Goal: Information Seeking & Learning: Find specific fact

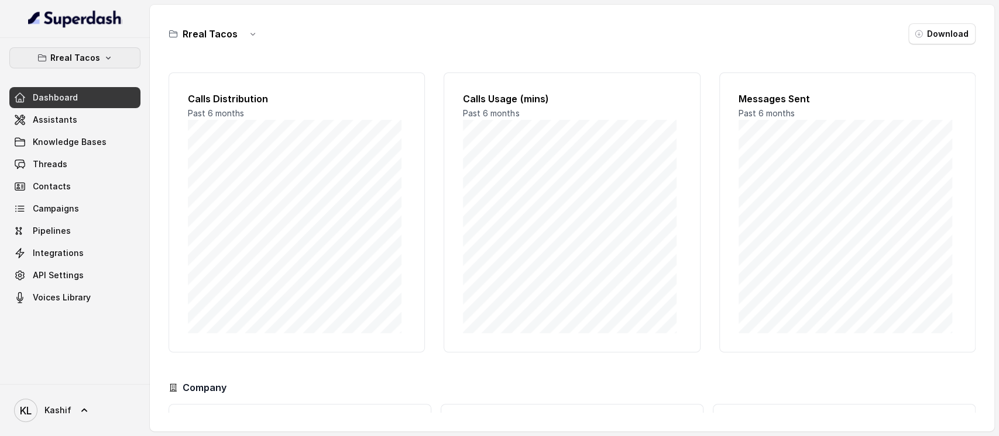
click at [115, 65] on button "Rreal Tacos" at bounding box center [74, 57] width 131 height 21
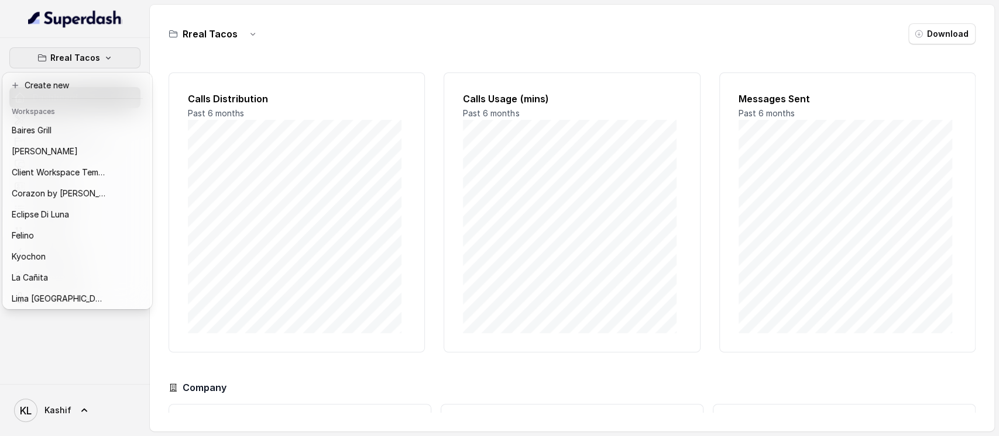
click at [126, 38] on div "Rreal Tacos Dashboard Assistants Knowledge Bases Threads Contacts Campaigns Pip…" at bounding box center [75, 211] width 150 height 346
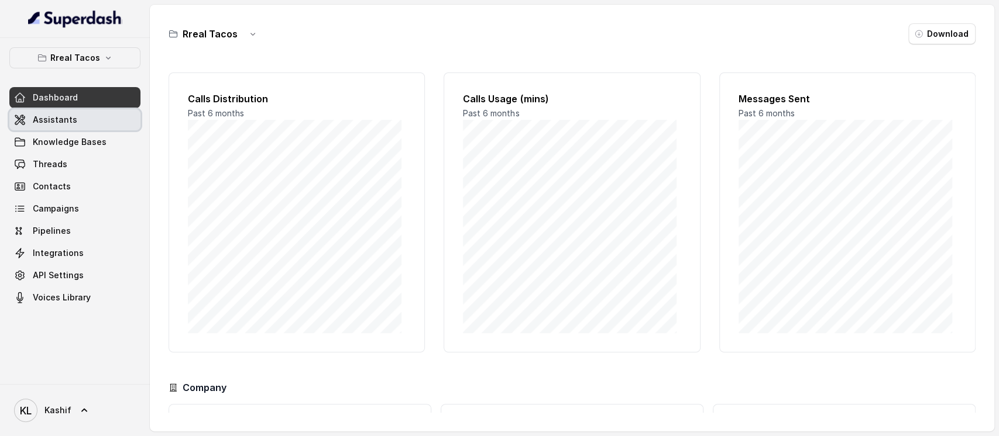
click at [86, 119] on link "Assistants" at bounding box center [74, 119] width 131 height 21
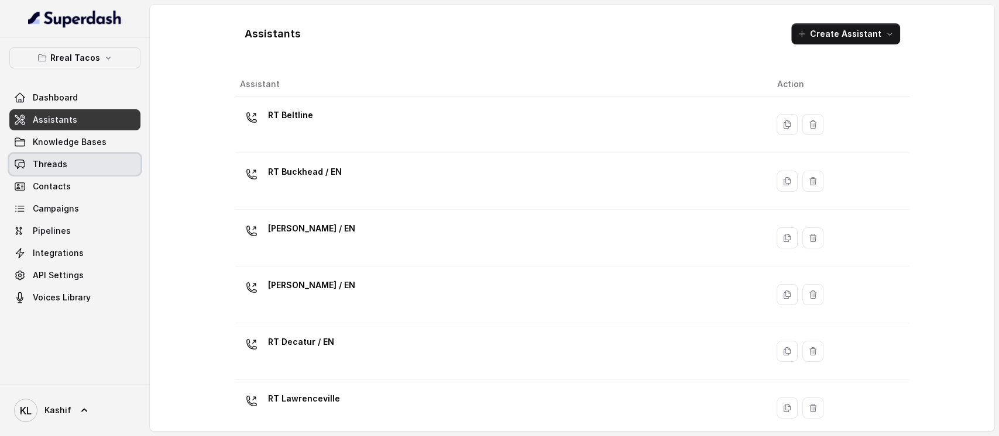
click at [68, 169] on link "Threads" at bounding box center [74, 164] width 131 height 21
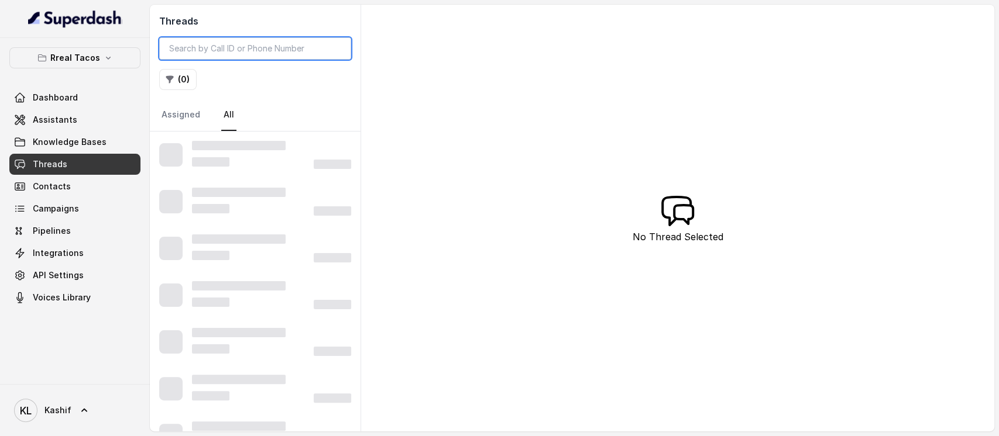
click at [311, 50] on input "search" at bounding box center [255, 48] width 192 height 22
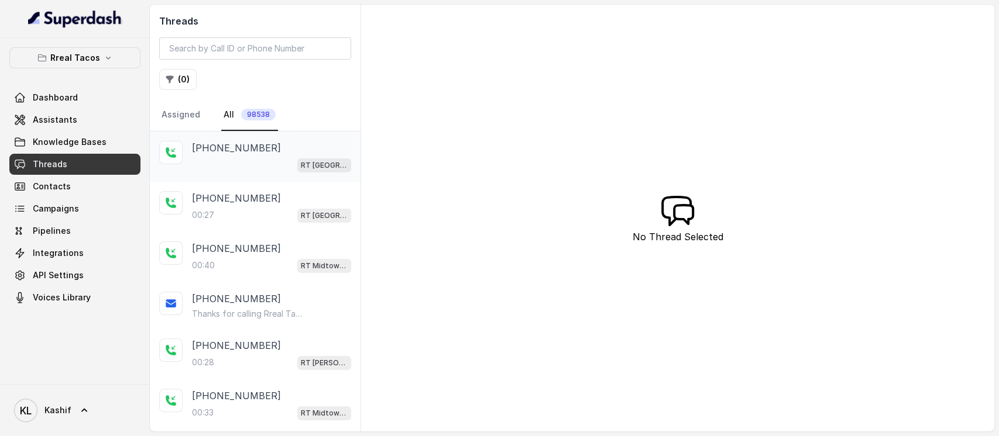
click at [224, 157] on div "RT [GEOGRAPHIC_DATA] / EN" at bounding box center [271, 164] width 159 height 15
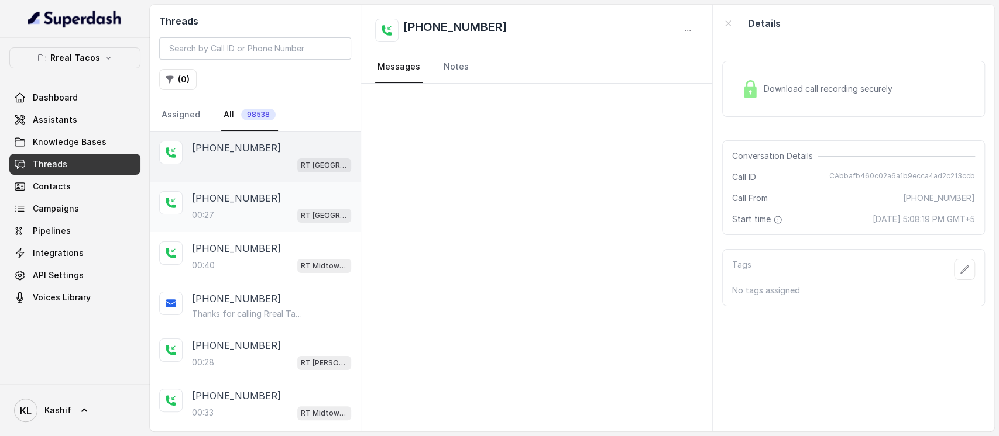
click at [217, 221] on div "00:[STREET_ADDRESS]" at bounding box center [271, 215] width 159 height 15
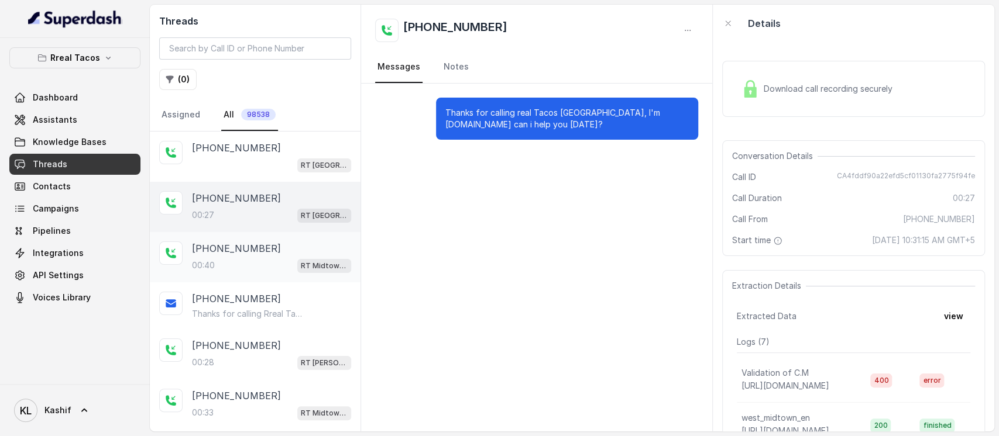
click at [215, 252] on p "[PHONE_NUMBER]" at bounding box center [236, 249] width 89 height 14
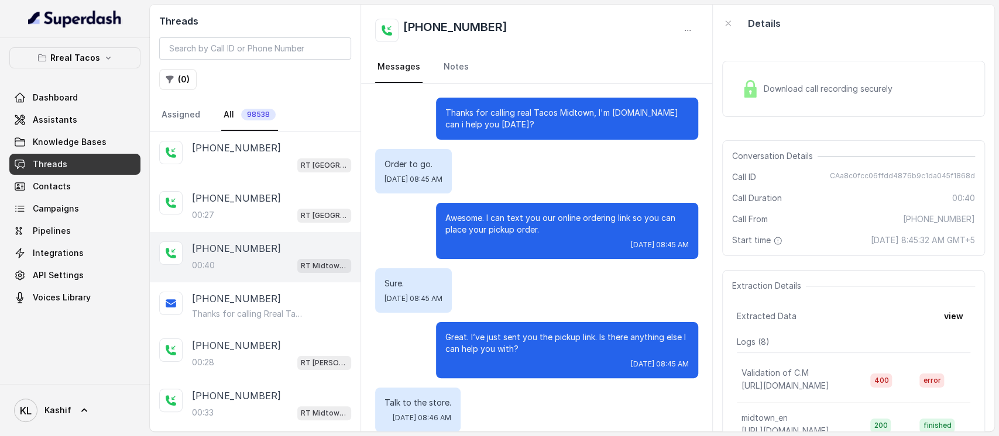
scroll to position [14, 0]
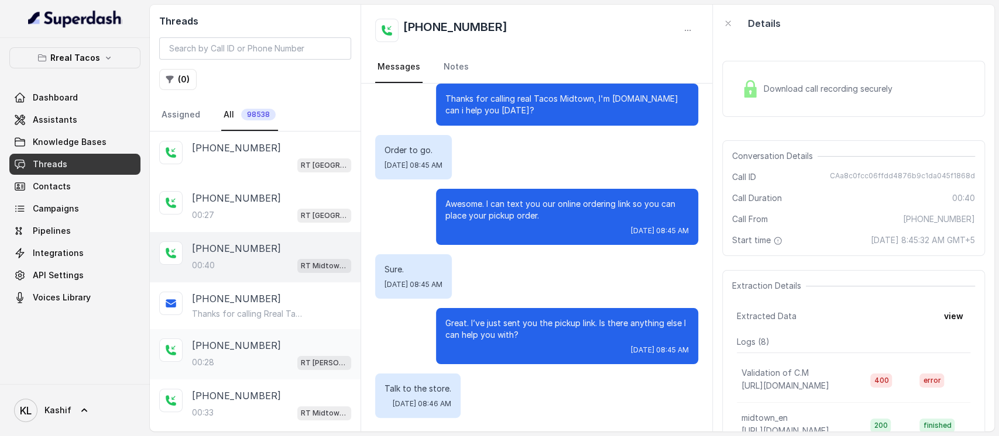
click at [229, 339] on p "[PHONE_NUMBER]" at bounding box center [236, 346] width 89 height 14
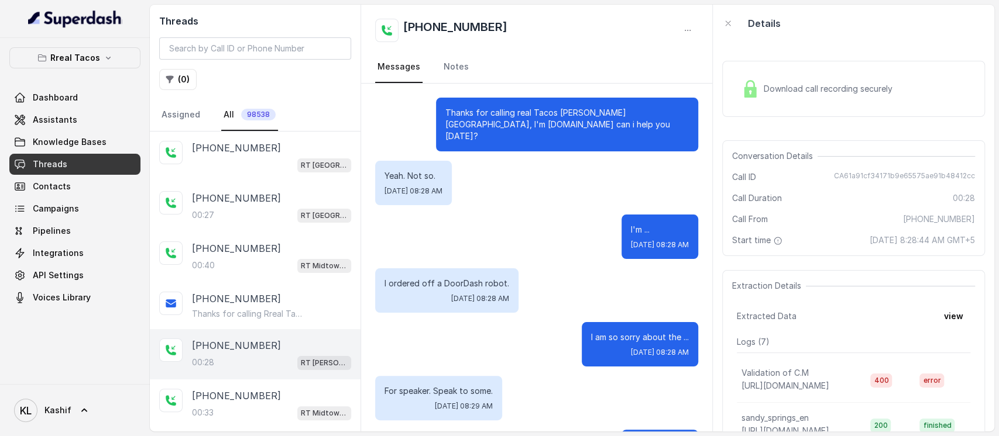
scroll to position [164, 0]
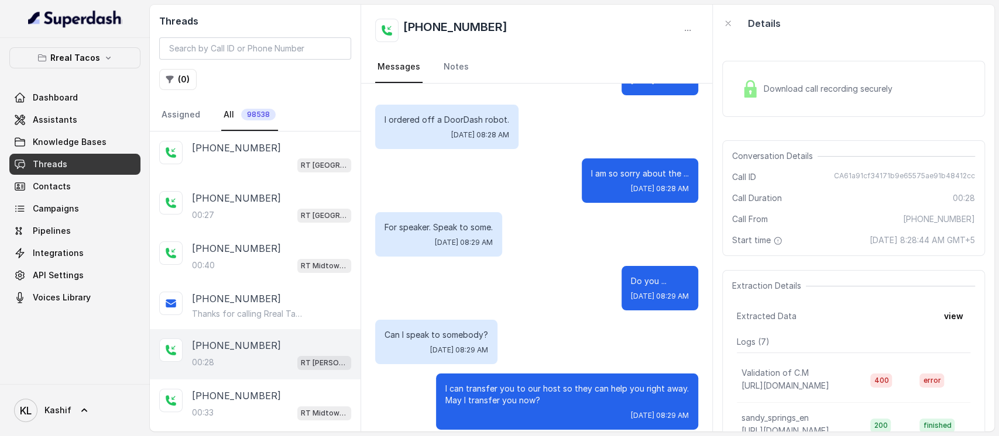
click at [250, 355] on div "00:28 RT [PERSON_NAME][GEOGRAPHIC_DATA] / EN" at bounding box center [271, 362] width 159 height 15
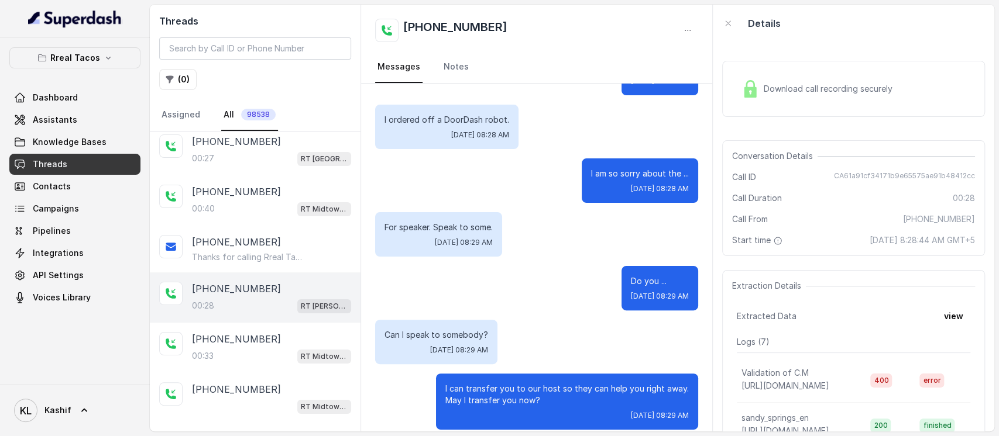
scroll to position [62, 0]
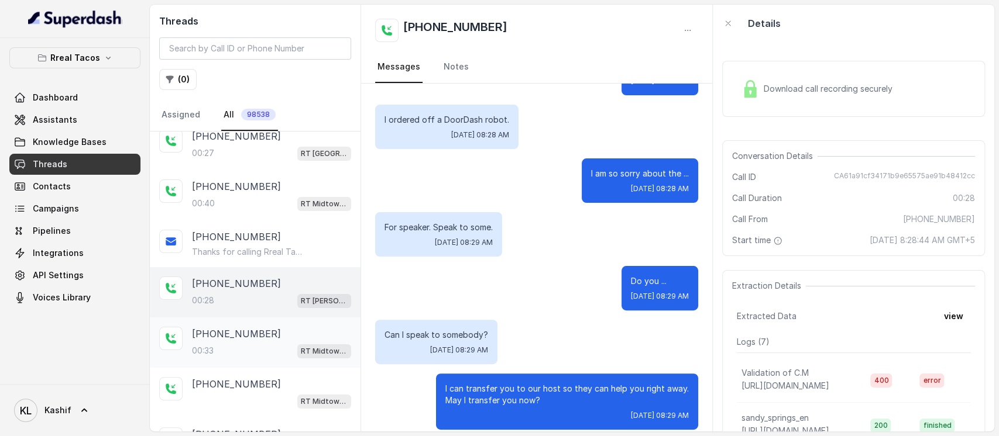
click at [270, 349] on div "00:33 RT Midtown / EN" at bounding box center [271, 350] width 159 height 15
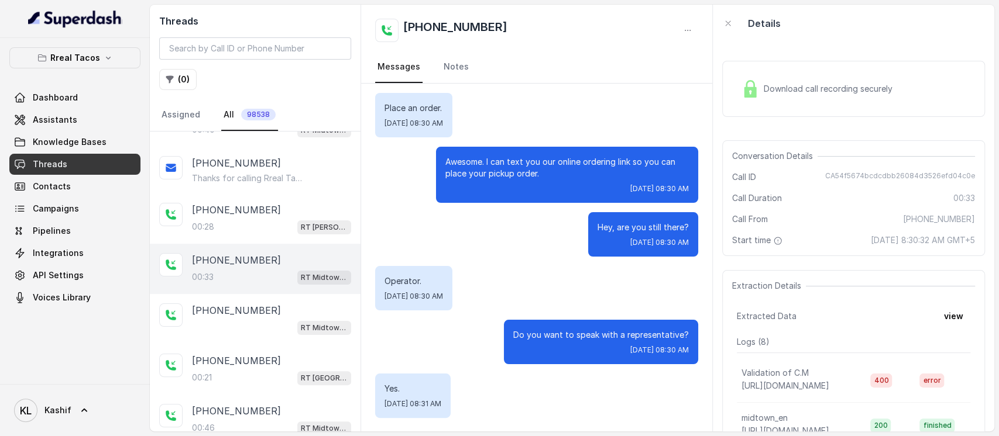
scroll to position [139, 0]
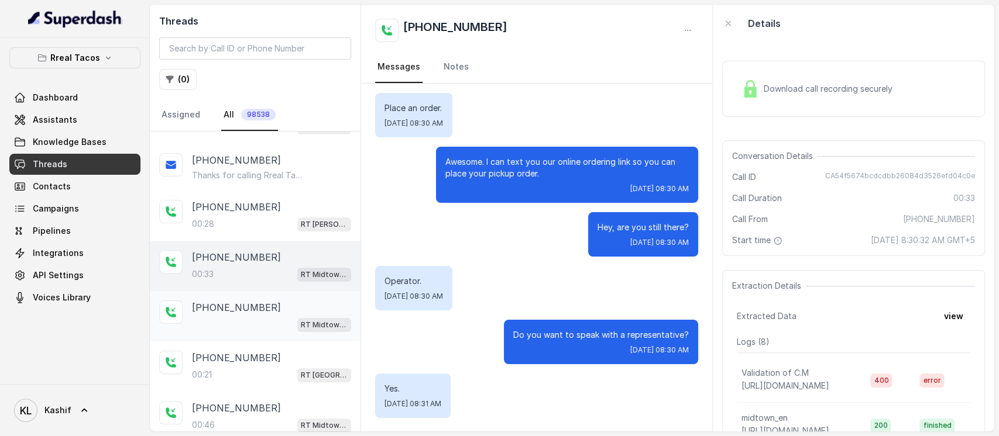
click at [282, 308] on div "[PHONE_NUMBER]" at bounding box center [271, 308] width 159 height 14
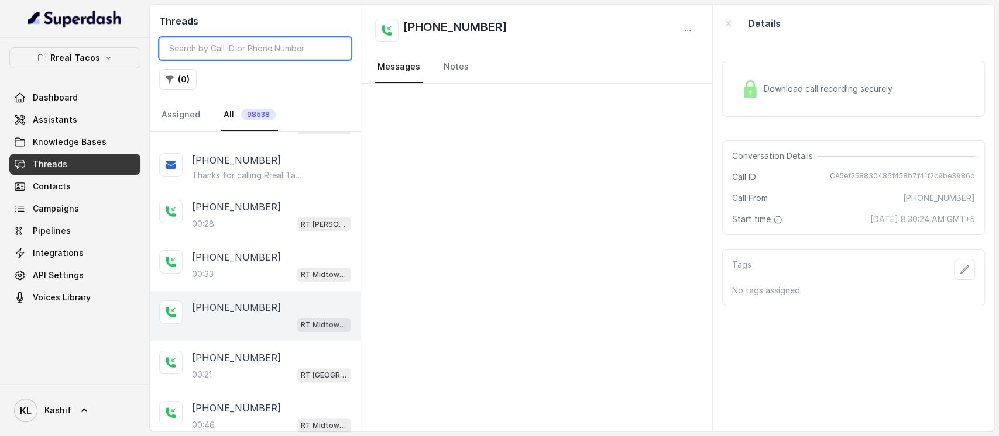
click at [251, 51] on input "search" at bounding box center [255, 48] width 192 height 22
paste input "CA6891ebeab39cd927f084568035427f90"
type input "CA6891ebeab39cd927f084568035427f90"
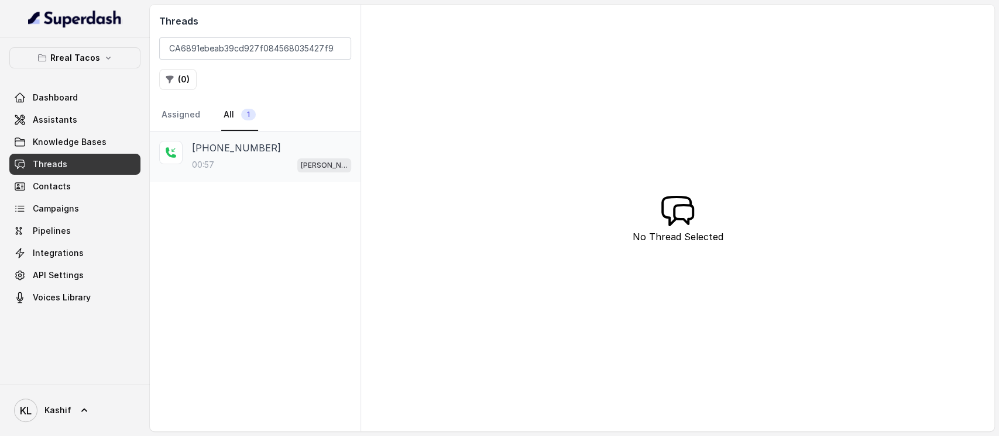
click at [262, 144] on div "[PHONE_NUMBER]" at bounding box center [271, 148] width 159 height 14
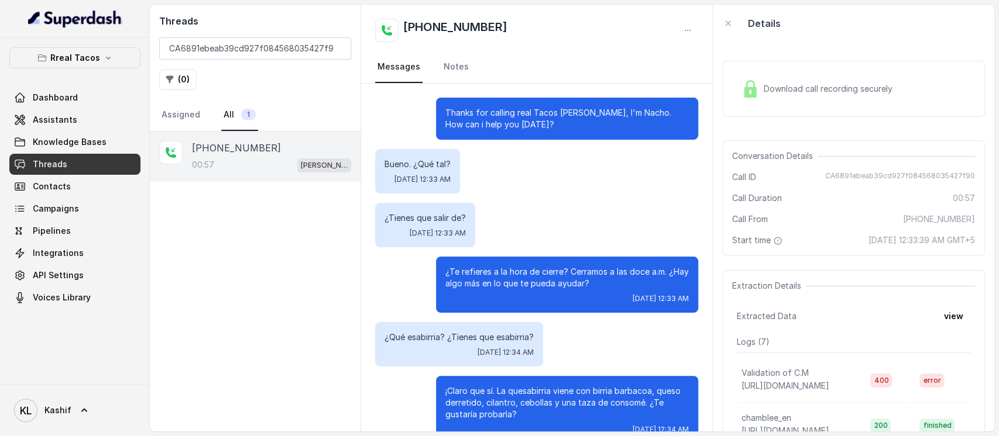
scroll to position [241, 0]
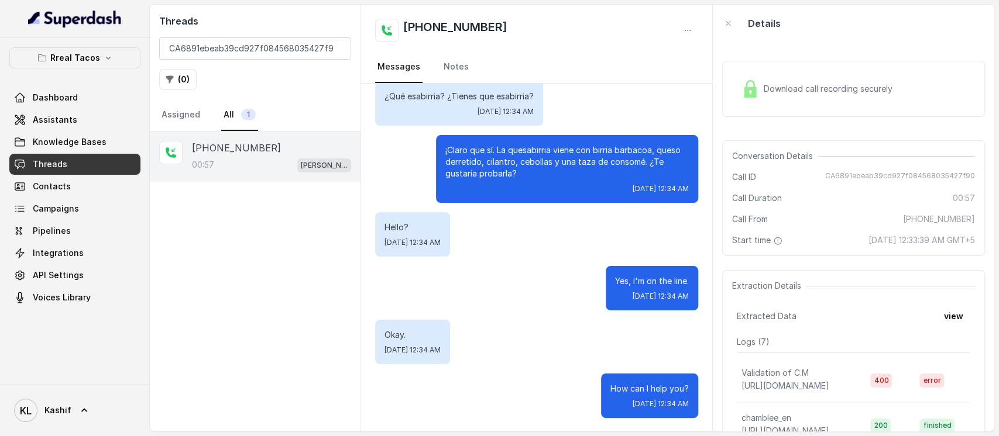
click at [833, 82] on div "Download call recording securely" at bounding box center [817, 88] width 160 height 27
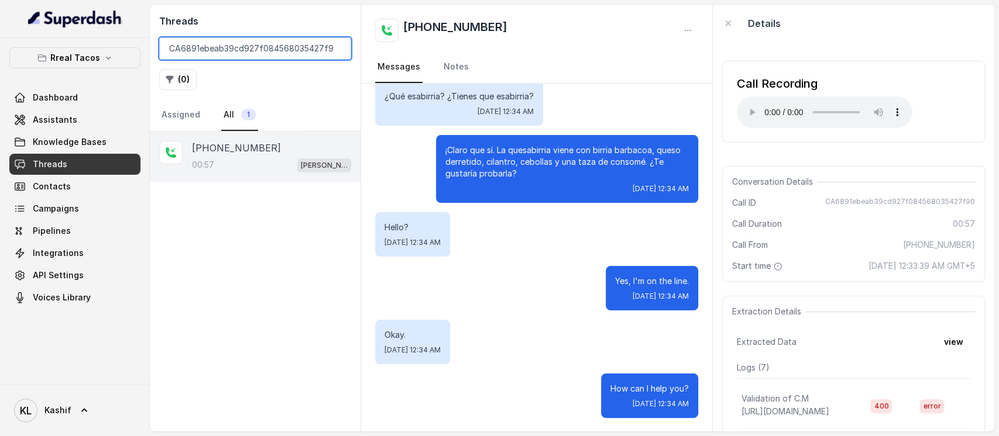
click at [239, 54] on input "CA6891ebeab39cd927f084568035427f90" at bounding box center [255, 48] width 192 height 22
paste input "CAaa35f8d4fc1ac026c7e90c3a37a648d5"
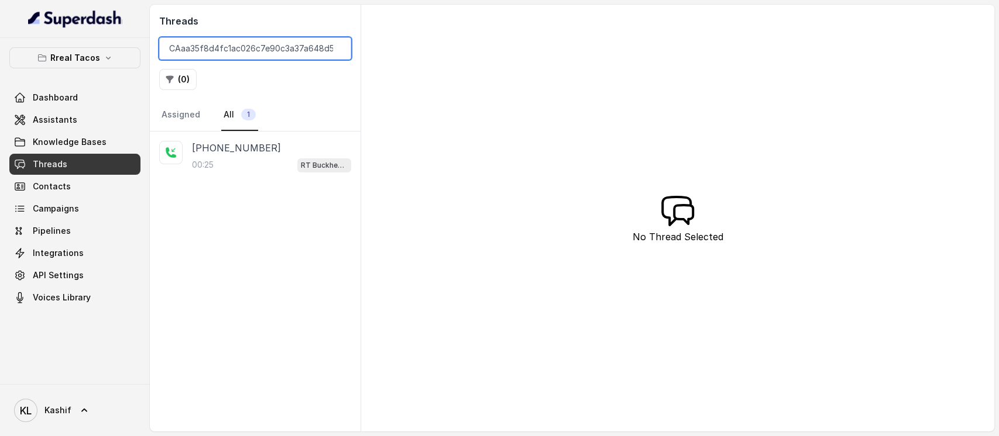
click at [171, 49] on input "CAaa35f8d4fc1ac026c7e90c3a37a648d5" at bounding box center [255, 48] width 192 height 22
type input "CAaa35f8d4fc1ac026c7e90c3a37a648d5"
click at [246, 152] on p "[PHONE_NUMBER]" at bounding box center [236, 148] width 89 height 14
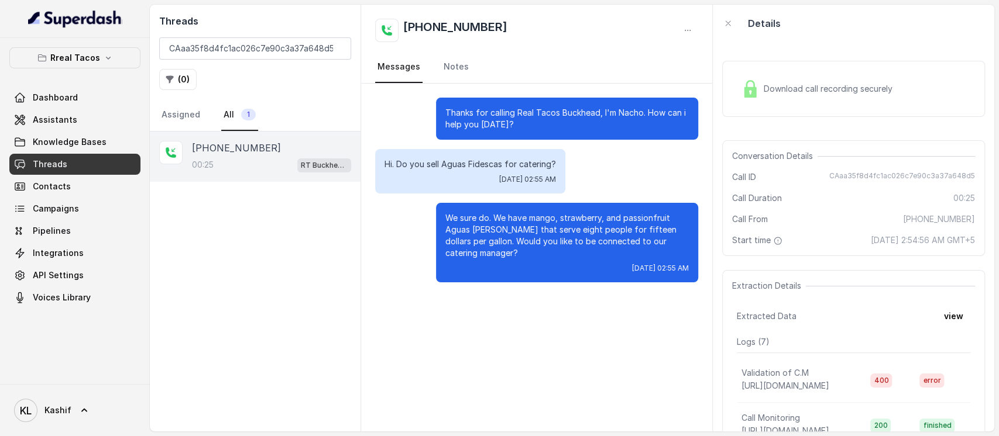
click at [783, 88] on span "Download call recording securely" at bounding box center [830, 89] width 133 height 12
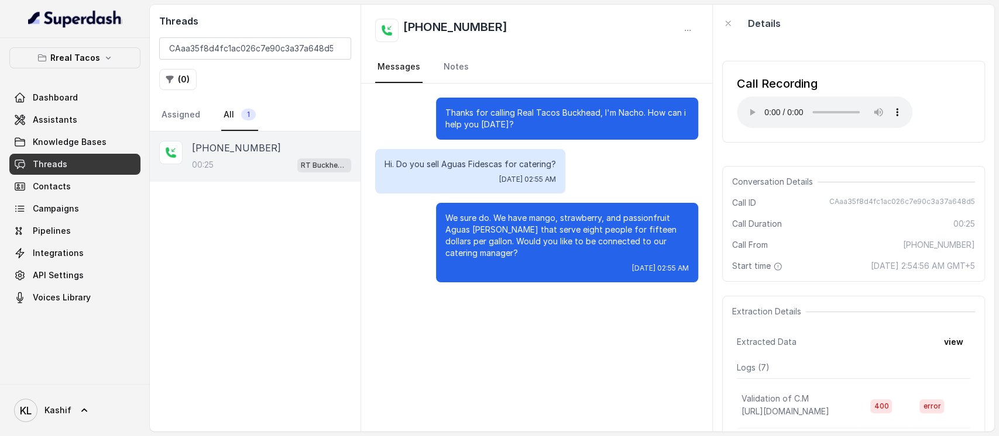
click at [843, 54] on div "Call Recording Your browser does not support the audio element." at bounding box center [853, 101] width 263 height 101
click at [319, 54] on input "CAaa35f8d4fc1ac026c7e90c3a37a648d5" at bounding box center [255, 48] width 192 height 22
paste input "CAe83040ceb7de2d74509fd7cc607fa3dc"
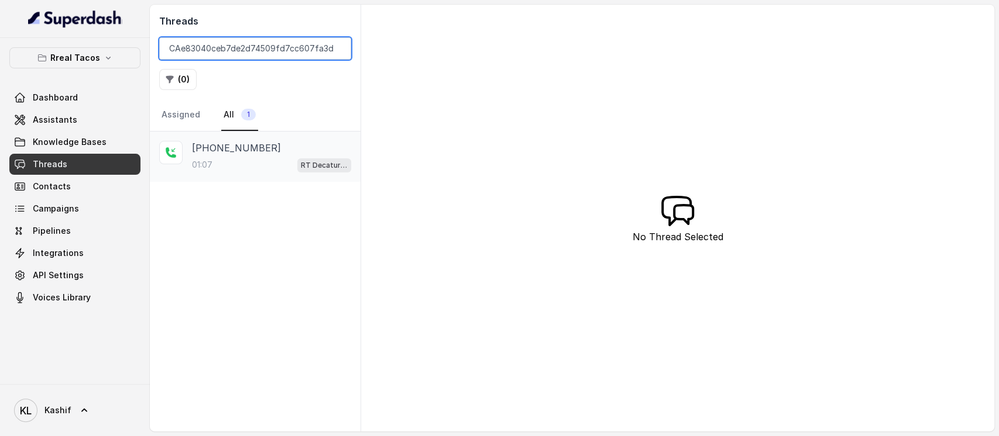
type input "CAe83040ceb7de2d74509fd7cc607fa3dc"
click at [209, 175] on div "[PHONE_NUMBER]:07 RT Decatur / EN" at bounding box center [255, 157] width 211 height 50
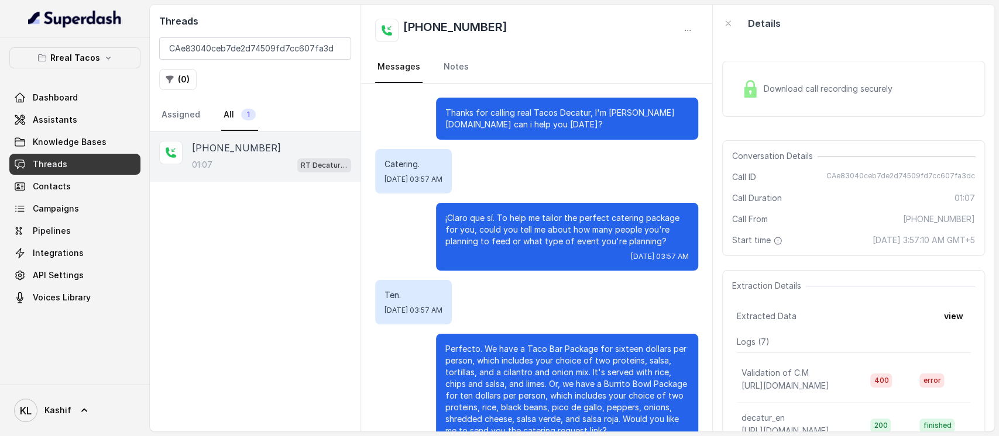
click at [784, 103] on div "Download call recording securely" at bounding box center [853, 89] width 263 height 56
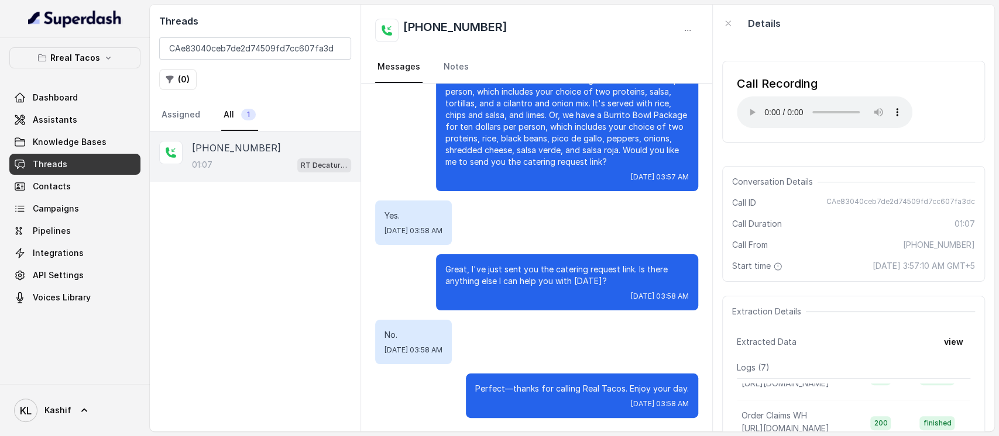
scroll to position [192, 0]
click at [819, 200] on div "Call ID CAe83040ceb7de2d74509fd7cc607fa3dc" at bounding box center [853, 203] width 243 height 12
drag, startPoint x: 823, startPoint y: 199, endPoint x: 992, endPoint y: 197, distance: 169.7
click at [992, 197] on div "Call Recording Your browser does not support the audio element. Conversation De…" at bounding box center [853, 237] width 281 height 390
copy span "CAe83040ceb7de2d74509fd7cc607fa3dc"
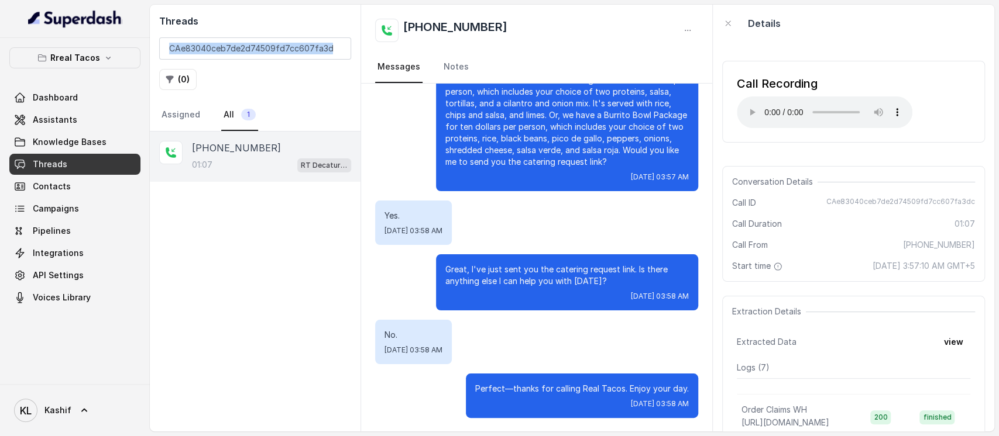
drag, startPoint x: 215, startPoint y: 68, endPoint x: 236, endPoint y: 57, distance: 23.5
click at [236, 57] on div "Threads CAe83040ceb7de2d74509fd7cc607fa3dc ( 0 ) Assigned All 1" at bounding box center [255, 68] width 211 height 127
click at [236, 57] on input "CAe83040ceb7de2d74509fd7cc607fa3dc" at bounding box center [255, 48] width 192 height 22
paste input "CAa44e7a7531584e333bee926d14580c63"
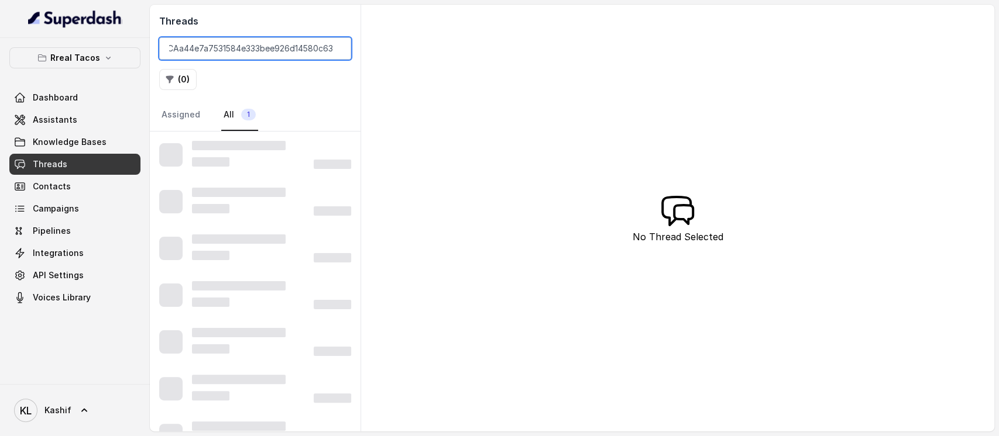
type input "CAa44e7a7531584e333bee926d14580c63"
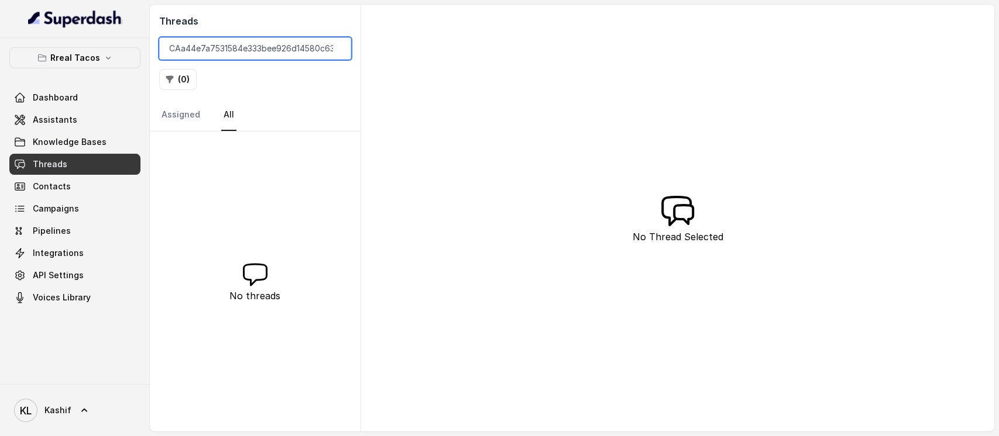
click at [336, 49] on input "CAa44e7a7531584e333bee926d14580c63" at bounding box center [255, 48] width 192 height 22
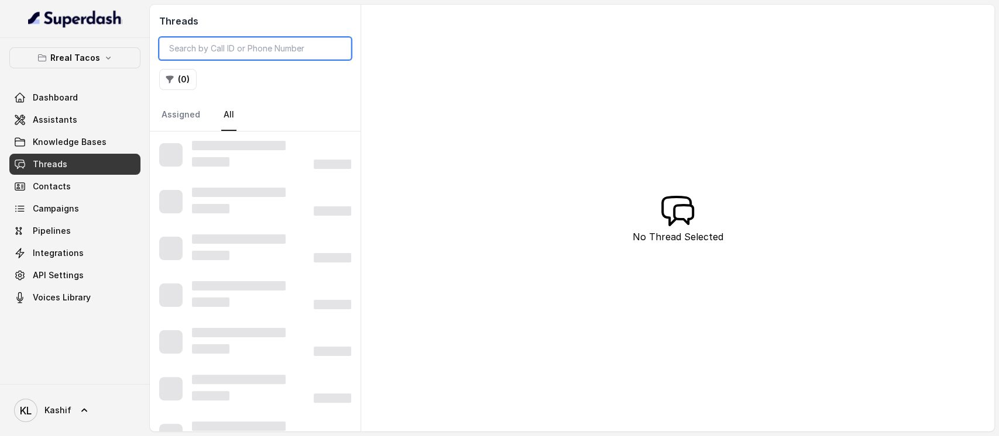
click at [336, 49] on input "search" at bounding box center [255, 48] width 192 height 22
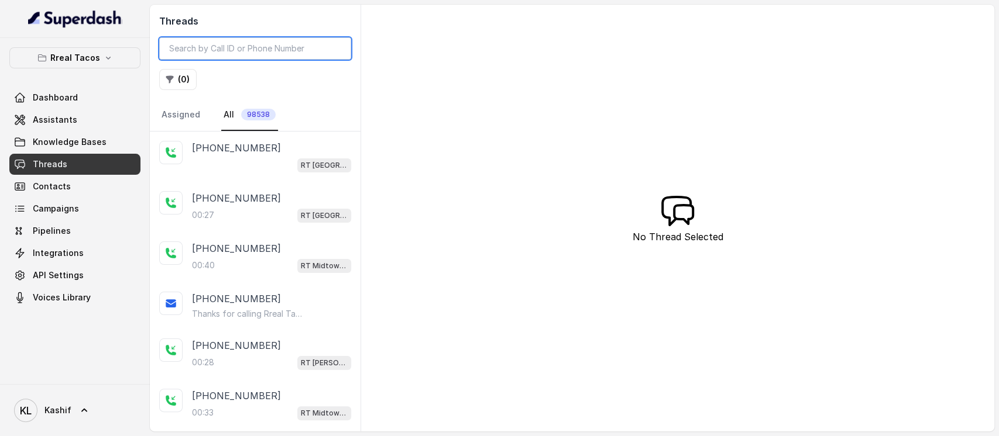
click at [254, 58] on input "search" at bounding box center [255, 48] width 192 height 22
paste input "CAe83040ceb7de2d74509fd7cc607fa3dc"
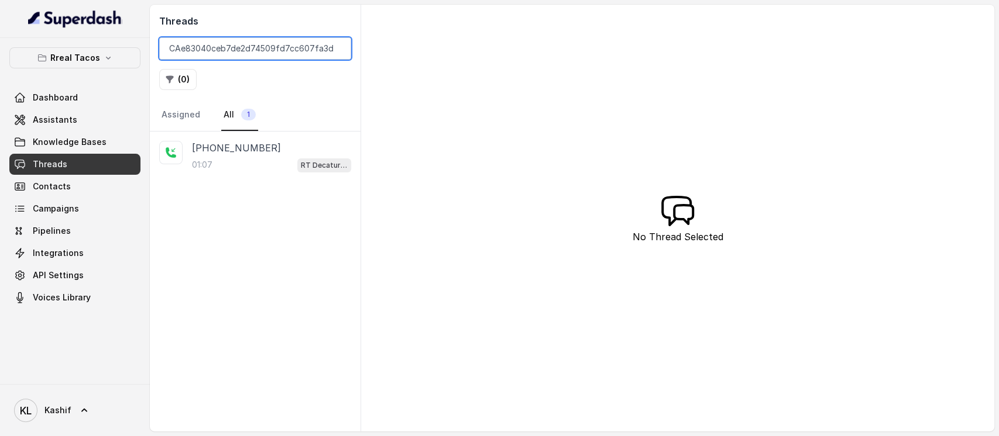
type input "CAe83040ceb7de2d74509fd7cc607fa3dc"
click at [259, 173] on div "[PHONE_NUMBER]:07 RT Decatur / EN" at bounding box center [255, 157] width 211 height 50
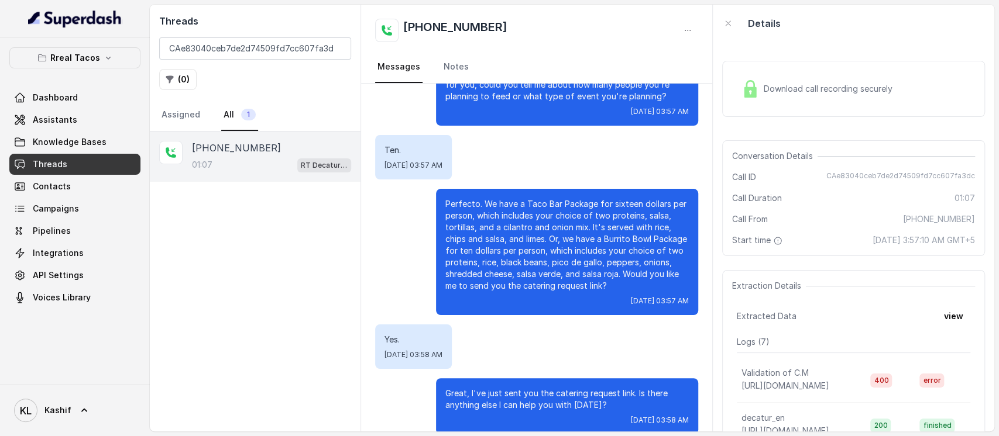
scroll to position [146, 0]
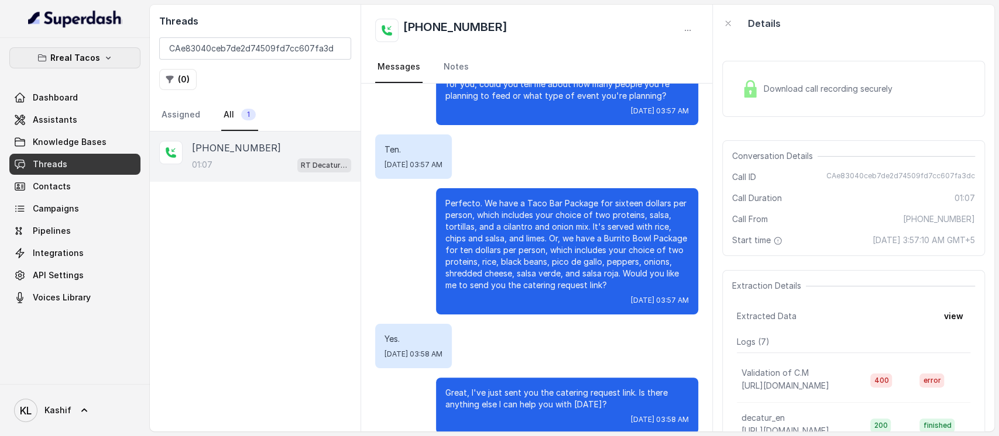
click at [98, 64] on button "Rreal Tacos" at bounding box center [74, 57] width 131 height 21
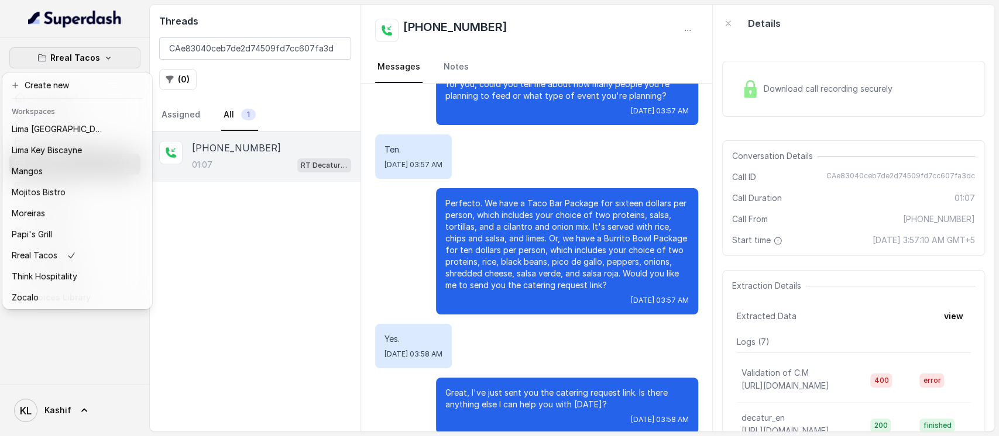
scroll to position [183, 0]
click at [87, 269] on div "Think Hospitality" at bounding box center [59, 276] width 94 height 14
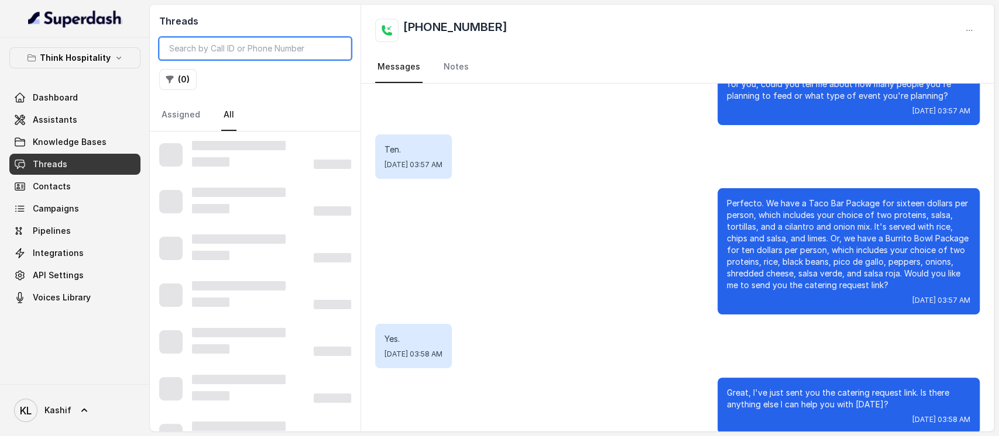
click at [281, 42] on input "search" at bounding box center [255, 48] width 192 height 22
paste input "CAccb89ed74bd27b274182f0a4389b9b23"
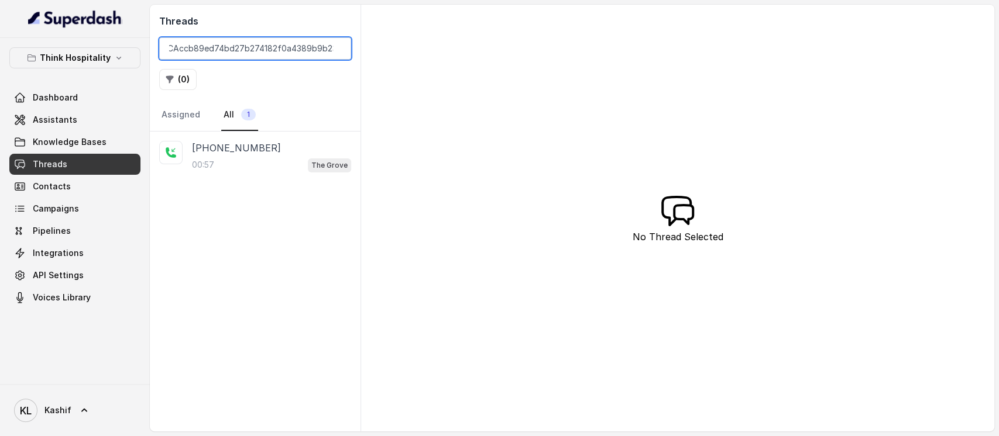
type input "CAccb89ed74bd27b274182f0a4389b9b23"
click at [281, 153] on div "[PHONE_NUMBER]" at bounding box center [271, 148] width 159 height 14
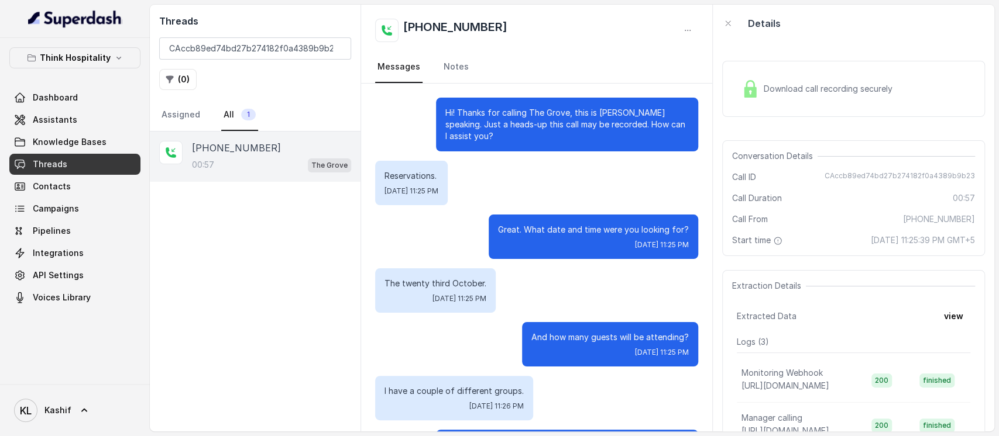
scroll to position [360, 0]
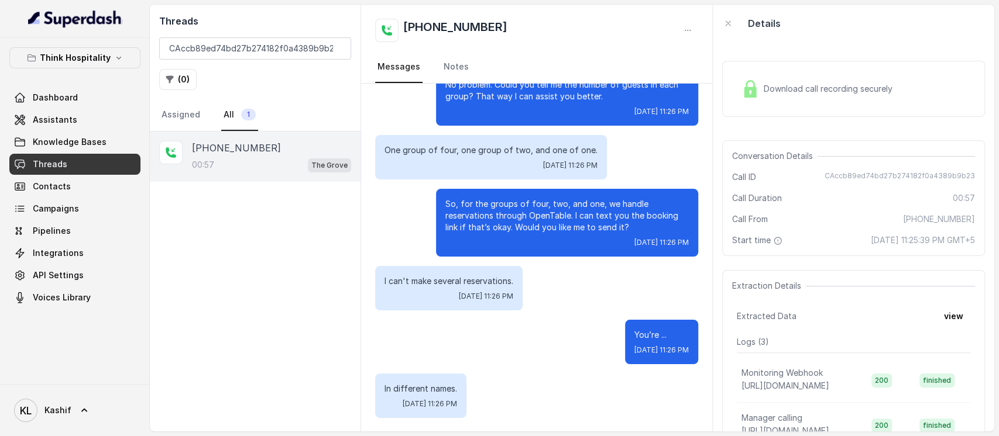
click at [796, 96] on div "Download call recording securely" at bounding box center [817, 88] width 160 height 27
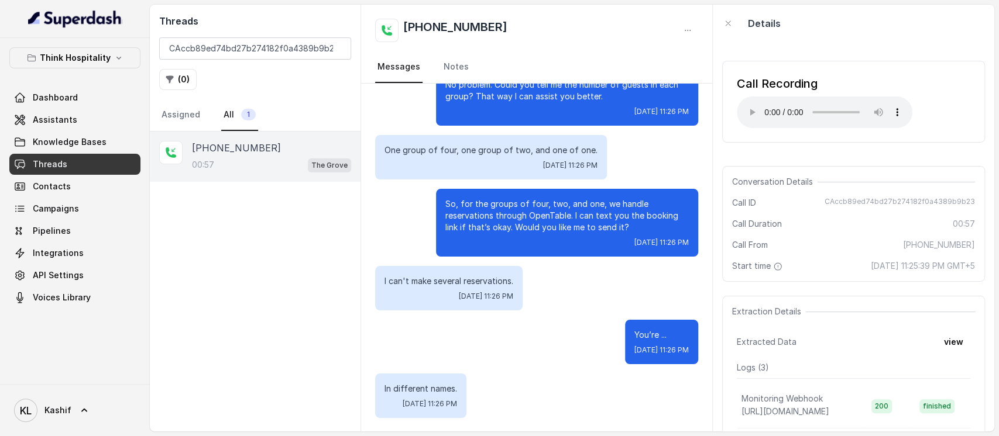
click at [542, 322] on div "You’re ... [DATE] 11:26 PM" at bounding box center [536, 342] width 323 height 44
click at [90, 61] on p "Think Hospitality" at bounding box center [75, 58] width 71 height 14
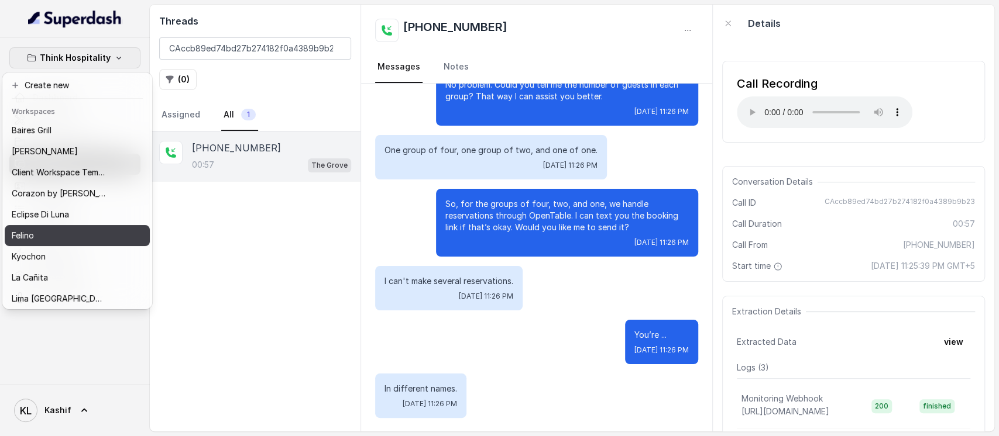
click at [77, 245] on button "Felino" at bounding box center [77, 235] width 145 height 21
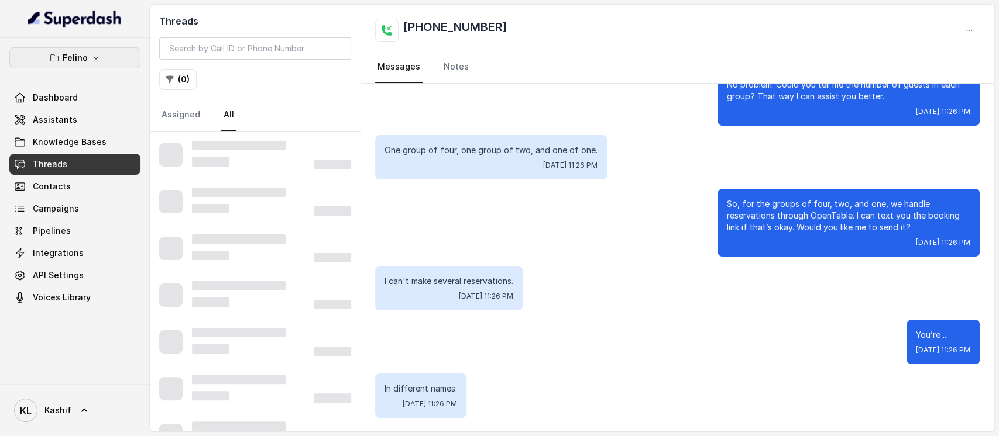
click at [107, 58] on button "Felino" at bounding box center [74, 57] width 131 height 21
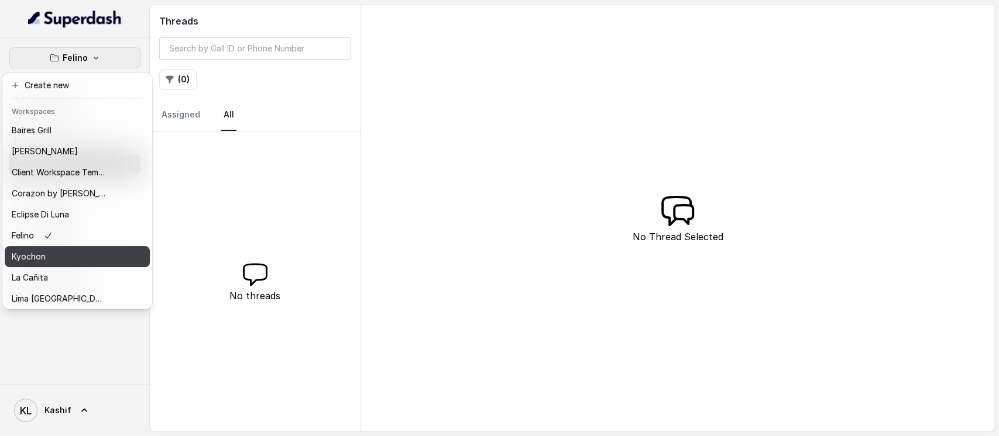
click at [74, 254] on div "Kyochon" at bounding box center [59, 257] width 94 height 14
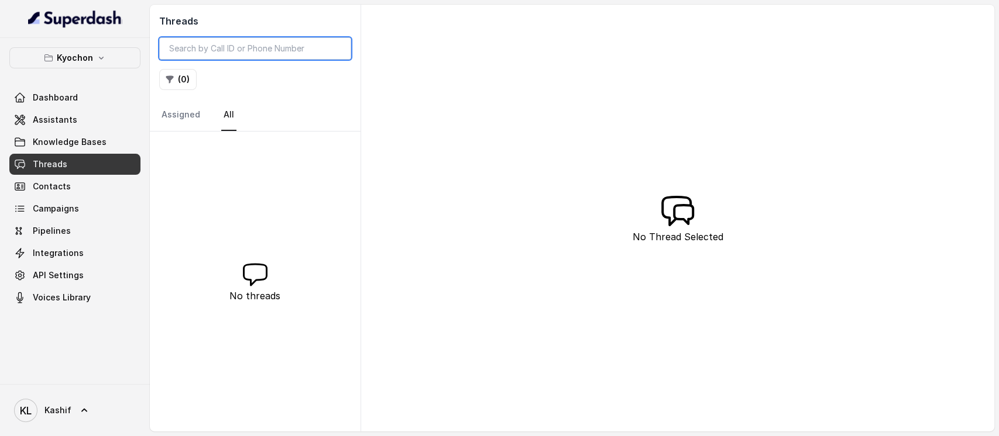
click at [249, 39] on input "search" at bounding box center [255, 48] width 192 height 22
paste input "CAd118f50f871e13f66b0814c564814bc1"
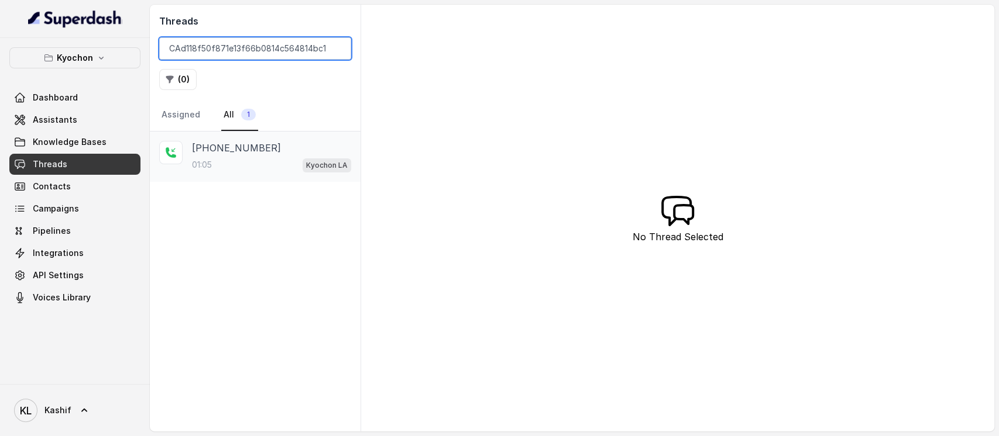
type input "CAd118f50f871e13f66b0814c564814bc1"
click at [220, 154] on p "[PHONE_NUMBER]" at bounding box center [236, 148] width 89 height 14
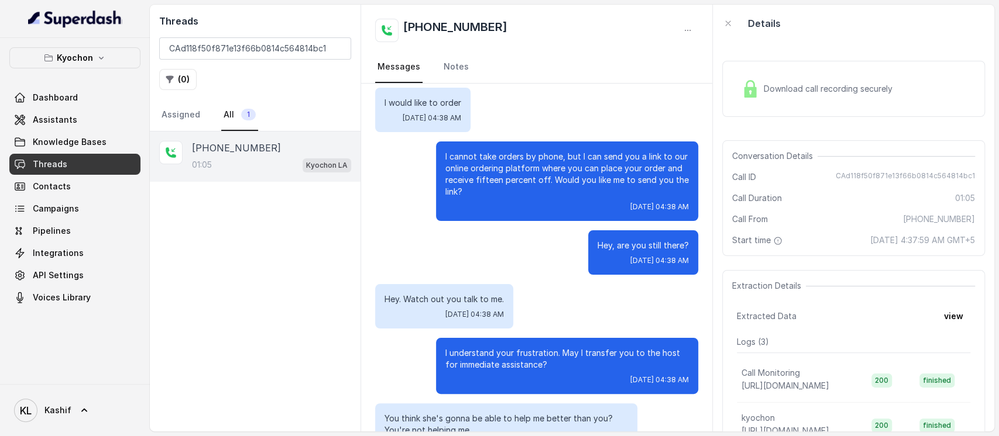
scroll to position [103, 0]
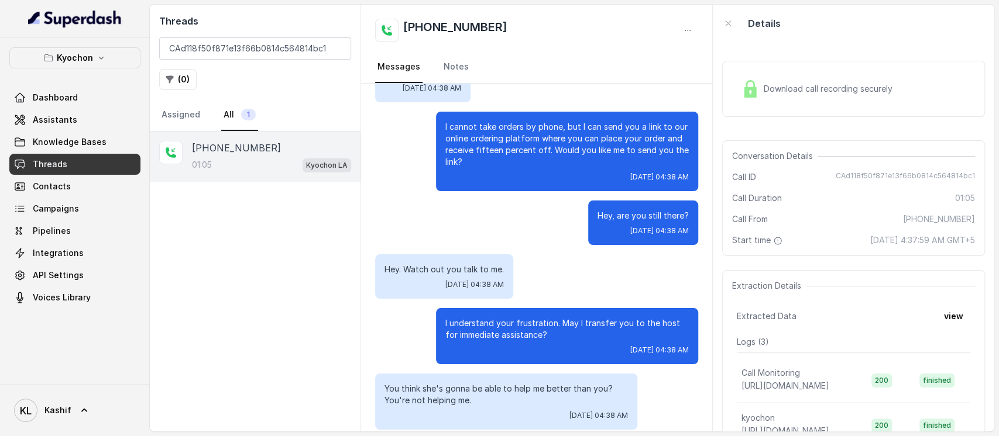
click at [784, 97] on div "Download call recording securely" at bounding box center [817, 88] width 160 height 27
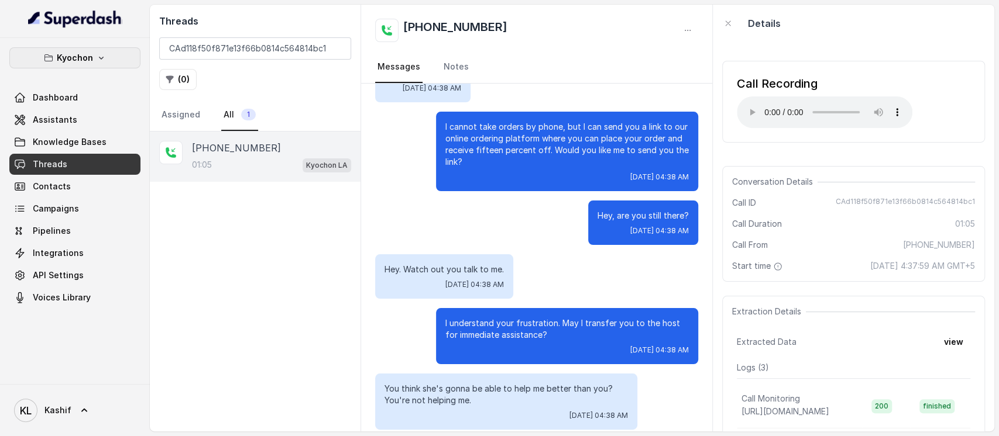
click at [110, 63] on button "Kyochon" at bounding box center [74, 57] width 131 height 21
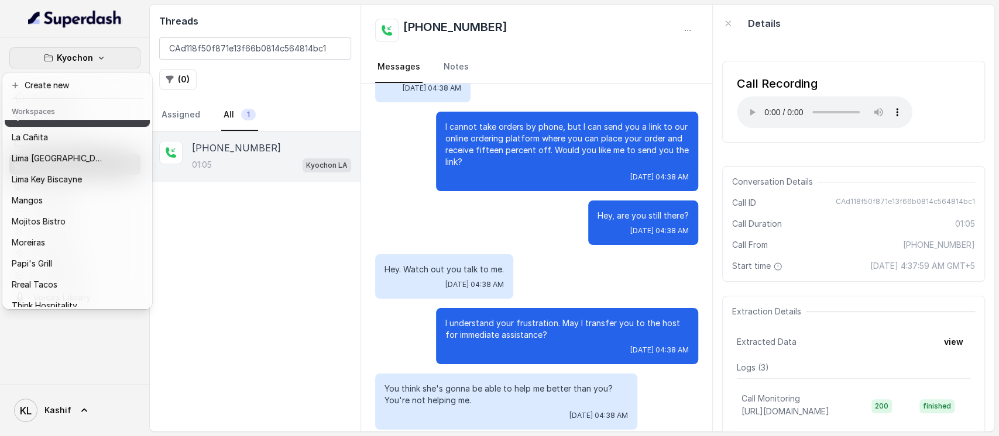
scroll to position [183, 0]
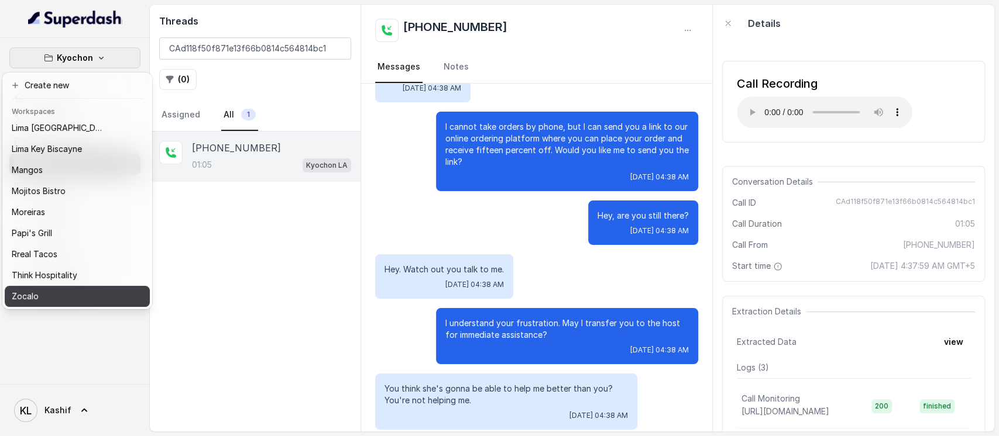
click at [95, 286] on button "Zocalo" at bounding box center [77, 296] width 145 height 21
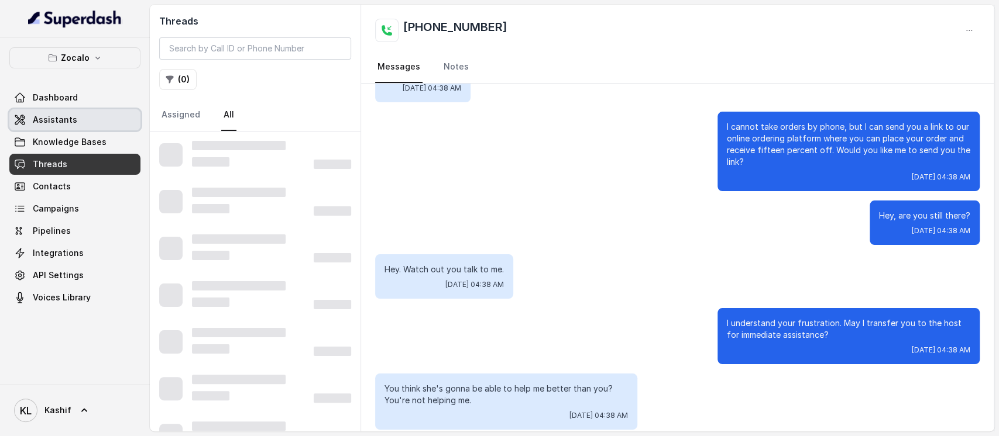
click at [82, 118] on link "Assistants" at bounding box center [74, 119] width 131 height 21
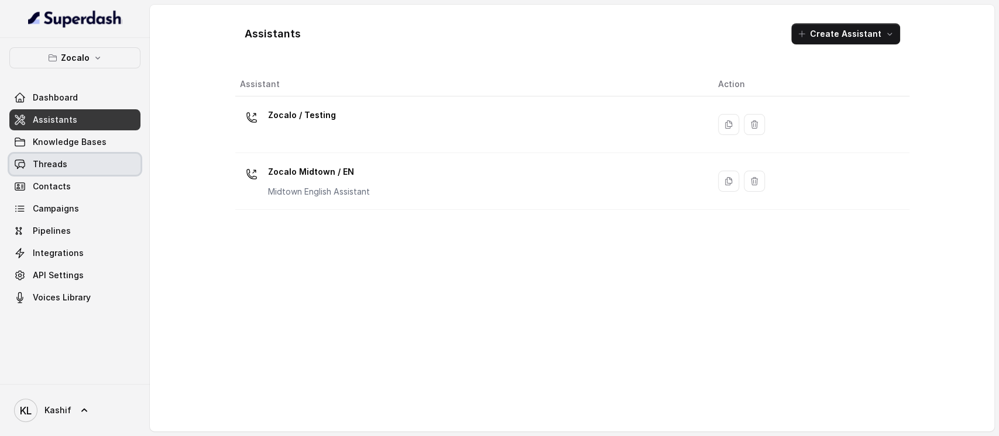
click at [85, 166] on link "Threads" at bounding box center [74, 164] width 131 height 21
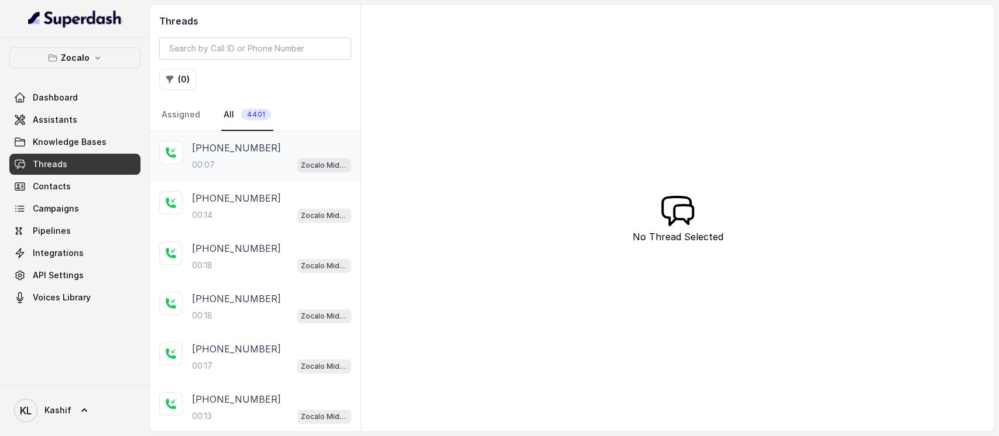
click at [223, 161] on div "00:07 Zocalo Midtown / EN" at bounding box center [271, 164] width 159 height 15
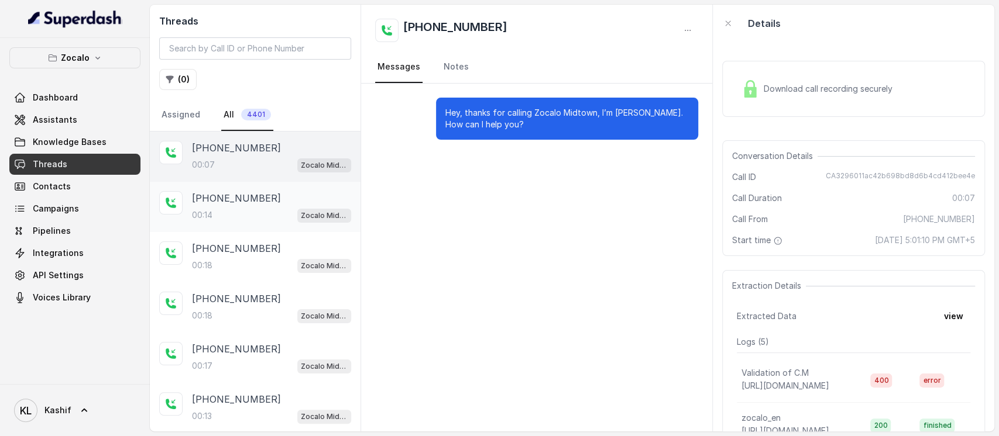
click at [221, 187] on div "[PHONE_NUMBER]:14 Zocalo Midtown / EN" at bounding box center [255, 207] width 211 height 50
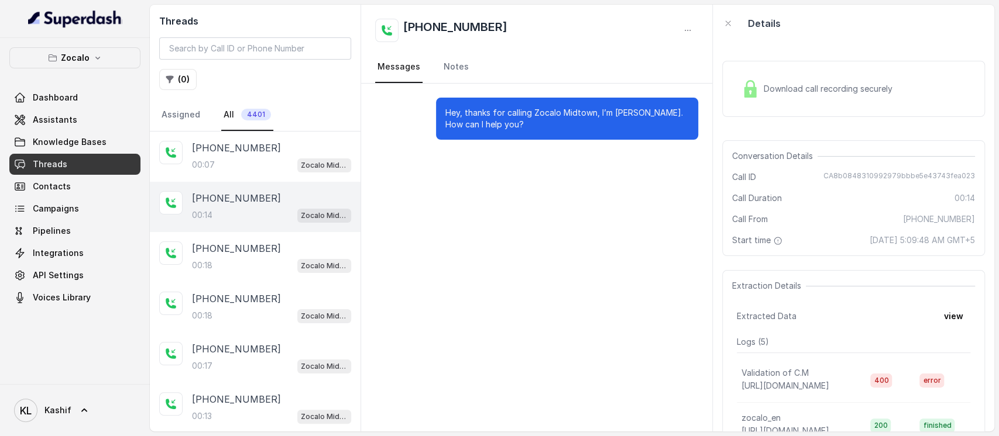
click at [224, 209] on div "00:14 Zocalo Midtown / EN" at bounding box center [271, 215] width 159 height 15
click at [229, 236] on div "[PHONE_NUMBER]:18 Zocalo Midtown / EN" at bounding box center [255, 257] width 211 height 50
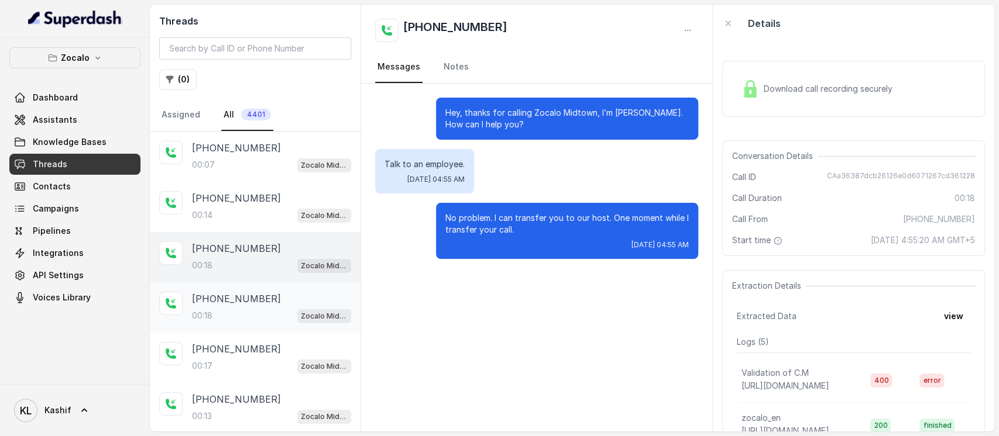
click at [232, 298] on p "[PHONE_NUMBER]" at bounding box center [236, 299] width 89 height 14
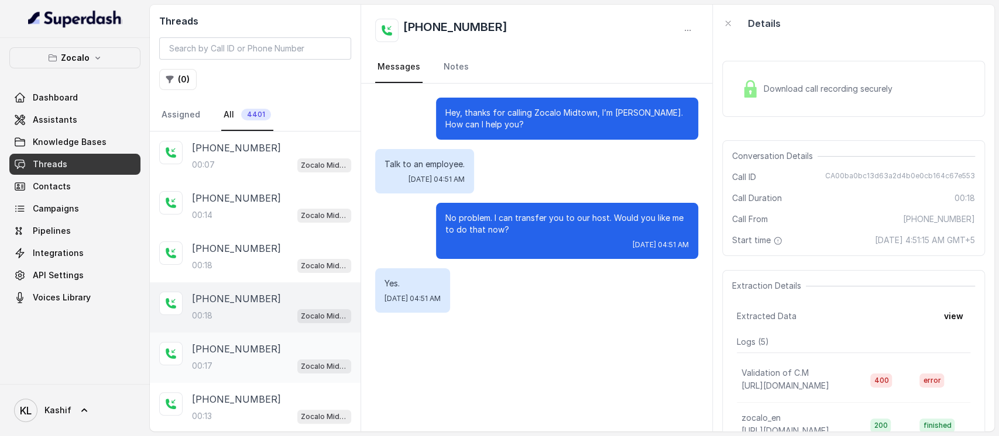
click at [244, 351] on p "[PHONE_NUMBER]" at bounding box center [236, 349] width 89 height 14
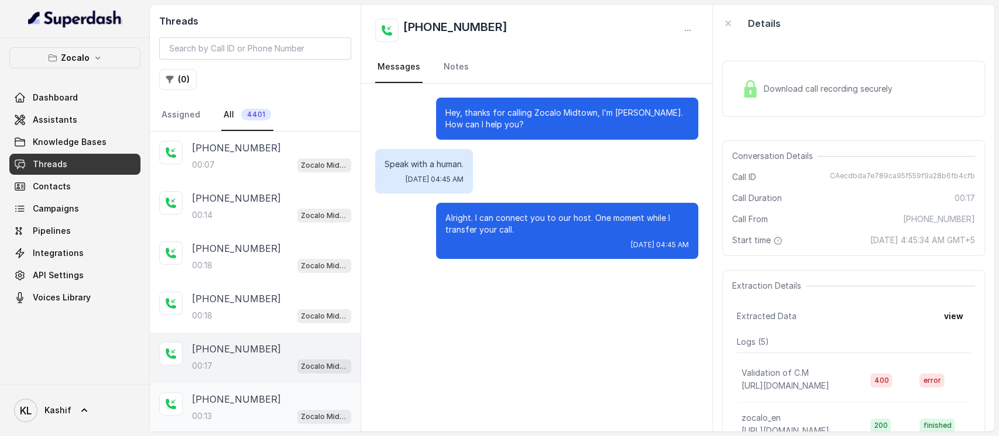
scroll to position [78, 0]
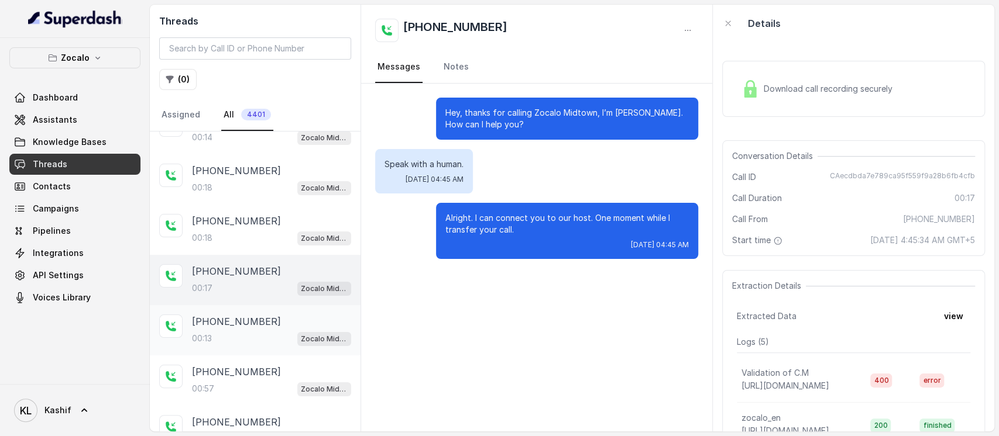
click at [247, 324] on p "[PHONE_NUMBER]" at bounding box center [236, 322] width 89 height 14
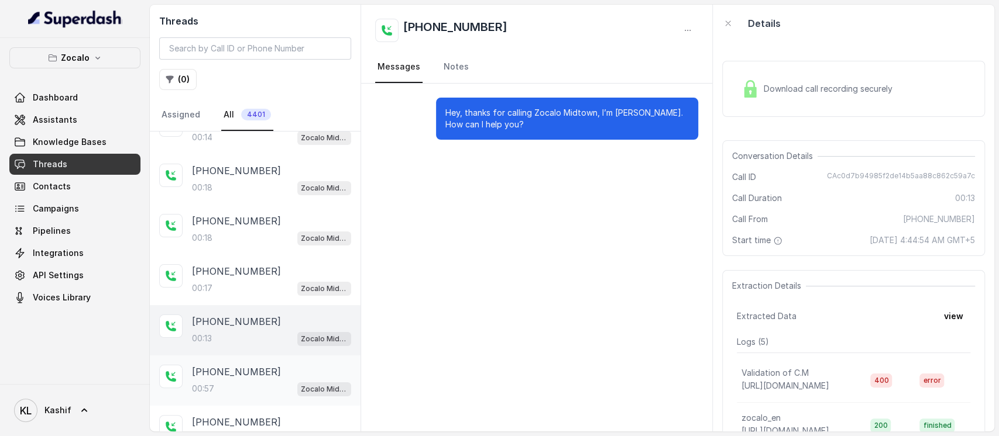
click at [229, 369] on p "[PHONE_NUMBER]" at bounding box center [236, 372] width 89 height 14
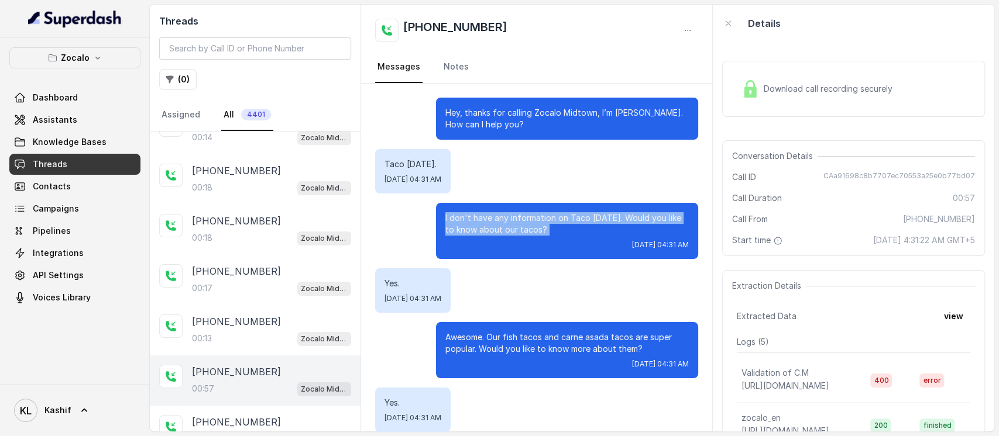
drag, startPoint x: 427, startPoint y: 213, endPoint x: 576, endPoint y: 245, distance: 152.1
click at [576, 245] on div "I don't have any information on Taco [DATE]. Would you like to know about our t…" at bounding box center [567, 231] width 262 height 56
click at [222, 425] on p "[PHONE_NUMBER]" at bounding box center [236, 422] width 89 height 14
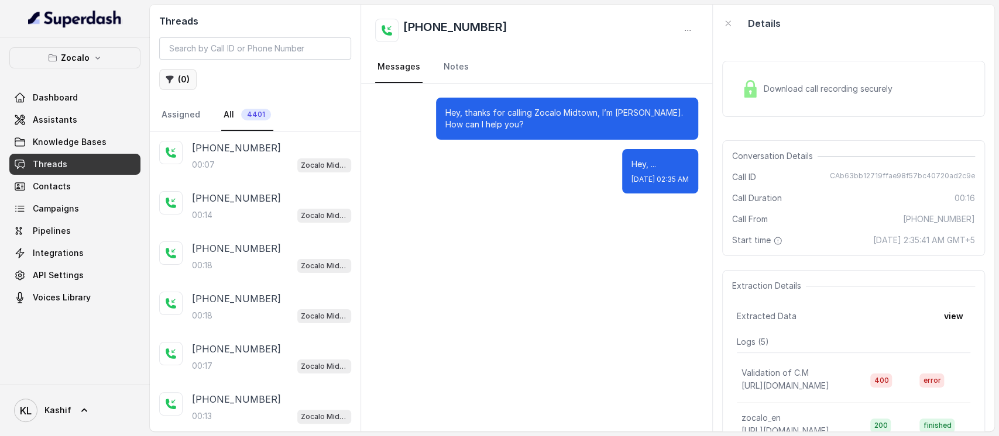
click at [178, 70] on button "( 0 )" at bounding box center [177, 79] width 37 height 21
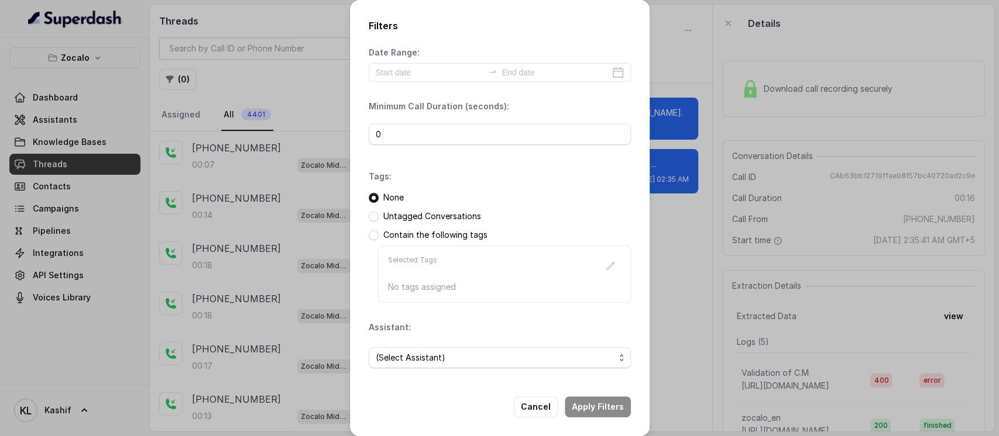
click at [428, 82] on div "Date Range: Minimum Call Duration (seconds): 0 Tags: None Untagged Conversation…" at bounding box center [500, 212] width 262 height 331
click at [434, 77] on input at bounding box center [430, 72] width 108 height 13
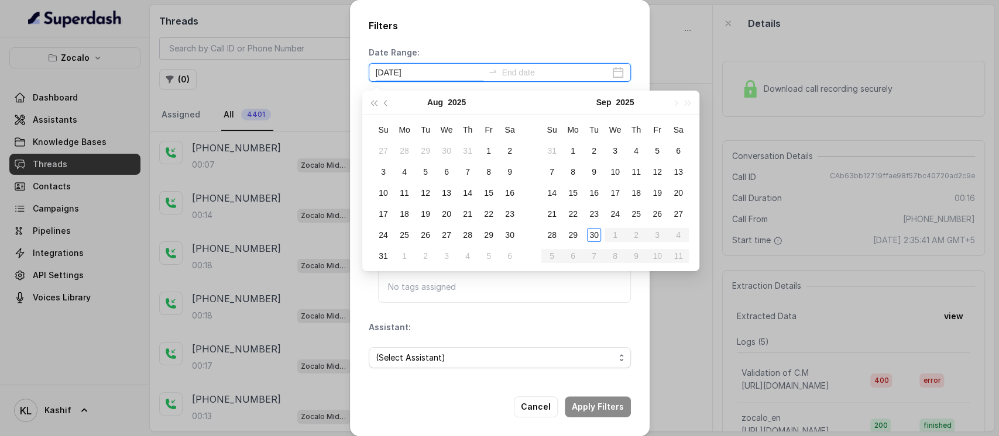
type input "[DATE]"
click at [566, 233] on div "29" at bounding box center [573, 235] width 14 height 14
type input "[DATE]"
click at [583, 235] on td "30" at bounding box center [593, 234] width 21 height 21
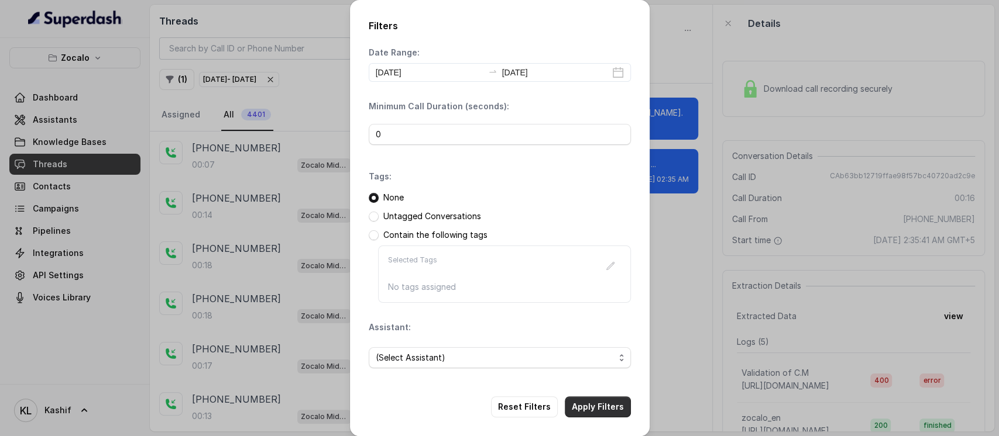
click at [583, 410] on button "Apply Filters" at bounding box center [598, 407] width 66 height 21
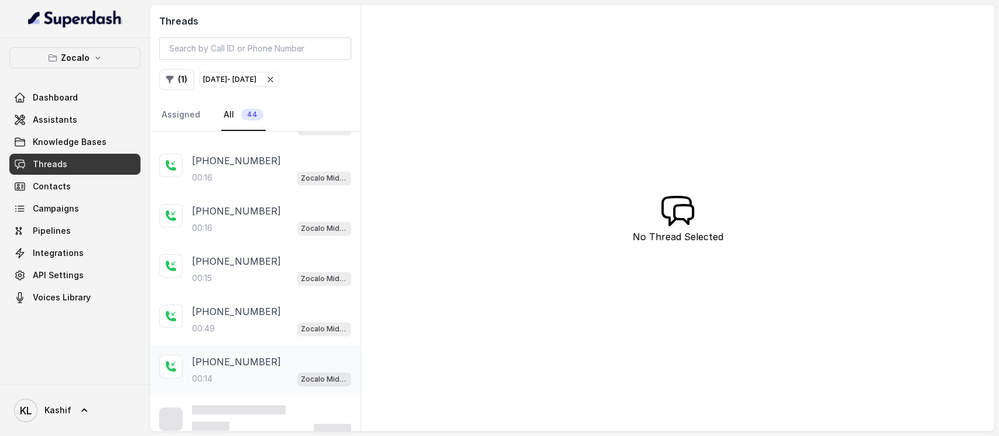
scroll to position [1248, 0]
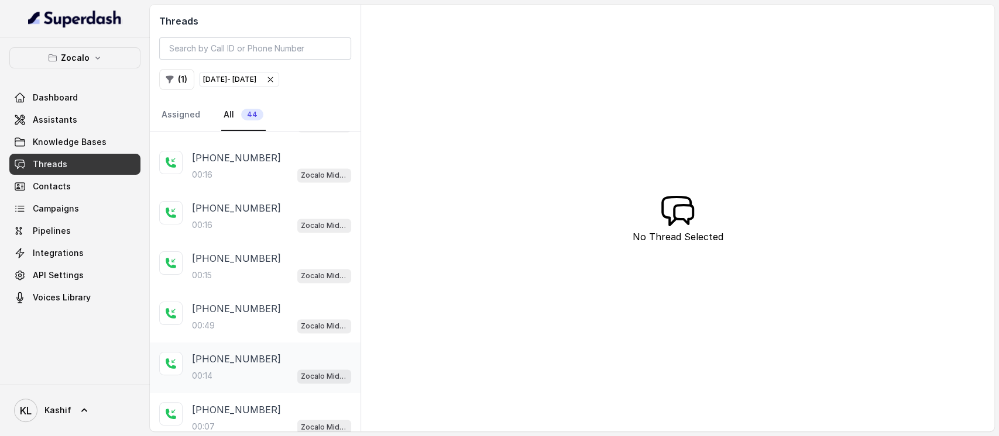
click at [263, 359] on div "[PHONE_NUMBER]:14 Zocalo Midtown / EN" at bounding box center [271, 368] width 159 height 32
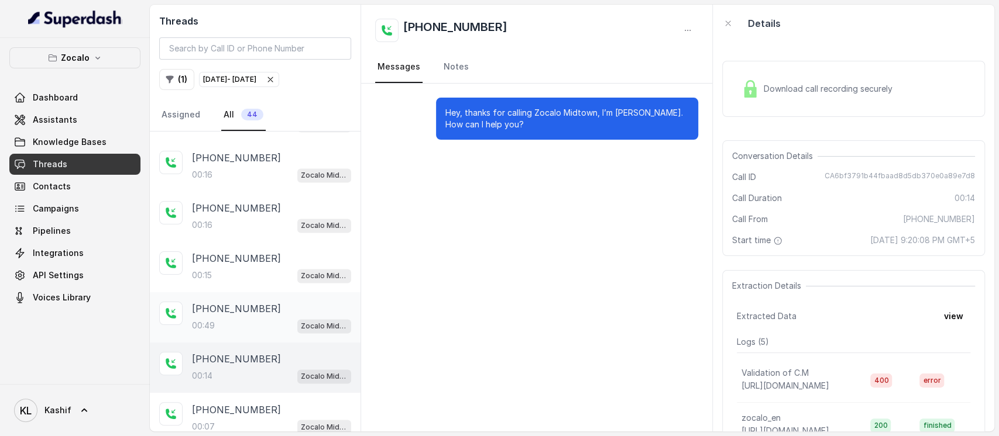
click at [220, 306] on p "[PHONE_NUMBER]" at bounding box center [236, 309] width 89 height 14
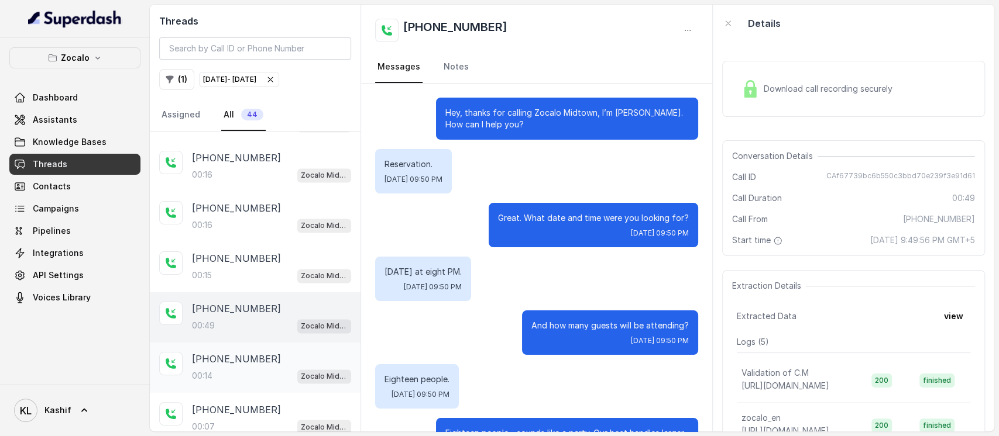
scroll to position [187, 0]
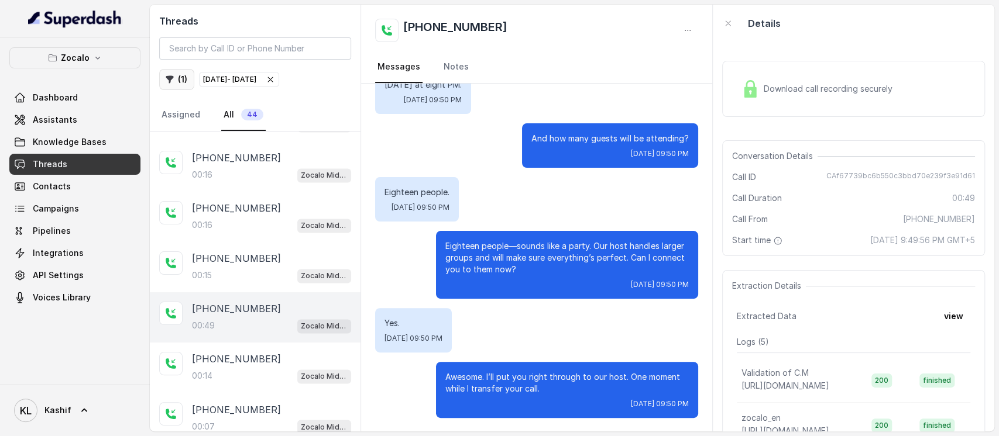
click at [187, 75] on button "( 1 )" at bounding box center [176, 79] width 35 height 21
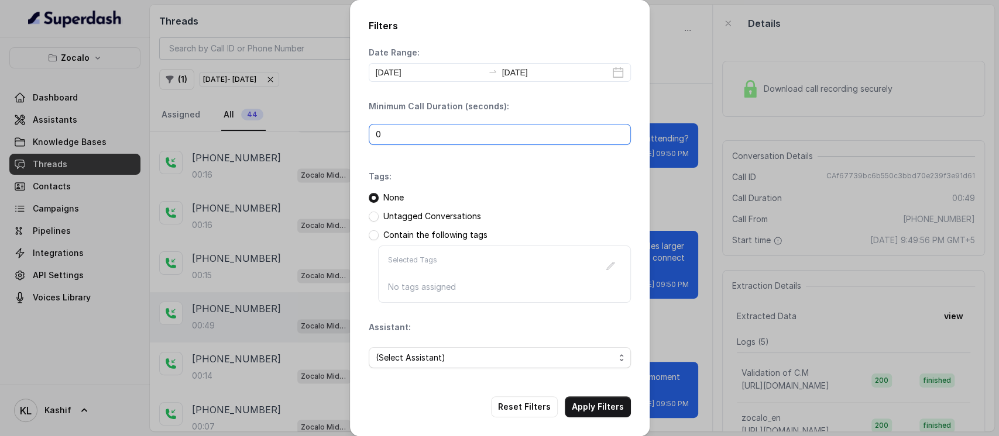
click at [441, 132] on input "0" at bounding box center [500, 134] width 262 height 21
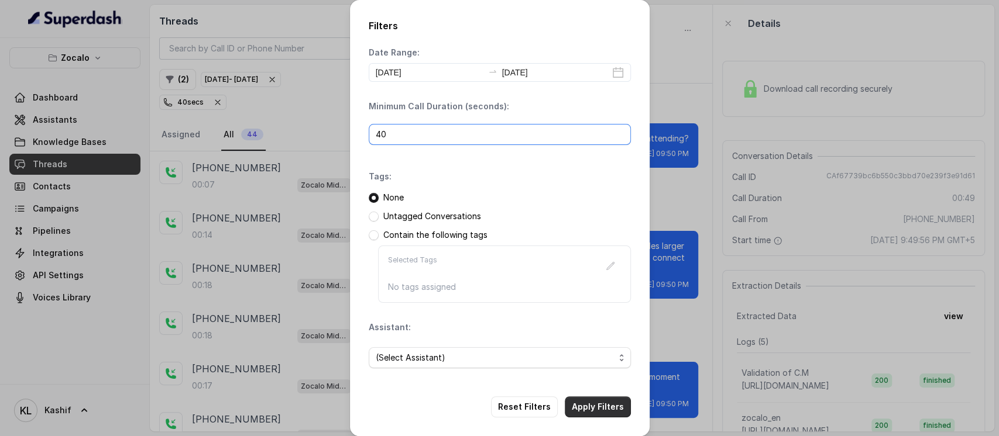
type input "40"
click at [613, 405] on button "Apply Filters" at bounding box center [598, 407] width 66 height 21
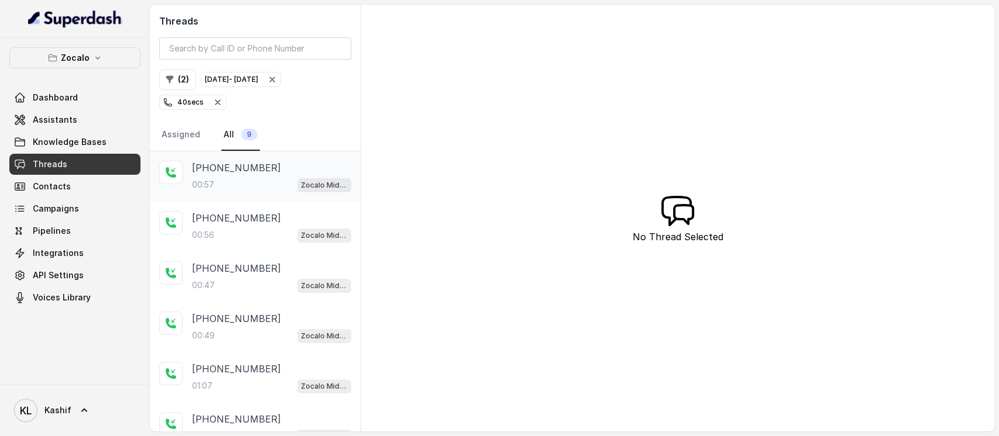
click at [205, 173] on p "[PHONE_NUMBER]" at bounding box center [236, 168] width 89 height 14
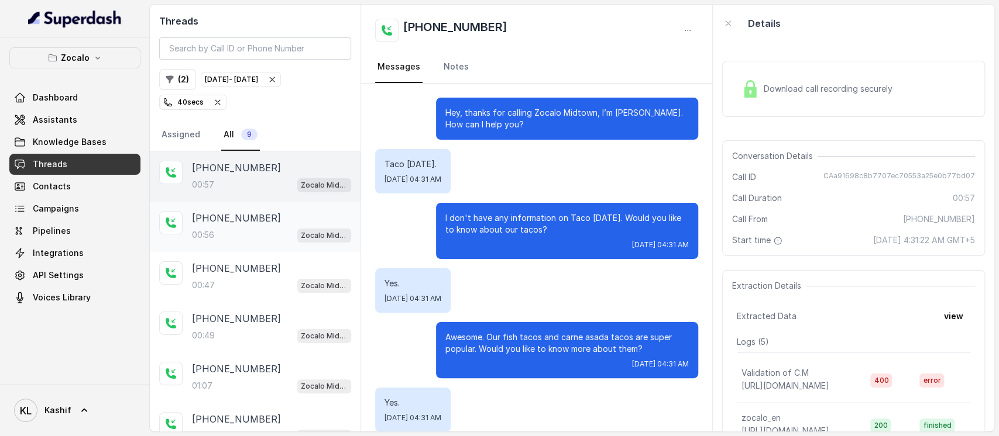
click at [223, 214] on p "[PHONE_NUMBER]" at bounding box center [236, 218] width 89 height 14
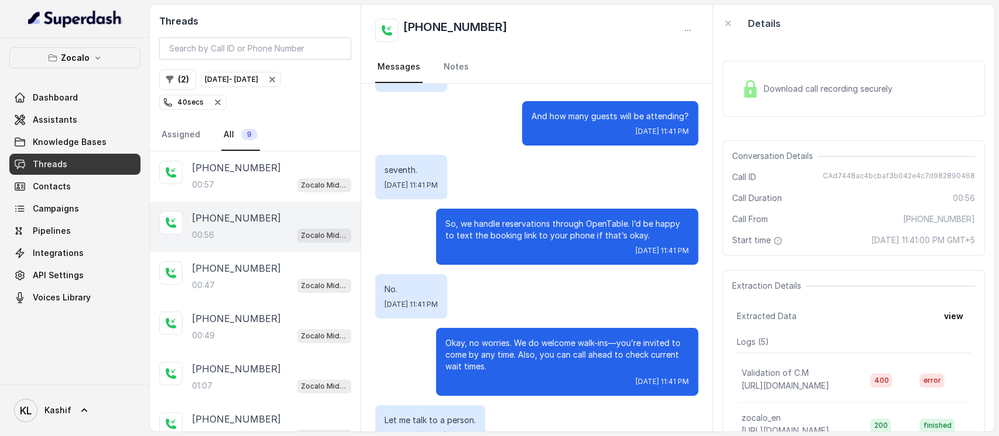
scroll to position [234, 0]
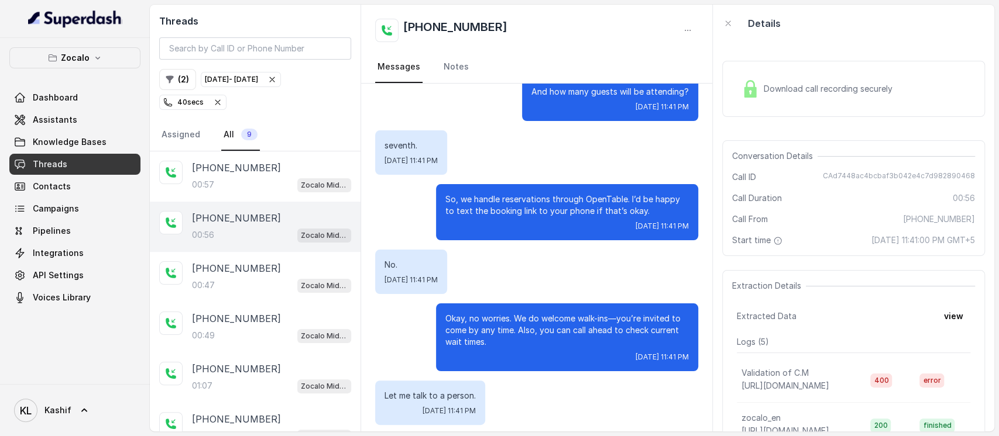
click at [825, 105] on div "Download call recording securely" at bounding box center [853, 89] width 263 height 56
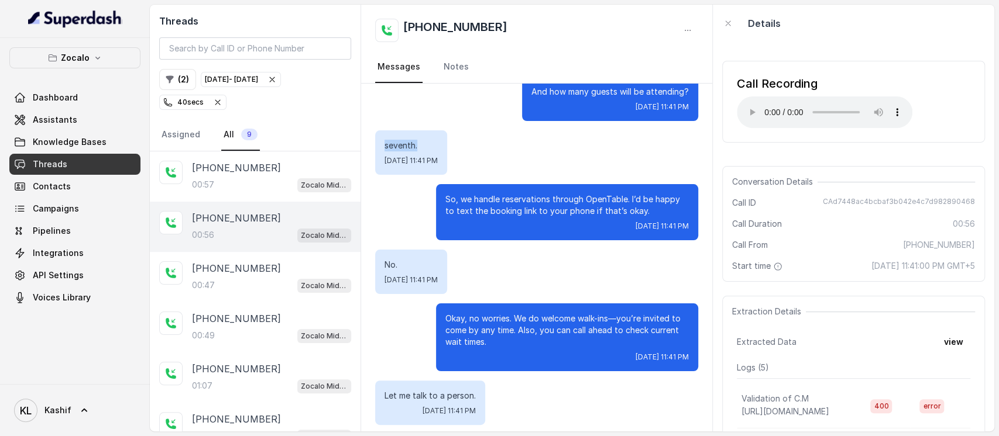
drag, startPoint x: 379, startPoint y: 143, endPoint x: 420, endPoint y: 145, distance: 41.0
click at [420, 145] on div "seventh. [DATE] 11:41 PM" at bounding box center [411, 152] width 72 height 44
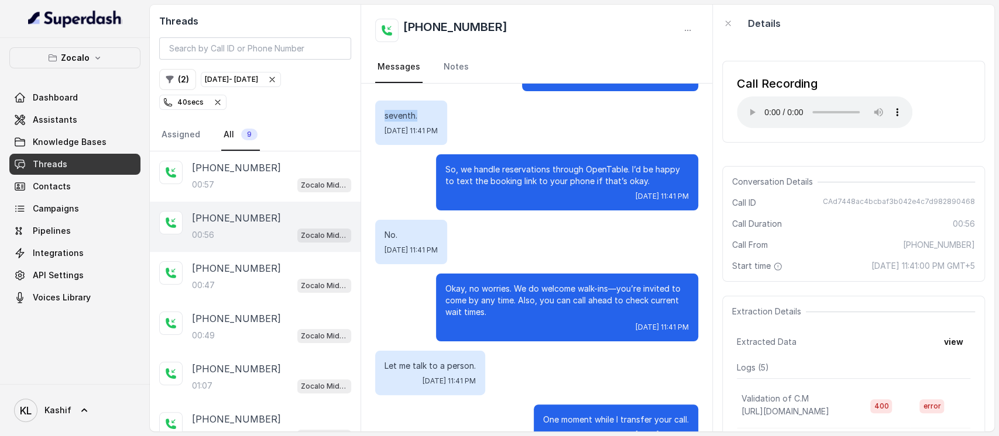
scroll to position [217, 0]
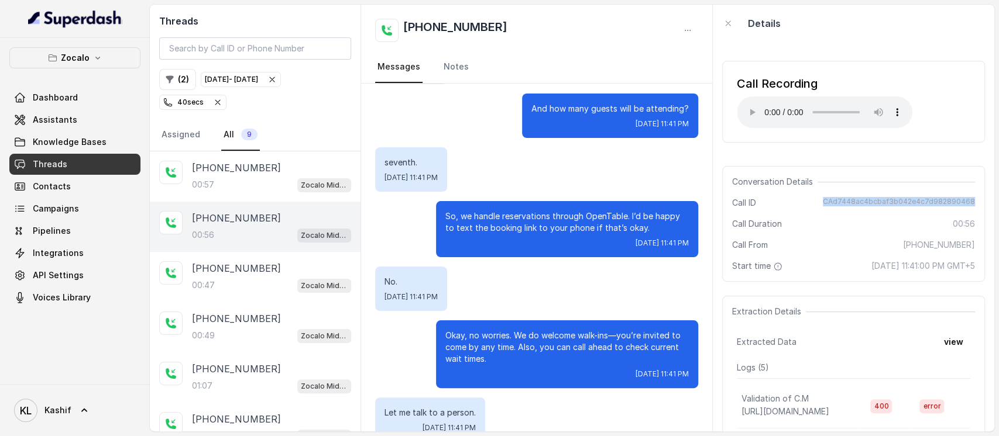
drag, startPoint x: 818, startPoint y: 205, endPoint x: 968, endPoint y: 200, distance: 150.5
click at [968, 200] on div "Conversation Details Call ID CAd7448ac4bcbaf3b042e4c7d982890468 Call Duration 0…" at bounding box center [853, 224] width 263 height 116
copy span "CAd7448ac4bcbaf3b042e4c7d982890468"
click at [242, 267] on p "[PHONE_NUMBER]" at bounding box center [236, 269] width 89 height 14
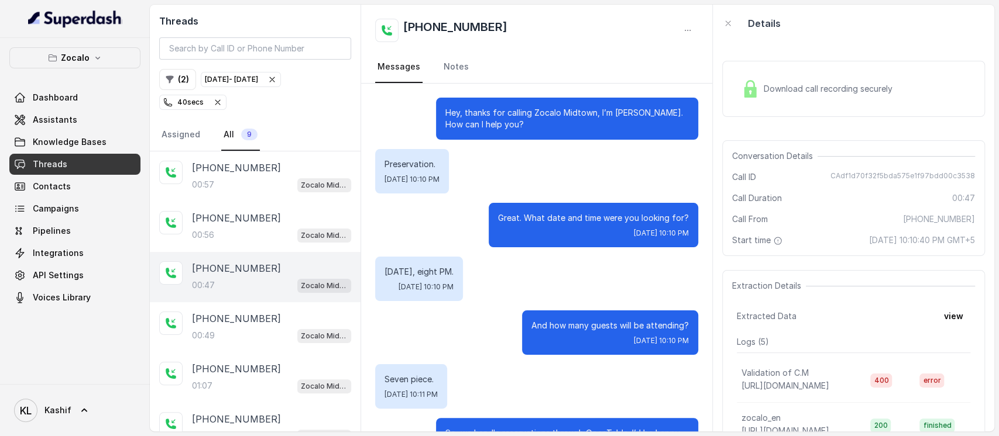
scroll to position [164, 0]
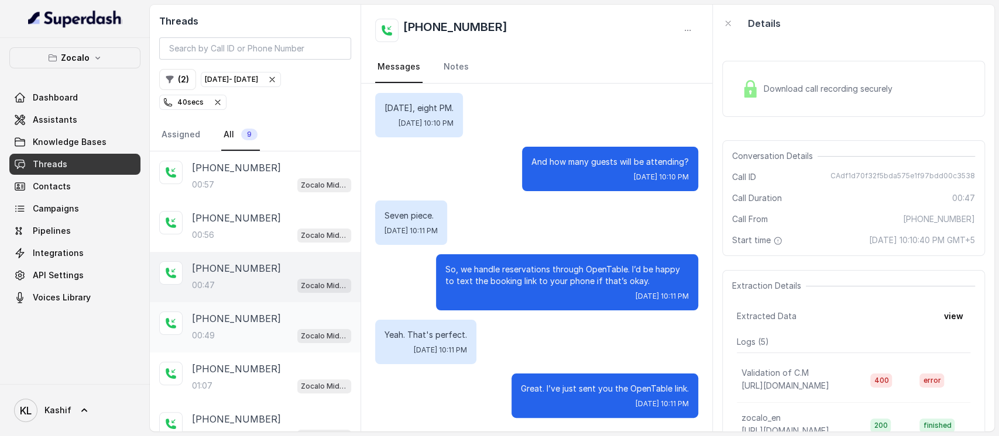
click at [246, 328] on div "00:49 Zocalo Midtown / EN" at bounding box center [271, 335] width 159 height 15
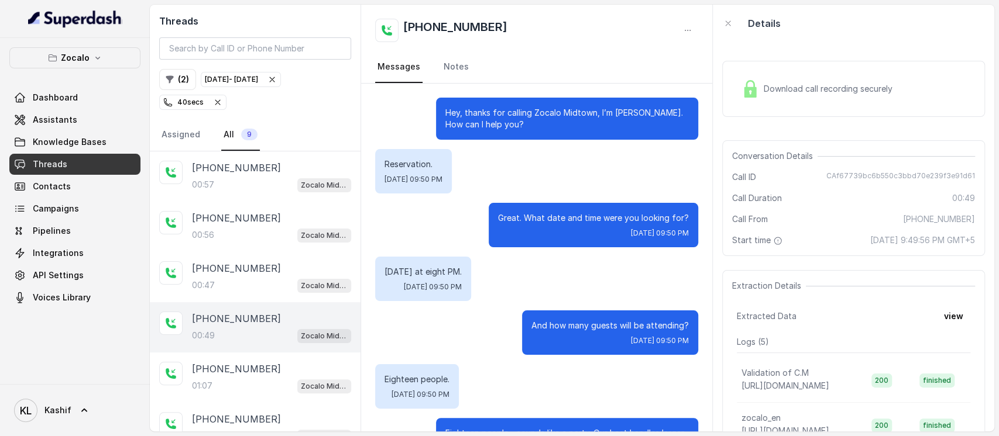
scroll to position [187, 0]
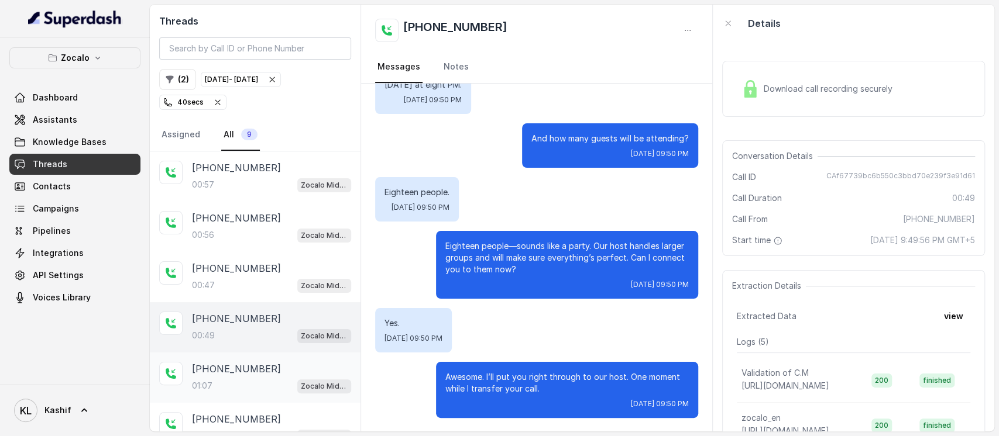
click at [241, 372] on p "[PHONE_NUMBER]" at bounding box center [236, 369] width 89 height 14
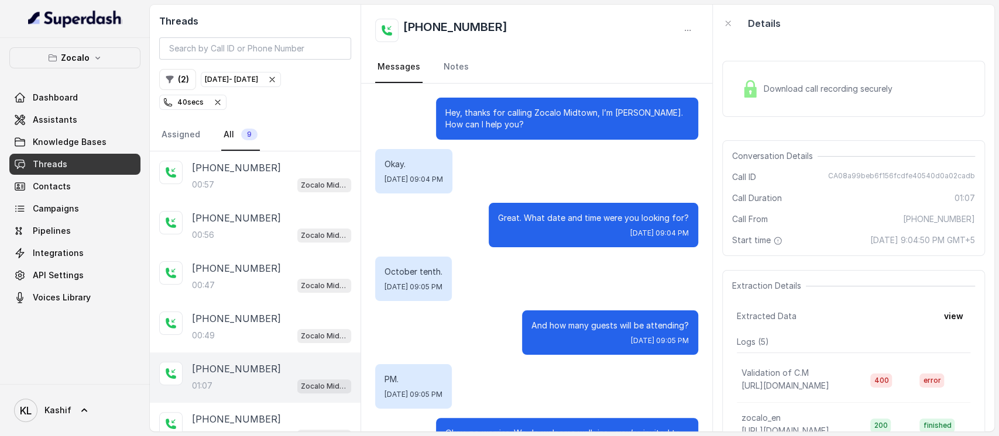
scroll to position [426, 0]
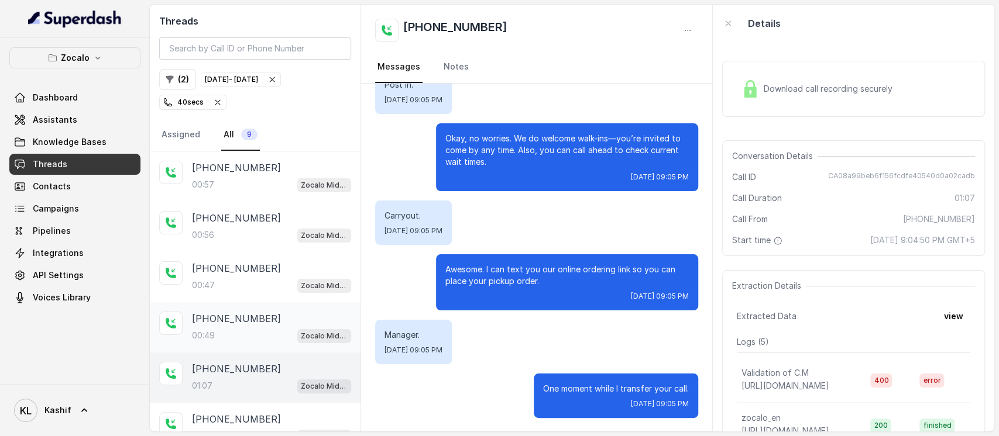
click at [243, 334] on div "00:49 Zocalo Midtown / EN" at bounding box center [271, 335] width 159 height 15
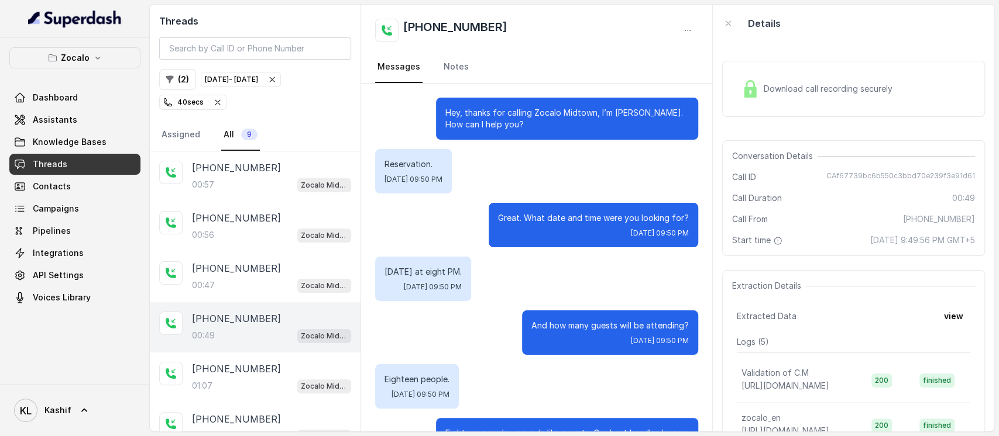
scroll to position [187, 0]
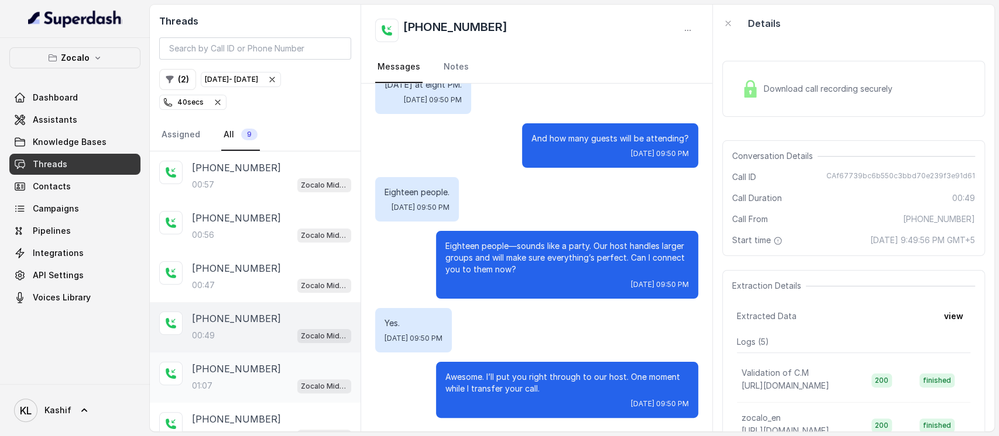
click at [252, 356] on div "[PHONE_NUMBER]:07 Zocalo Midtown / EN" at bounding box center [255, 378] width 211 height 50
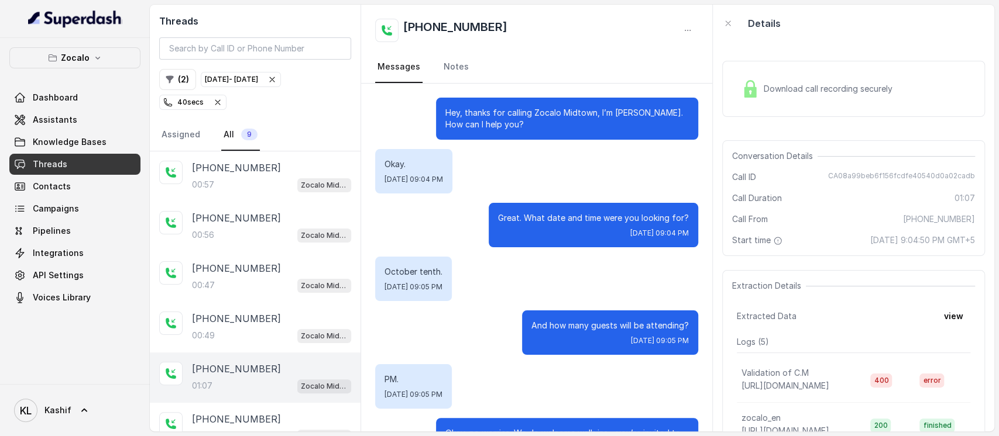
scroll to position [426, 0]
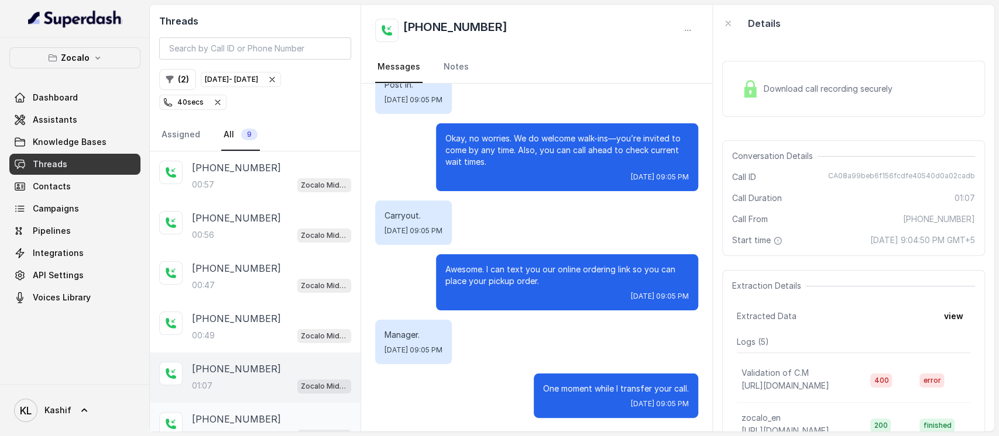
click at [242, 415] on p "[PHONE_NUMBER]" at bounding box center [236, 419] width 89 height 14
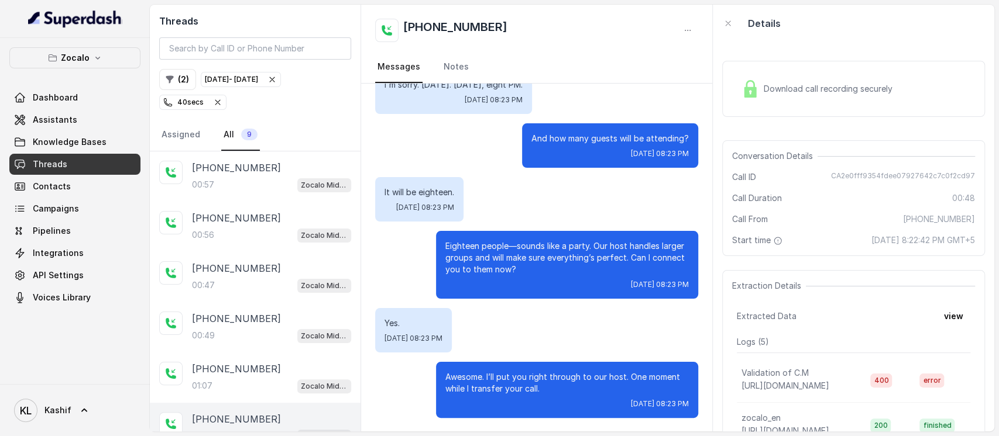
scroll to position [78, 0]
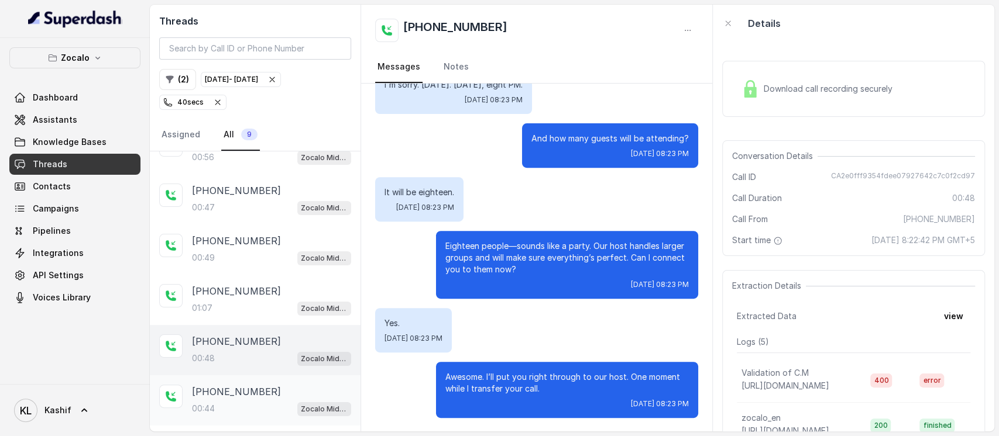
click at [263, 385] on div "[PHONE_NUMBER]" at bounding box center [271, 392] width 159 height 14
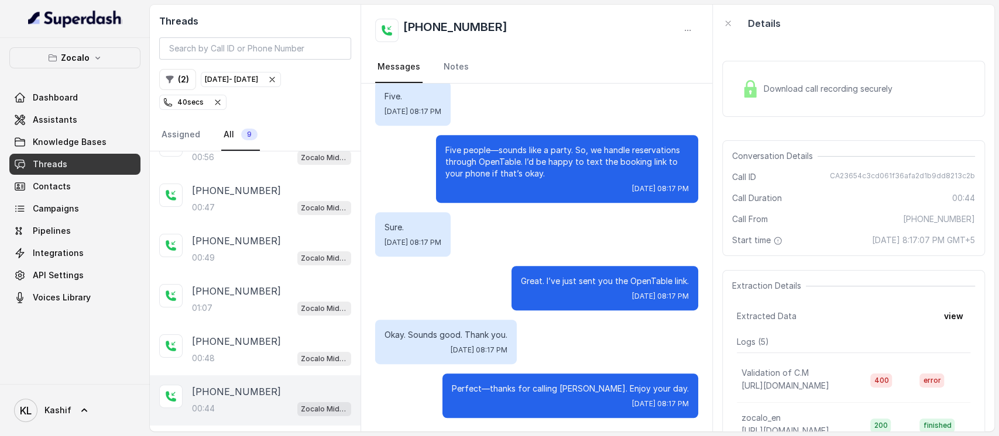
scroll to position [169, 0]
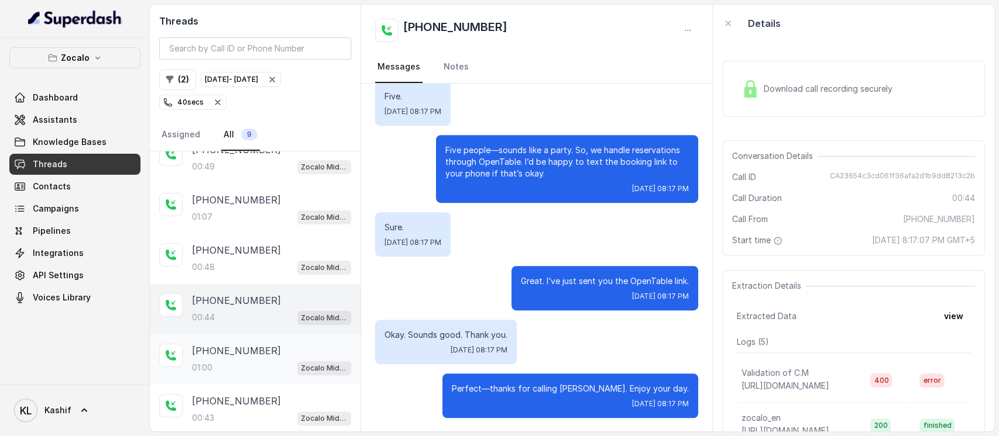
click at [267, 344] on div "[PHONE_NUMBER]" at bounding box center [271, 351] width 159 height 14
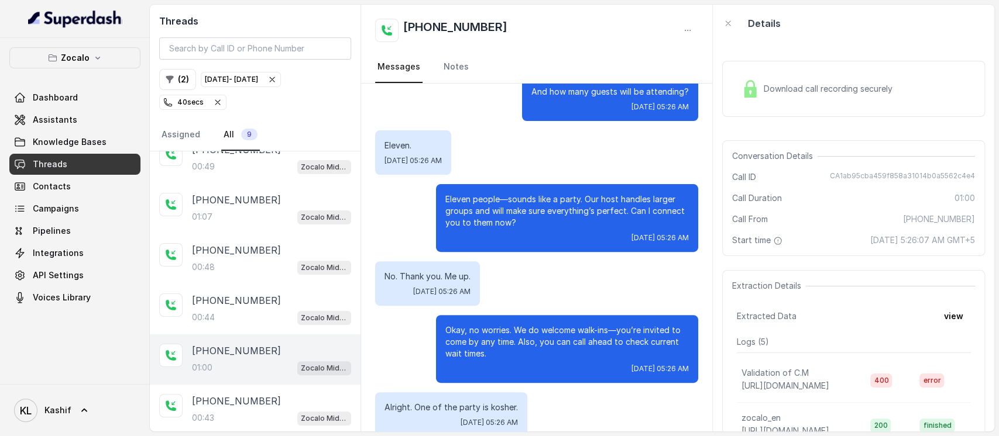
scroll to position [312, 0]
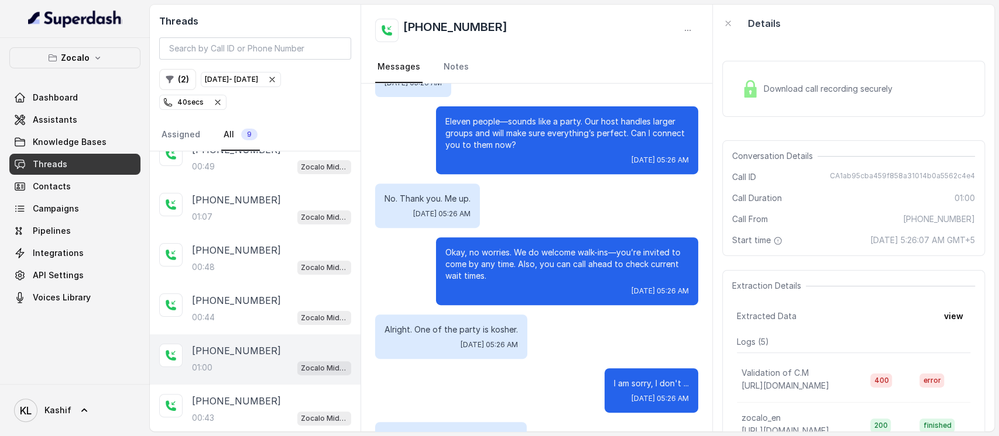
click at [786, 105] on div "Download call recording securely" at bounding box center [853, 89] width 263 height 56
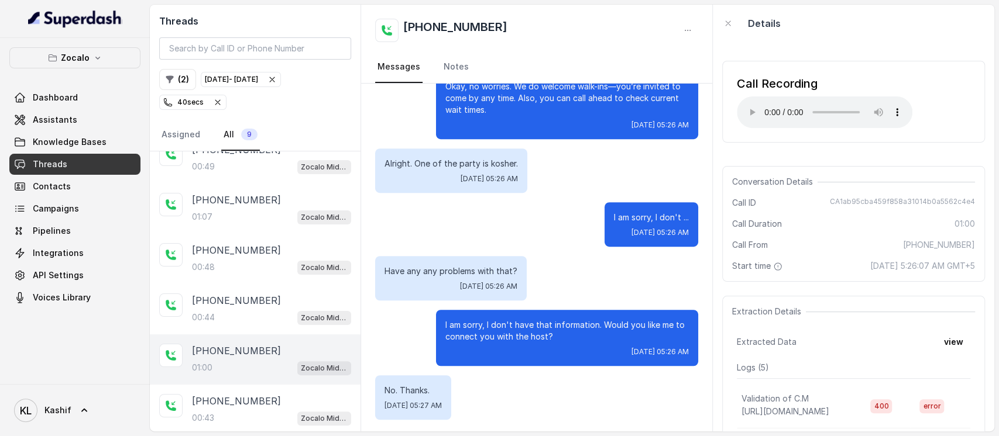
scroll to position [480, 0]
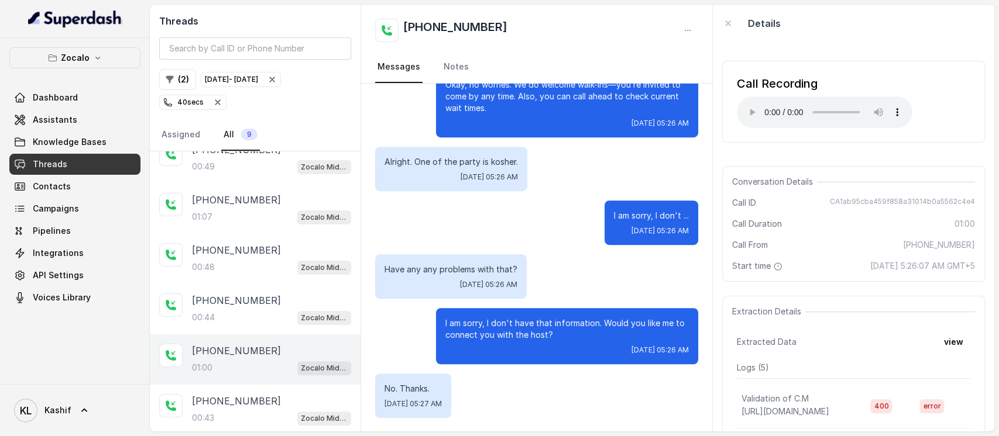
drag, startPoint x: 376, startPoint y: 270, endPoint x: 522, endPoint y: 278, distance: 145.9
click at [522, 278] on div "Have any any problems with that? [DATE] 05:26 AM" at bounding box center [451, 277] width 152 height 44
click at [535, 299] on div "Hey, thanks for calling Zocalo Midtown, I’m [PERSON_NAME]. How can I help you? …" at bounding box center [536, 18] width 351 height 828
drag, startPoint x: 379, startPoint y: 161, endPoint x: 517, endPoint y: 159, distance: 137.5
click at [517, 159] on div "Alright. One of the party is kosher. [DATE] 05:26 AM" at bounding box center [451, 169] width 152 height 44
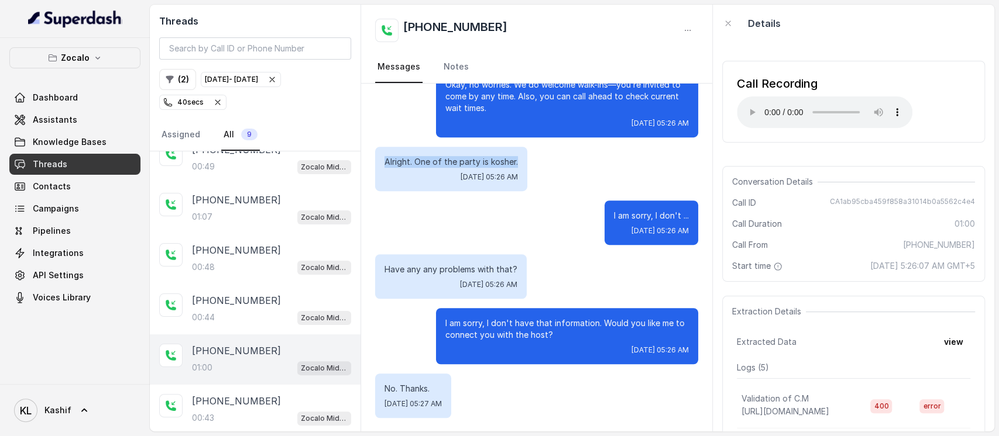
copy p "Alright. One of the party is kosher."
drag, startPoint x: 822, startPoint y: 204, endPoint x: 969, endPoint y: 207, distance: 146.9
click at [969, 207] on div "Conversation Details Call ID CA1ab95cba459f858a31014b0a5562c4e4 Call Duration 0…" at bounding box center [853, 224] width 263 height 116
copy span "CA1ab95cba459f858a31014b0a5562c4e4"
click at [933, 209] on div "Conversation Details Call ID CA1ab95cba459f858a31014b0a5562c4e4 Call Duration 0…" at bounding box center [853, 224] width 263 height 116
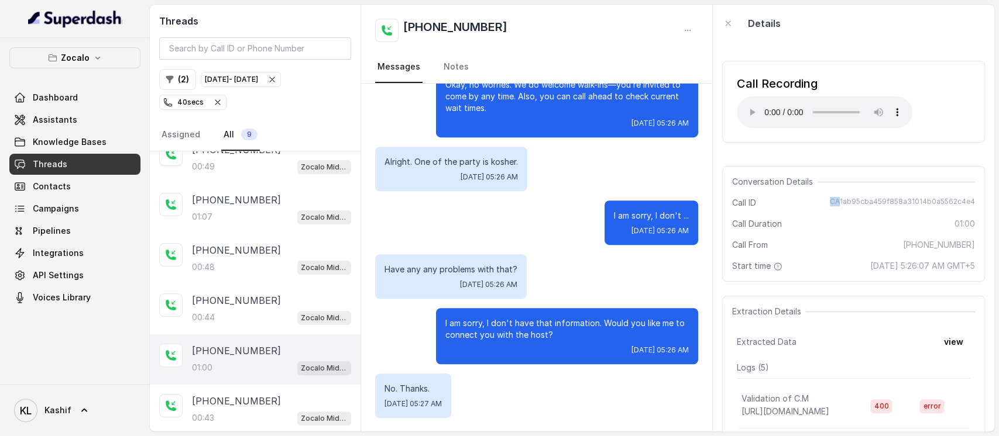
drag, startPoint x: 833, startPoint y: 199, endPoint x: 816, endPoint y: 202, distance: 17.3
click at [816, 202] on div "Call ID CA1ab95cba459f858a31014b0a5562c4e4" at bounding box center [853, 203] width 243 height 12
click at [819, 199] on div "Call ID CA1ab95cba459f858a31014b0a5562c4e4" at bounding box center [853, 203] width 243 height 12
drag, startPoint x: 824, startPoint y: 202, endPoint x: 951, endPoint y: 213, distance: 127.4
click at [951, 213] on div "Conversation Details Call ID CA1ab95cba459f858a31014b0a5562c4e4 Call Duration 0…" at bounding box center [853, 224] width 263 height 116
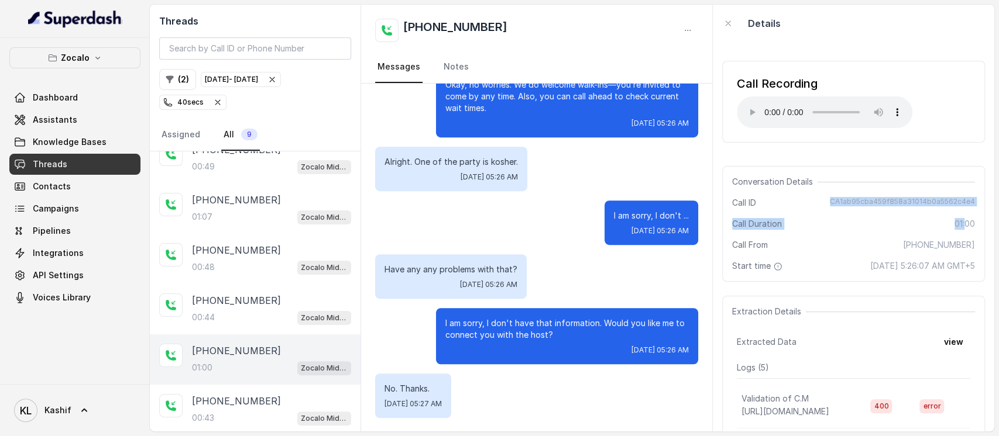
click at [958, 206] on span "CA1ab95cba459f858a31014b0a5562c4e4" at bounding box center [902, 203] width 145 height 12
drag, startPoint x: 823, startPoint y: 203, endPoint x: 969, endPoint y: 201, distance: 145.7
click at [969, 201] on div "Conversation Details Call ID CA1ab95cba459f858a31014b0a5562c4e4 Call Duration 0…" at bounding box center [853, 224] width 263 height 116
copy span "CA1ab95cba459f858a31014b0a5562c4e4"
click at [261, 60] on div "Threads ( 2 ) [DATE] - [DATE] 40 secs Assigned All 9" at bounding box center [255, 78] width 211 height 147
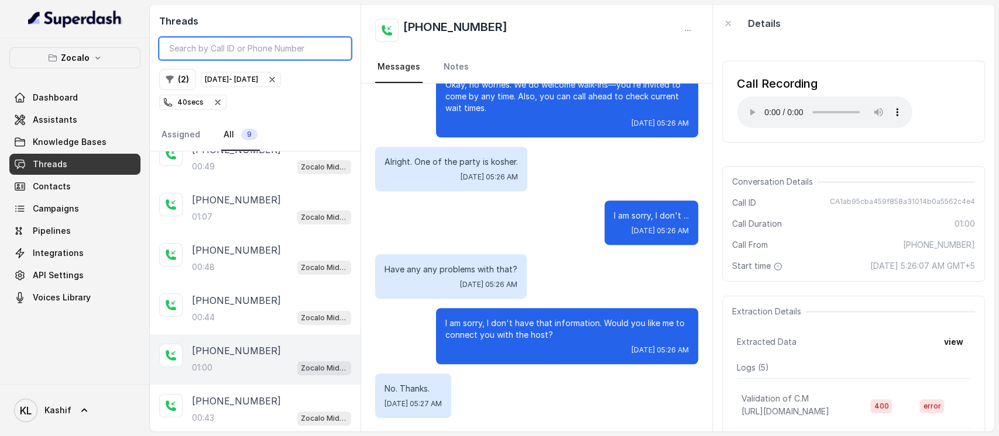
click at [262, 56] on input "search" at bounding box center [255, 48] width 192 height 22
click at [108, 55] on button "Zocalo" at bounding box center [74, 57] width 131 height 21
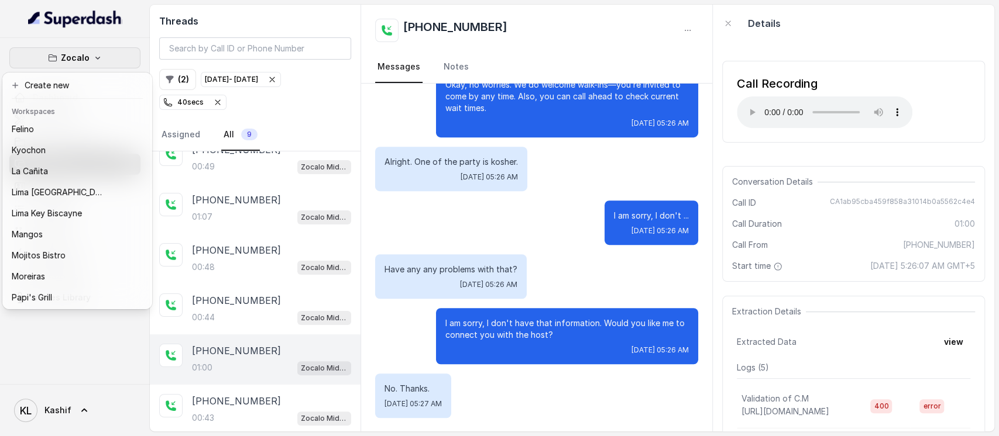
scroll to position [183, 0]
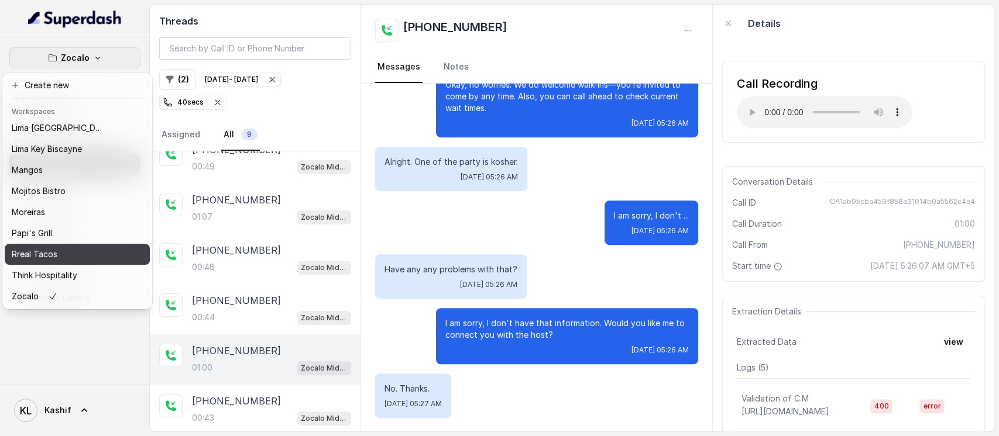
click at [80, 247] on div "Rreal Tacos" at bounding box center [59, 254] width 94 height 14
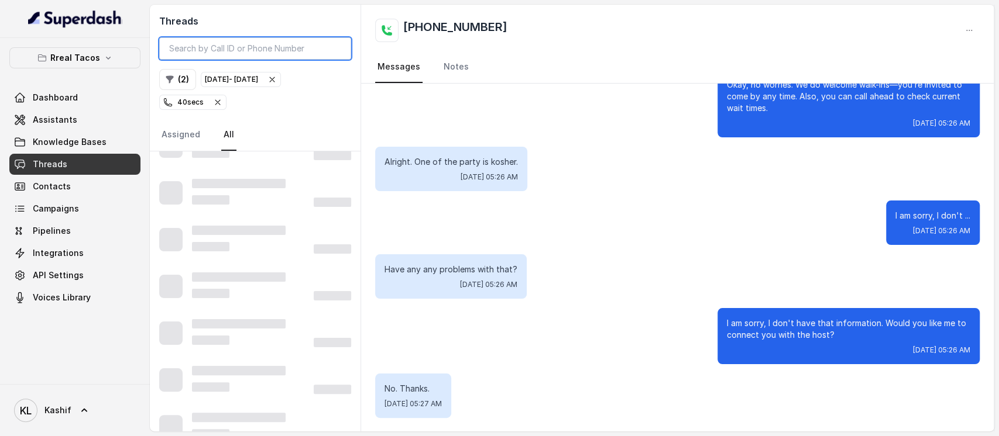
click at [273, 50] on input "search" at bounding box center [255, 48] width 192 height 22
click at [185, 83] on button "( 2 )" at bounding box center [177, 79] width 37 height 21
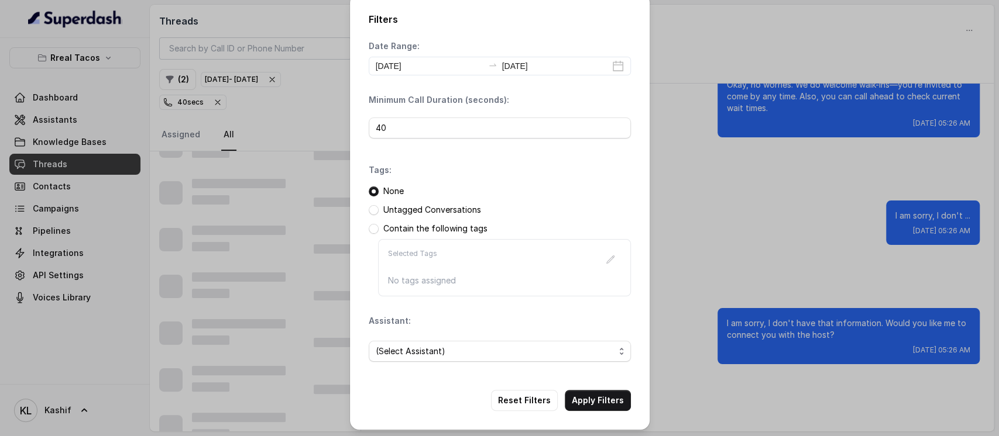
scroll to position [9, 0]
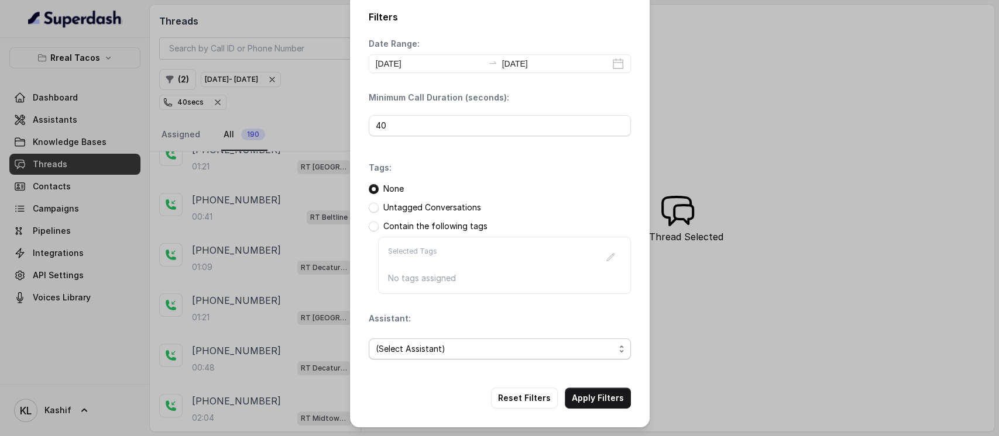
click at [480, 356] on span "(Select Assistant)" at bounding box center [500, 349] width 262 height 21
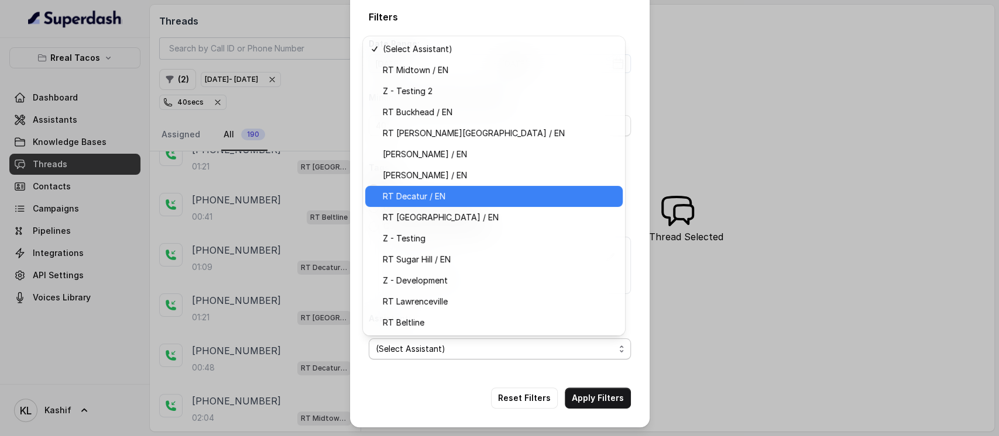
click at [477, 188] on div "RT Decatur / EN" at bounding box center [493, 196] width 257 height 21
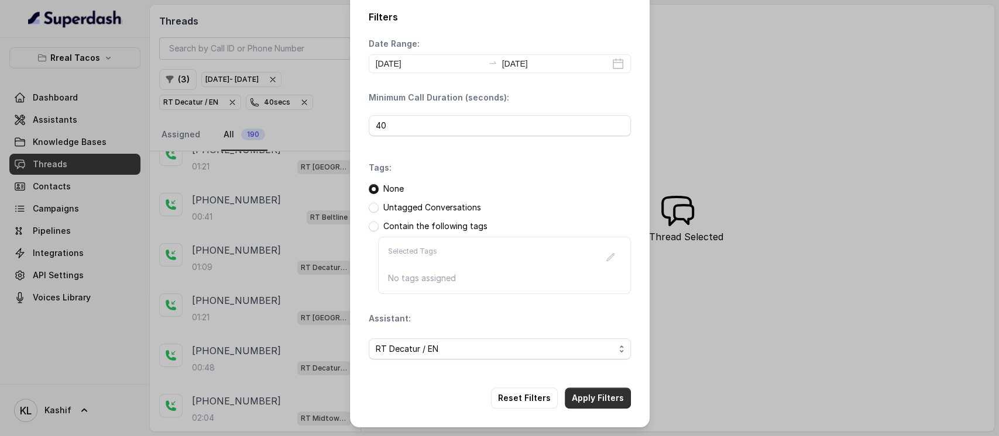
click at [588, 394] on button "Apply Filters" at bounding box center [598, 398] width 66 height 21
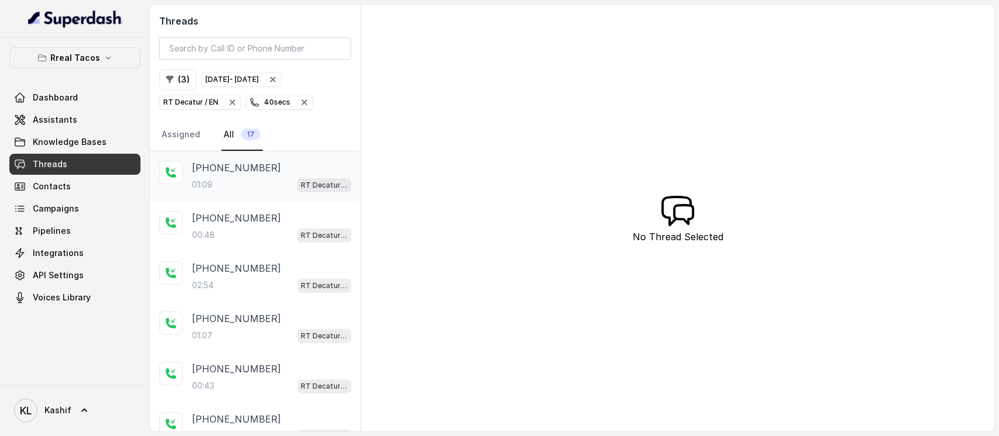
click at [229, 186] on div "01:09 RT Decatur / EN" at bounding box center [271, 184] width 159 height 15
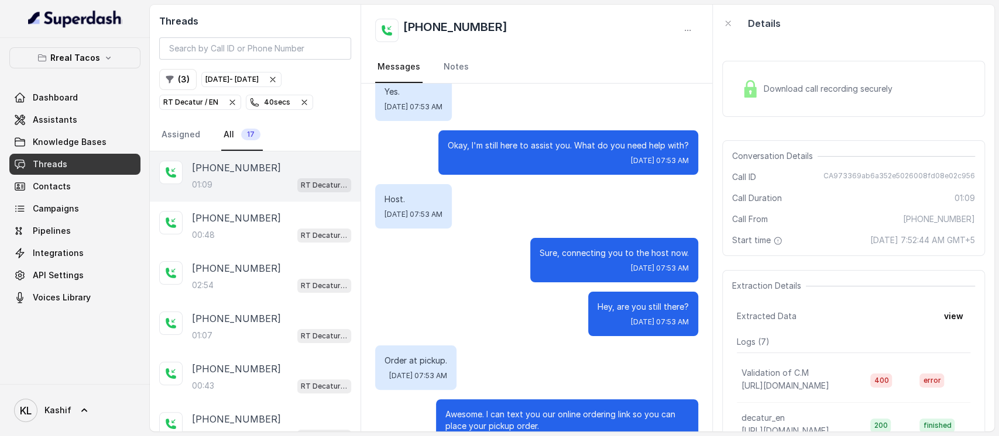
scroll to position [271, 0]
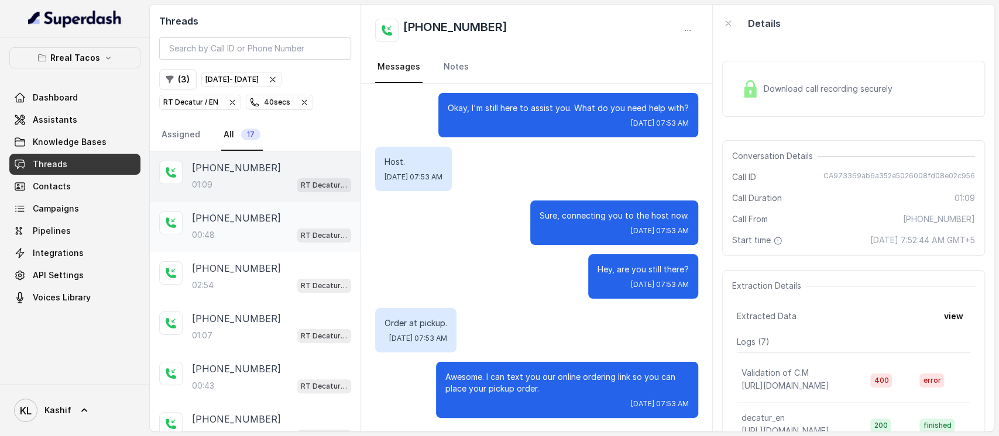
click at [262, 218] on div "[PHONE_NUMBER]" at bounding box center [271, 218] width 159 height 14
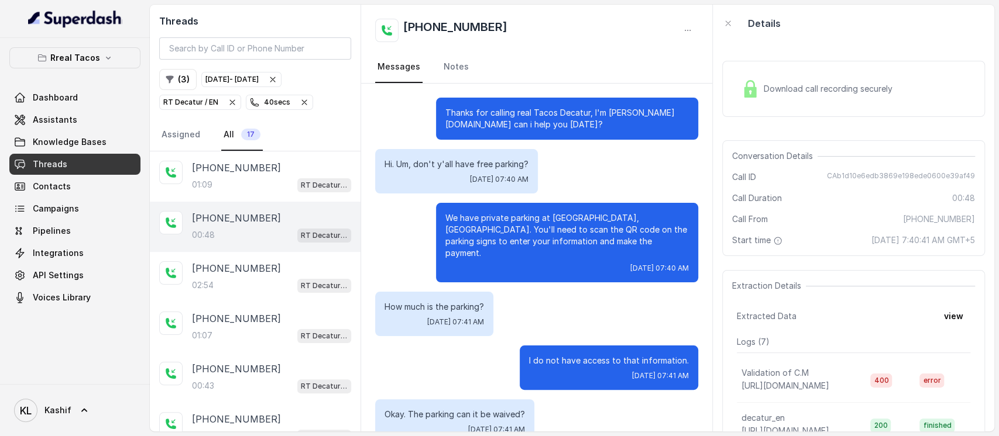
scroll to position [122, 0]
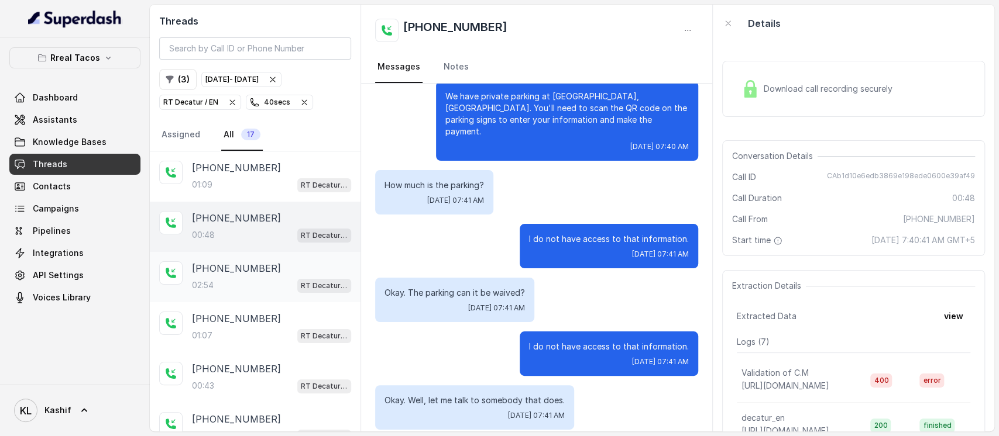
click at [262, 266] on div "[PHONE_NUMBER]" at bounding box center [271, 269] width 159 height 14
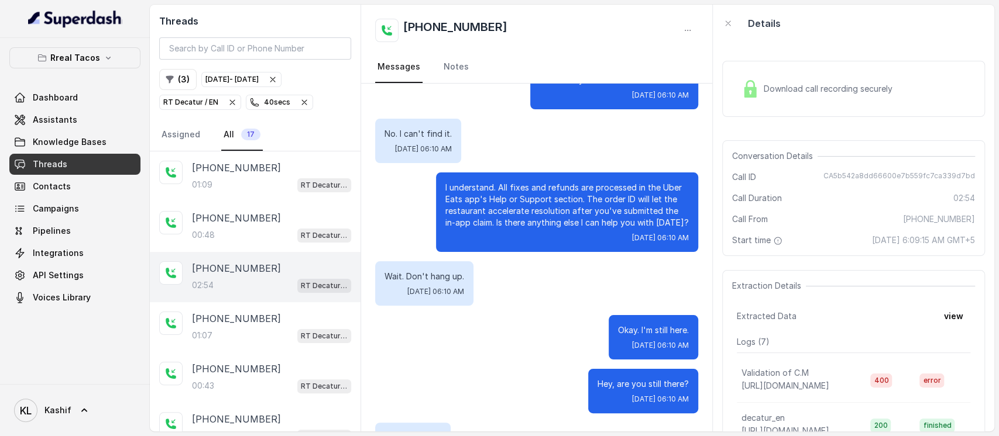
scroll to position [762, 0]
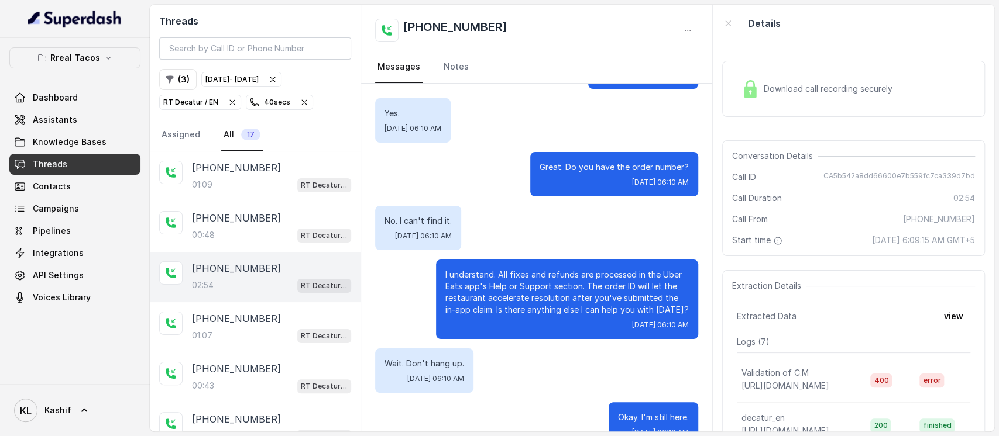
click at [628, 123] on div "Yes. [DATE] 06:10 AM" at bounding box center [536, 120] width 323 height 44
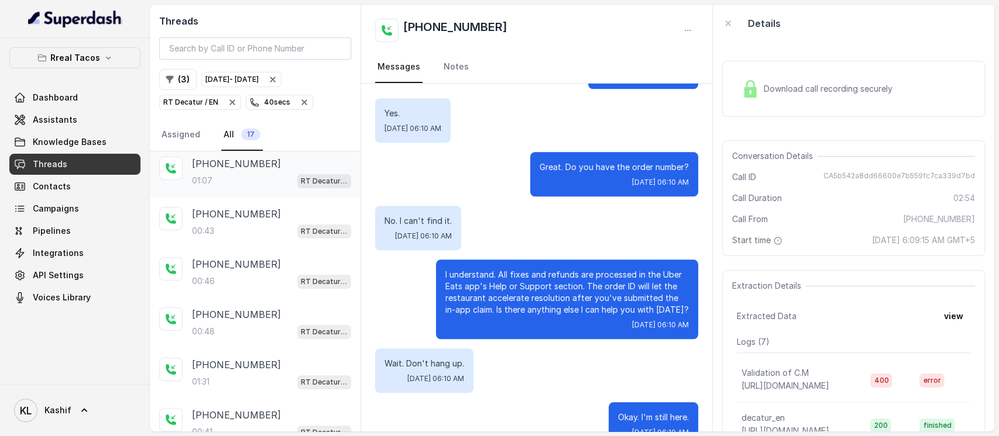
scroll to position [156, 0]
click at [215, 157] on p "[PHONE_NUMBER]" at bounding box center [236, 163] width 89 height 14
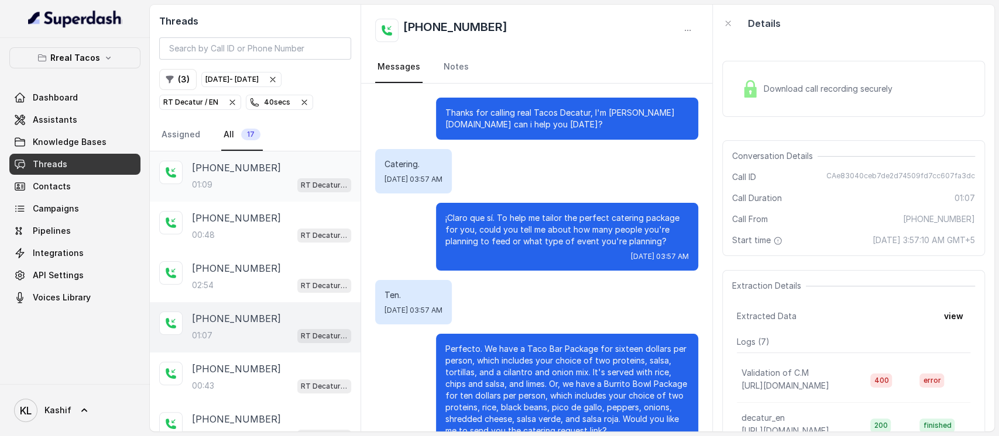
click at [256, 174] on div "[PHONE_NUMBER]" at bounding box center [271, 168] width 159 height 14
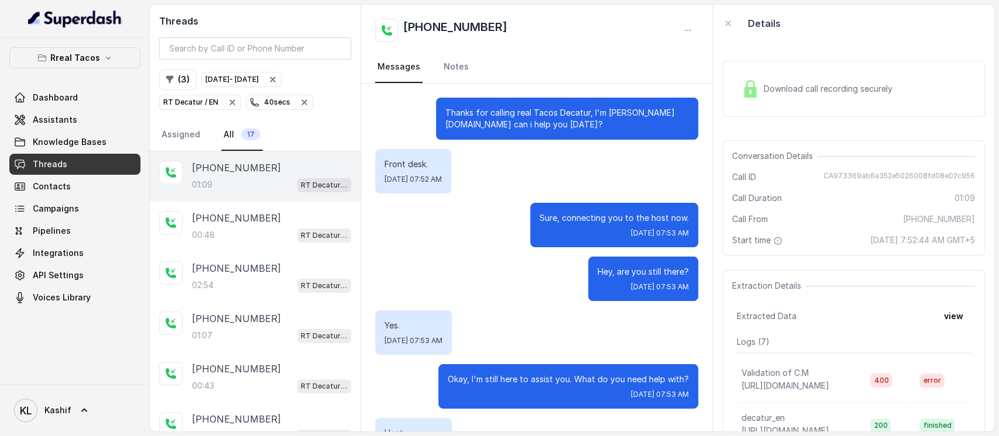
scroll to position [271, 0]
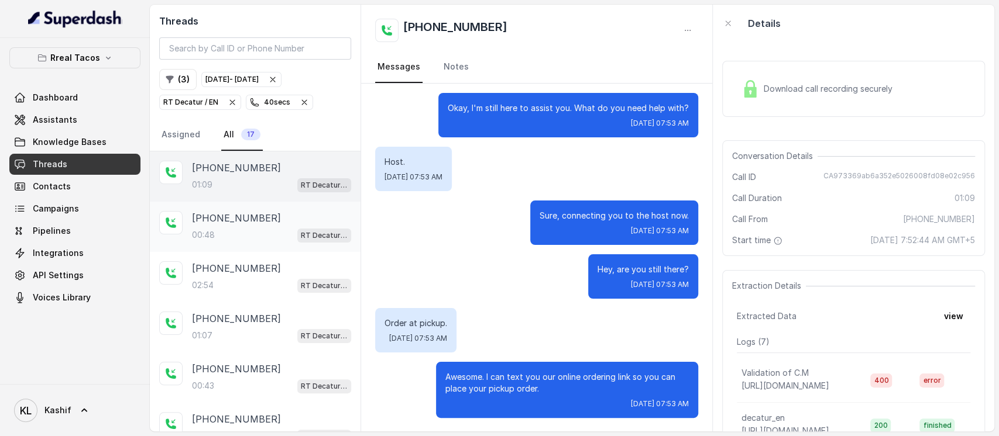
click at [248, 212] on p "[PHONE_NUMBER]" at bounding box center [236, 218] width 89 height 14
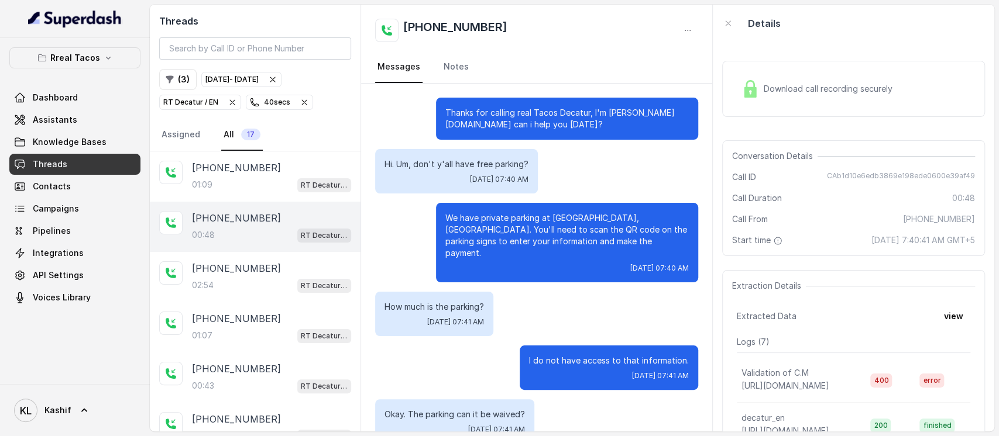
scroll to position [122, 0]
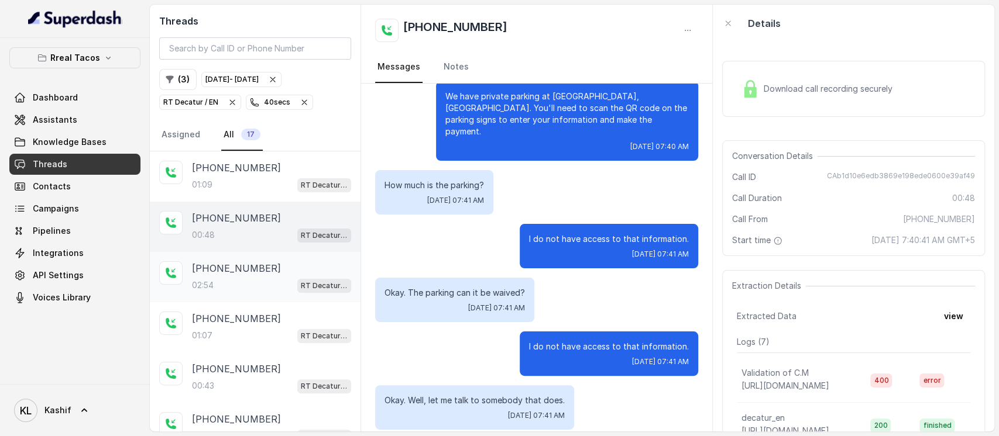
click at [248, 274] on p "[PHONE_NUMBER]" at bounding box center [236, 269] width 89 height 14
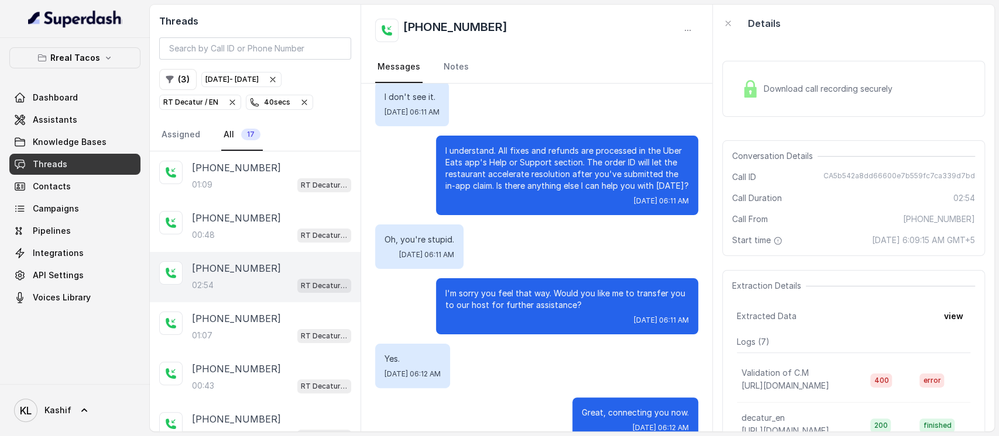
scroll to position [1776, 0]
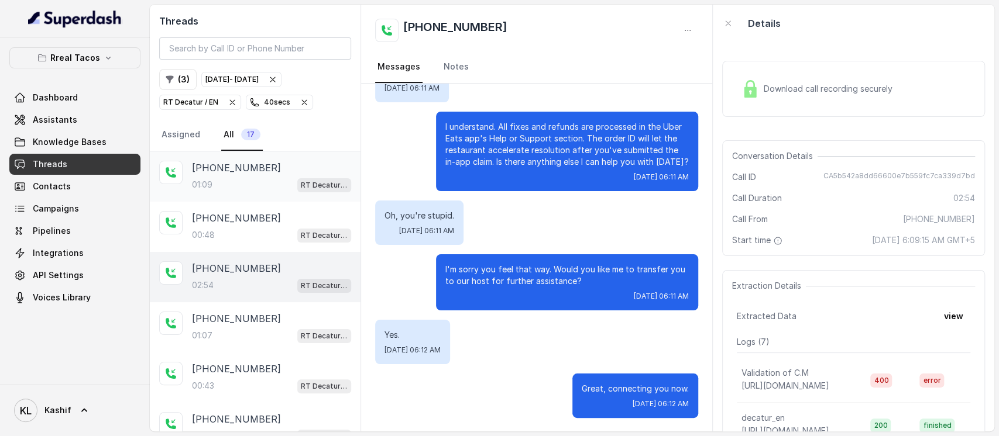
click at [281, 161] on div "[PHONE_NUMBER]" at bounding box center [271, 168] width 159 height 14
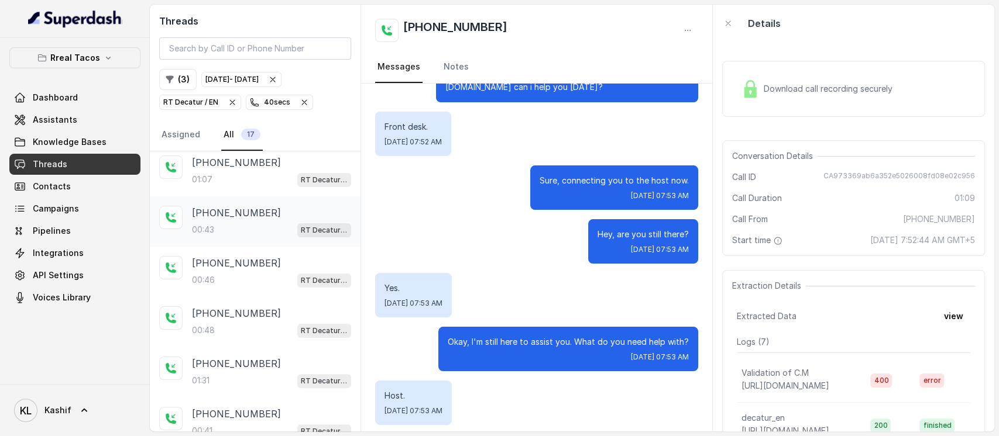
scroll to position [253, 0]
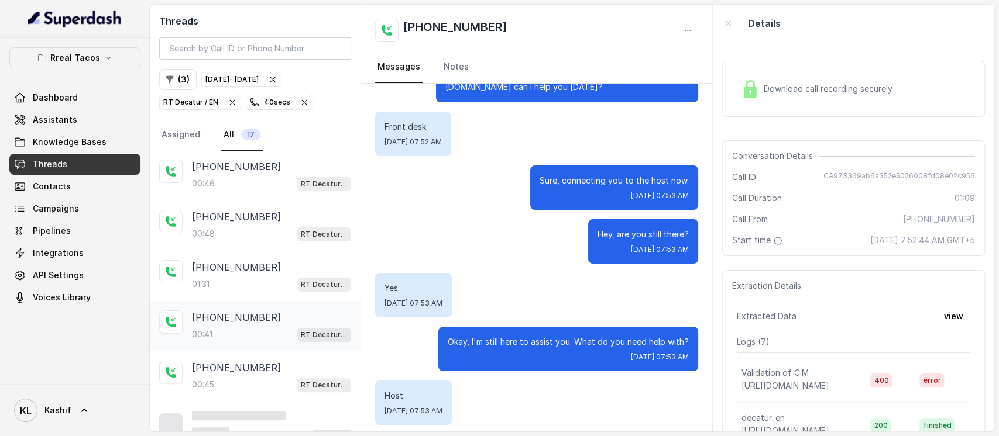
click at [250, 311] on p "[PHONE_NUMBER]" at bounding box center [236, 318] width 89 height 14
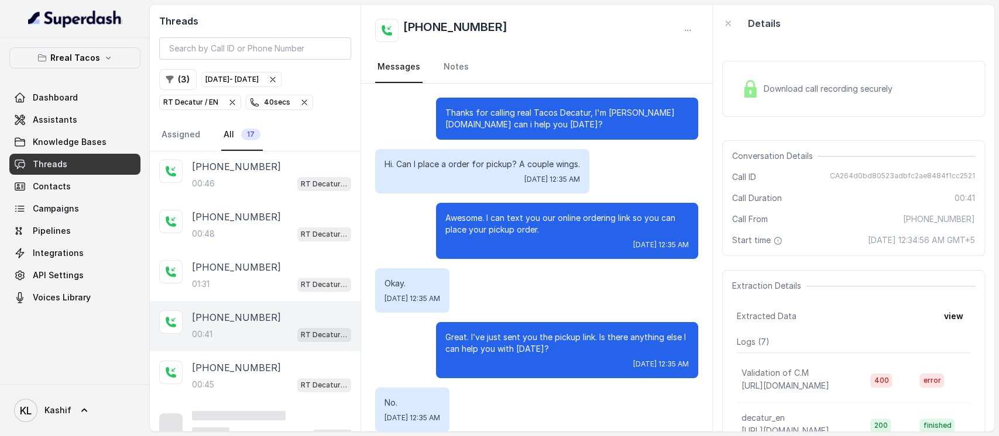
scroll to position [122, 0]
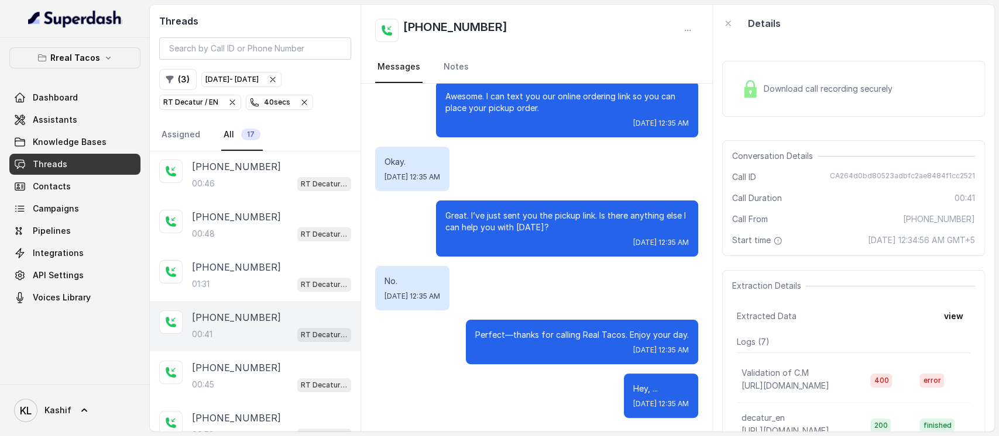
click at [202, 99] on p "RT Decatur / EN" at bounding box center [190, 103] width 55 height 12
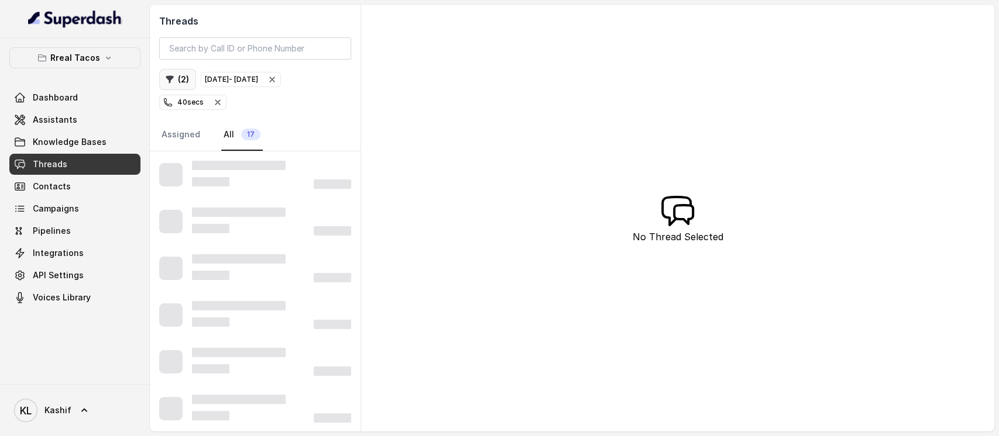
click at [178, 82] on button "( 2 )" at bounding box center [177, 79] width 37 height 21
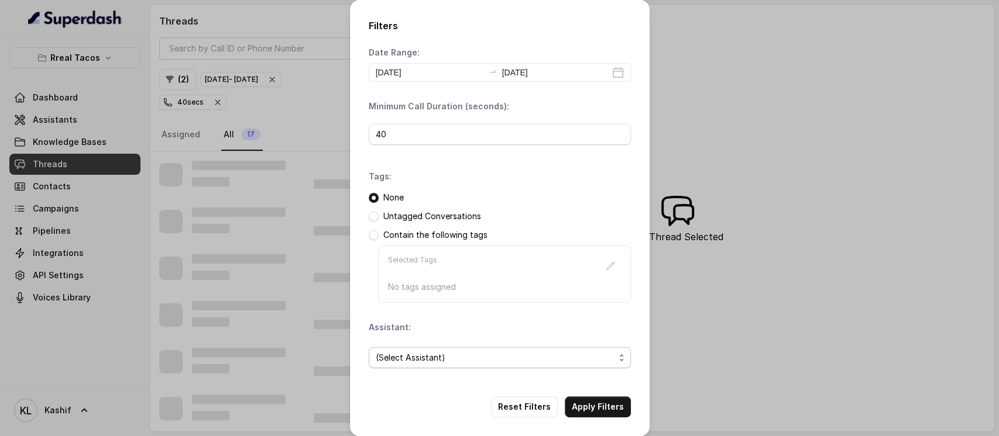
click at [472, 356] on span "(Select Assistant)" at bounding box center [495, 358] width 239 height 14
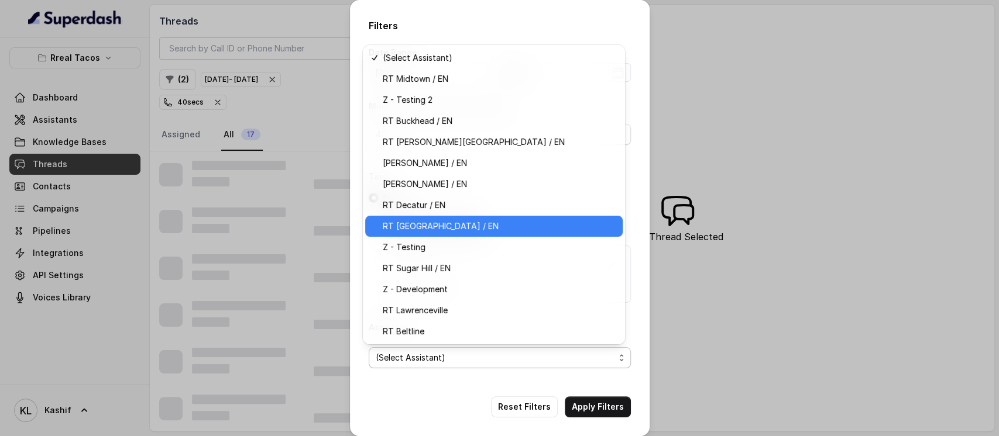
click at [457, 230] on span "RT [GEOGRAPHIC_DATA] / EN" at bounding box center [499, 226] width 233 height 14
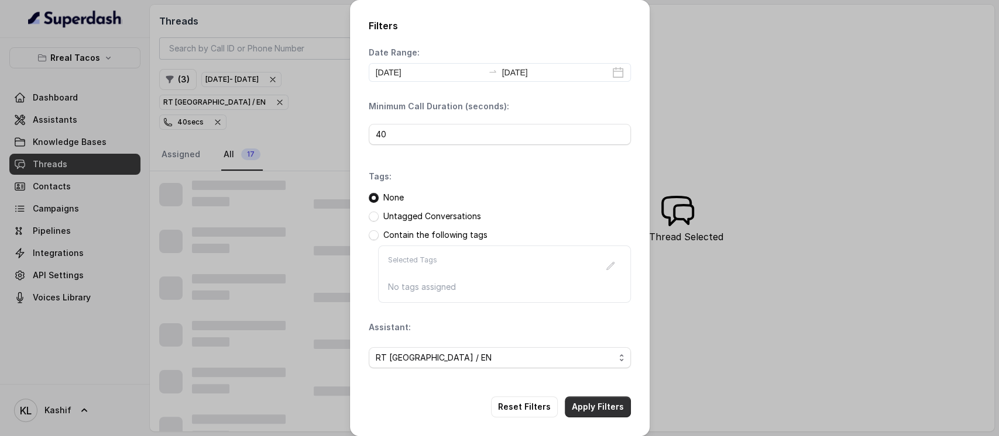
click at [580, 407] on button "Apply Filters" at bounding box center [598, 407] width 66 height 21
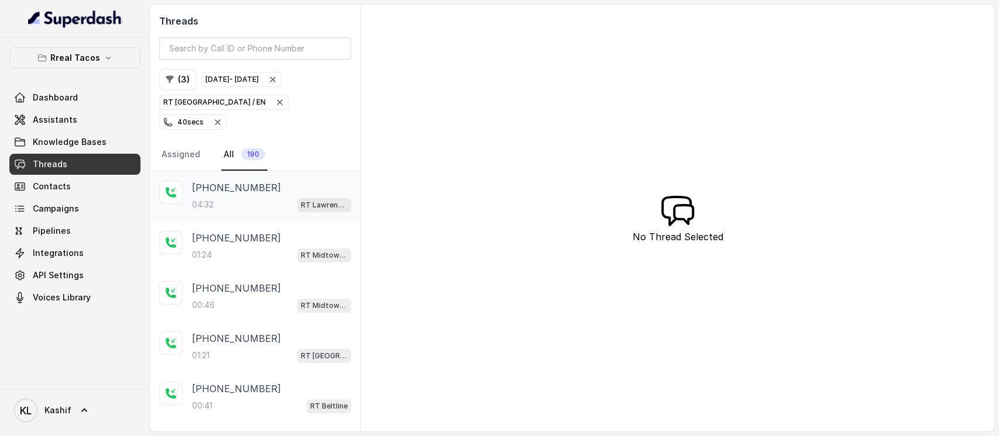
click at [256, 193] on div "[PHONE_NUMBER]:32 RT [GEOGRAPHIC_DATA]" at bounding box center [255, 196] width 211 height 50
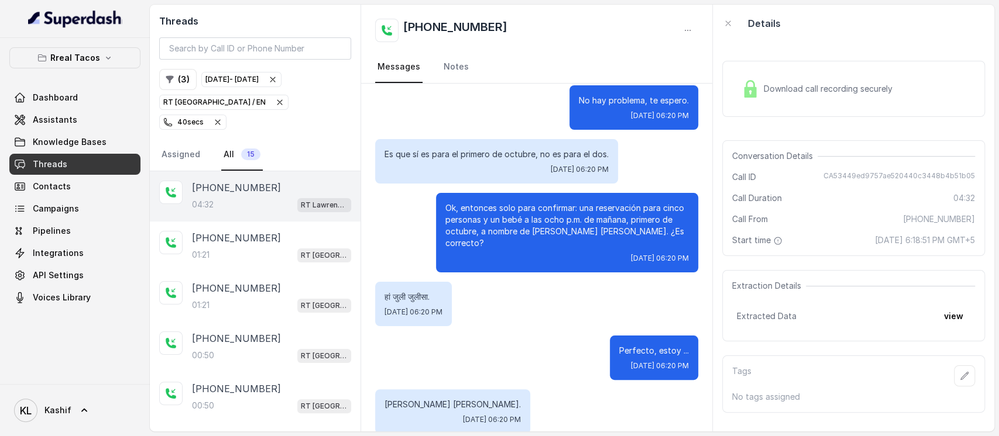
scroll to position [1463, 0]
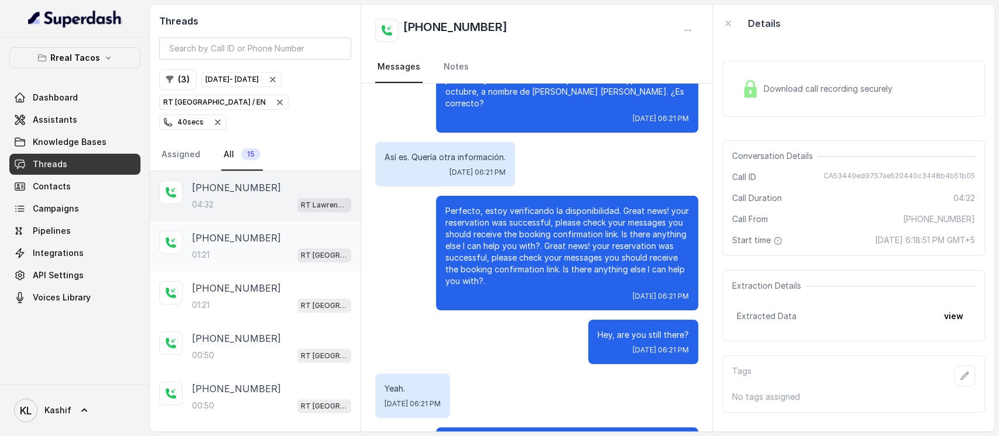
click at [249, 231] on p "[PHONE_NUMBER]" at bounding box center [236, 238] width 89 height 14
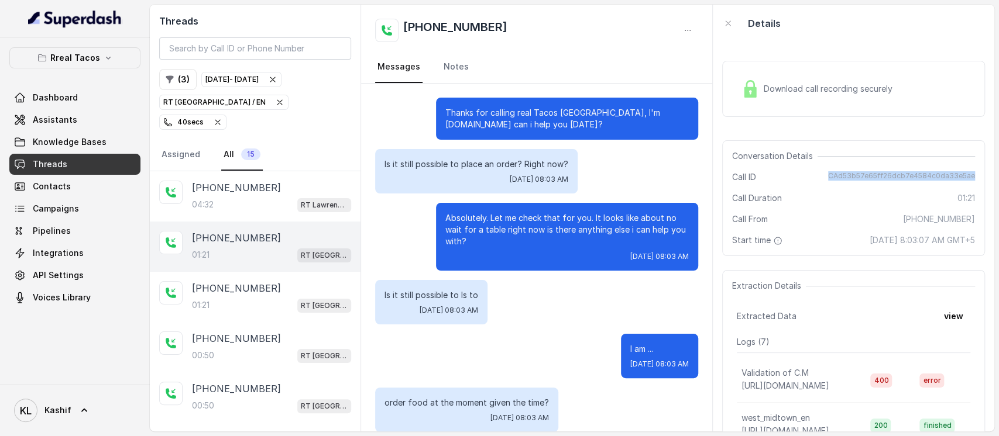
drag, startPoint x: 823, startPoint y: 176, endPoint x: 967, endPoint y: 180, distance: 144.0
click at [967, 180] on div "Conversation Details Call ID CAd53b57e65ff26dcb7e4584c0da33e5ae Call Duration 0…" at bounding box center [853, 198] width 263 height 116
copy span "CAd53b57e65ff26dcb7e4584c0da33e5ae"
click at [210, 103] on p "RT [GEOGRAPHIC_DATA] / EN" at bounding box center [214, 103] width 102 height 12
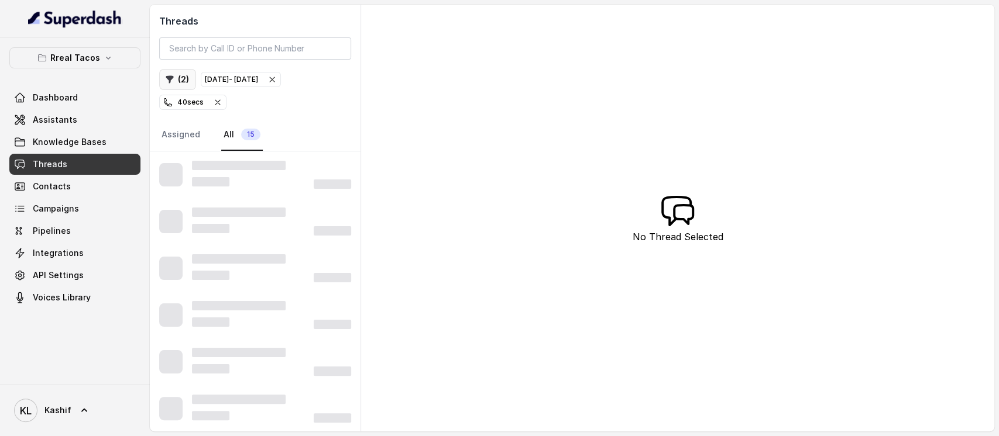
click at [185, 84] on button "( 2 )" at bounding box center [177, 79] width 37 height 21
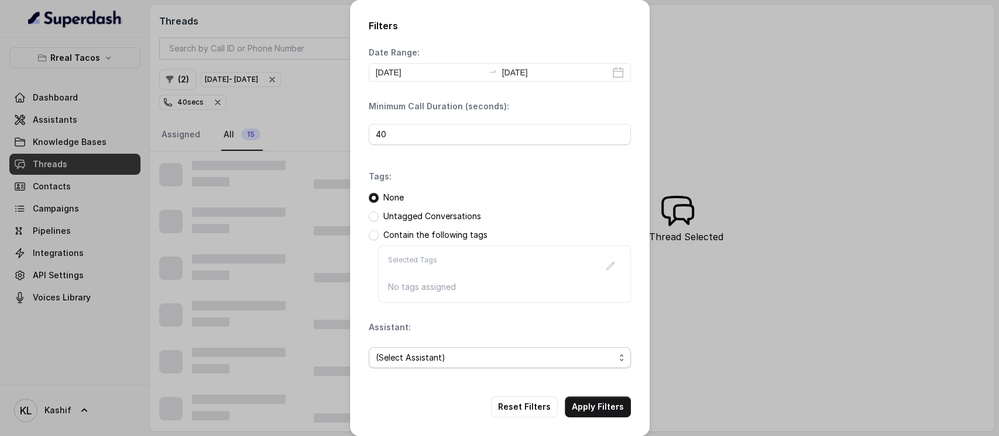
click at [487, 351] on span "(Select Assistant)" at bounding box center [495, 358] width 239 height 14
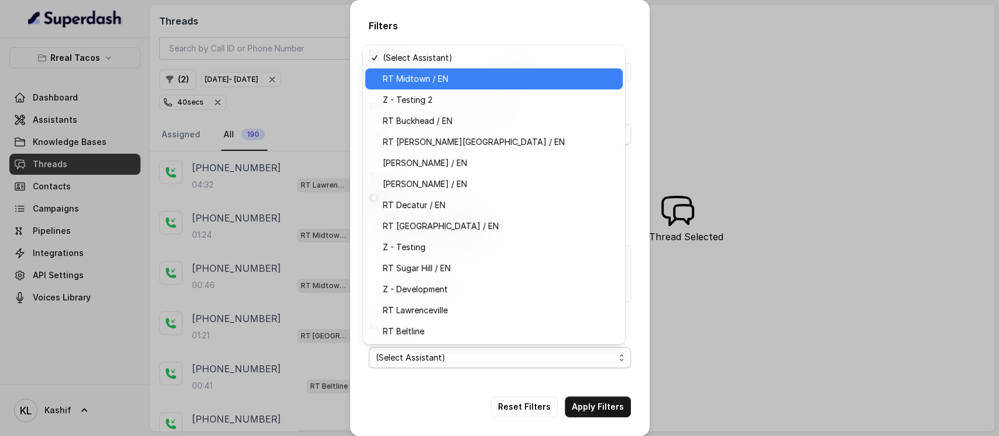
click at [503, 77] on span "RT Midtown / EN" at bounding box center [499, 79] width 233 height 14
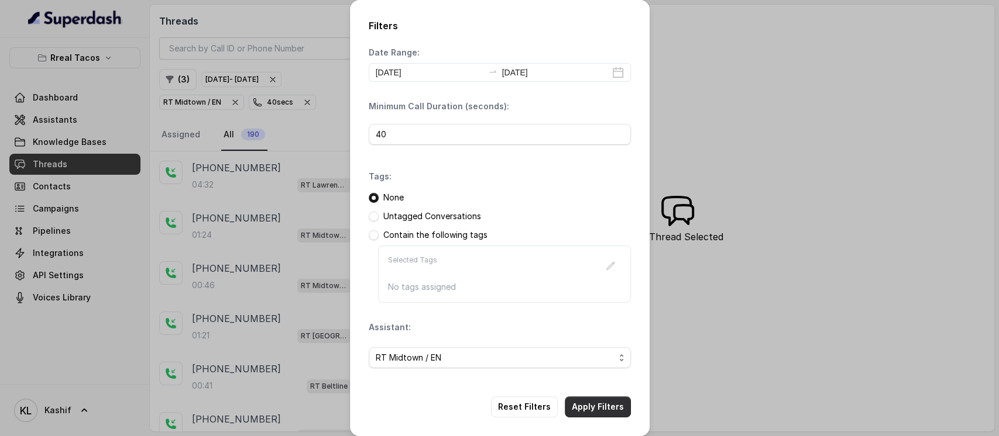
click at [573, 398] on button "Apply Filters" at bounding box center [598, 407] width 66 height 21
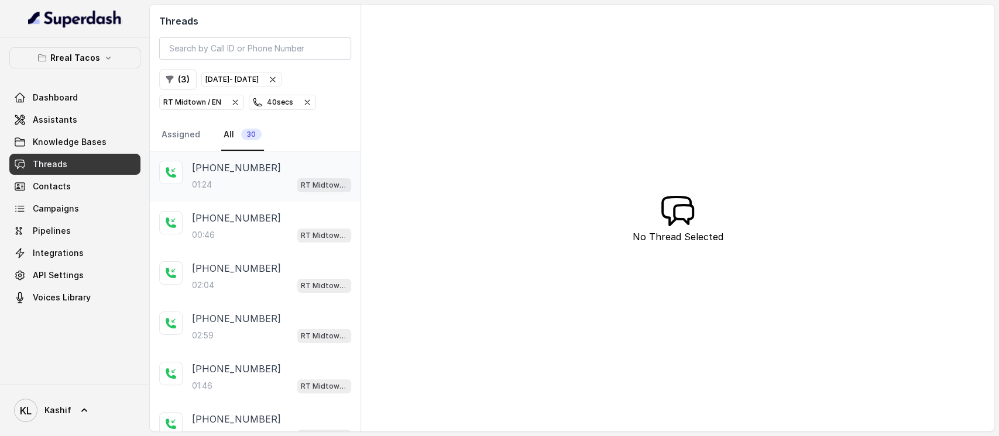
click at [246, 171] on p "[PHONE_NUMBER]" at bounding box center [236, 168] width 89 height 14
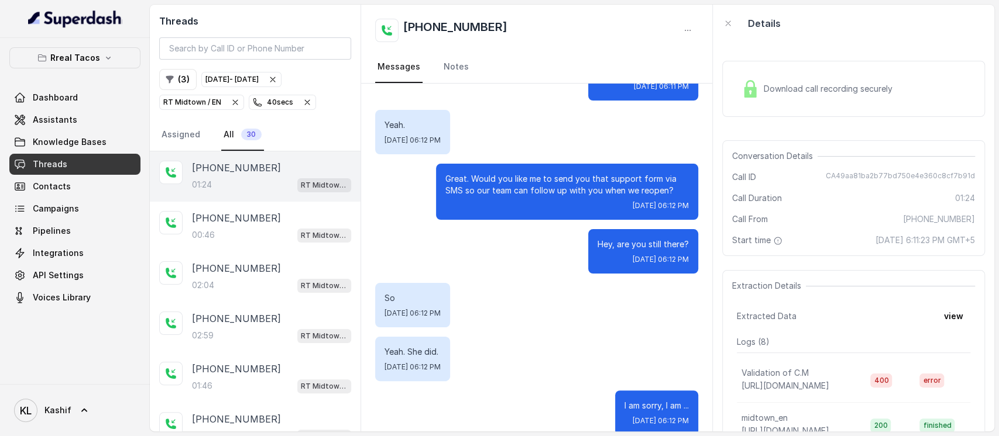
scroll to position [360, 0]
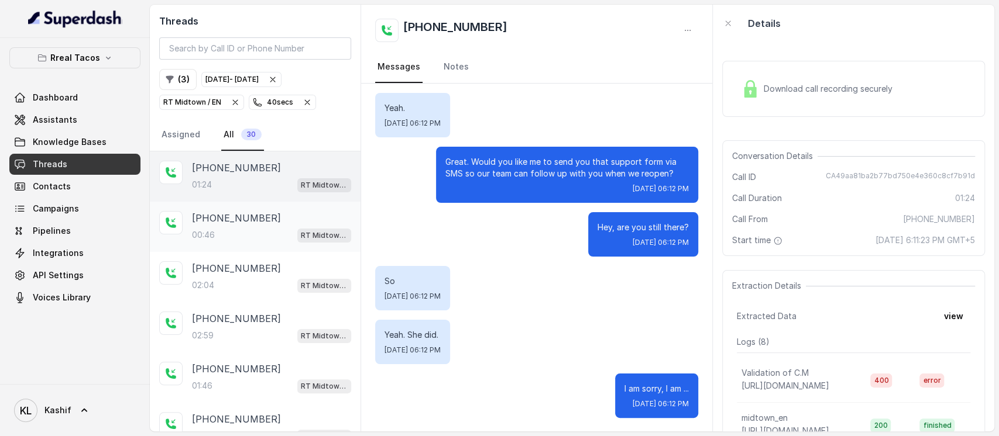
click at [229, 225] on div "[PHONE_NUMBER]:46 RT Midtown / EN" at bounding box center [271, 227] width 159 height 32
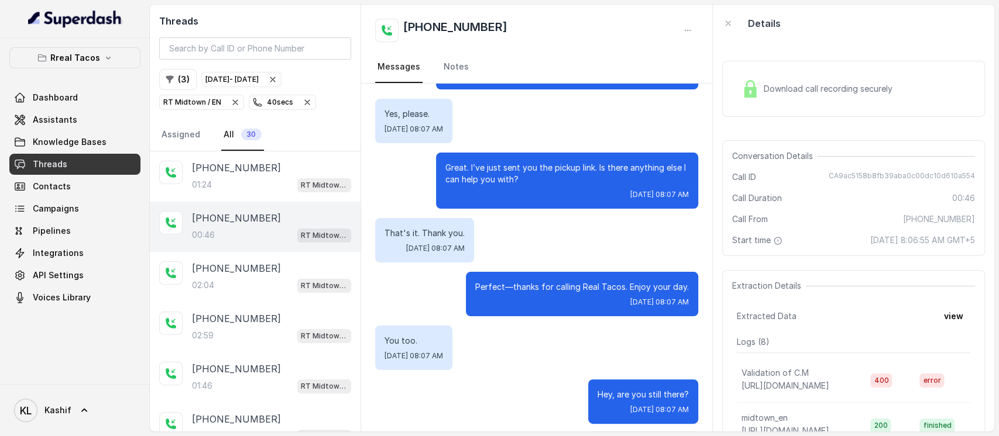
scroll to position [176, 0]
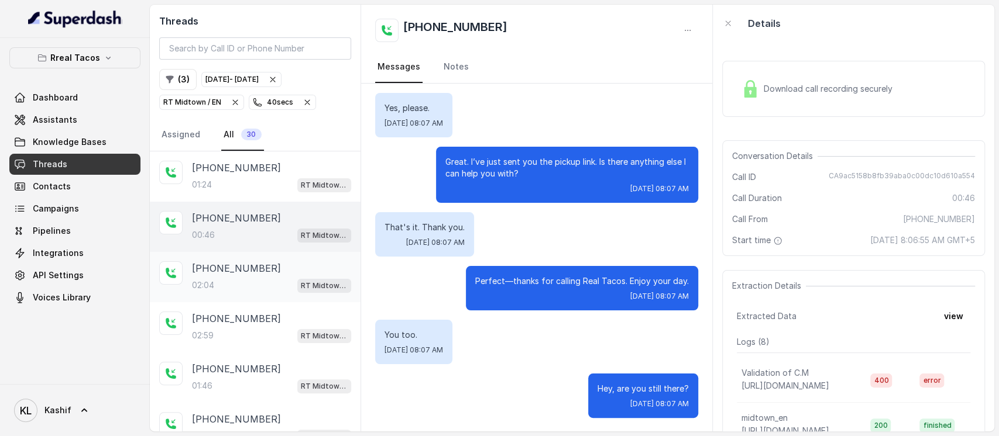
click at [226, 274] on p "[PHONE_NUMBER]" at bounding box center [236, 269] width 89 height 14
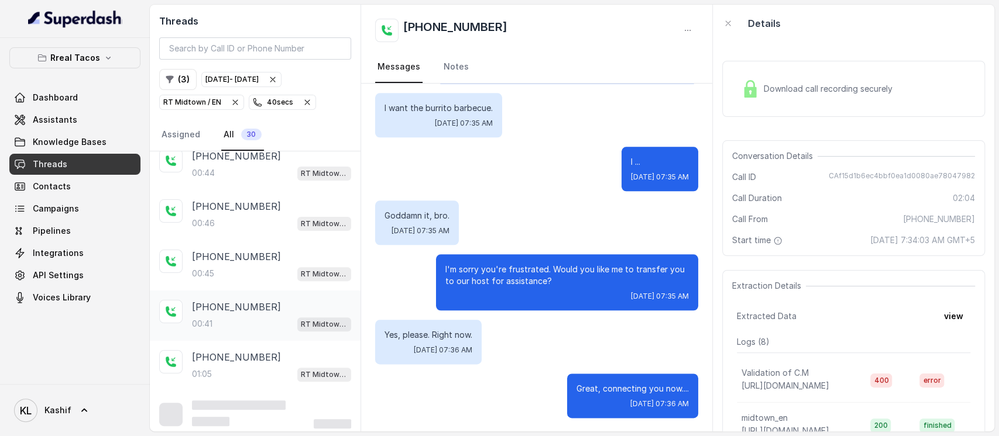
scroll to position [267, 0]
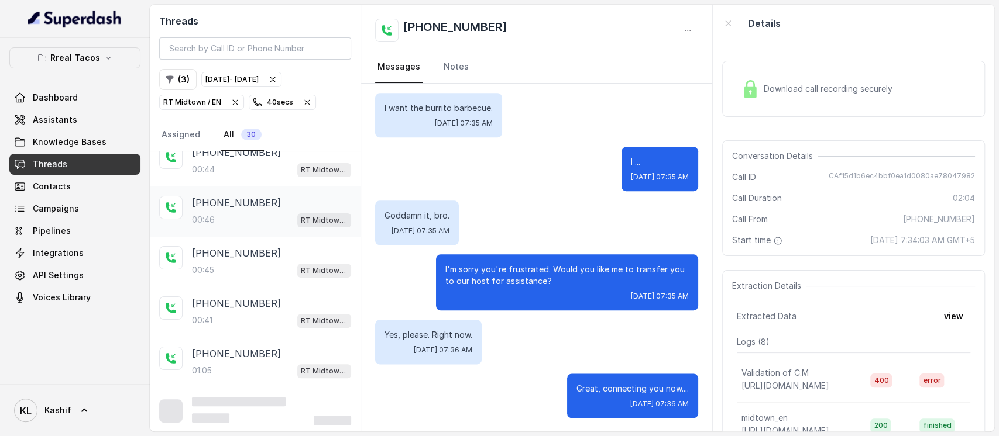
click at [246, 196] on p "[PHONE_NUMBER]" at bounding box center [236, 203] width 89 height 14
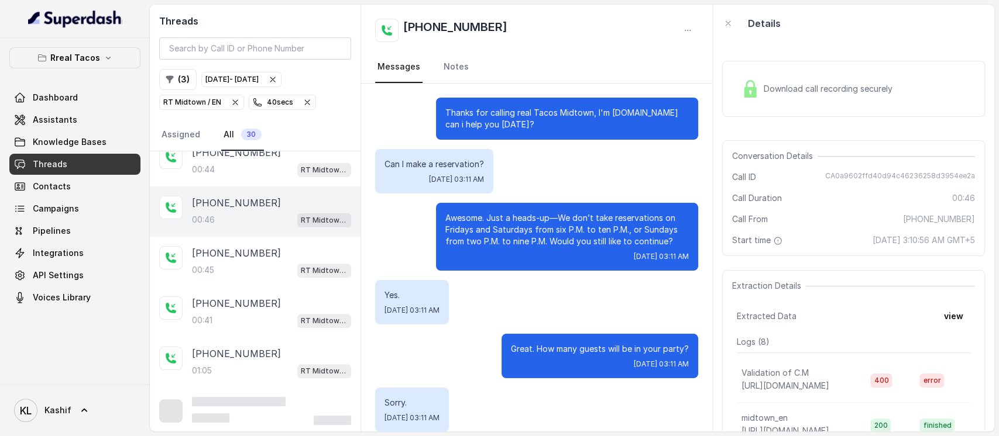
scroll to position [133, 0]
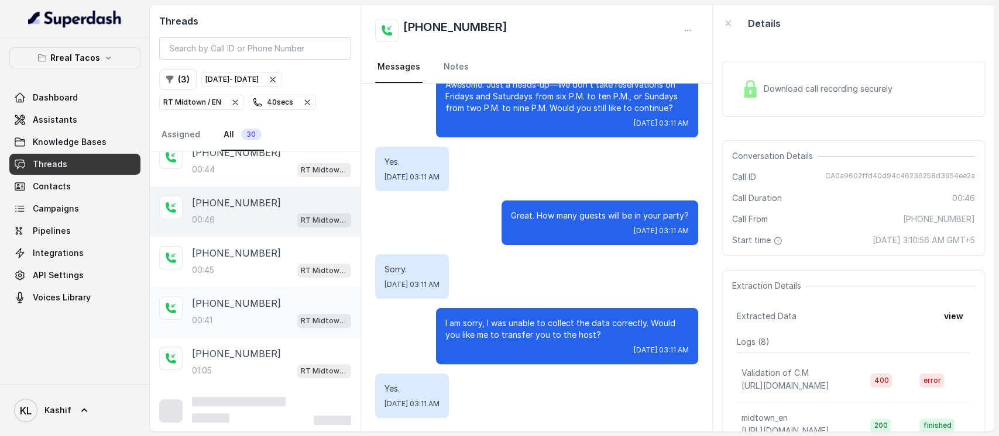
click at [240, 297] on p "[PHONE_NUMBER]" at bounding box center [236, 304] width 89 height 14
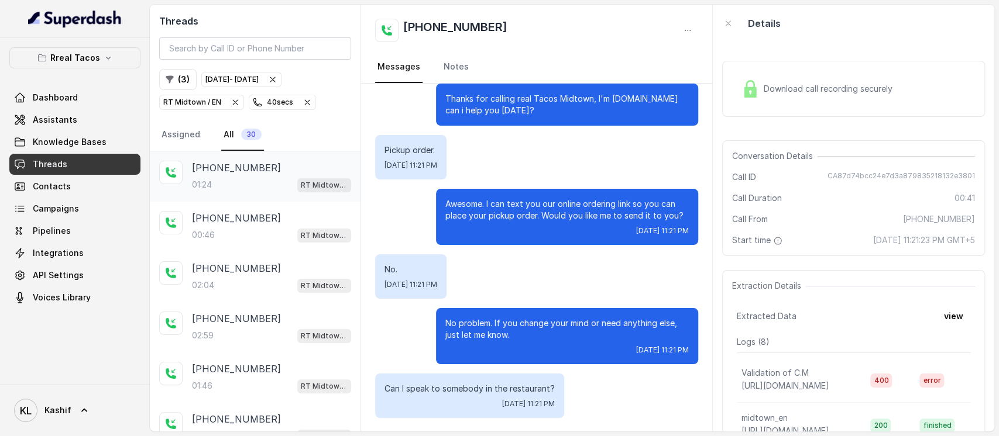
click at [251, 188] on div "01:24 RT Midtown / EN" at bounding box center [271, 184] width 159 height 15
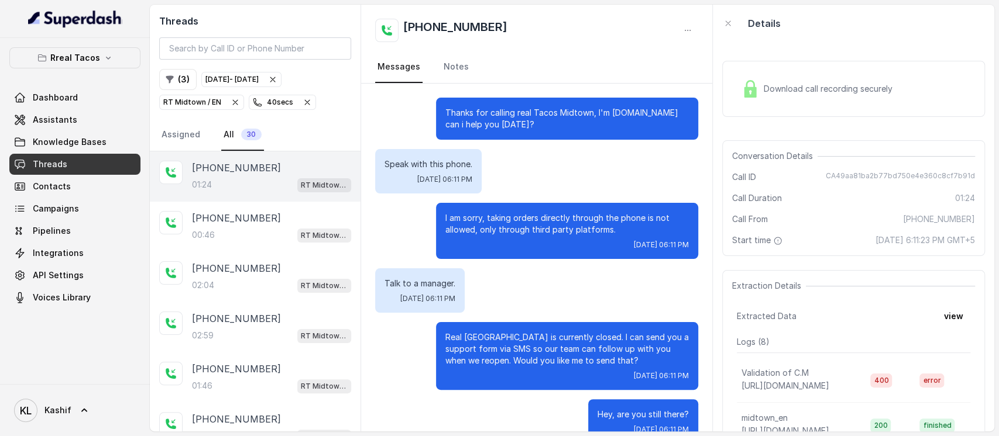
scroll to position [360, 0]
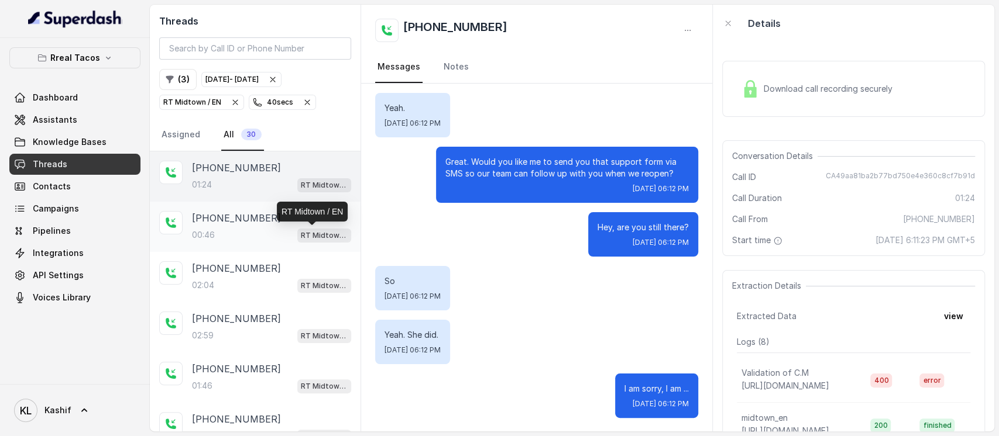
click at [245, 209] on div "[PHONE_NUMBER]:46 RT Midtown / EN" at bounding box center [255, 227] width 211 height 50
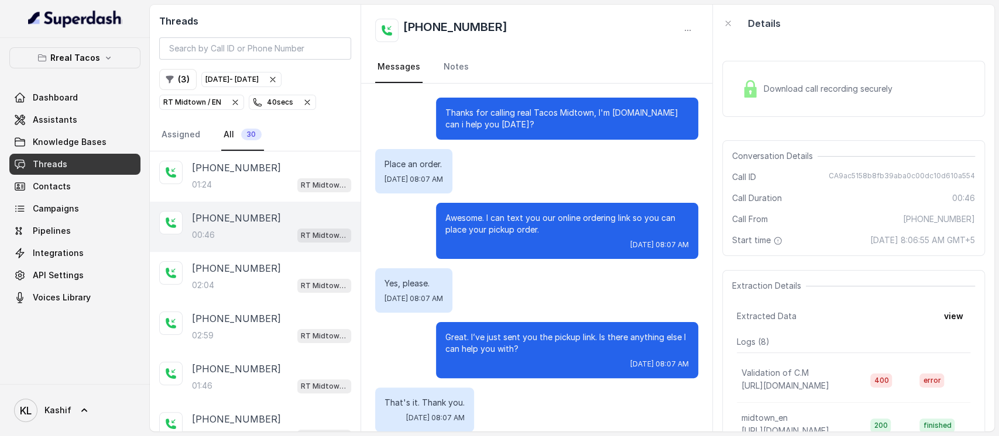
scroll to position [176, 0]
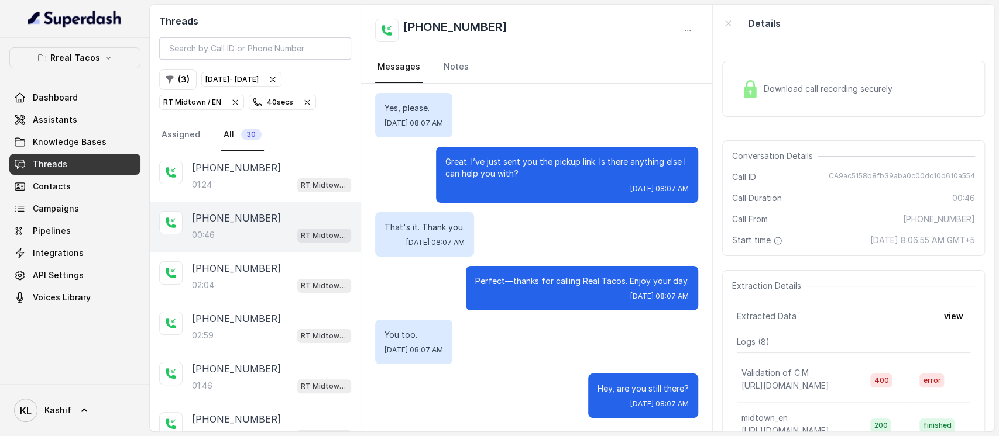
click at [197, 101] on p "RT Midtown / EN" at bounding box center [192, 103] width 58 height 12
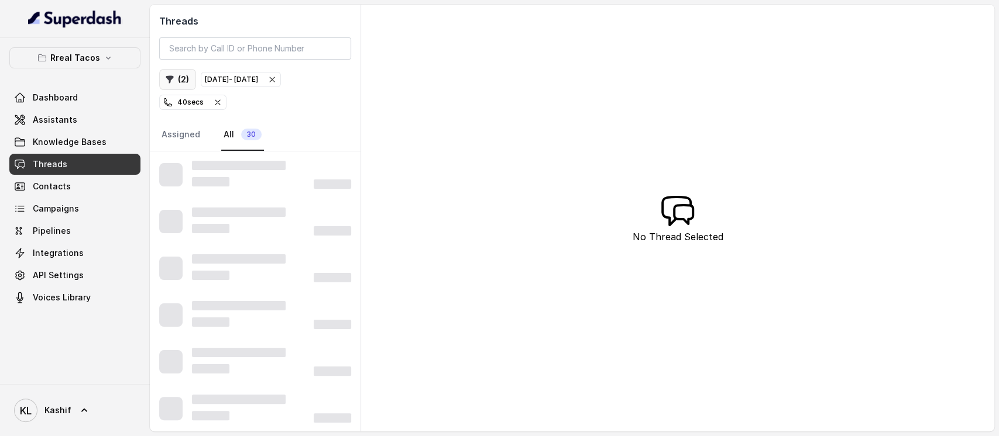
click at [178, 80] on button "( 2 )" at bounding box center [177, 79] width 37 height 21
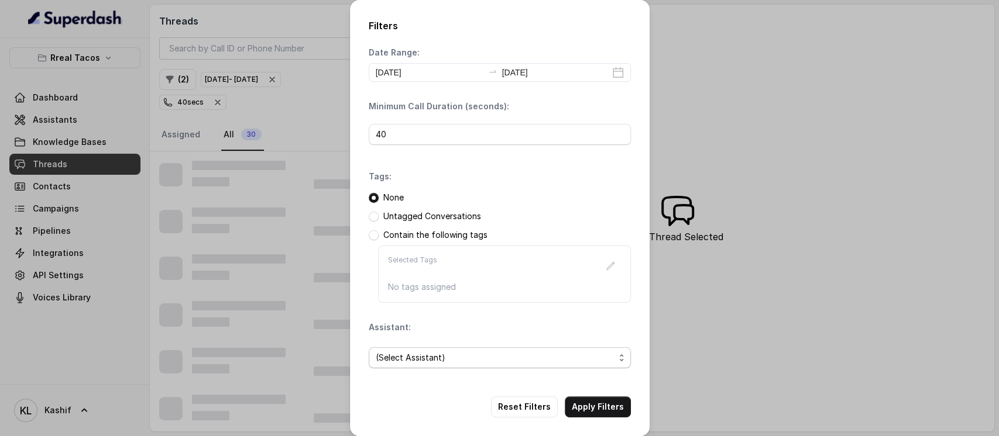
click at [456, 360] on span "(Select Assistant)" at bounding box center [495, 358] width 239 height 14
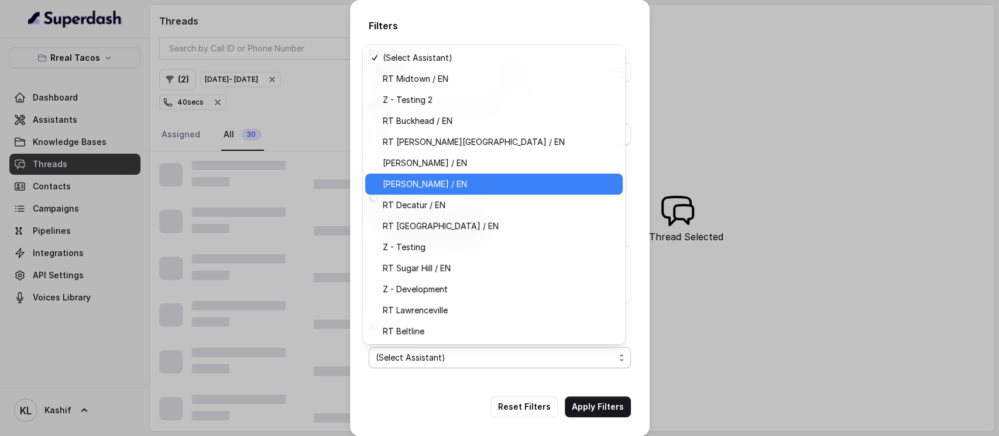
click at [471, 185] on span "[PERSON_NAME] / EN" at bounding box center [499, 184] width 233 height 14
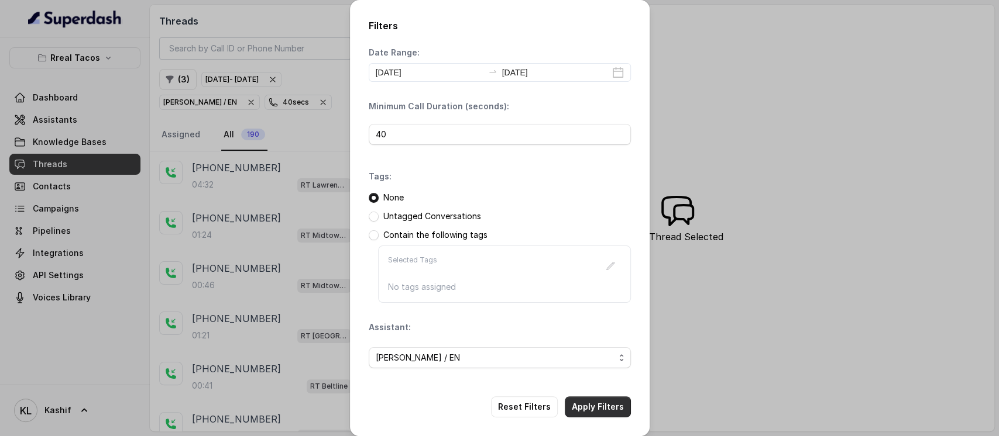
click at [587, 401] on button "Apply Filters" at bounding box center [598, 407] width 66 height 21
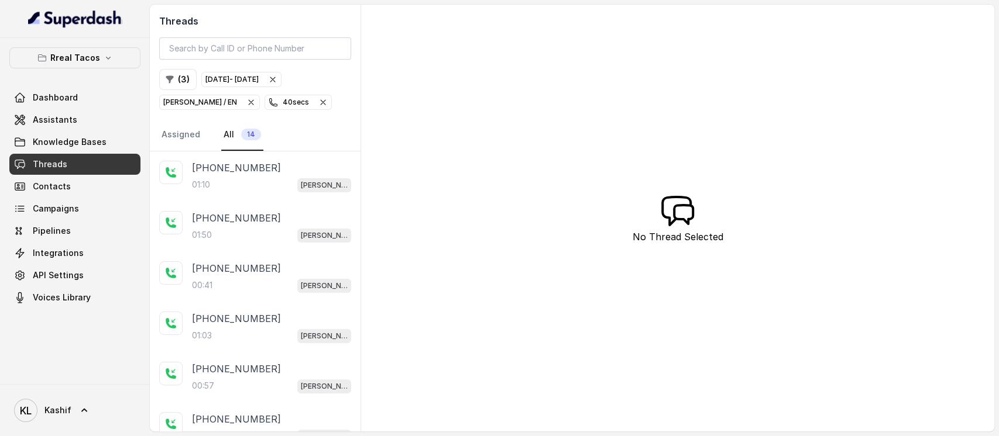
click at [782, 91] on div "Threads ( 3 ) [DATE] - [DATE] [PERSON_NAME] / EN 40 secs Assigned All 14 [PHONE…" at bounding box center [572, 218] width 844 height 427
click at [215, 182] on div "01:10 [PERSON_NAME] / EN" at bounding box center [271, 184] width 159 height 15
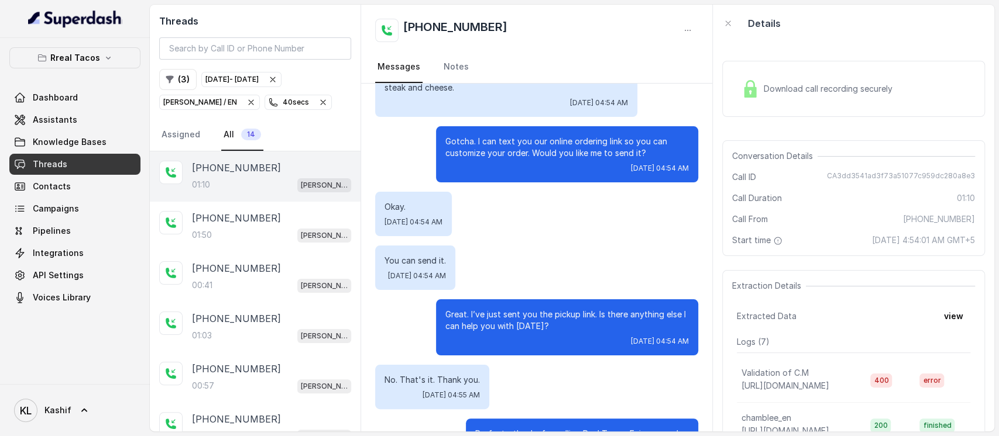
scroll to position [641, 0]
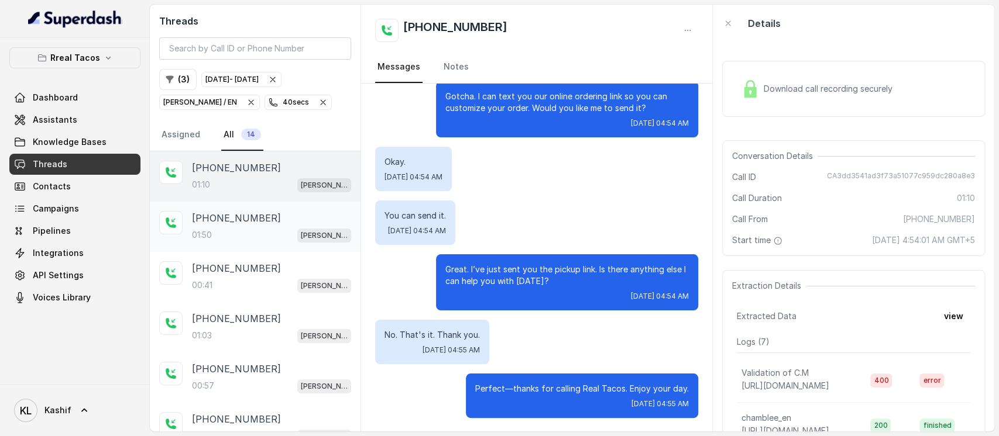
click at [219, 225] on div "[PHONE_NUMBER]:50 [PERSON_NAME] / EN" at bounding box center [271, 227] width 159 height 32
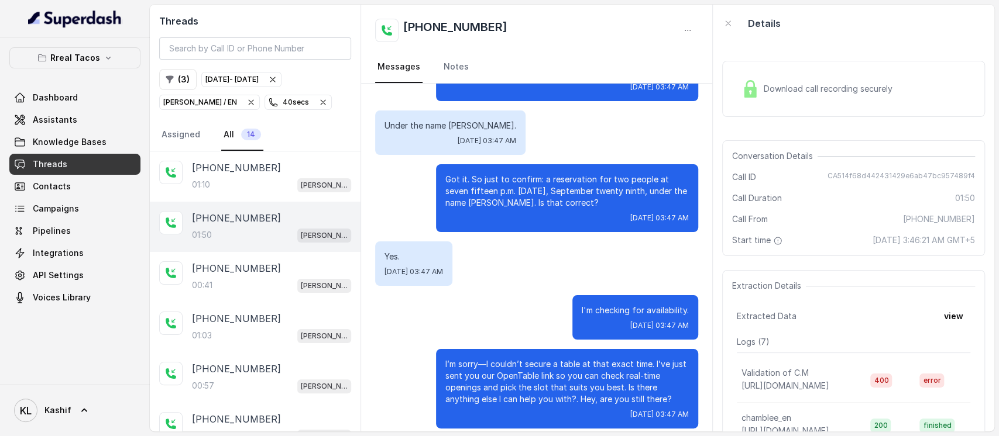
scroll to position [780, 0]
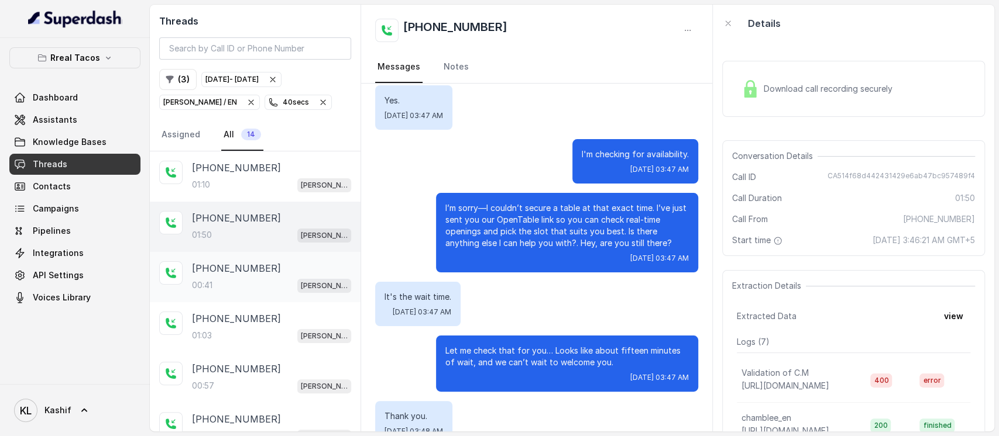
click at [235, 267] on p "[PHONE_NUMBER]" at bounding box center [236, 269] width 89 height 14
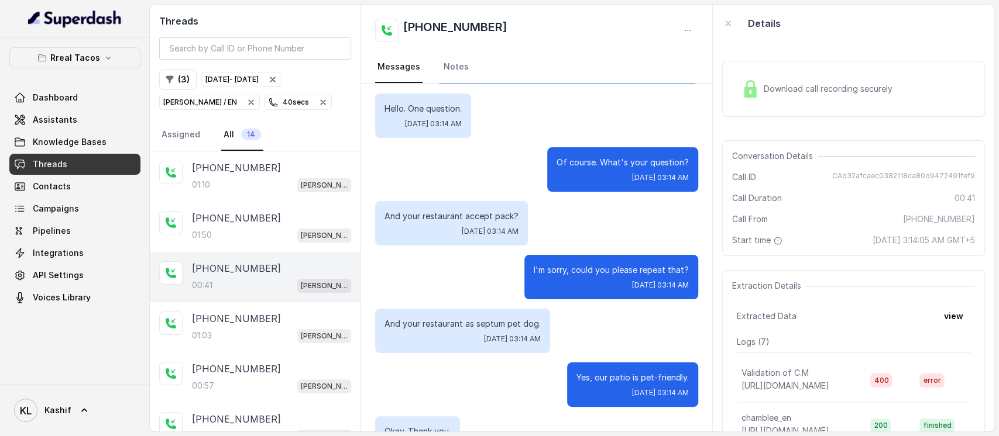
scroll to position [78, 0]
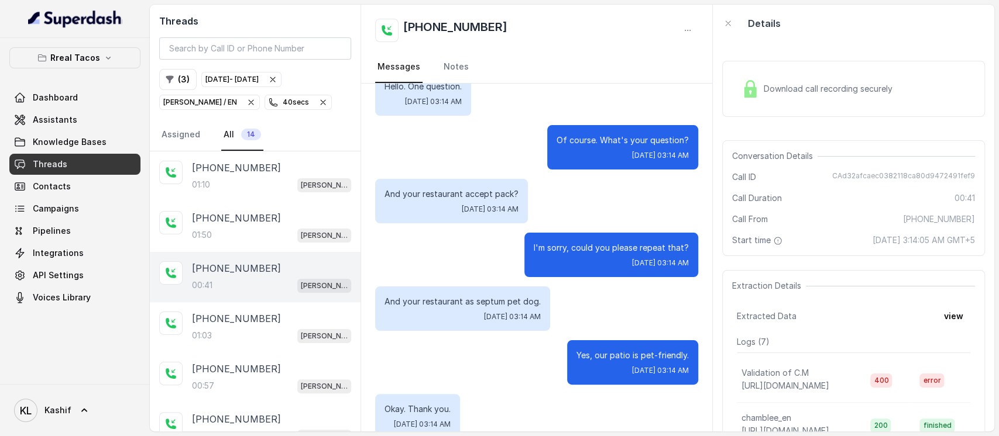
click at [790, 115] on div "Download call recording securely" at bounding box center [853, 89] width 263 height 56
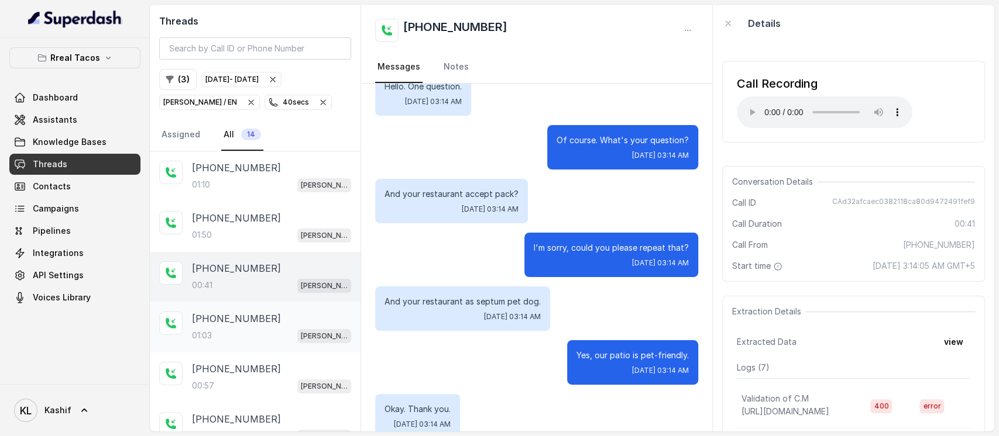
click at [236, 336] on div "01:03 [PERSON_NAME] / EN" at bounding box center [271, 335] width 159 height 15
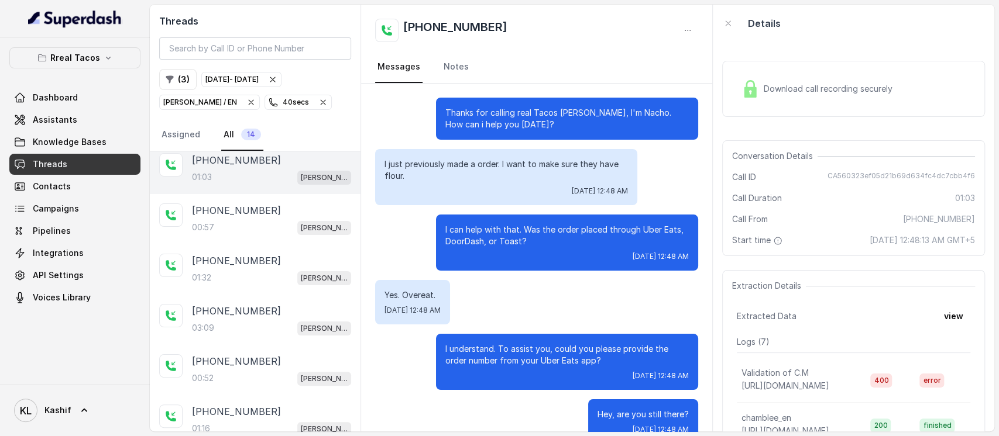
scroll to position [171, 0]
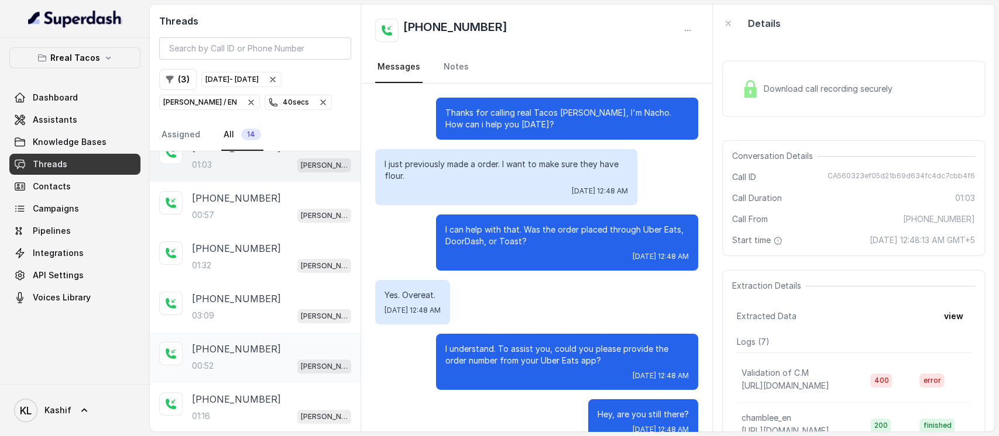
click at [248, 353] on p "[PHONE_NUMBER]" at bounding box center [236, 349] width 89 height 14
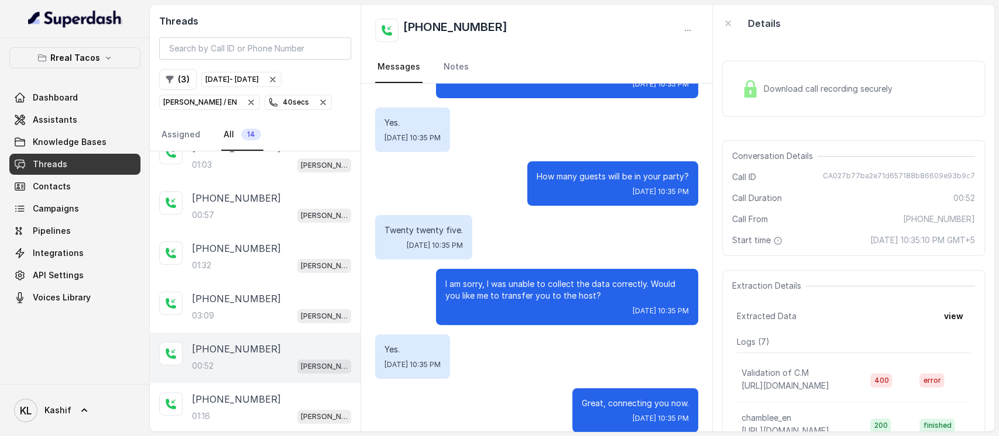
scroll to position [199, 0]
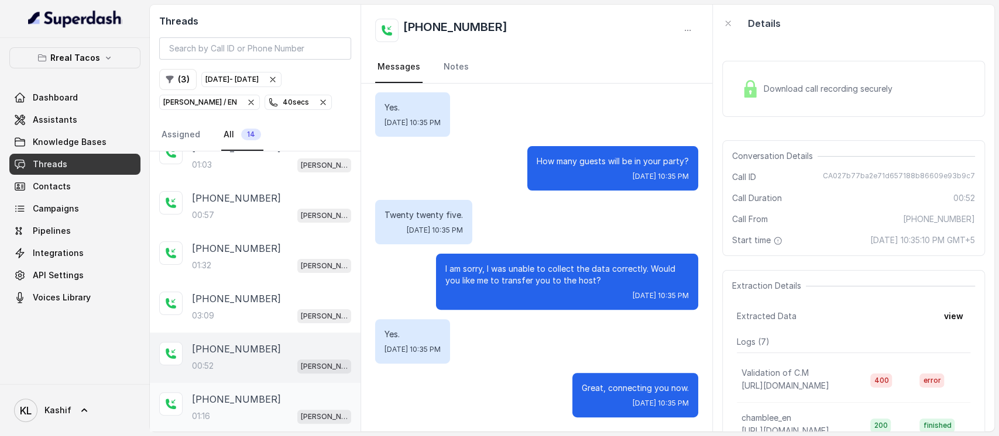
click at [206, 395] on p "[PHONE_NUMBER]" at bounding box center [236, 400] width 89 height 14
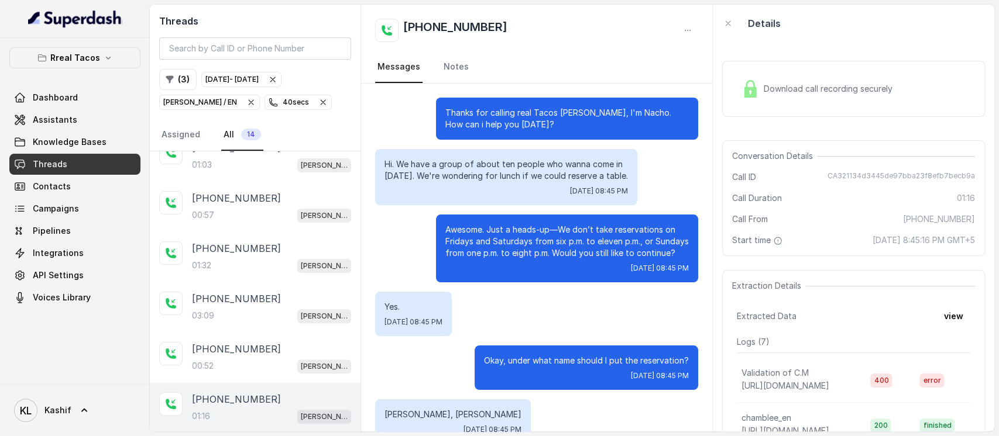
scroll to position [461, 0]
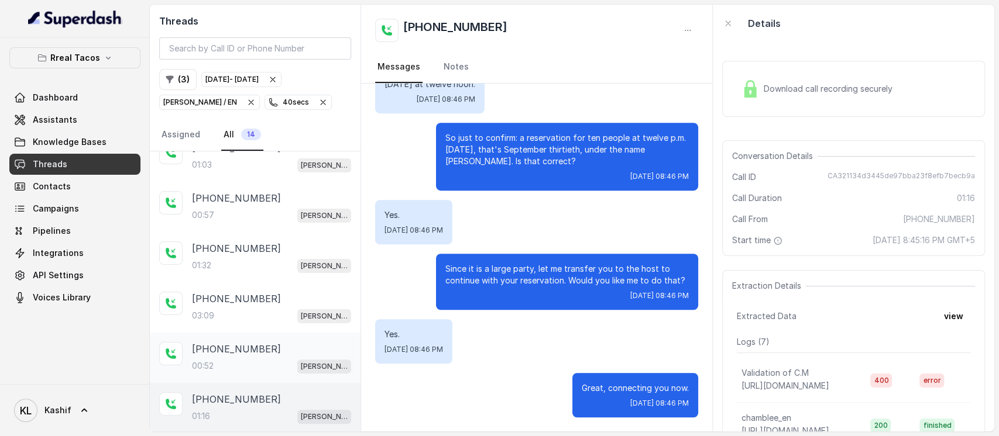
click at [239, 362] on div "00:52 [PERSON_NAME] / EN" at bounding box center [271, 366] width 159 height 15
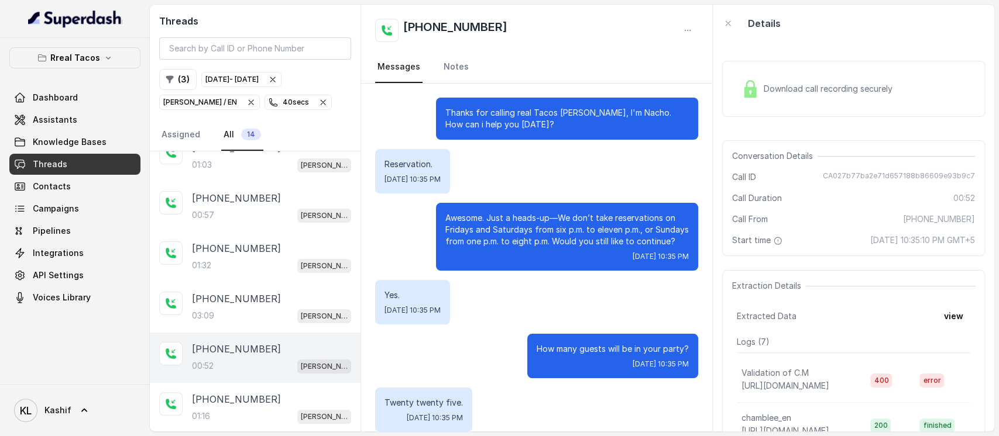
scroll to position [199, 0]
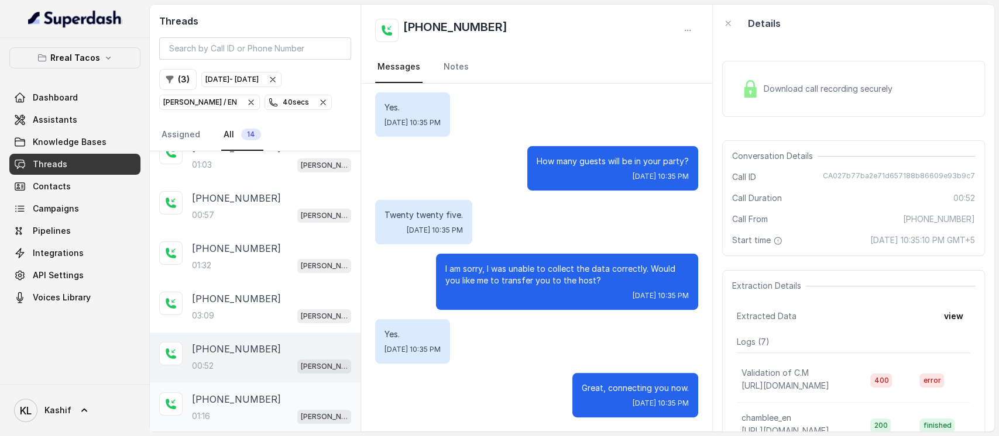
click at [239, 395] on p "[PHONE_NUMBER]" at bounding box center [236, 400] width 89 height 14
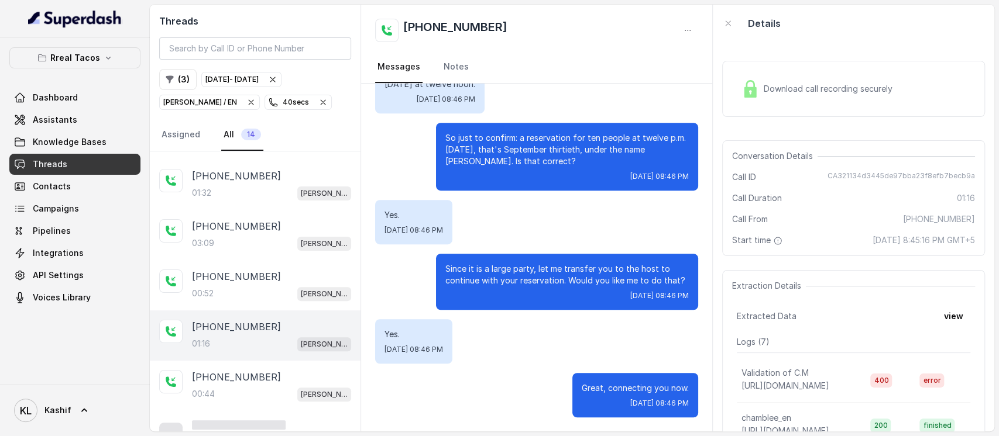
scroll to position [267, 0]
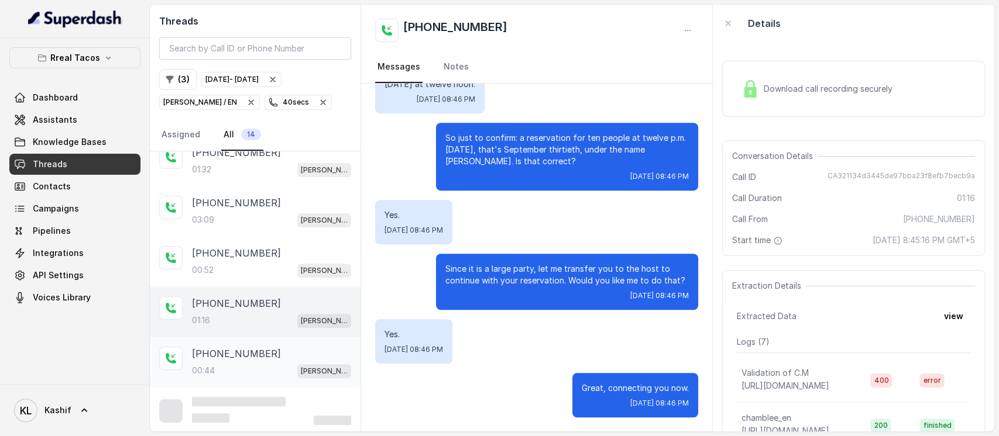
click at [211, 343] on div "[PHONE_NUMBER]:44 [PERSON_NAME] / EN" at bounding box center [255, 363] width 211 height 50
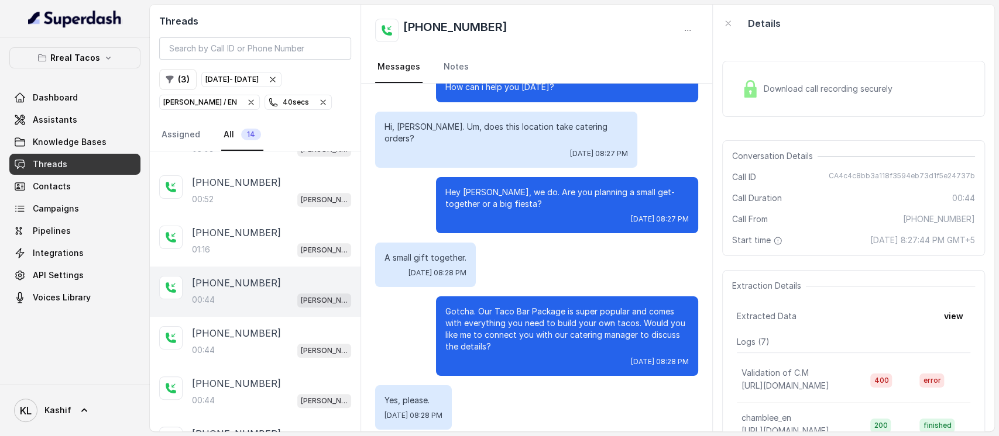
scroll to position [345, 0]
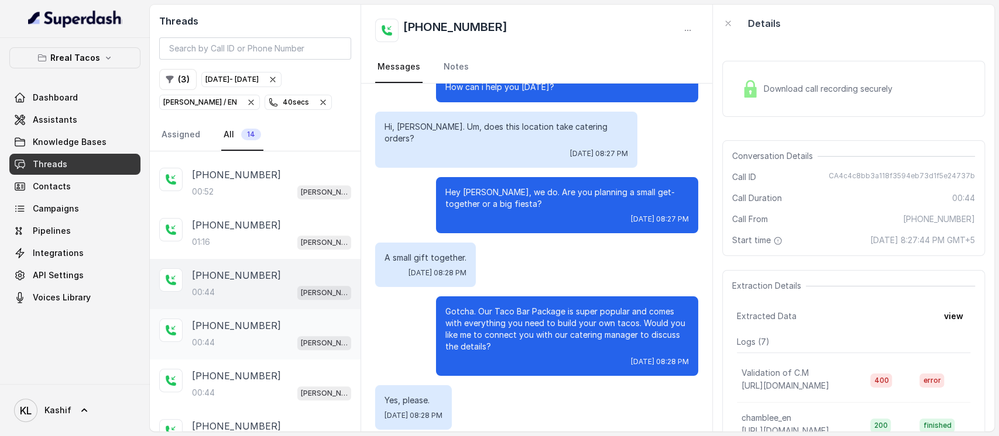
click at [272, 349] on div "[PHONE_NUMBER]:44 [PERSON_NAME] / EN" at bounding box center [255, 335] width 211 height 50
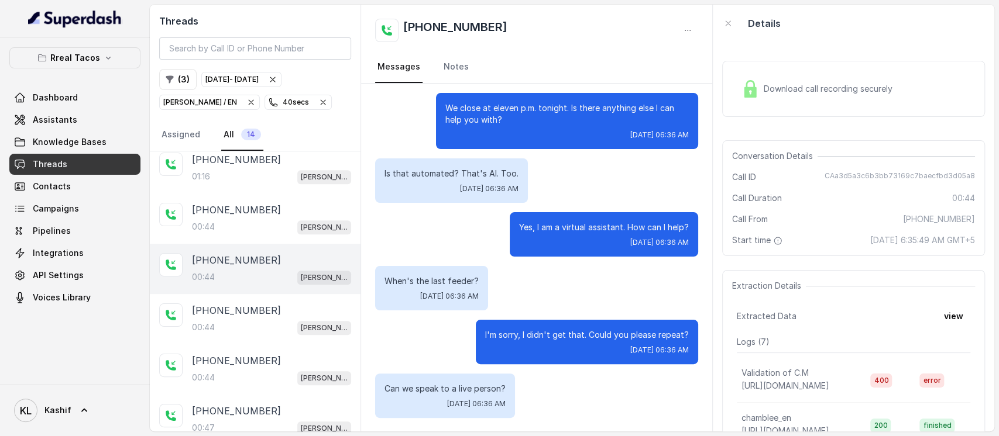
scroll to position [420, 0]
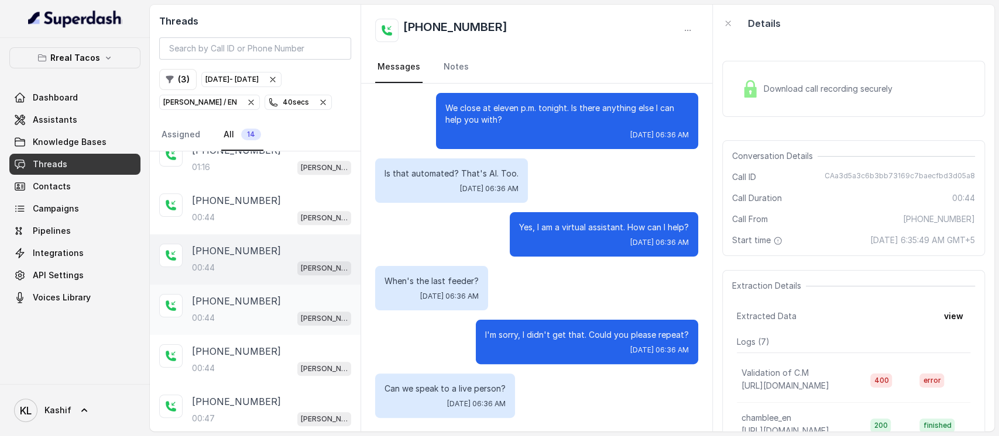
click at [269, 314] on div "00:44 [PERSON_NAME] / EN" at bounding box center [271, 318] width 159 height 15
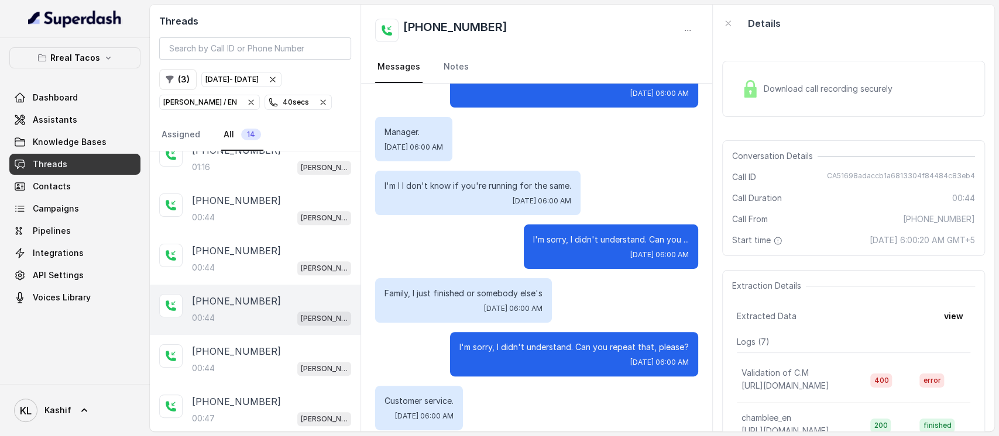
scroll to position [141, 0]
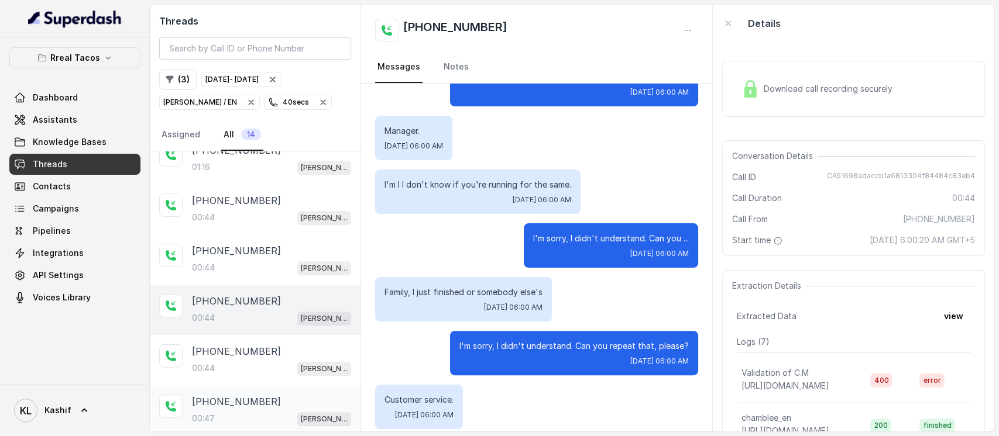
click at [236, 398] on p "[PHONE_NUMBER]" at bounding box center [236, 402] width 89 height 14
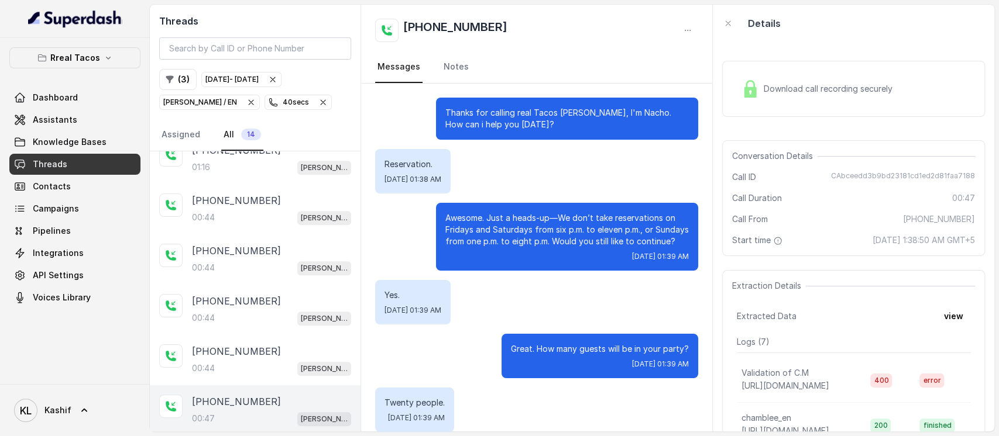
scroll to position [145, 0]
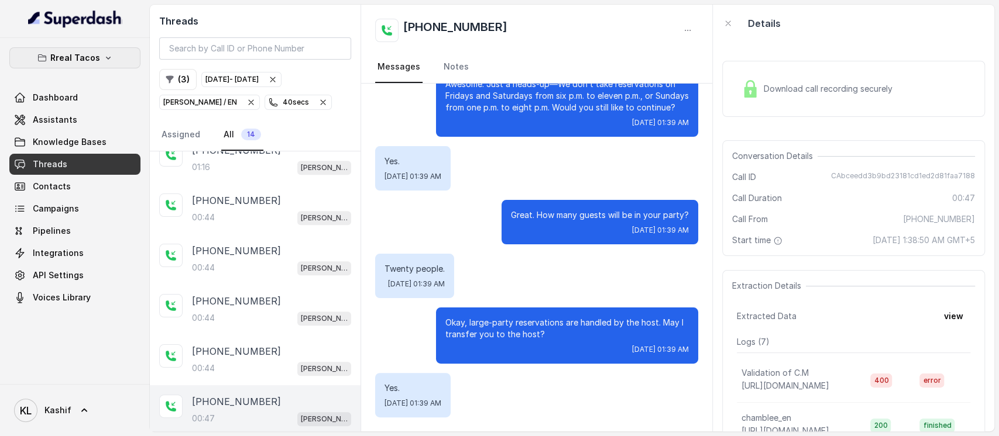
click at [70, 51] on p "Rreal Tacos" at bounding box center [75, 58] width 50 height 14
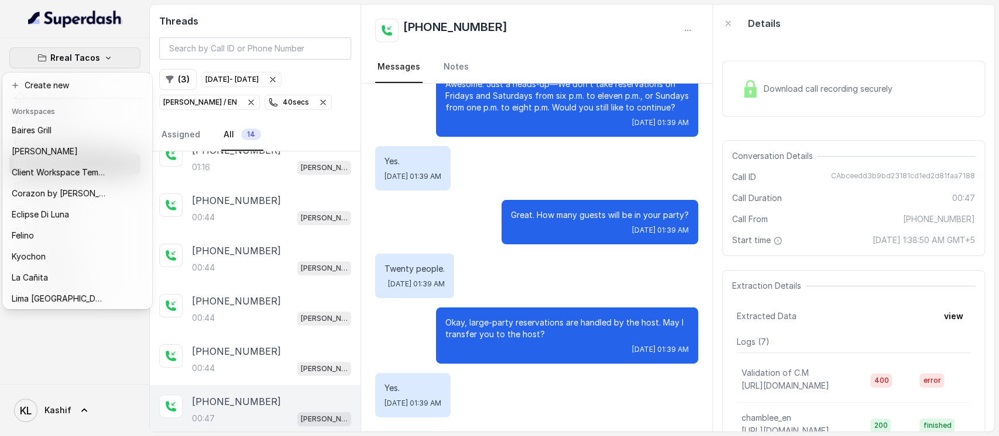
scroll to position [183, 0]
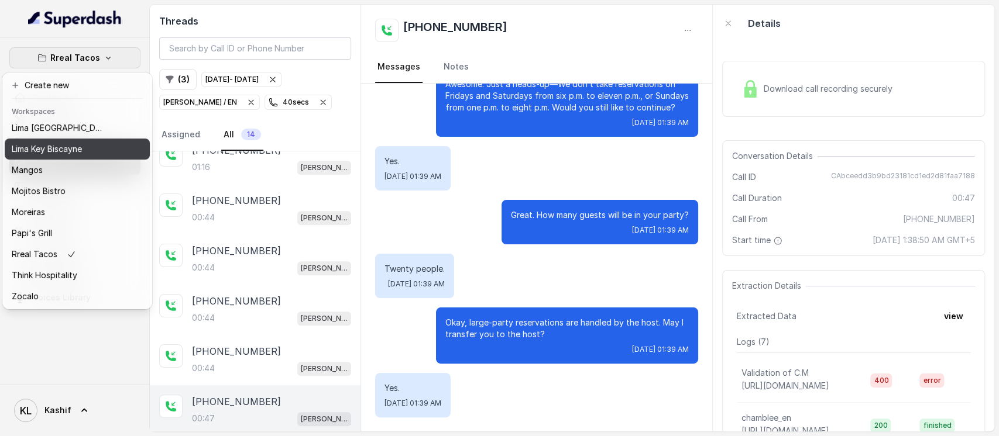
click at [90, 142] on div "Lima Key Biscayne" at bounding box center [59, 149] width 94 height 14
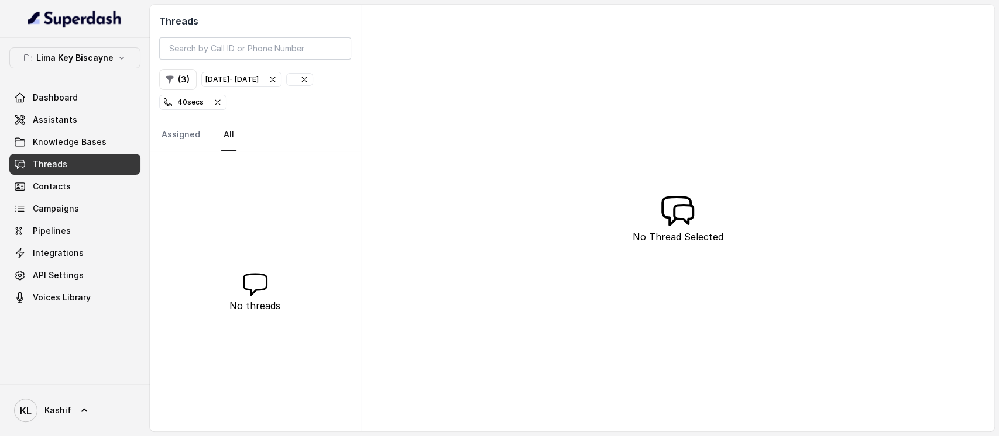
click at [226, 108] on span "40 secs" at bounding box center [193, 102] width 66 height 14
click at [231, 84] on div "[DATE] - [DATE]" at bounding box center [231, 80] width 53 height 12
click at [216, 83] on icon "button" at bounding box center [216, 79] width 9 height 9
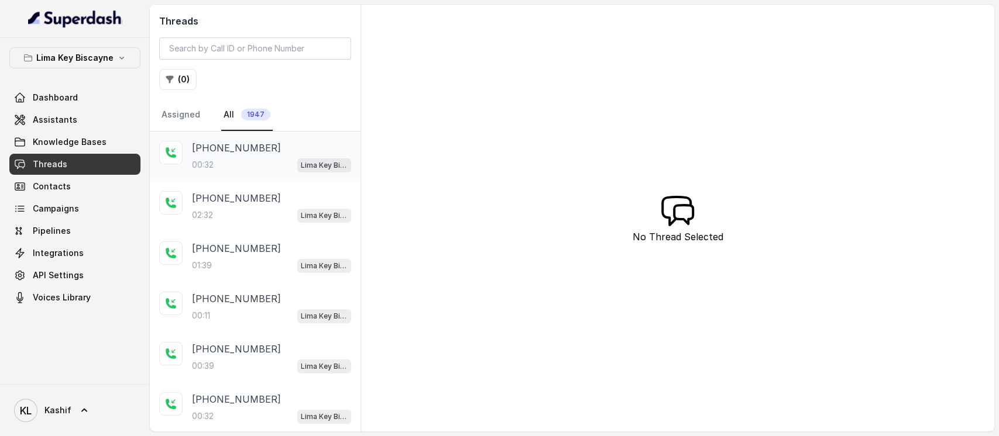
click at [216, 166] on div "00:32 Lima Key Biscayne / EN" at bounding box center [271, 164] width 159 height 15
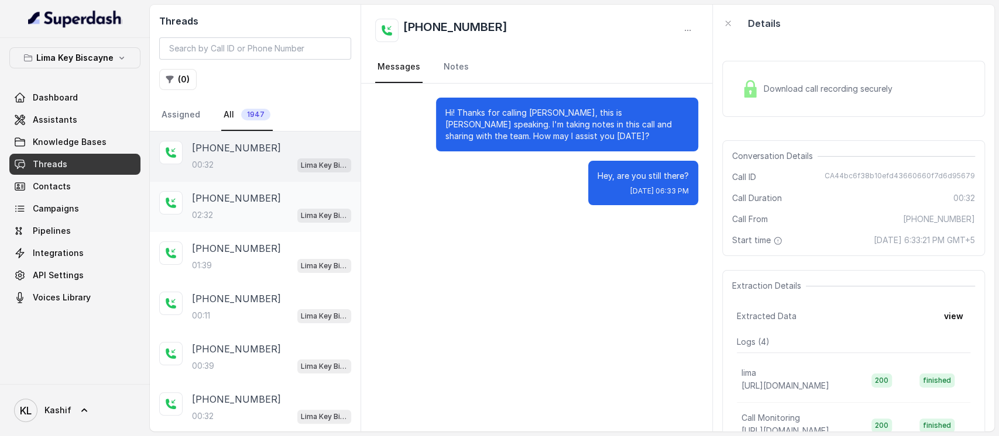
click at [215, 192] on p "[PHONE_NUMBER]" at bounding box center [236, 198] width 89 height 14
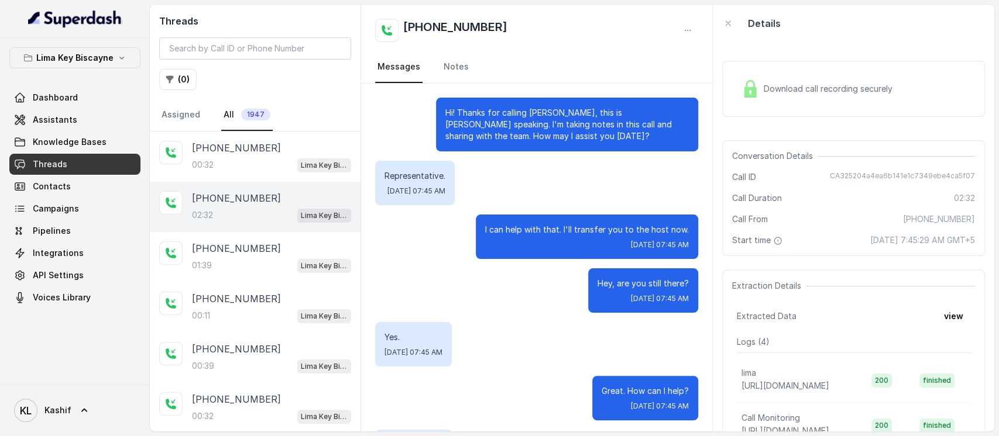
scroll to position [1509, 0]
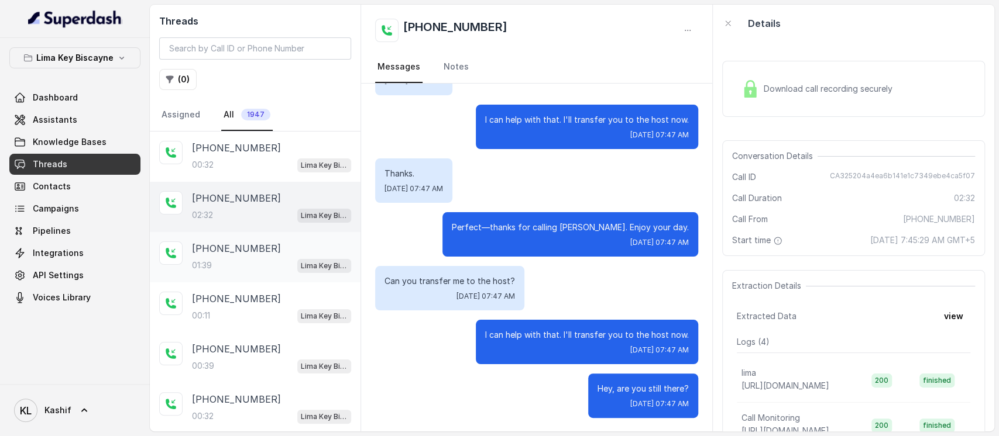
click at [207, 236] on div "[PHONE_NUMBER]:39 [GEOGRAPHIC_DATA] / EN" at bounding box center [255, 257] width 211 height 50
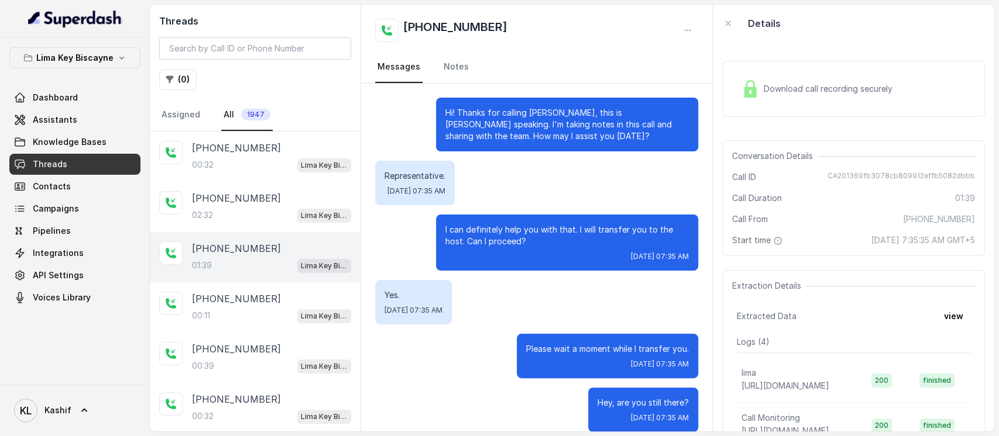
scroll to position [772, 0]
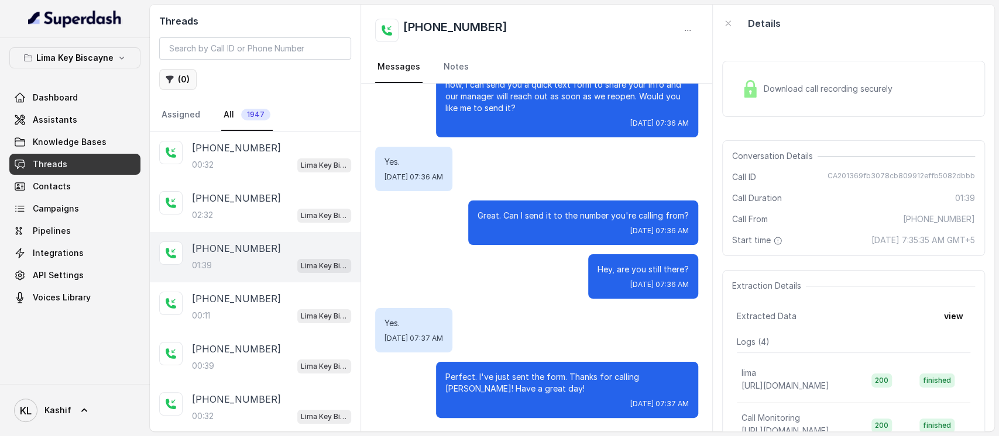
click at [189, 87] on button "( 0 )" at bounding box center [177, 79] width 37 height 21
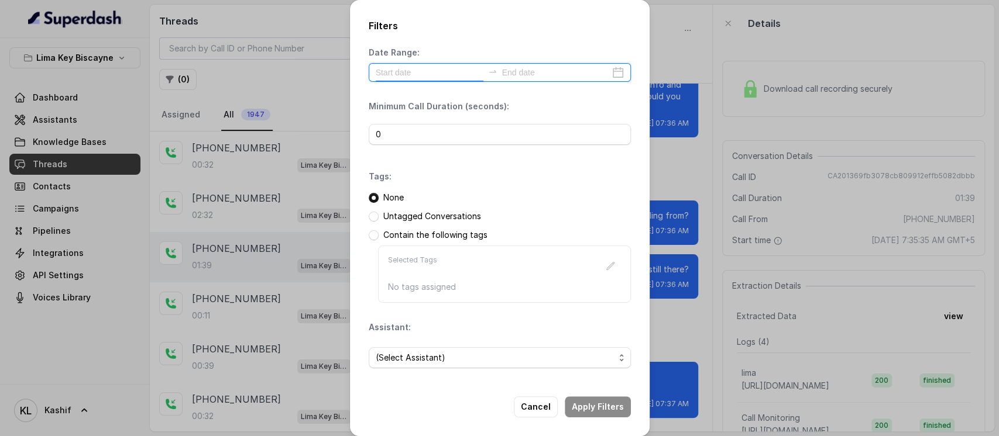
click at [440, 69] on input at bounding box center [430, 72] width 108 height 13
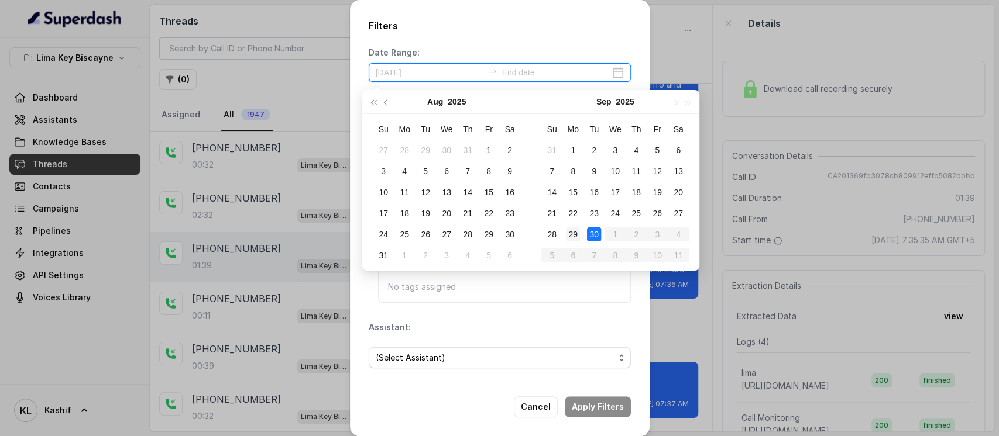
type input "[DATE]"
click at [580, 235] on td "29" at bounding box center [572, 234] width 21 height 21
type input "[DATE]"
click at [594, 235] on div "30" at bounding box center [594, 235] width 14 height 14
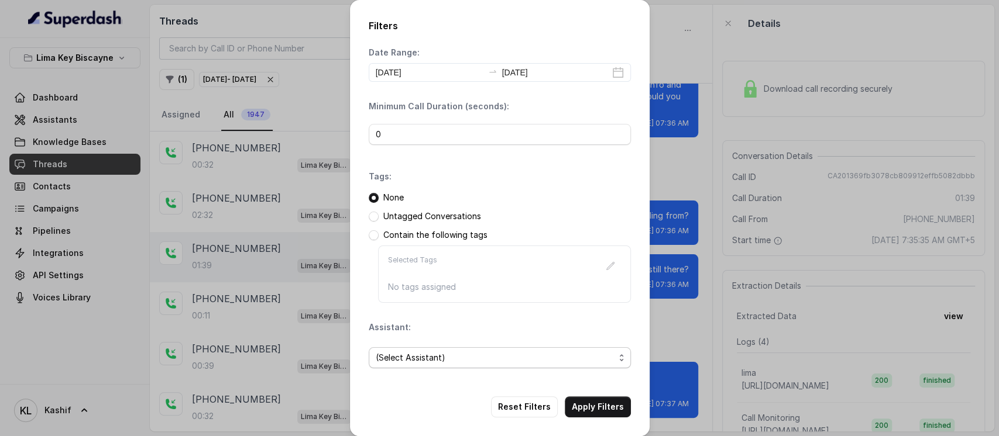
click at [445, 354] on span "(Select Assistant)" at bounding box center [495, 358] width 239 height 14
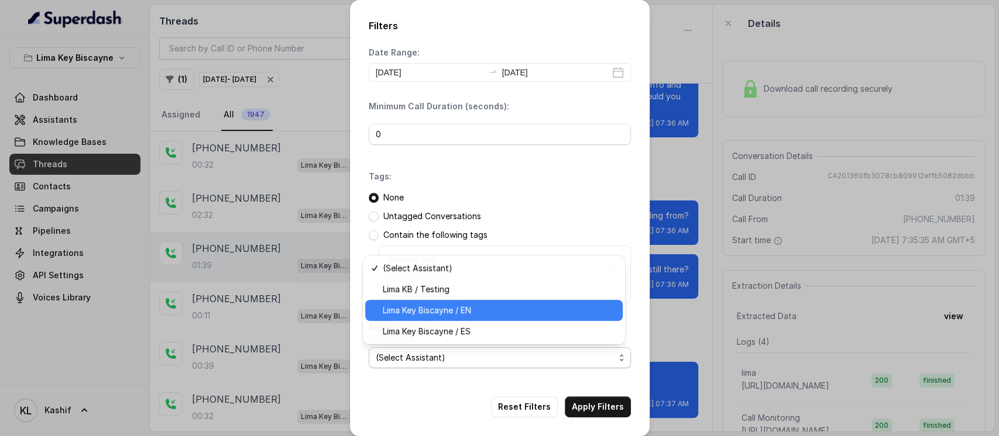
click at [486, 305] on span "Lima Key Biscayne / EN" at bounding box center [499, 311] width 233 height 14
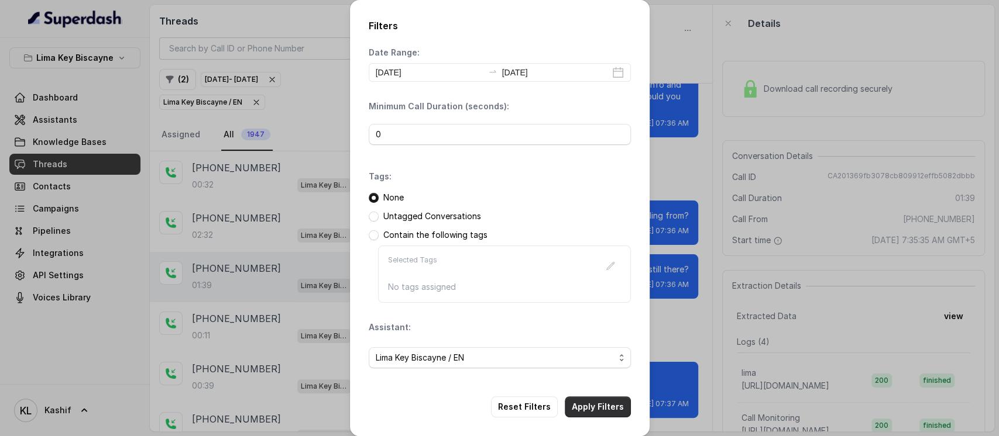
click at [586, 407] on button "Apply Filters" at bounding box center [598, 407] width 66 height 21
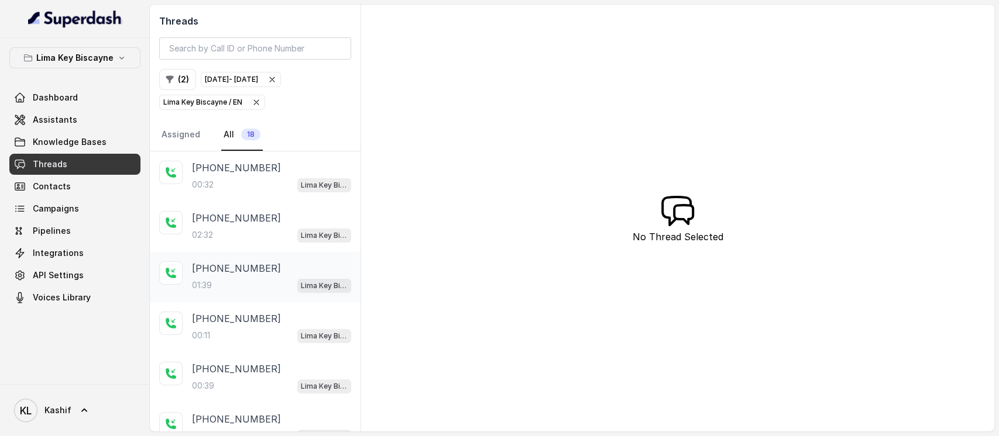
click at [225, 289] on div "01:39 Lima Key Biscayne / EN" at bounding box center [271, 285] width 159 height 15
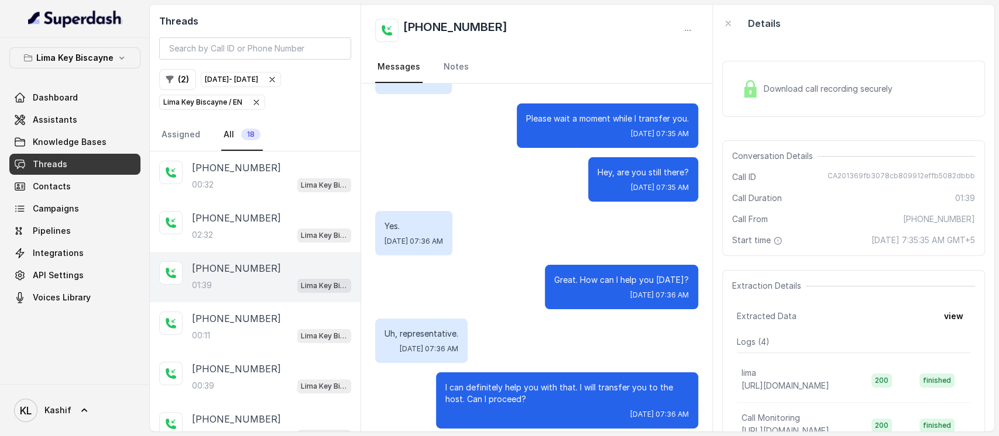
scroll to position [229, 0]
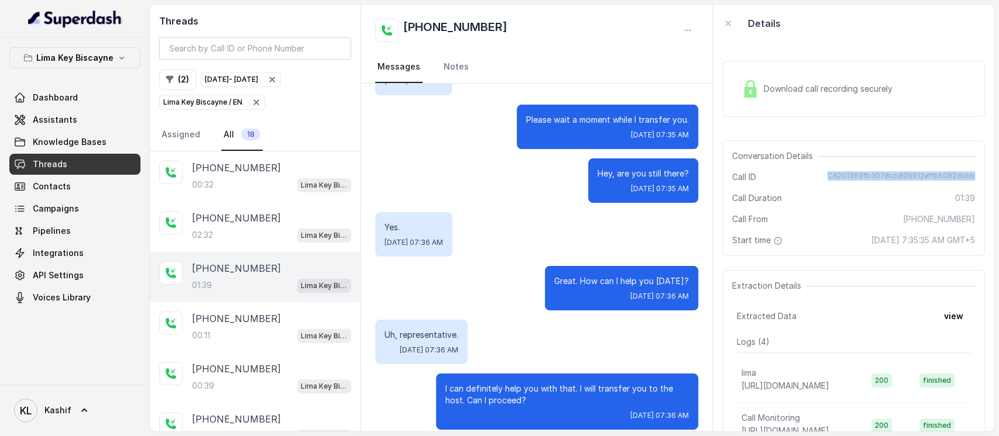
drag, startPoint x: 826, startPoint y: 174, endPoint x: 967, endPoint y: 171, distance: 141.6
click at [967, 171] on div "Conversation Details Call ID CA201369fb3078cb809912effb5082dbbb Call Duration 0…" at bounding box center [853, 198] width 263 height 116
copy span "CA201369fb3078cb809912effb5082dbbb"
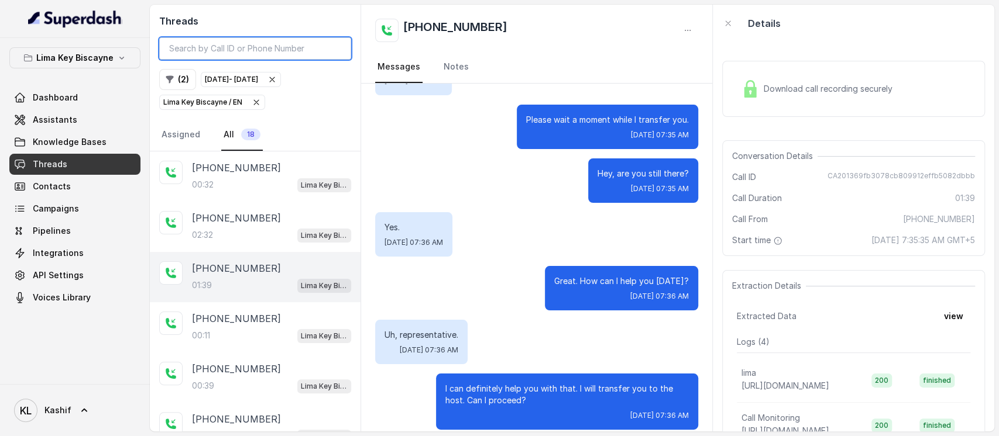
click at [268, 53] on input "search" at bounding box center [255, 48] width 192 height 22
click at [111, 67] on button "Lima Key Biscayne" at bounding box center [74, 57] width 131 height 21
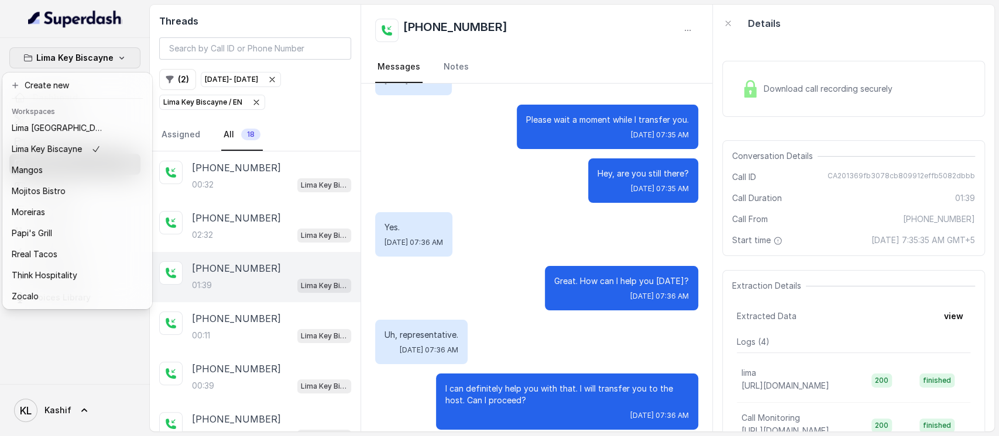
scroll to position [183, 0]
click at [73, 205] on div "Moreiras" at bounding box center [59, 212] width 94 height 14
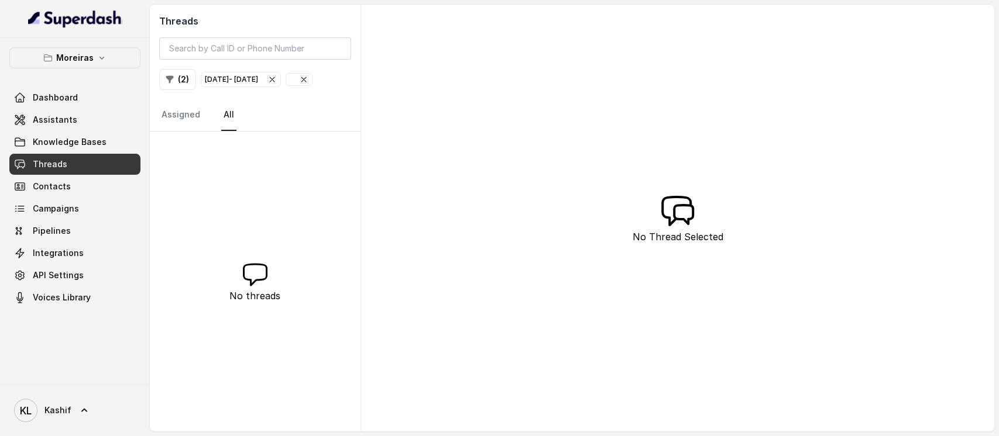
click at [277, 81] on icon "button" at bounding box center [271, 79] width 9 height 9
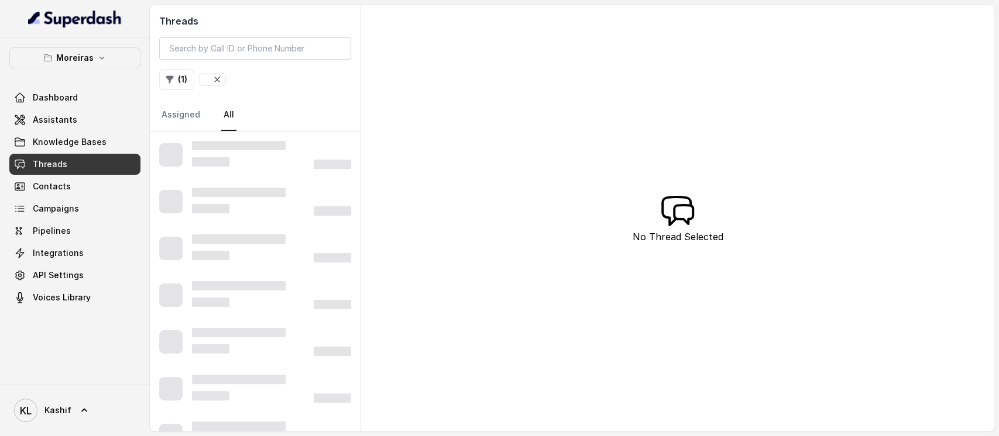
click at [213, 81] on icon "button" at bounding box center [216, 79] width 9 height 9
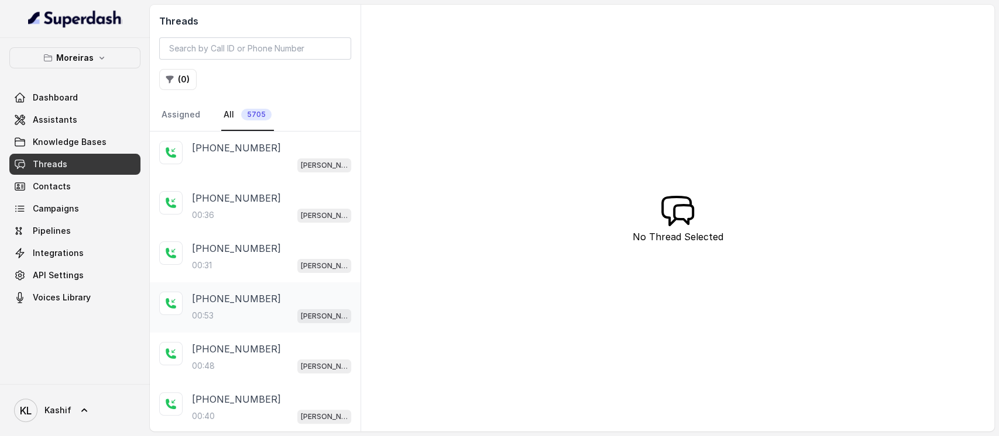
click at [207, 298] on p "[PHONE_NUMBER]" at bounding box center [236, 299] width 89 height 14
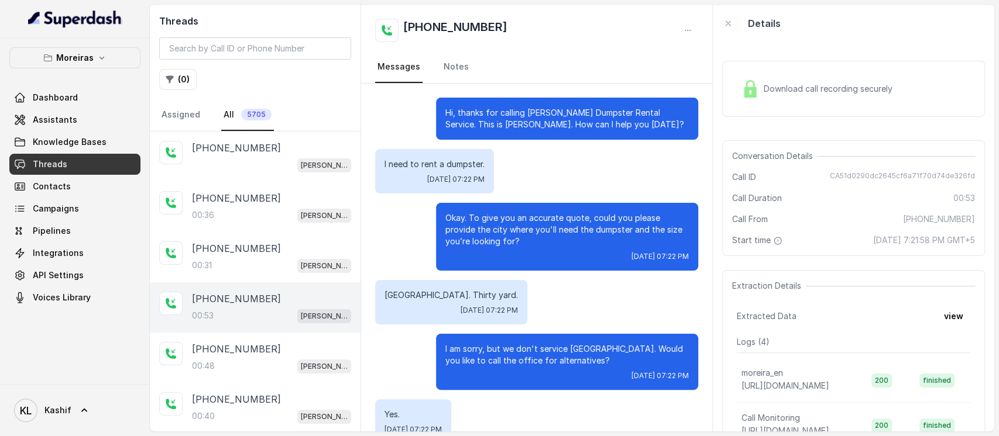
scroll to position [211, 0]
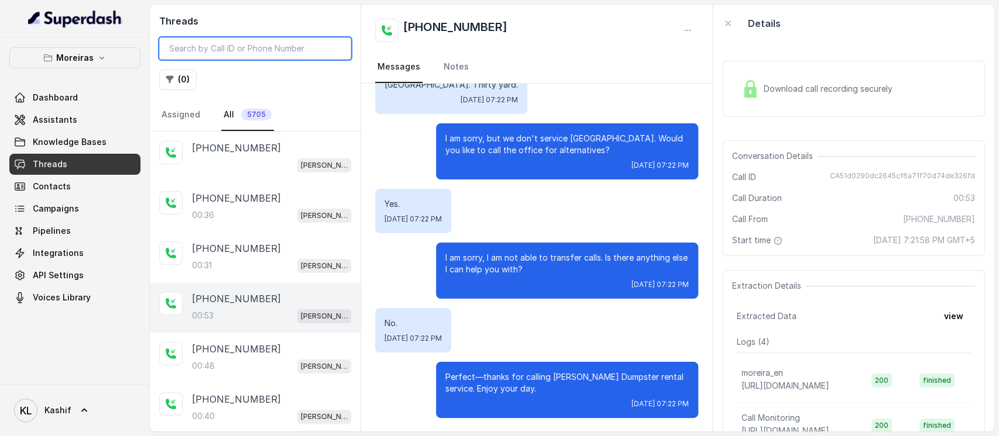
click at [312, 47] on input "search" at bounding box center [255, 48] width 192 height 22
paste input "CA5bfb4fe3c12339b4399b885551672edf"
type input "CA5bfb4fe3c12339b4399b885551672edf"
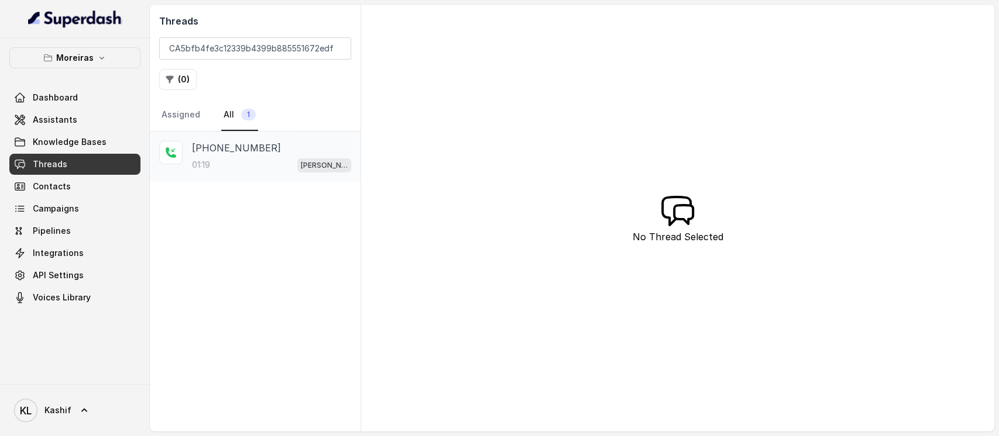
click at [292, 177] on div "[PHONE_NUMBER]:19 [PERSON_NAME] (Dumpsters) / EN" at bounding box center [255, 157] width 211 height 50
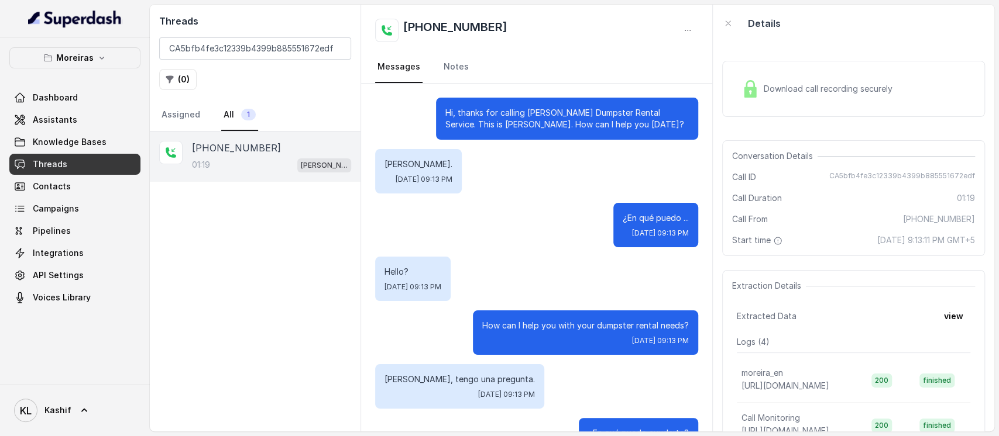
scroll to position [534, 0]
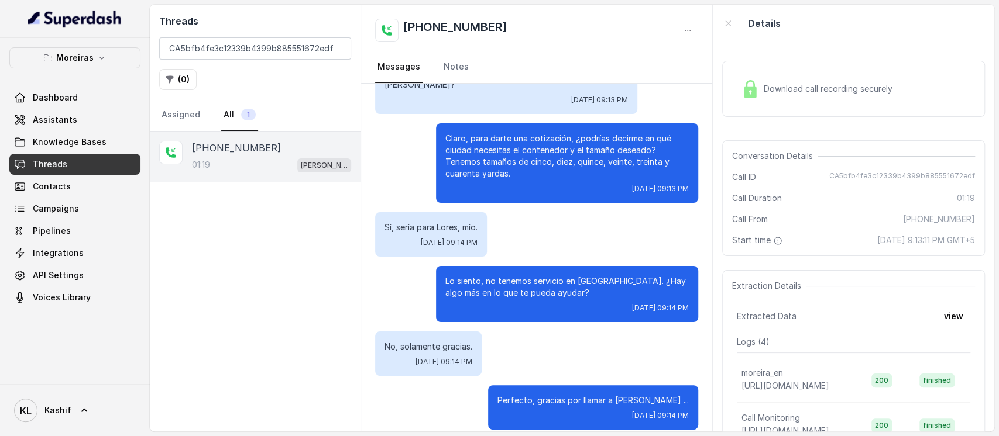
click at [643, 133] on p "Claro, para darte una cotización, ¿podrías decirme en qué ciudad necesitas el c…" at bounding box center [566, 156] width 243 height 47
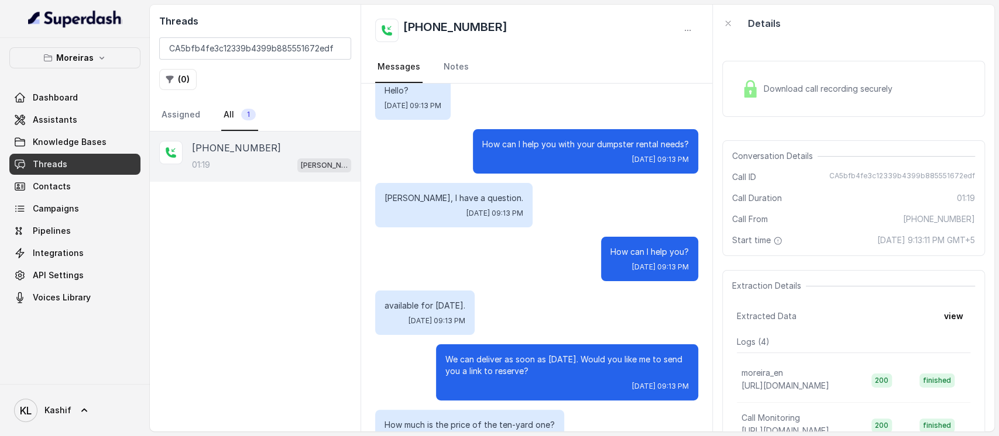
scroll to position [0, 0]
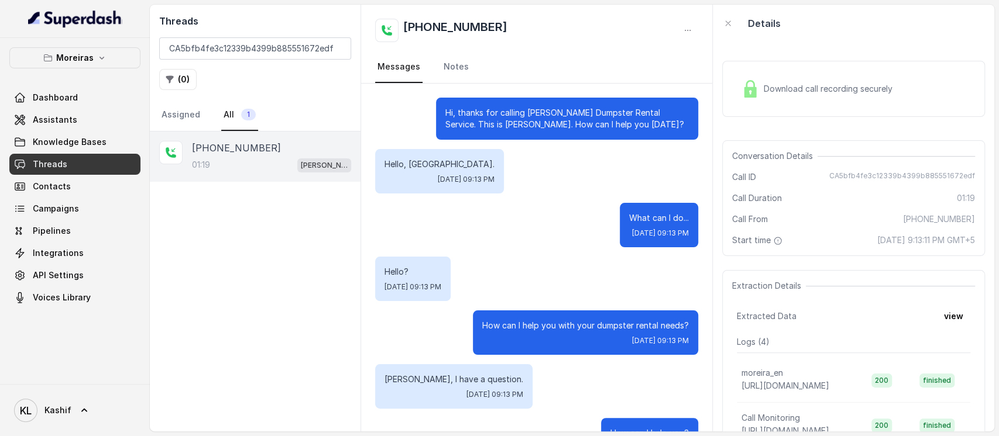
click at [552, 311] on div "How can I help you with your dumpster rental needs? [DATE] 09:13 PM" at bounding box center [585, 333] width 225 height 44
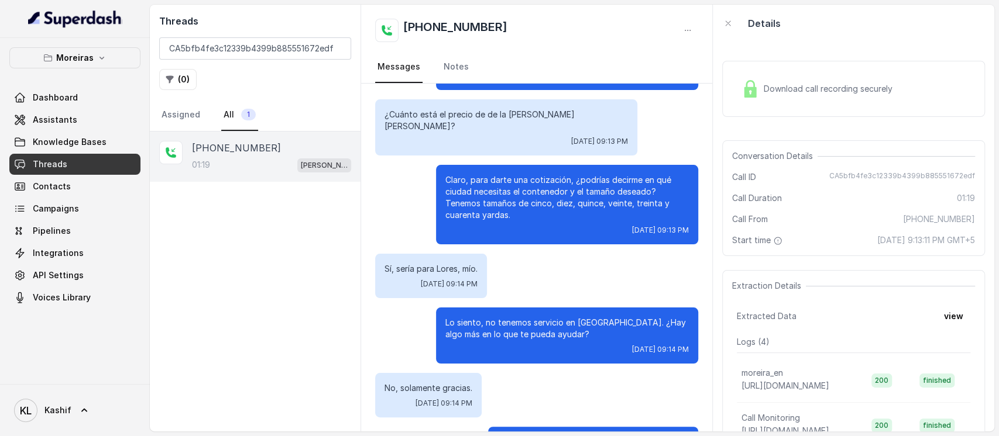
scroll to position [491, 0]
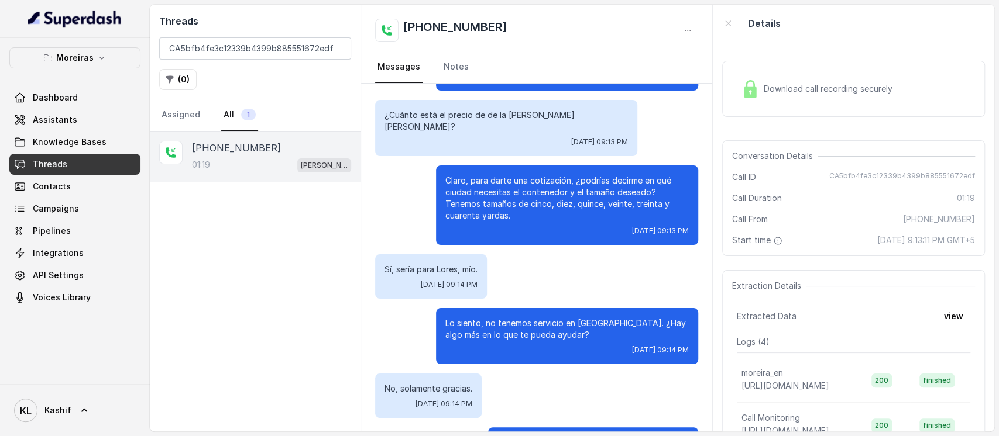
click at [810, 121] on div "Download call recording securely" at bounding box center [853, 88] width 263 height 75
click at [823, 104] on div "Download call recording securely" at bounding box center [853, 89] width 263 height 56
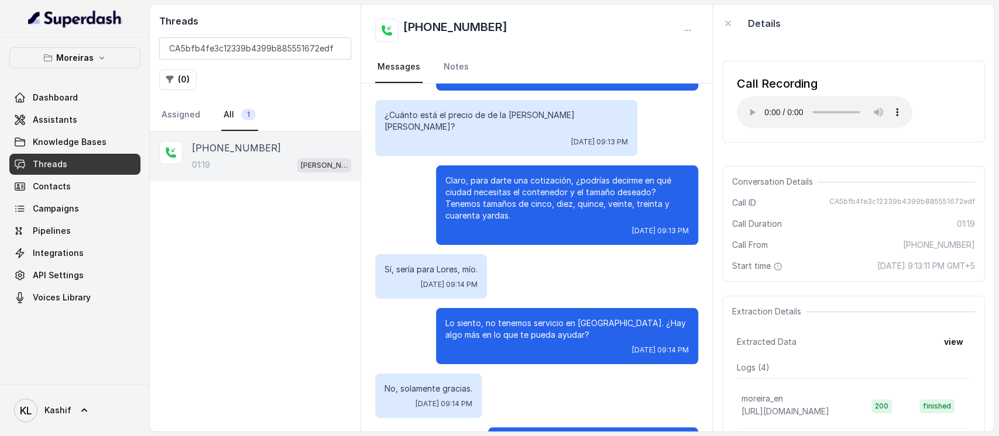
scroll to position [534, 0]
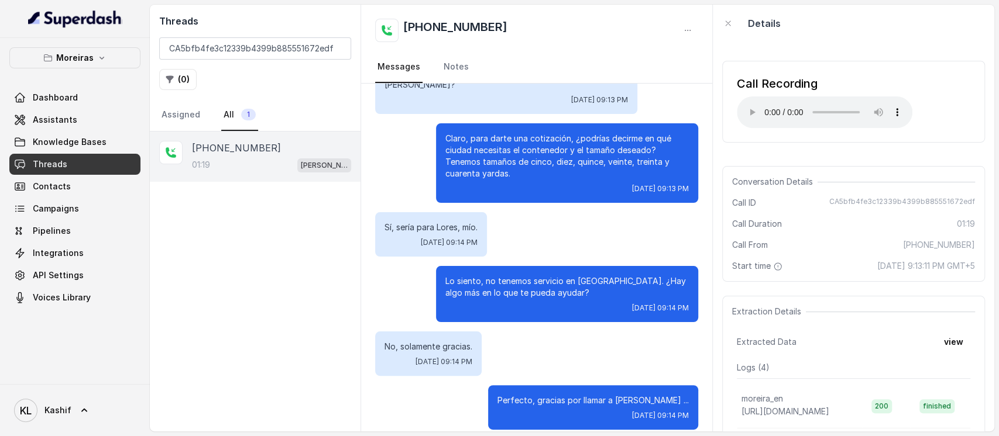
click at [508, 184] on div "[DATE] 09:13 PM" at bounding box center [566, 188] width 243 height 9
click at [337, 46] on input "CA5bfb4fe3c12339b4399b885551672edf" at bounding box center [255, 48] width 192 height 22
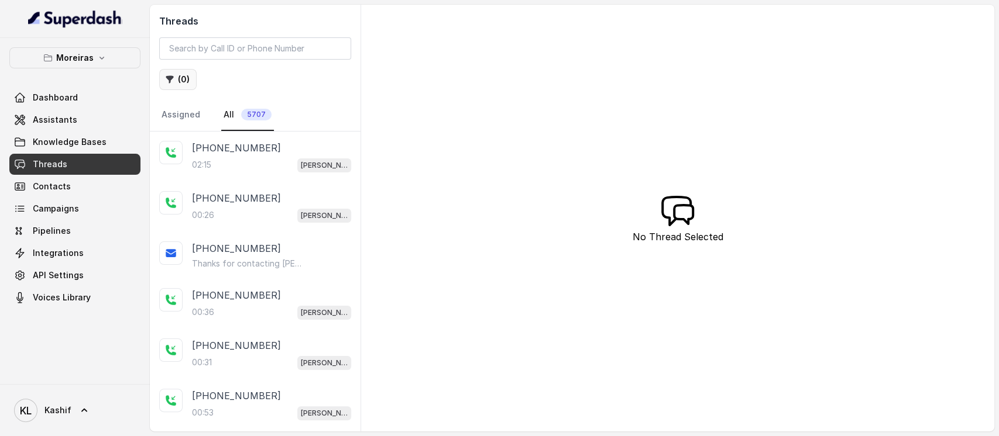
click at [181, 87] on button "( 0 )" at bounding box center [177, 79] width 37 height 21
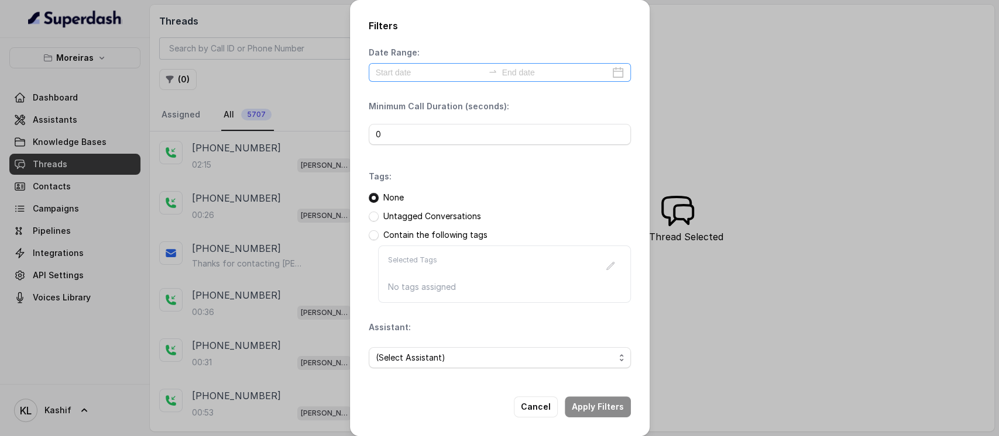
drag, startPoint x: 467, startPoint y: 84, endPoint x: 468, endPoint y: 77, distance: 7.0
click at [468, 77] on div "Date Range: Minimum Call Duration (seconds): 0 Tags: None Untagged Conversation…" at bounding box center [500, 212] width 262 height 331
click at [468, 77] on input at bounding box center [430, 72] width 108 height 13
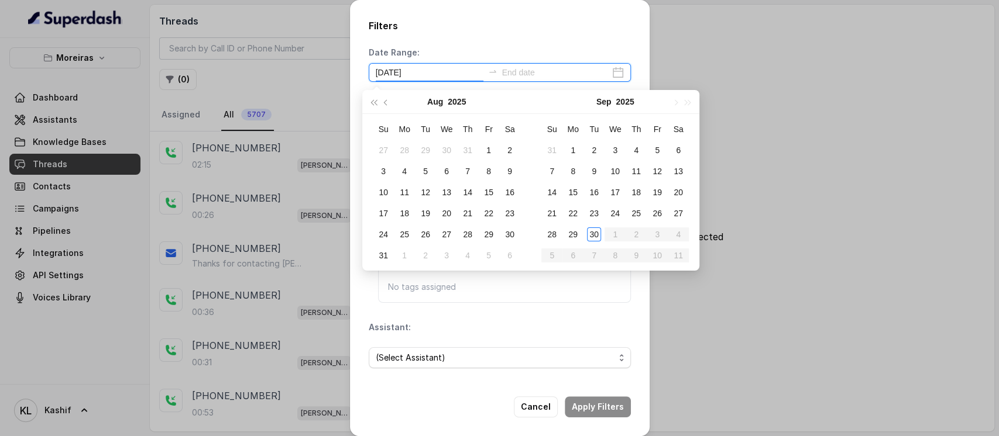
type input "[DATE]"
click at [575, 236] on div "29" at bounding box center [573, 235] width 14 height 14
type input "[DATE]"
click at [594, 236] on div "30" at bounding box center [594, 235] width 14 height 14
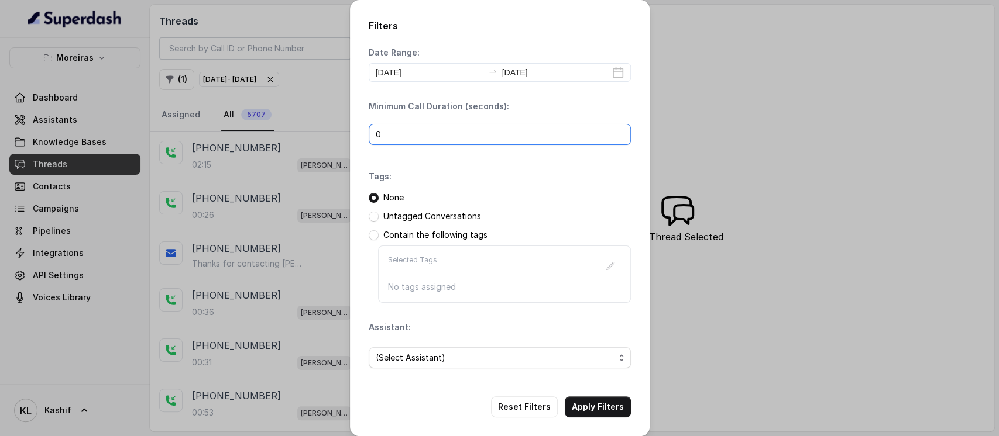
click at [511, 125] on input "0" at bounding box center [500, 134] width 262 height 21
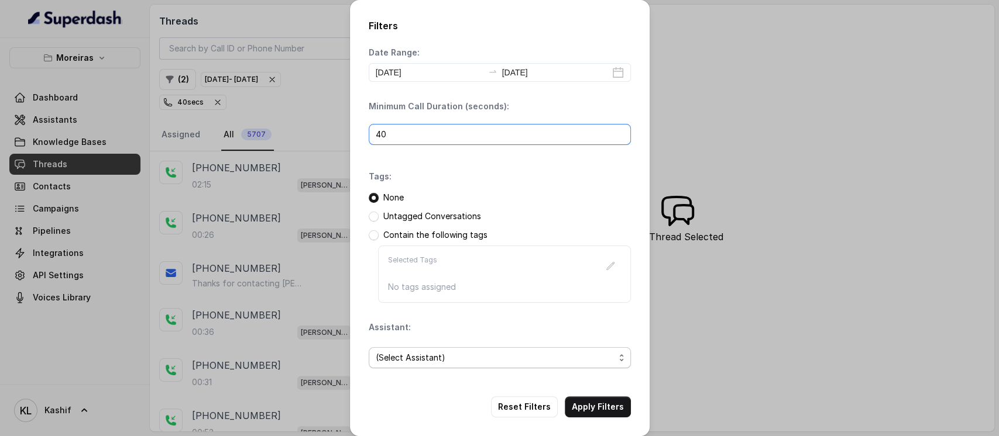
type input "40"
click at [474, 364] on span "(Select Assistant)" at bounding box center [495, 358] width 239 height 14
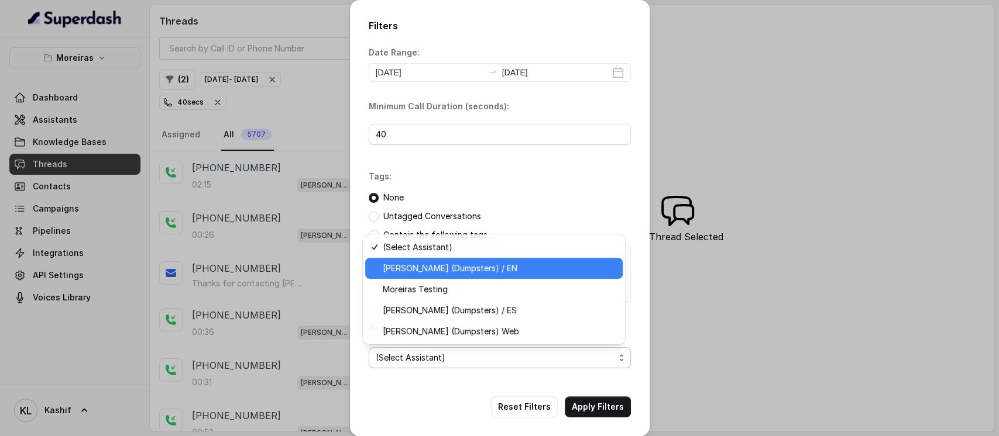
click at [490, 268] on span "[PERSON_NAME] (Dumpsters) / EN" at bounding box center [499, 269] width 233 height 14
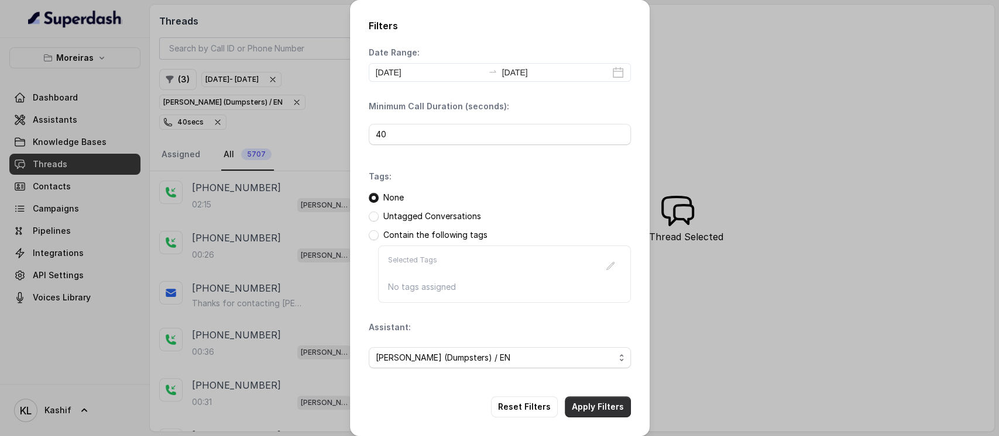
click at [580, 403] on button "Apply Filters" at bounding box center [598, 407] width 66 height 21
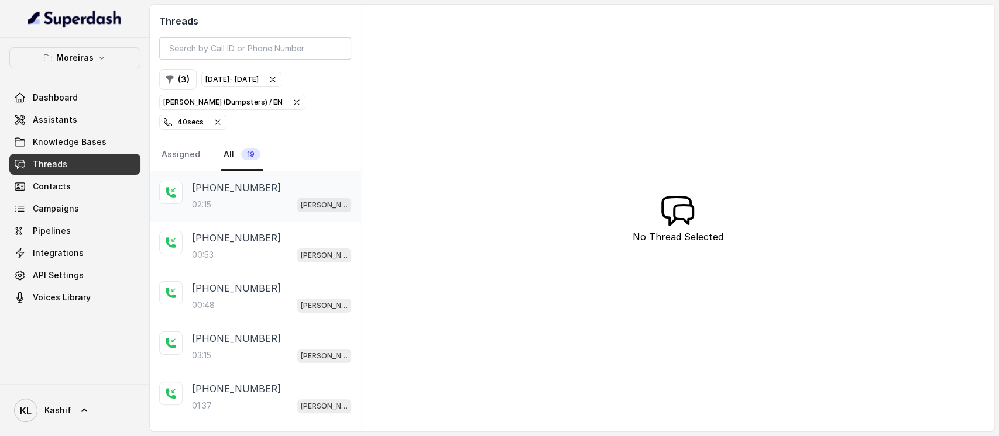
click at [239, 197] on div "02:15 [PERSON_NAME] (Dumpsters) / EN" at bounding box center [271, 204] width 159 height 15
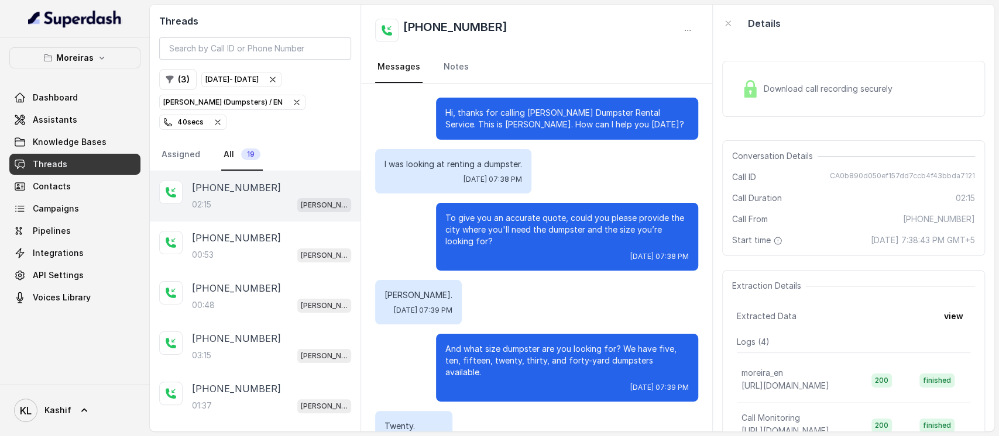
scroll to position [1177, 0]
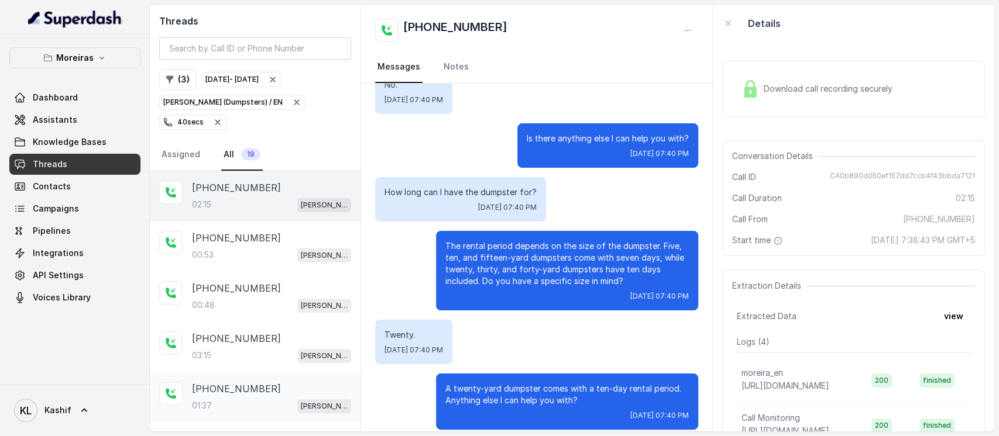
click at [210, 382] on div "[PHONE_NUMBER]:37 [PERSON_NAME] (Dumpsters) / EN" at bounding box center [271, 398] width 159 height 32
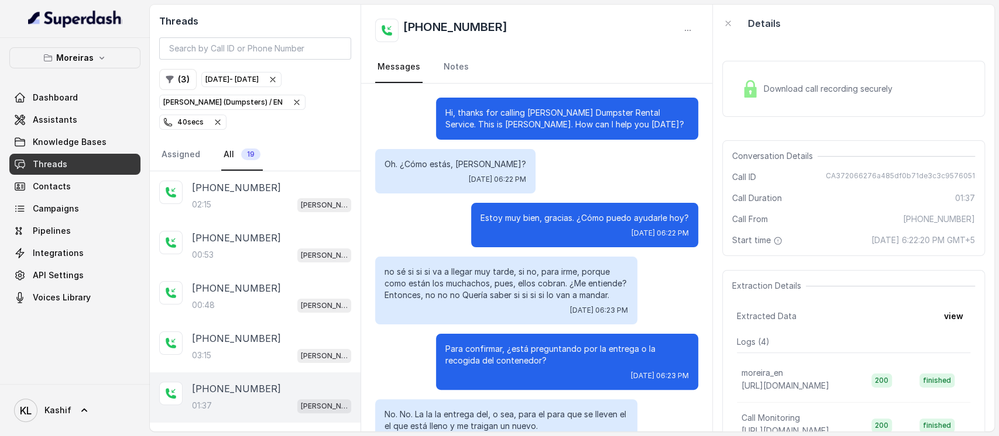
scroll to position [419, 0]
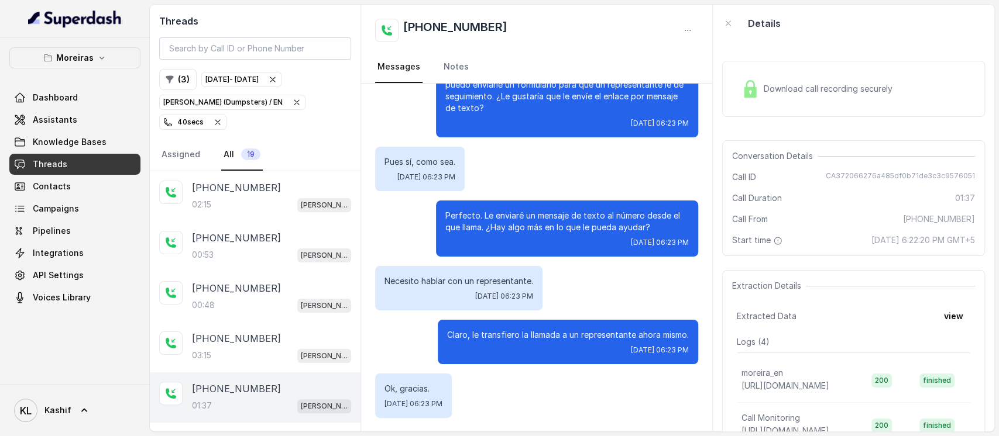
click at [204, 116] on div "40 secs" at bounding box center [183, 122] width 40 height 12
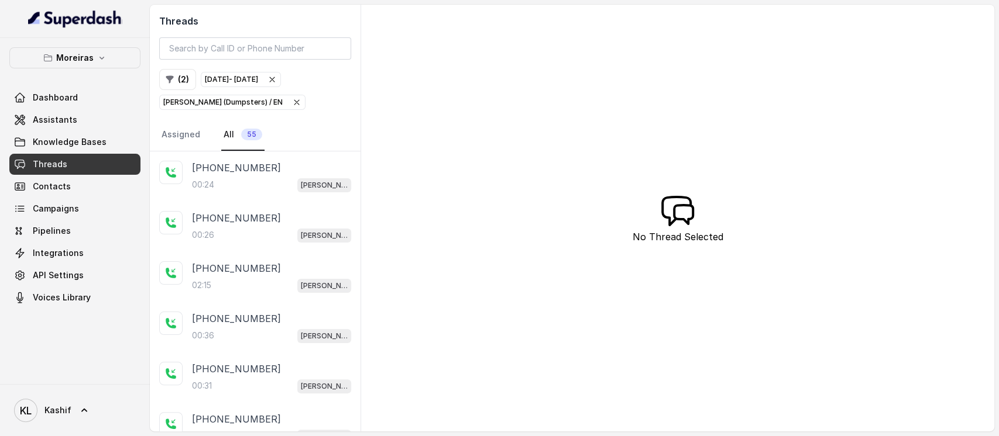
click at [189, 104] on p "[PERSON_NAME] (Dumpsters) / EN" at bounding box center [222, 103] width 119 height 12
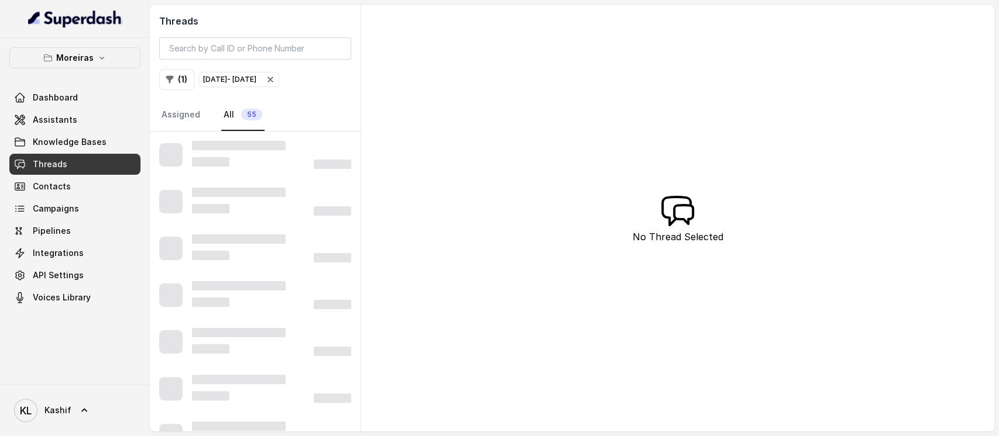
click at [237, 74] on div "[DATE] - [DATE]" at bounding box center [229, 80] width 53 height 12
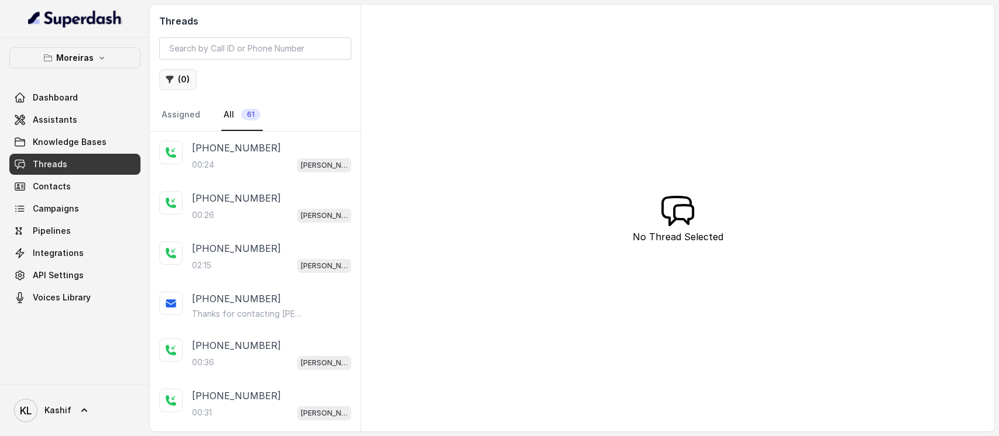
click at [168, 82] on icon "button" at bounding box center [169, 79] width 9 height 9
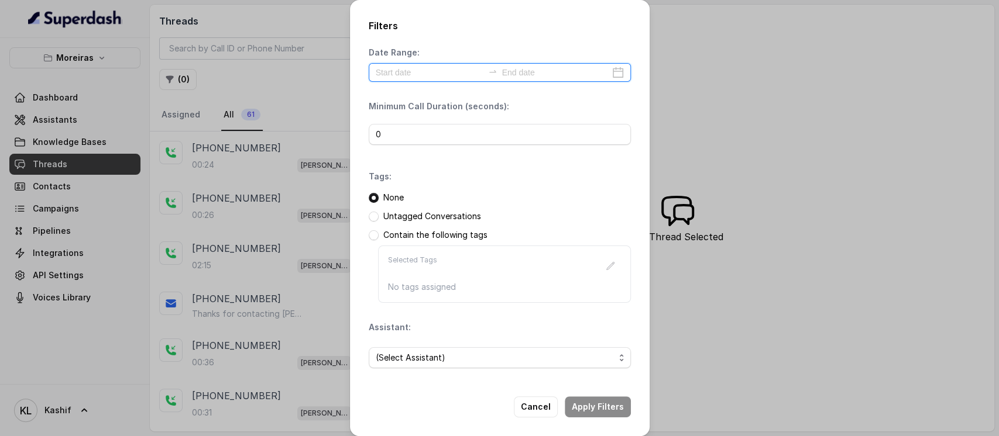
click at [386, 75] on input at bounding box center [430, 72] width 108 height 13
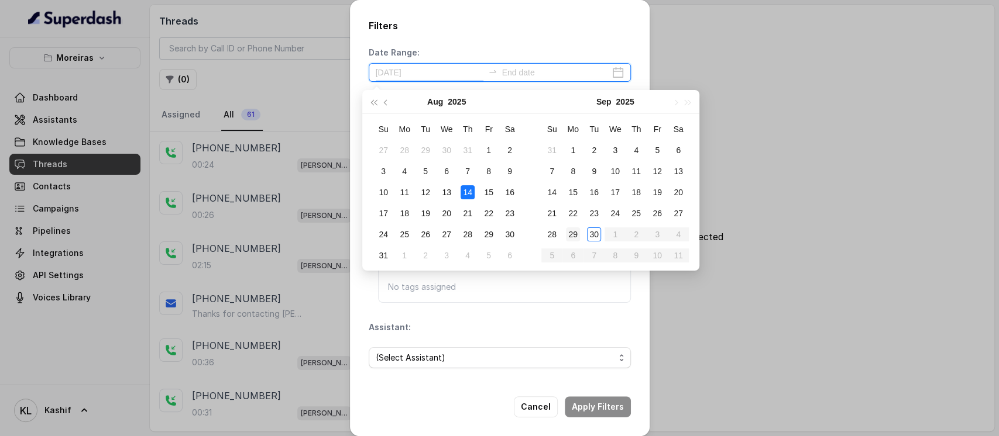
type input "[DATE]"
click at [573, 232] on div "29" at bounding box center [573, 235] width 14 height 14
type input "[DATE]"
click at [593, 234] on div "30" at bounding box center [594, 235] width 14 height 14
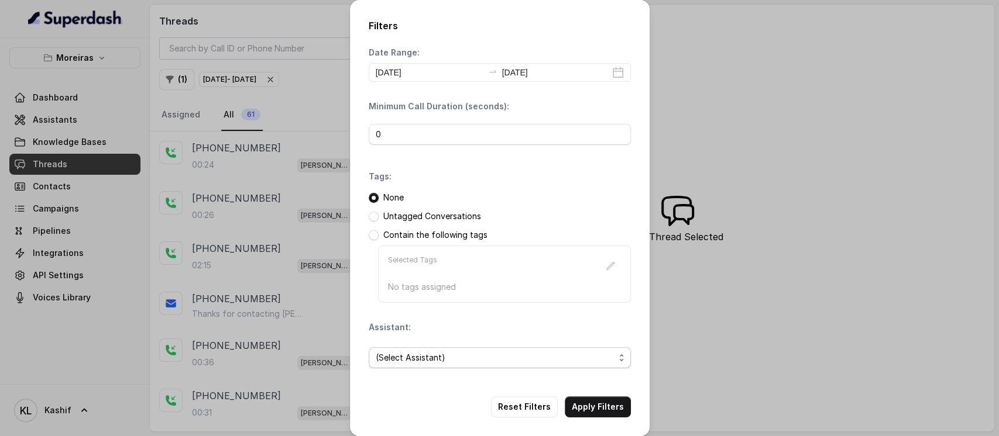
click at [510, 357] on span "(Select Assistant)" at bounding box center [495, 358] width 239 height 14
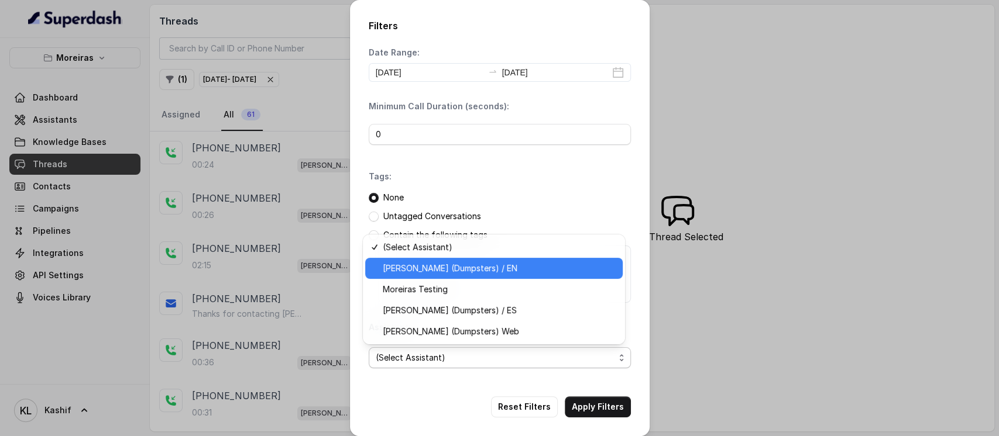
click at [538, 273] on span "[PERSON_NAME] (Dumpsters) / EN" at bounding box center [499, 269] width 233 height 14
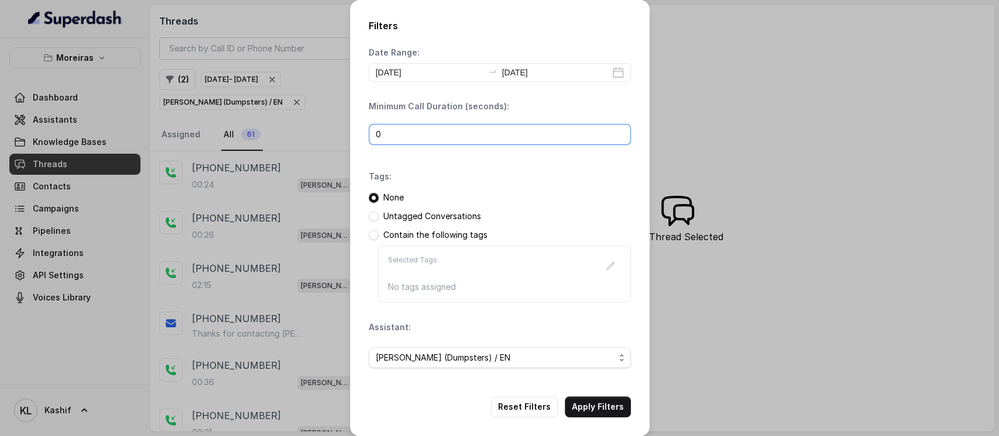
click at [537, 133] on input "0" at bounding box center [500, 134] width 262 height 21
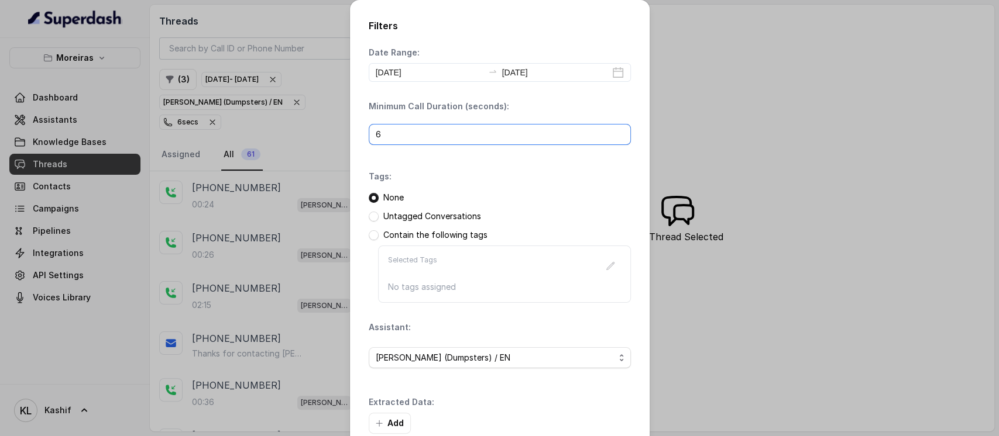
type input "60"
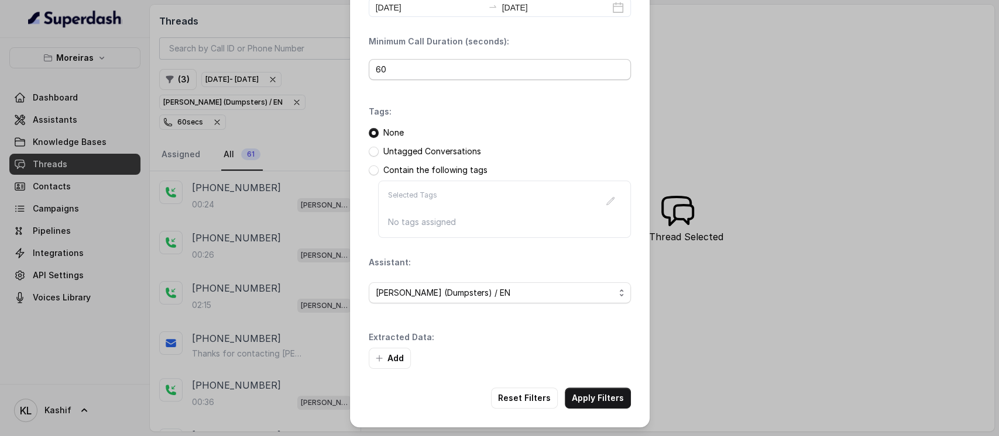
click at [592, 400] on button "Apply Filters" at bounding box center [598, 398] width 66 height 21
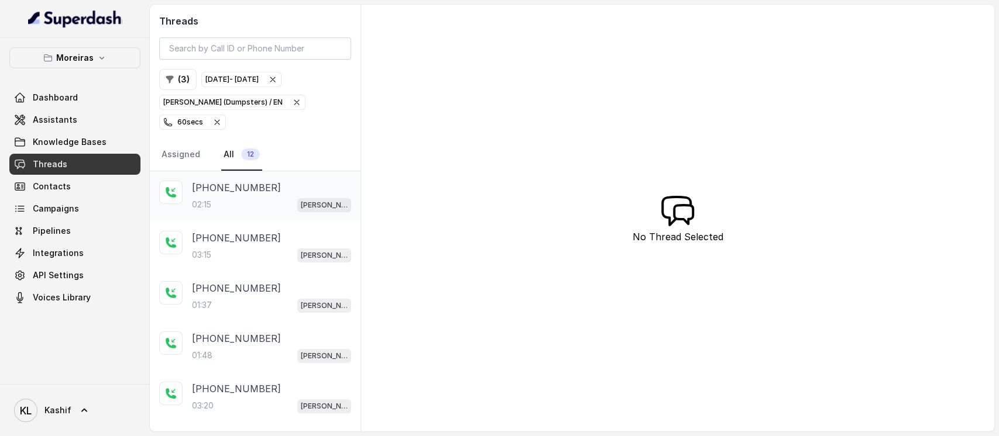
click at [272, 171] on div "[PHONE_NUMBER]:15 [PERSON_NAME] (Dumpsters) / EN" at bounding box center [255, 196] width 211 height 50
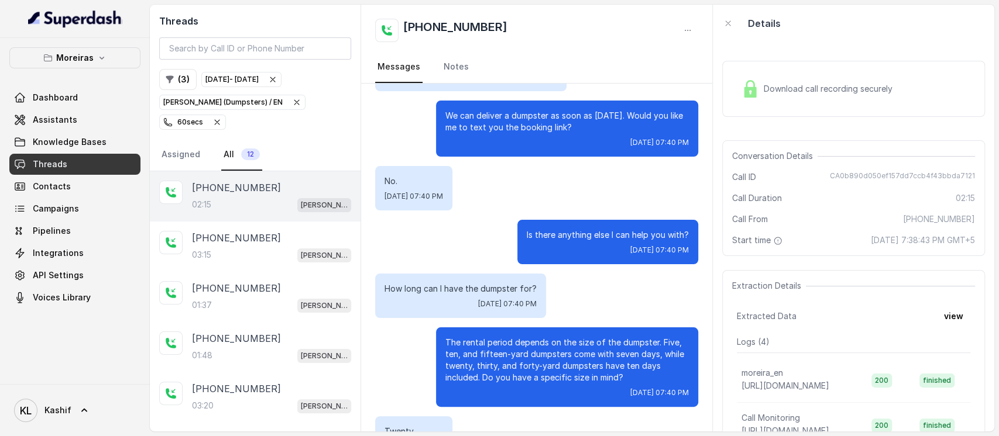
scroll to position [1093, 0]
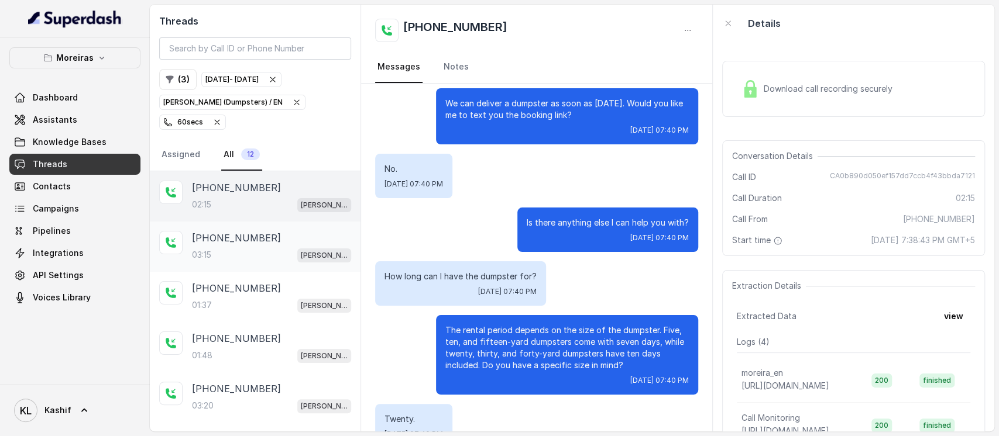
click at [243, 231] on div "[PHONE_NUMBER]:15 [PERSON_NAME] (Dumpsters) / EN" at bounding box center [271, 247] width 159 height 32
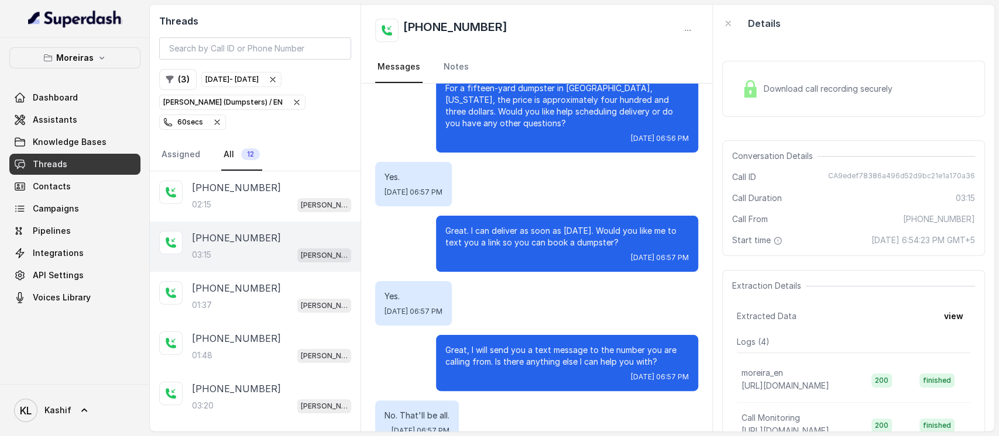
scroll to position [1612, 0]
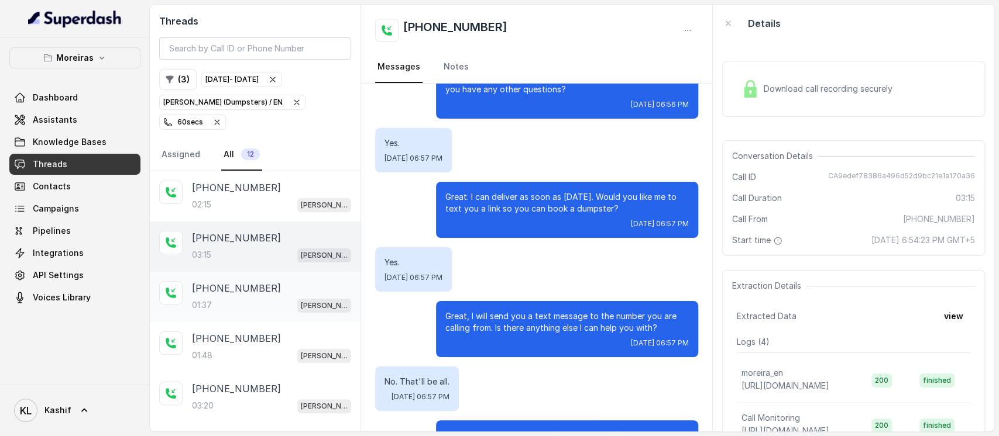
click at [229, 298] on div "01:37 [PERSON_NAME] (Dumpsters) / EN" at bounding box center [271, 305] width 159 height 15
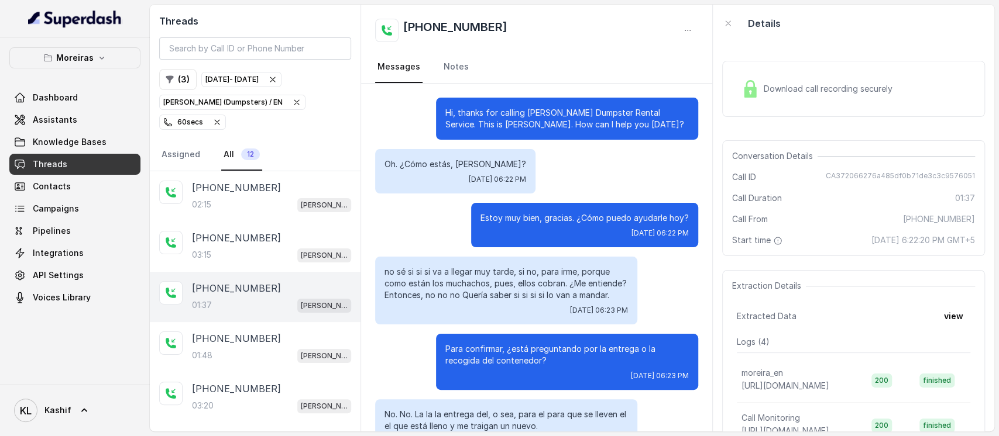
scroll to position [419, 0]
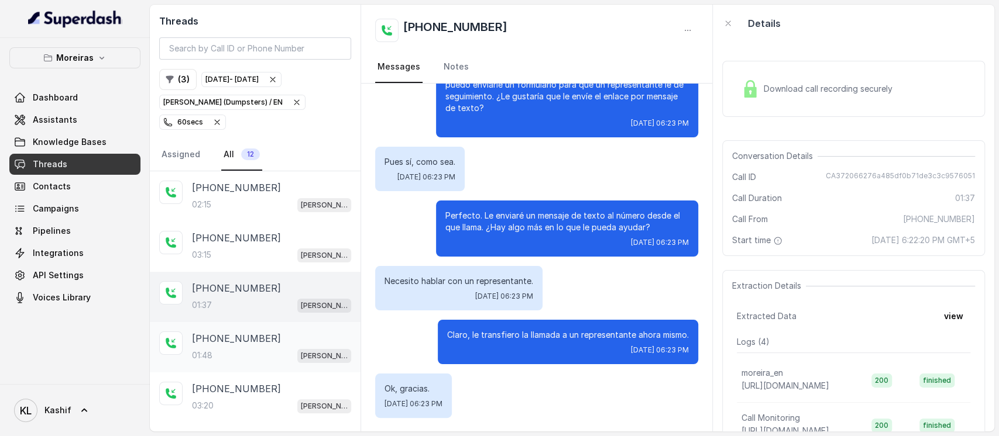
click at [229, 348] on div "01:48 [PERSON_NAME] (Dumpsters) / EN" at bounding box center [271, 355] width 159 height 15
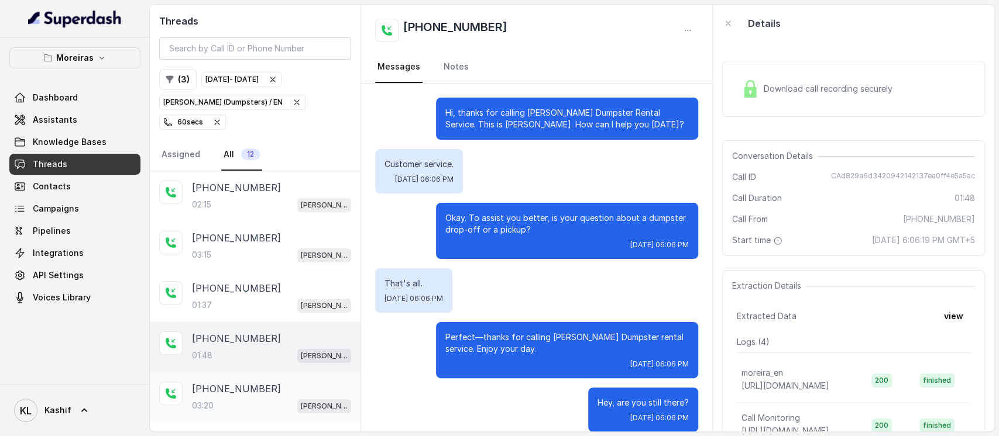
click at [232, 393] on div "[PHONE_NUMBER]:20 [PERSON_NAME] (Dumpsters) / EN" at bounding box center [255, 398] width 211 height 50
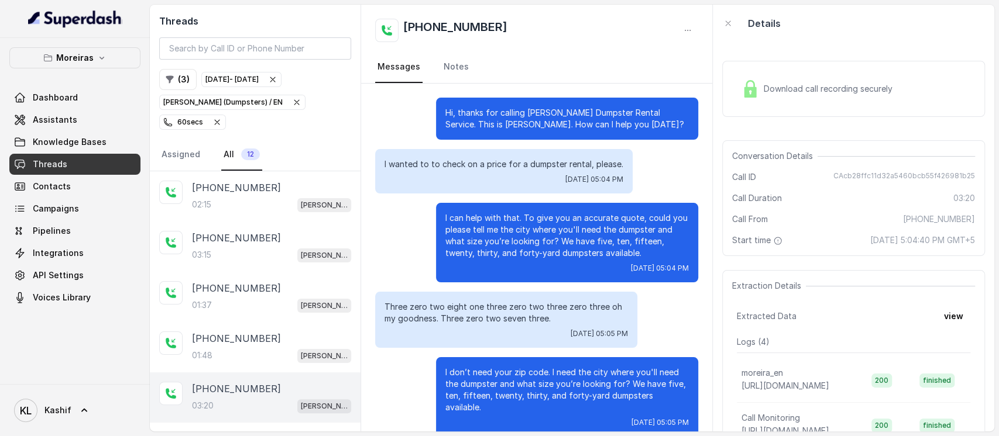
scroll to position [1629, 0]
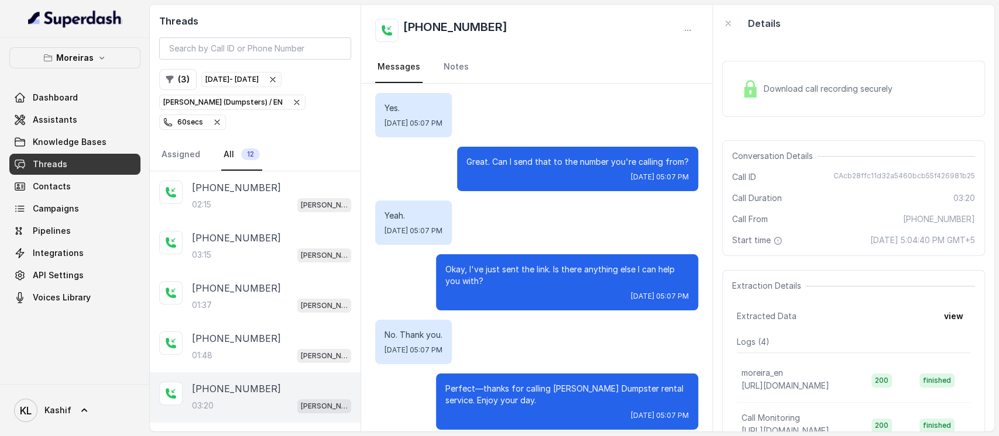
click at [492, 255] on div "Okay, I've just sent the link. Is there anything else I can help you with? [DAT…" at bounding box center [567, 283] width 262 height 56
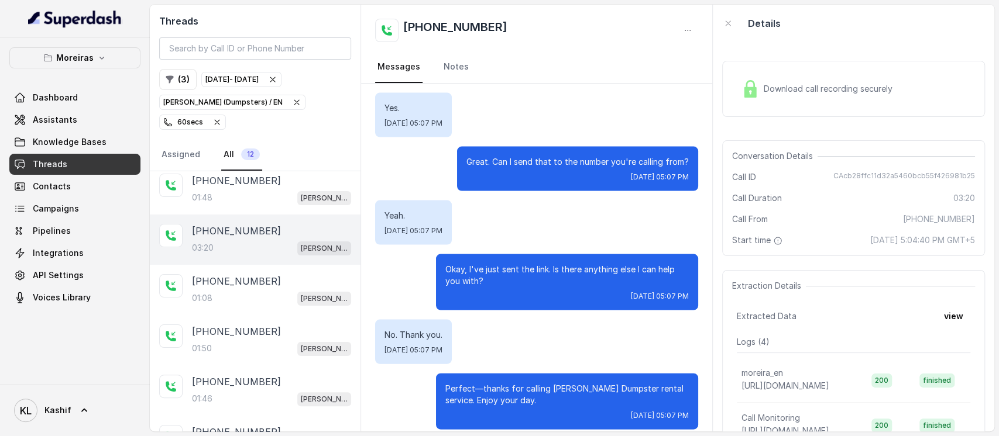
scroll to position [121, 0]
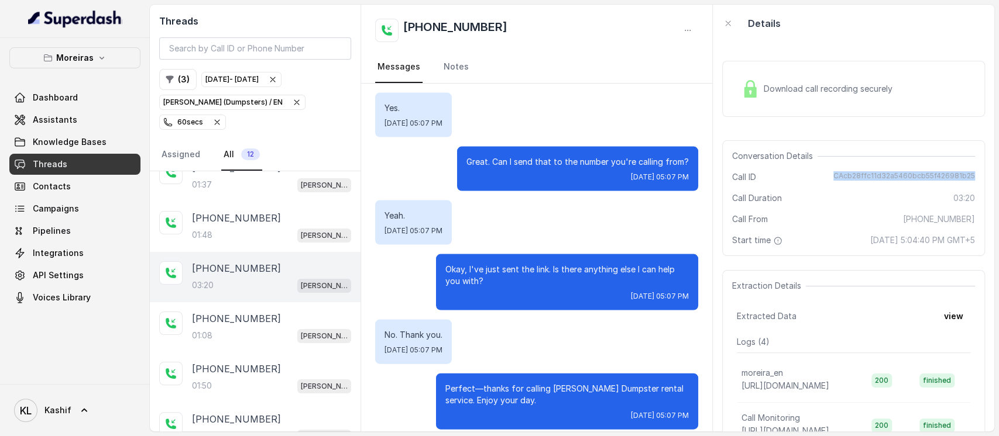
copy span "CAcb28ffc11d32a5460bcb55f426981b25"
click at [94, 53] on button "Moreiras" at bounding box center [74, 57] width 131 height 21
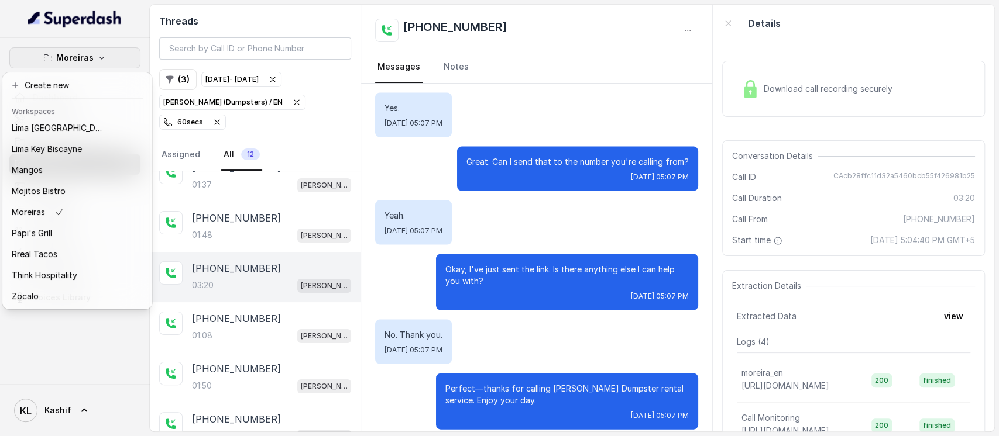
scroll to position [183, 0]
click at [70, 184] on div "Mojitos Bistro" at bounding box center [59, 191] width 94 height 14
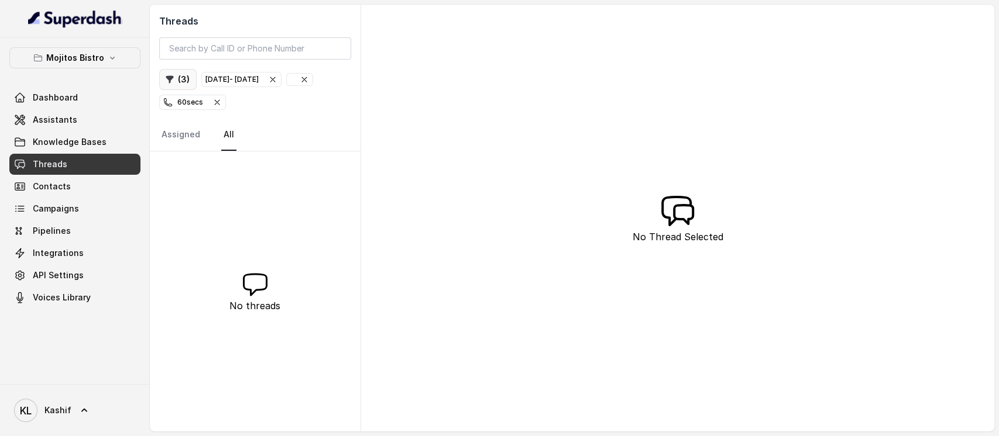
click at [183, 82] on button "( 3 )" at bounding box center [177, 79] width 37 height 21
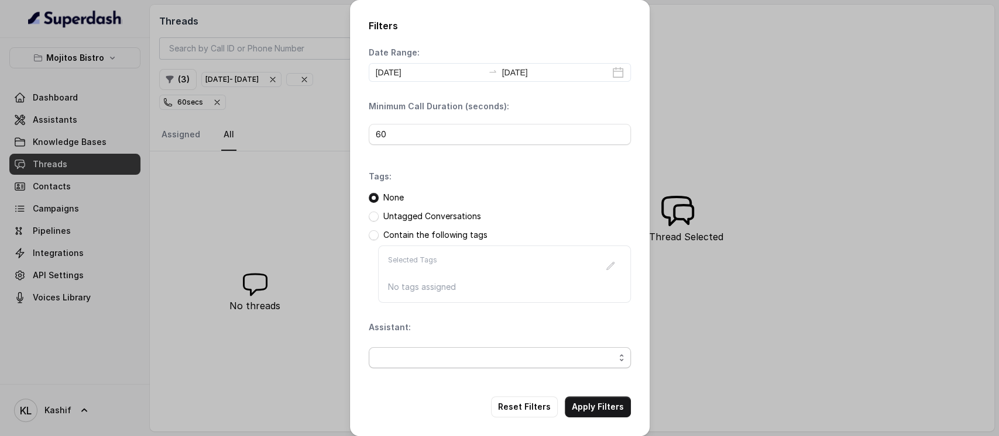
click at [465, 364] on span "button" at bounding box center [500, 358] width 262 height 21
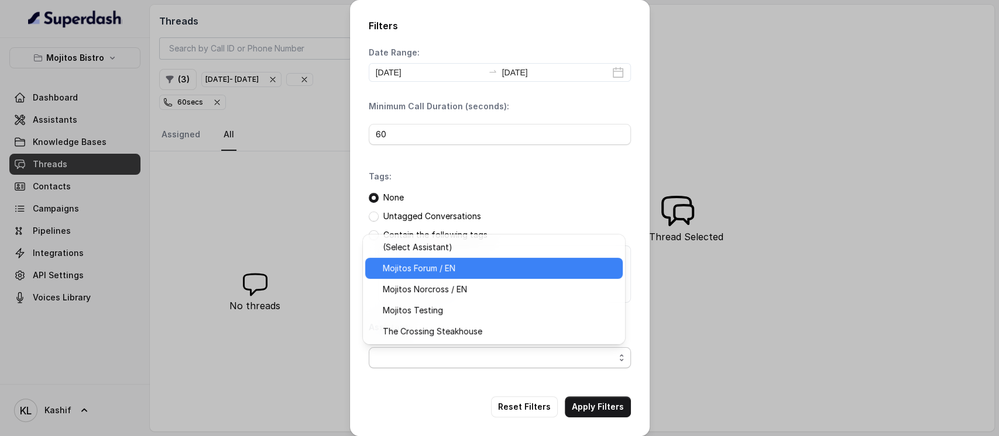
click at [501, 276] on div "Mojitos Forum / EN" at bounding box center [493, 268] width 257 height 21
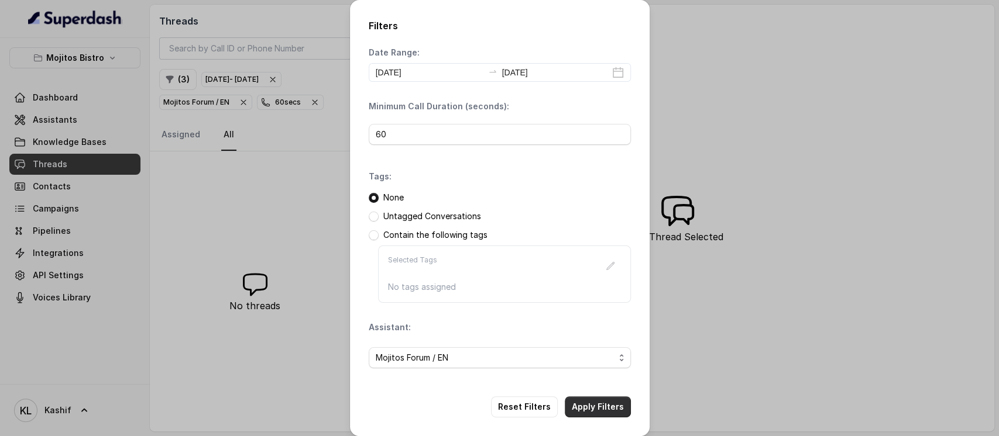
click at [582, 403] on button "Apply Filters" at bounding box center [598, 407] width 66 height 21
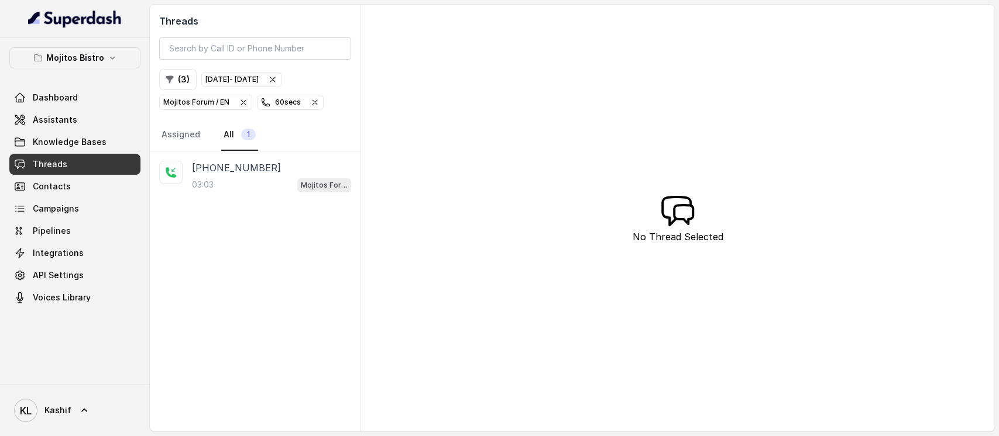
click at [253, 200] on div "[PHONE_NUMBER]:03 Mojitos Forum / EN" at bounding box center [255, 177] width 211 height 50
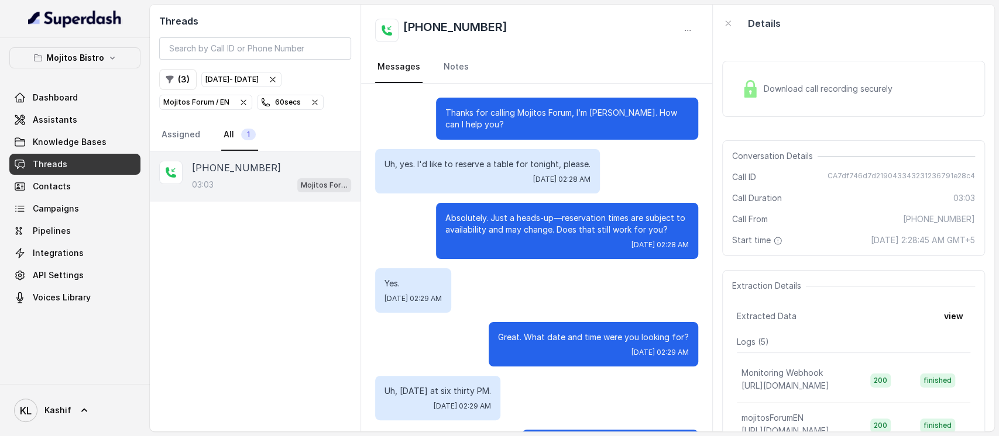
scroll to position [552, 0]
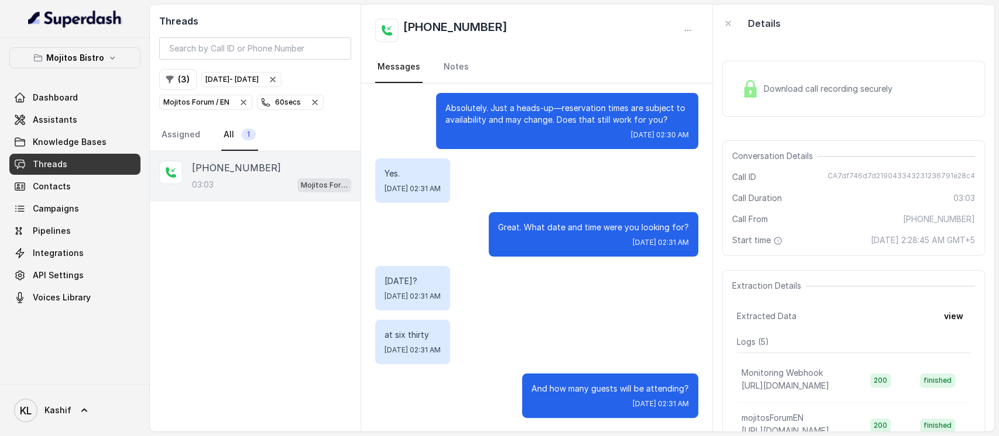
click at [260, 184] on div "03:03 Mojitos Forum / EN" at bounding box center [271, 184] width 159 height 15
click at [311, 102] on icon "button" at bounding box center [314, 102] width 9 height 9
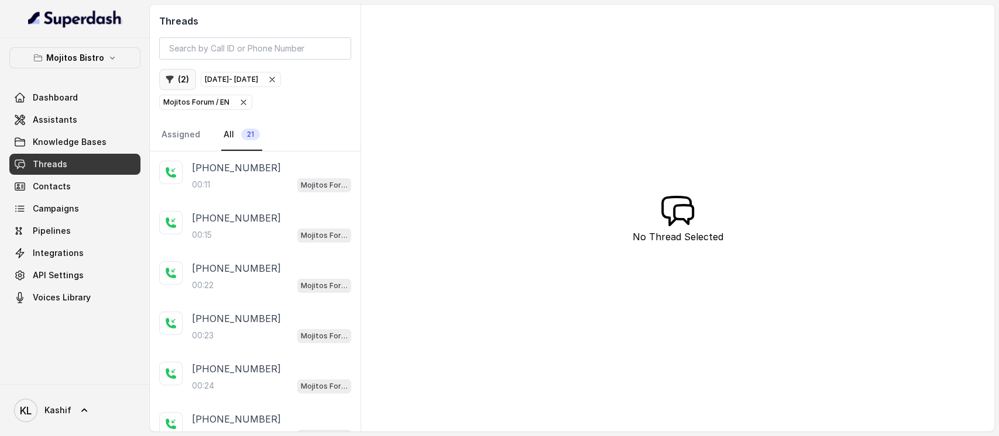
click at [179, 85] on button "( 2 )" at bounding box center [177, 79] width 37 height 21
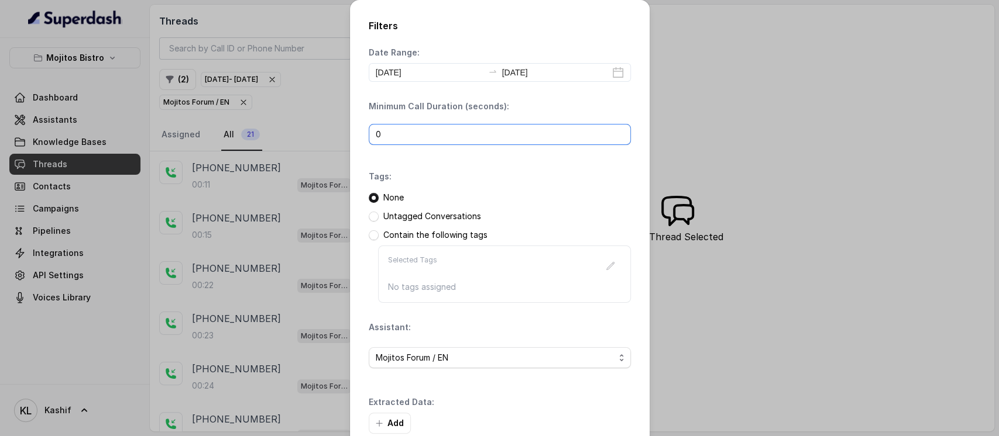
click at [448, 124] on input "0" at bounding box center [500, 134] width 262 height 21
type input "40"
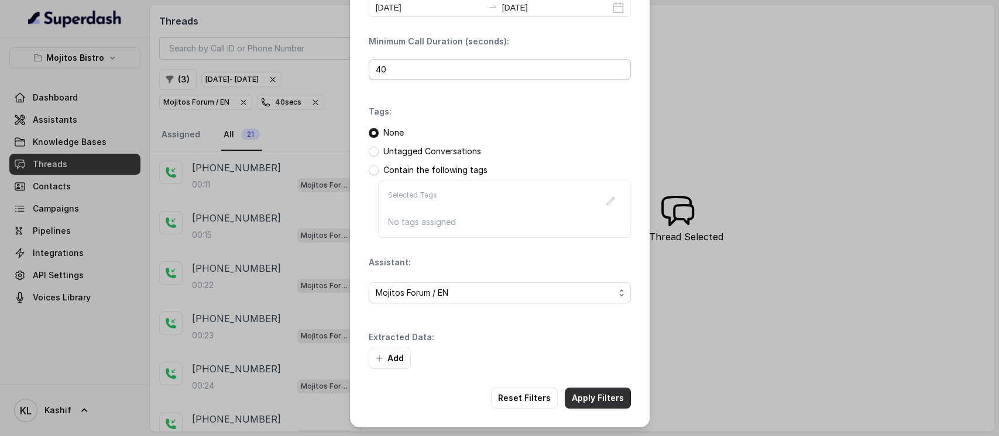
click at [592, 398] on button "Apply Filters" at bounding box center [598, 398] width 66 height 21
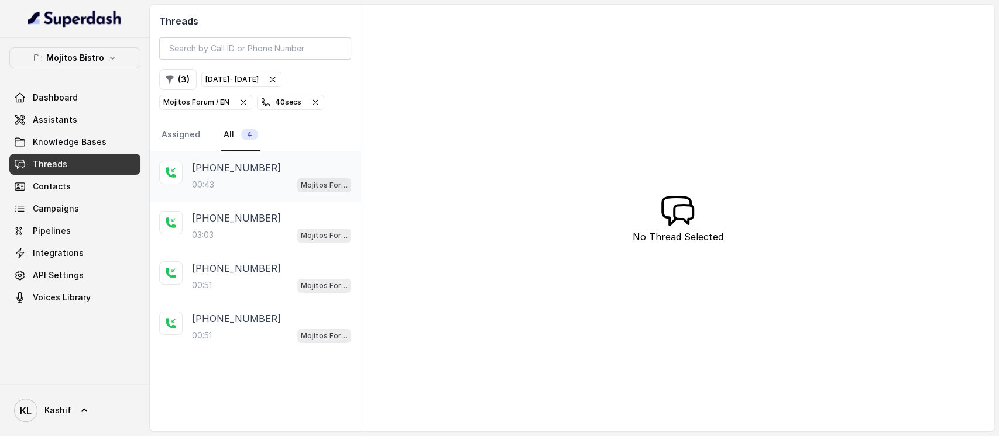
click at [220, 172] on p "[PHONE_NUMBER]" at bounding box center [236, 168] width 89 height 14
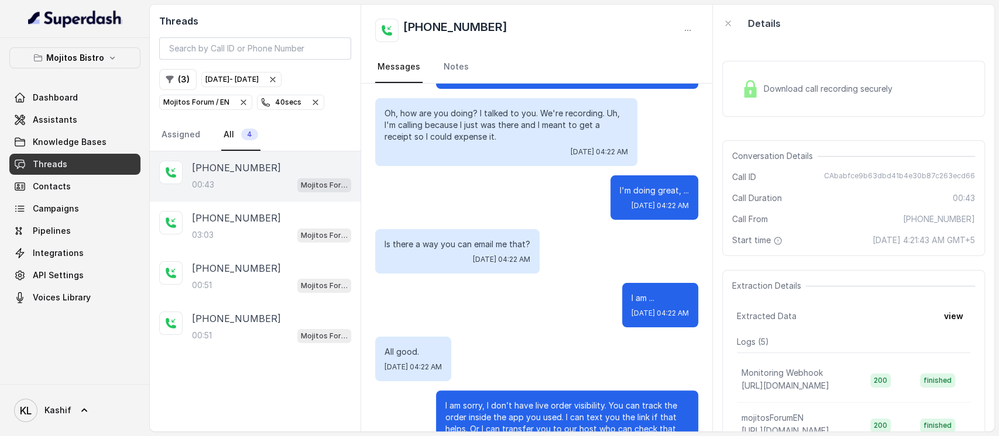
scroll to position [45, 0]
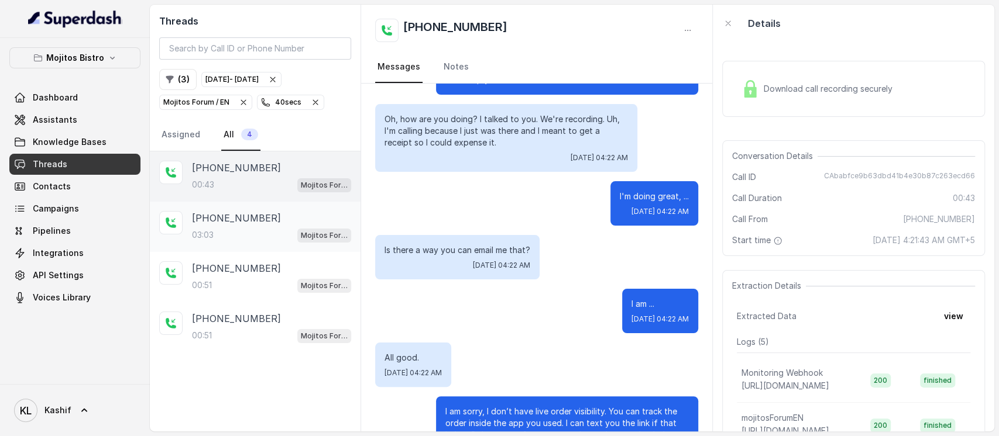
click at [216, 229] on div "03:03 Mojitos Forum / EN" at bounding box center [271, 235] width 159 height 15
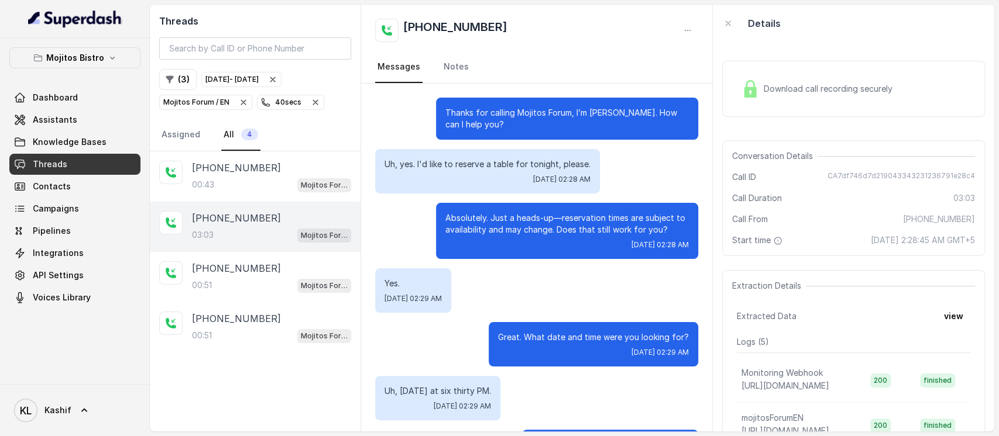
scroll to position [552, 0]
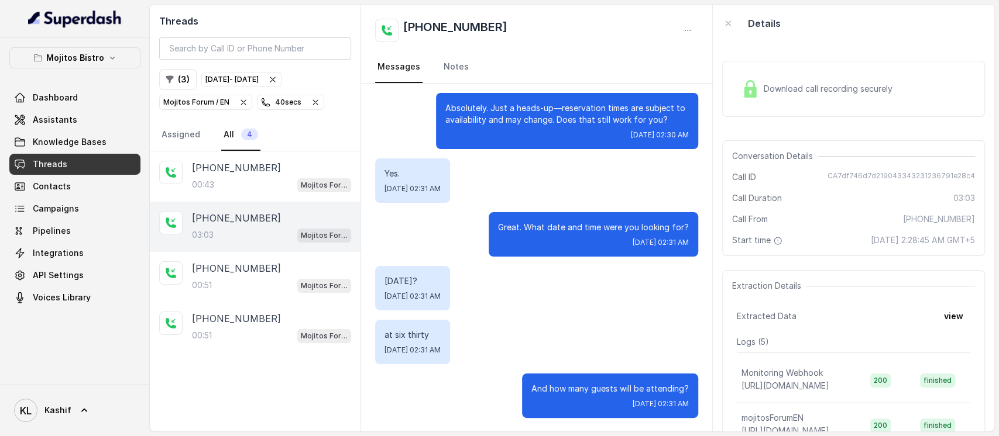
click at [185, 325] on div "[PHONE_NUMBER]:51 Mojitos Forum / EN" at bounding box center [255, 327] width 211 height 50
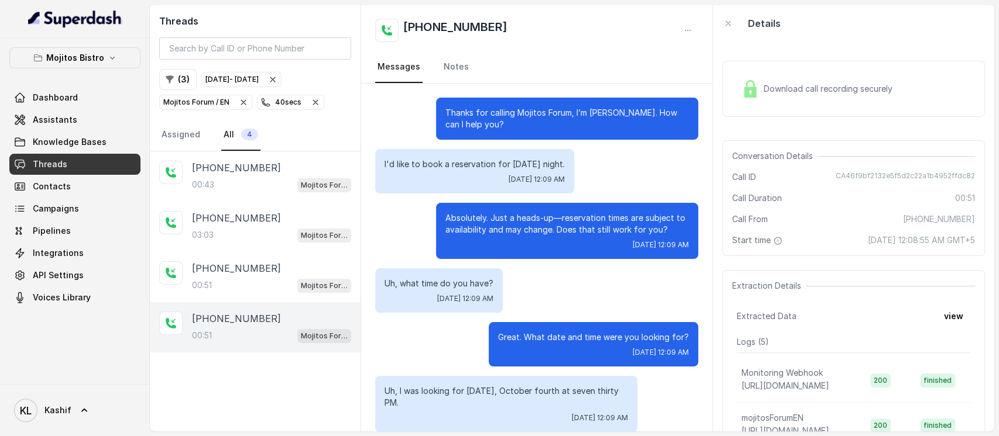
click at [314, 102] on icon "button" at bounding box center [315, 102] width 5 height 5
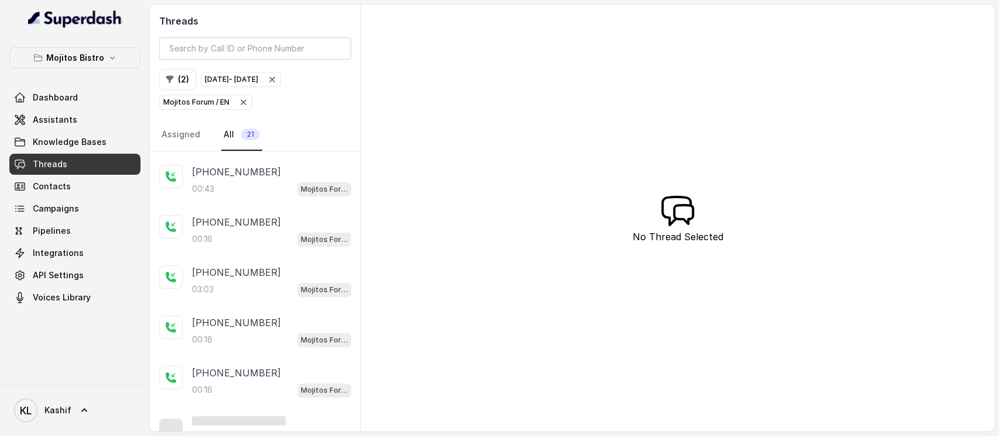
scroll to position [244, 0]
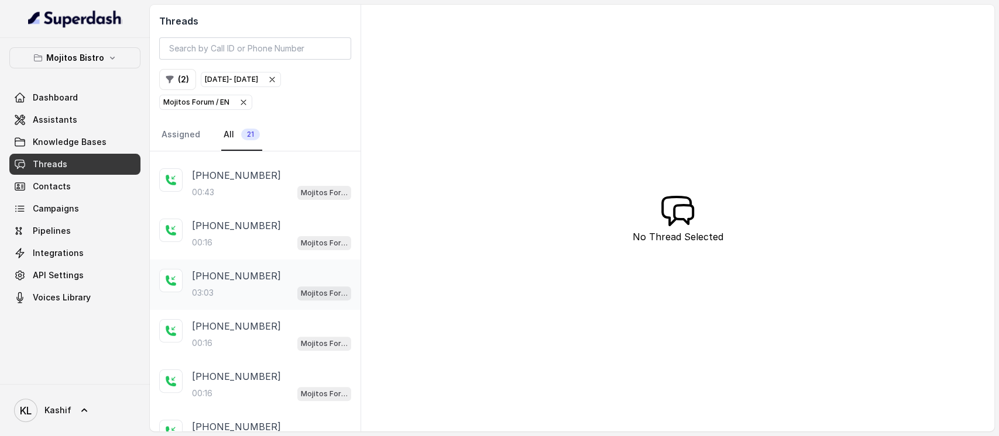
click at [214, 287] on p "03:03" at bounding box center [203, 293] width 22 height 12
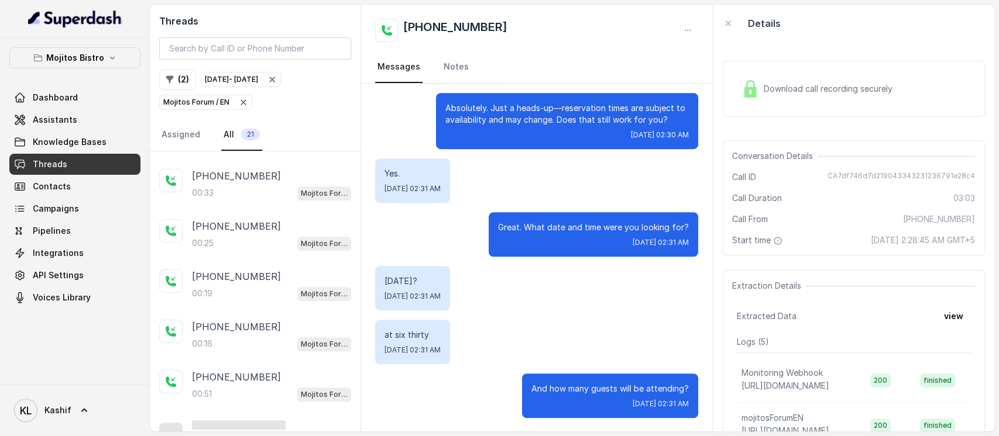
scroll to position [748, 0]
click at [243, 335] on div "00:16 Mojitos Forum / EN" at bounding box center [271, 342] width 159 height 15
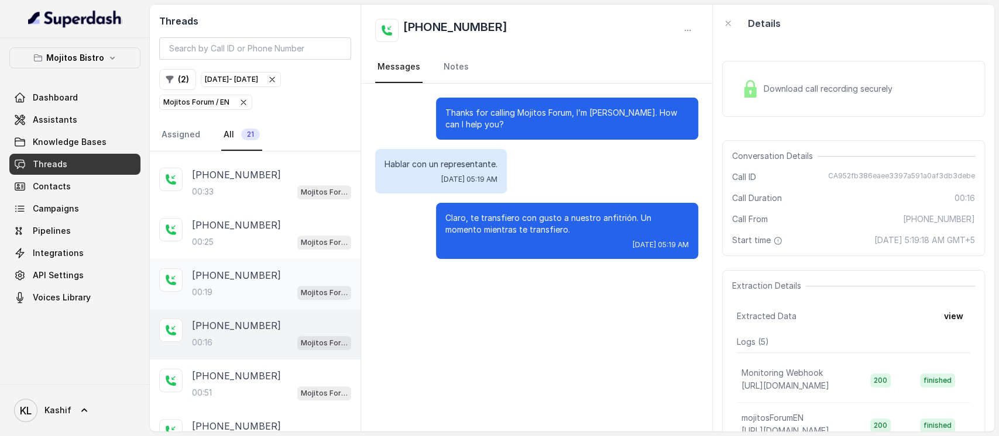
click at [233, 286] on div "00:19 Mojitos Forum / EN" at bounding box center [271, 292] width 159 height 15
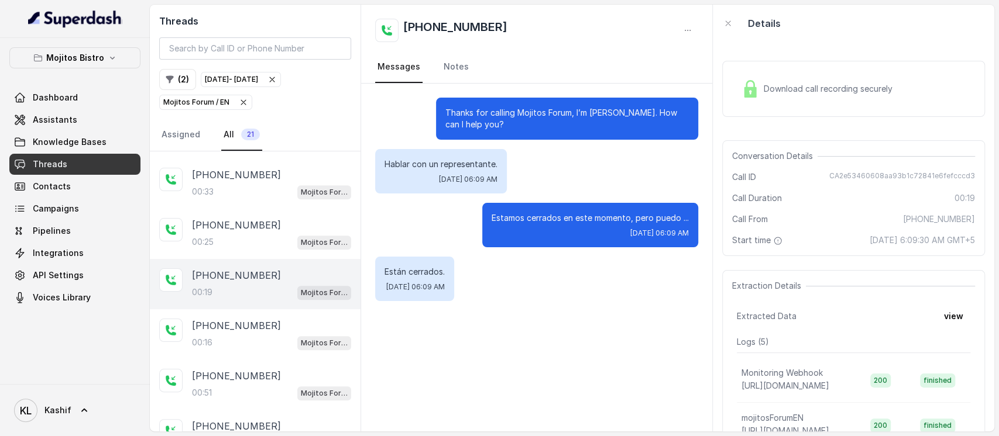
scroll to position [770, 0]
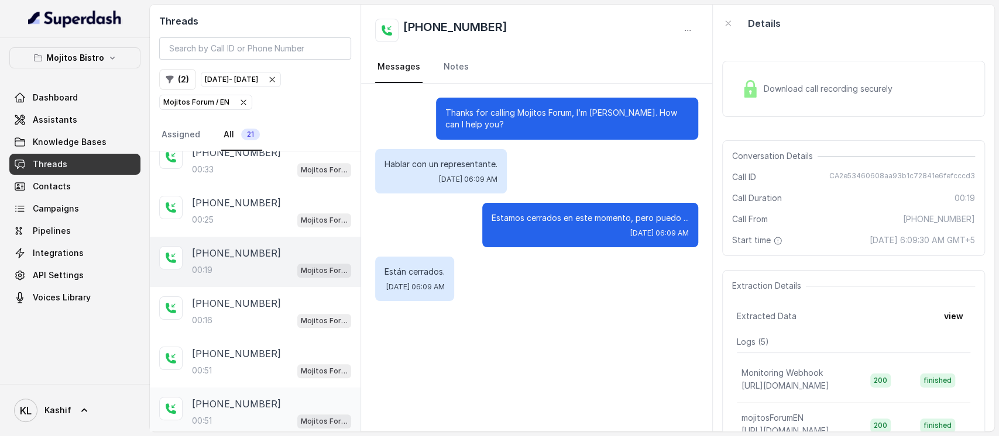
click at [240, 388] on div "[PHONE_NUMBER]:51 Mojitos Forum / EN" at bounding box center [255, 413] width 211 height 50
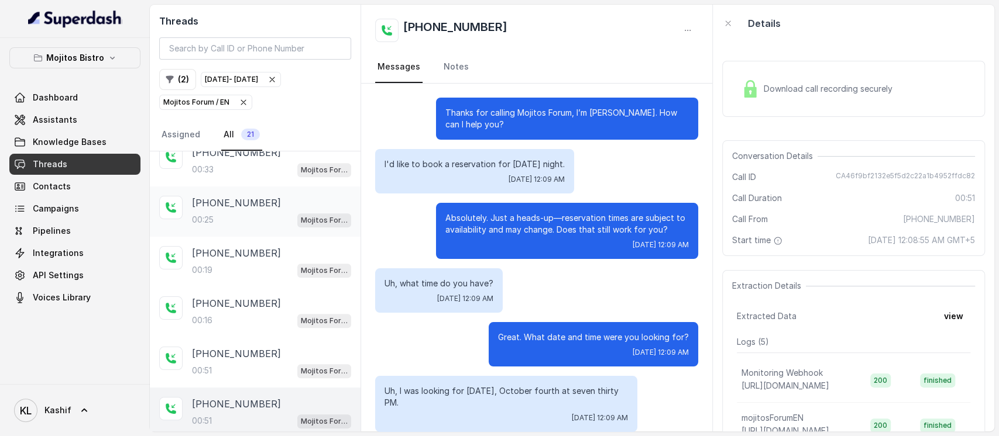
click at [267, 203] on div "[PHONE_NUMBER]" at bounding box center [271, 203] width 159 height 14
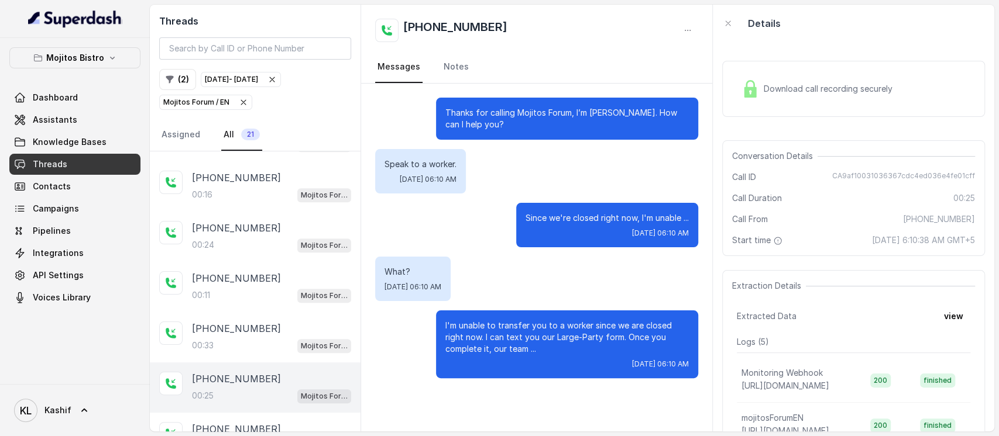
scroll to position [584, 0]
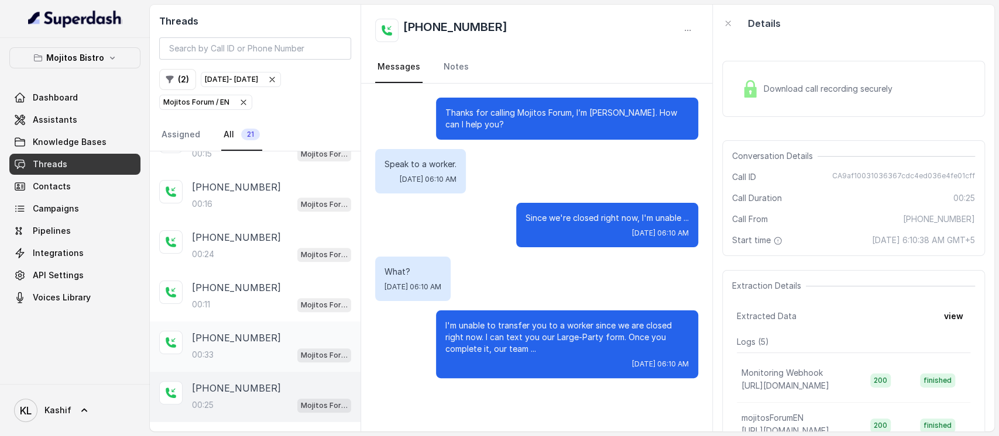
click at [255, 360] on div "[PHONE_NUMBER]:33 Mojitos Forum / EN" at bounding box center [255, 347] width 211 height 50
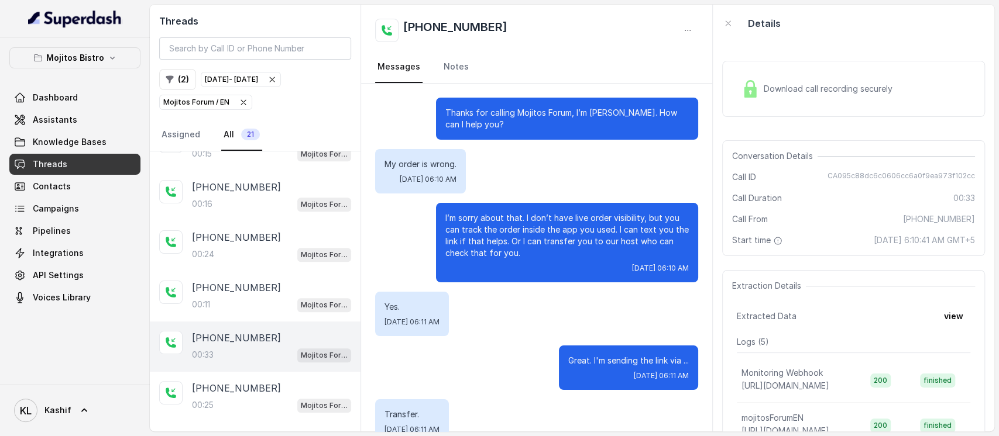
scroll to position [91, 0]
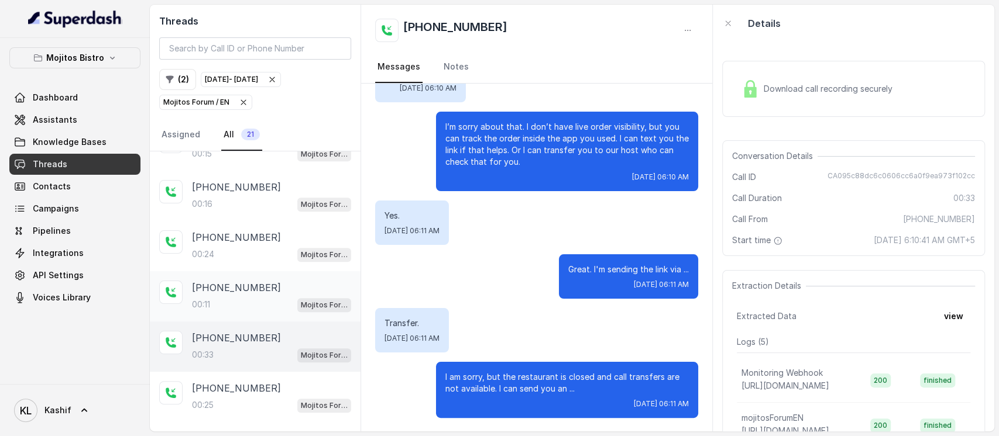
click at [215, 286] on p "[PHONE_NUMBER]" at bounding box center [236, 288] width 89 height 14
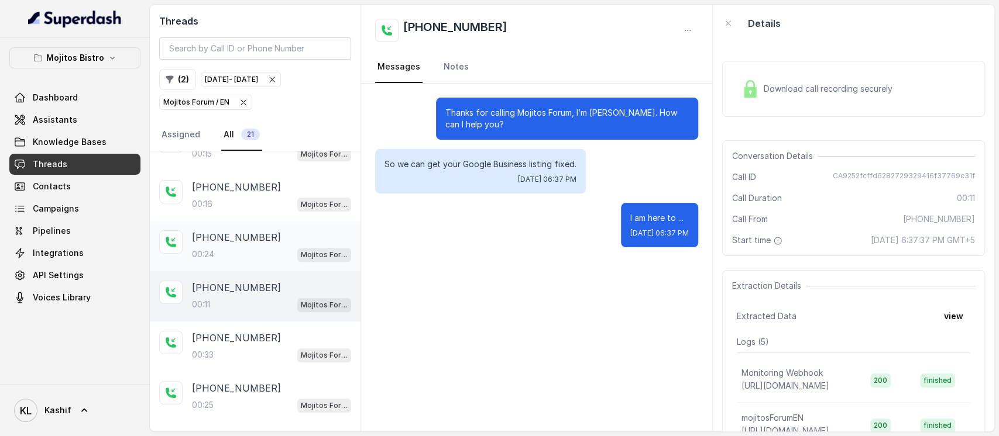
click at [204, 231] on p "[PHONE_NUMBER]" at bounding box center [236, 238] width 89 height 14
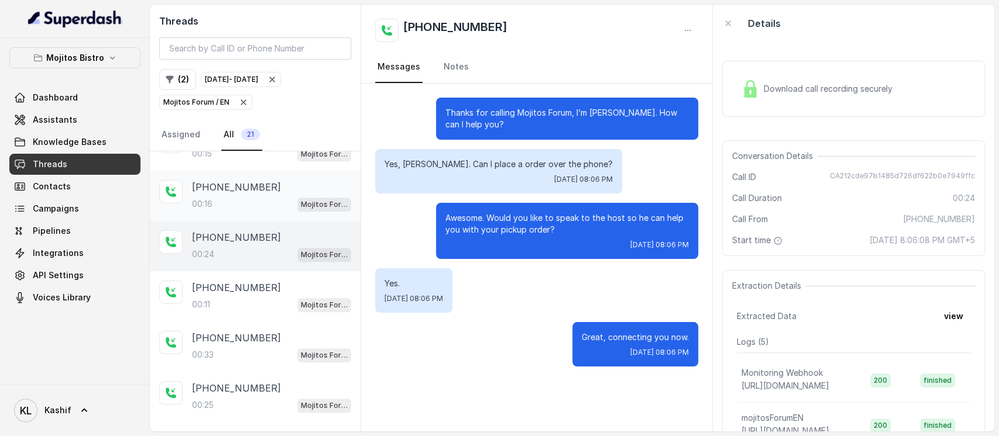
click at [219, 197] on div "00:16 Mojitos Forum / EN" at bounding box center [271, 204] width 159 height 15
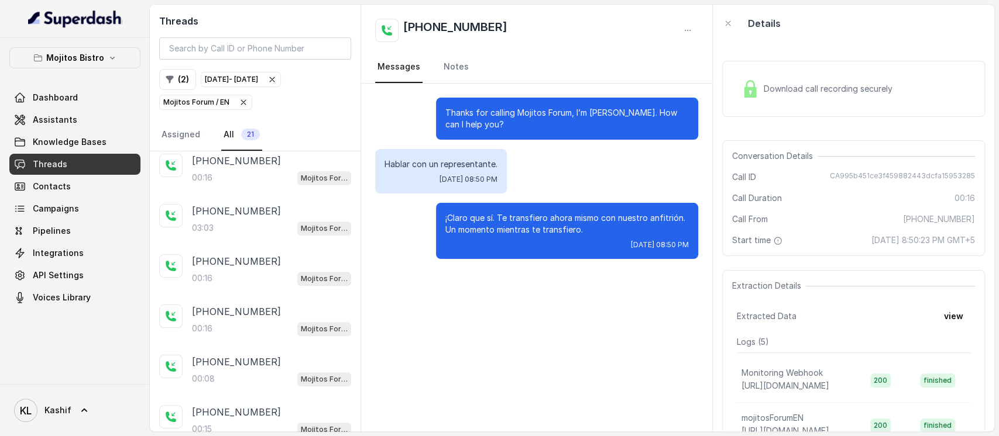
scroll to position [307, 0]
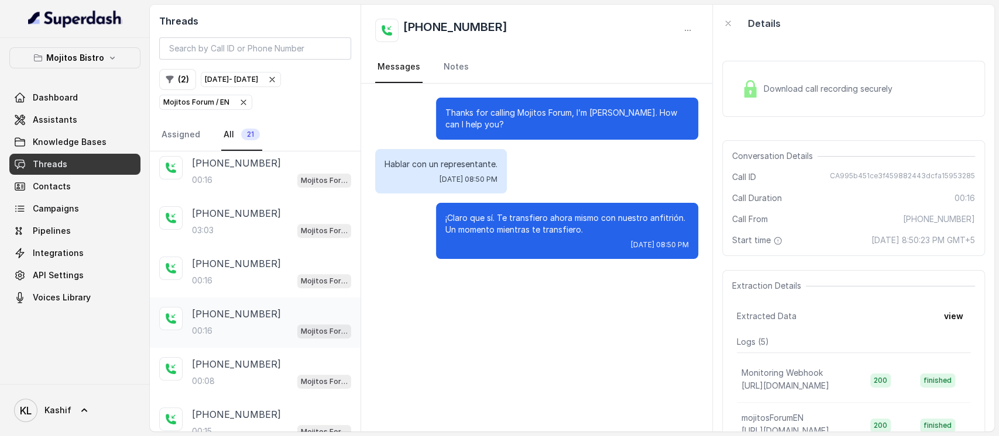
click at [229, 310] on p "[PHONE_NUMBER]" at bounding box center [236, 314] width 89 height 14
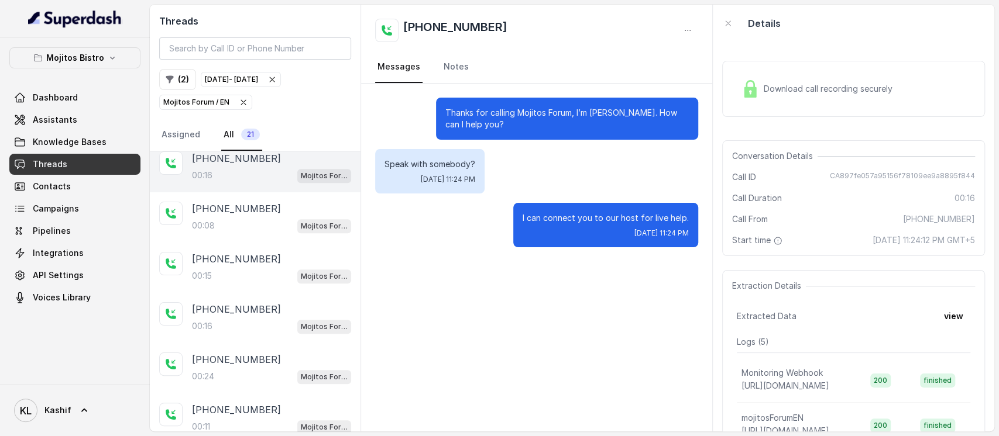
scroll to position [463, 0]
click at [222, 218] on div "00:08 Mojitos Forum / EN" at bounding box center [271, 224] width 159 height 15
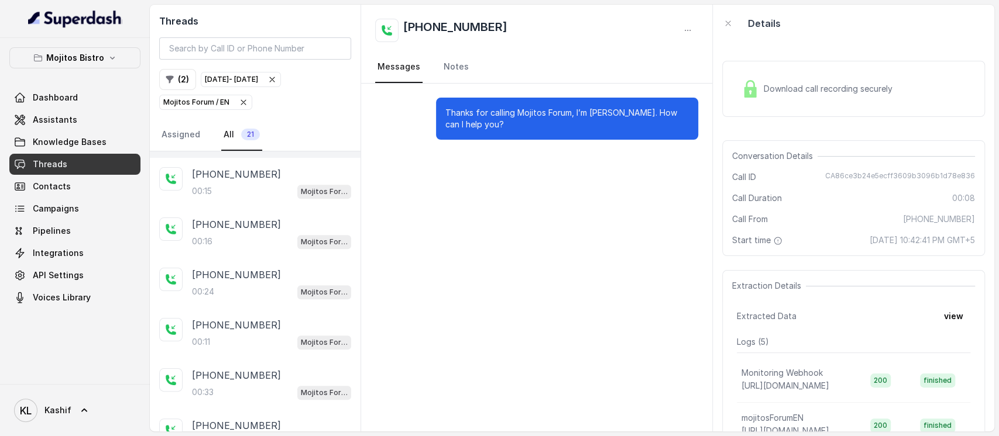
scroll to position [552, 0]
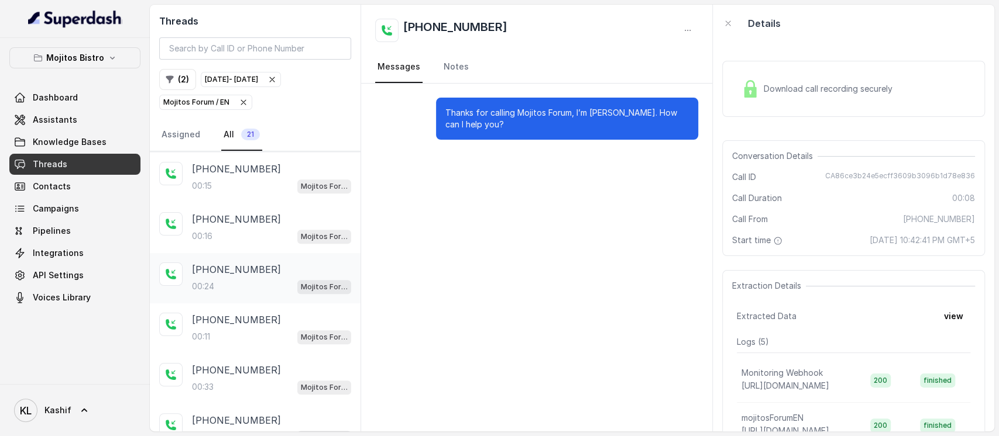
click at [217, 269] on p "[PHONE_NUMBER]" at bounding box center [236, 270] width 89 height 14
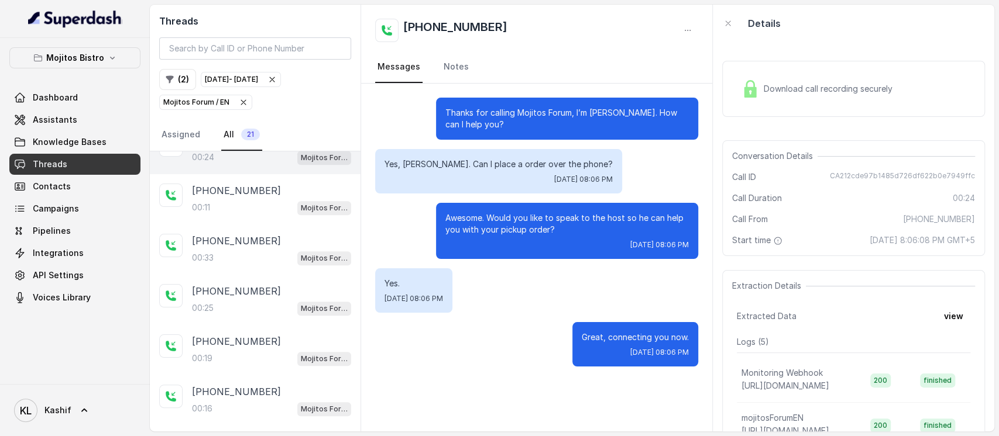
scroll to position [683, 0]
click at [224, 283] on p "[PHONE_NUMBER]" at bounding box center [236, 290] width 89 height 14
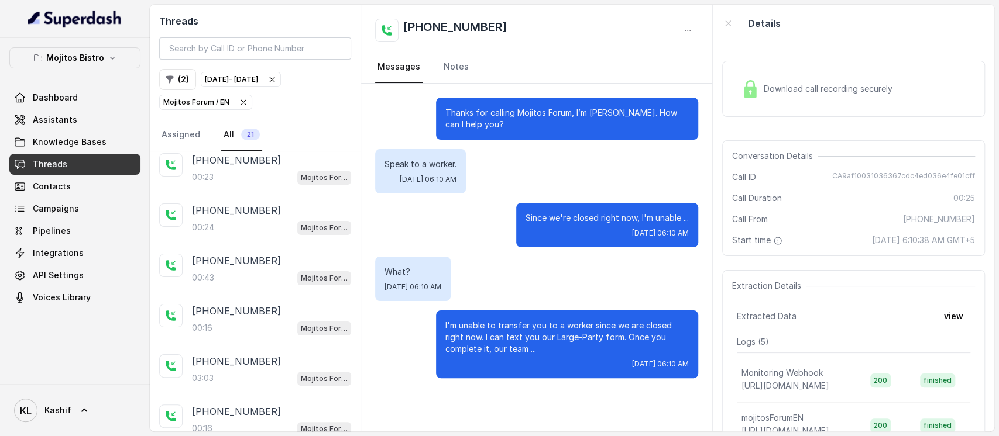
scroll to position [157, 0]
click at [229, 263] on p "[PHONE_NUMBER]" at bounding box center [236, 262] width 89 height 14
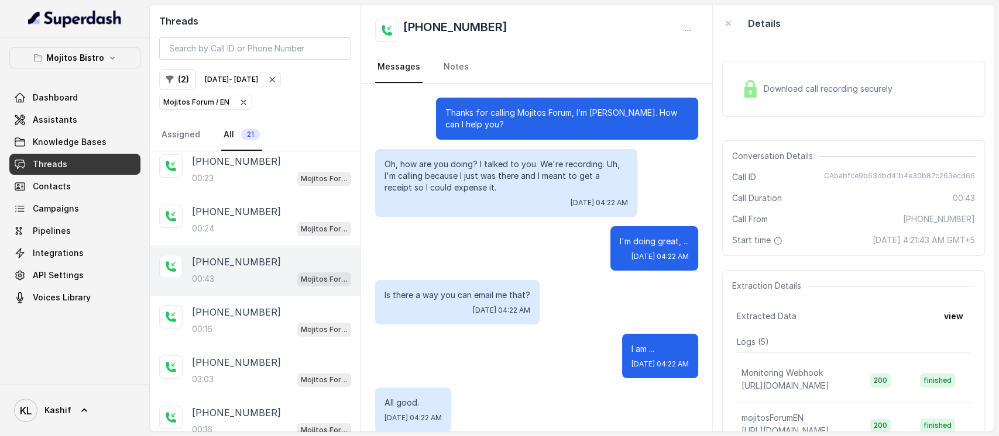
scroll to position [211, 0]
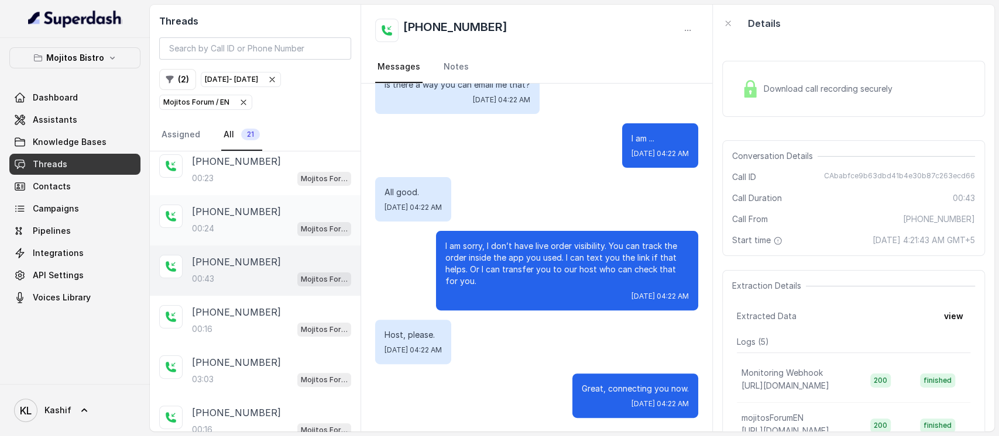
click at [215, 215] on p "[PHONE_NUMBER]" at bounding box center [236, 212] width 89 height 14
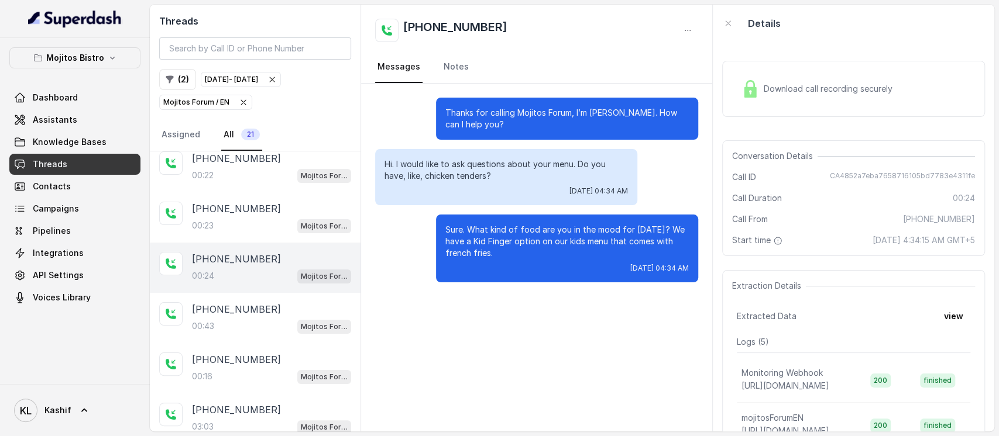
scroll to position [81, 0]
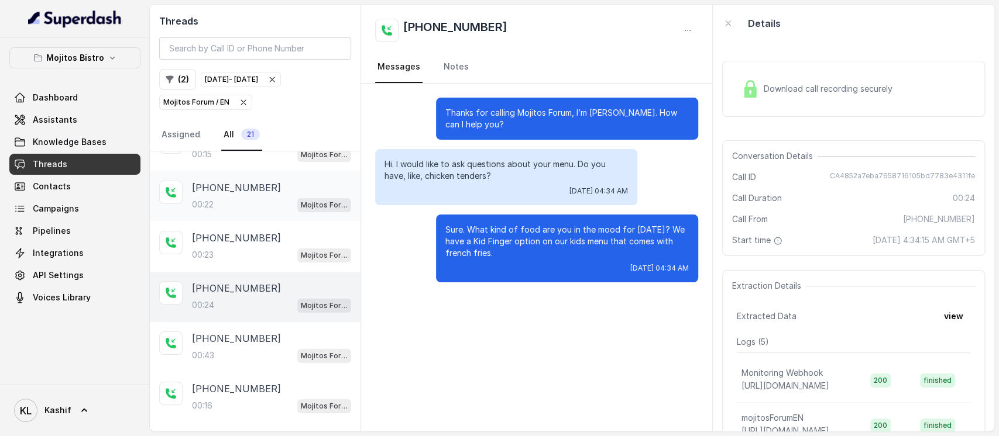
click at [206, 200] on p "00:22" at bounding box center [203, 205] width 22 height 12
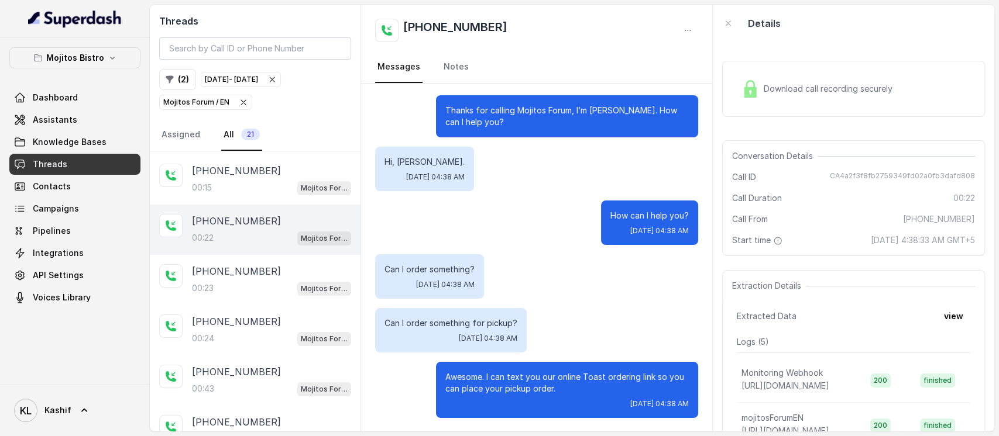
scroll to position [37, 0]
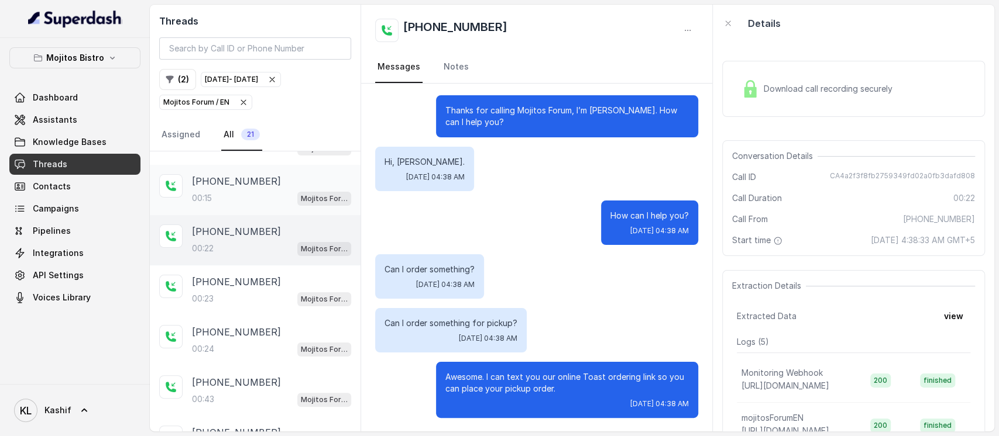
click at [215, 170] on div "[PHONE_NUMBER]:15 Mojitos Forum / EN" at bounding box center [255, 190] width 211 height 50
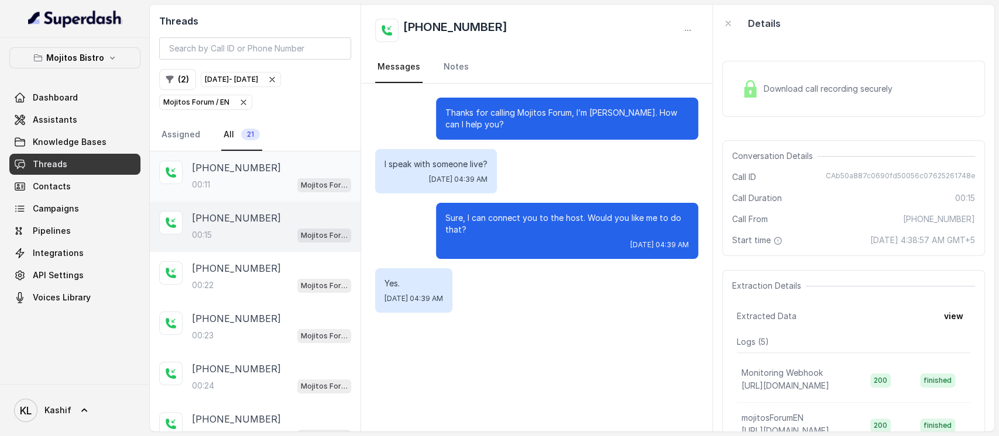
click at [214, 181] on div "00:11 Mojitos Forum / EN" at bounding box center [271, 184] width 159 height 15
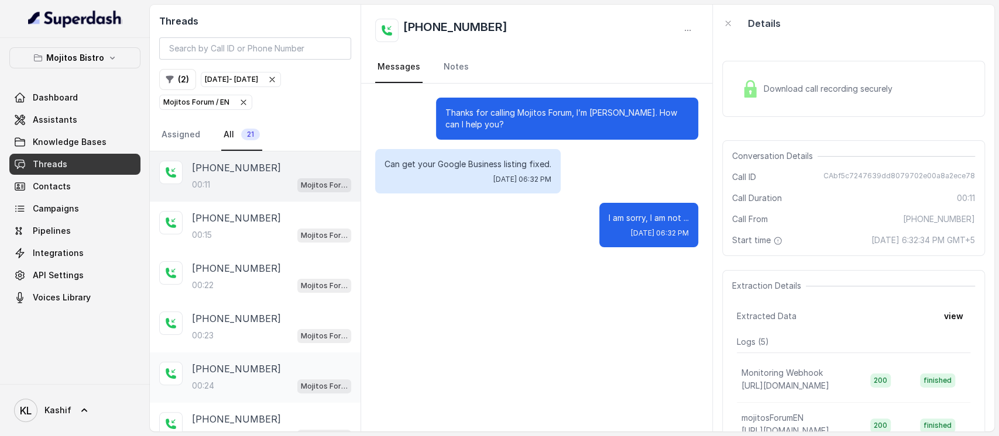
click at [223, 357] on div "[PHONE_NUMBER]:24 Mojitos Forum / EN" at bounding box center [255, 378] width 211 height 50
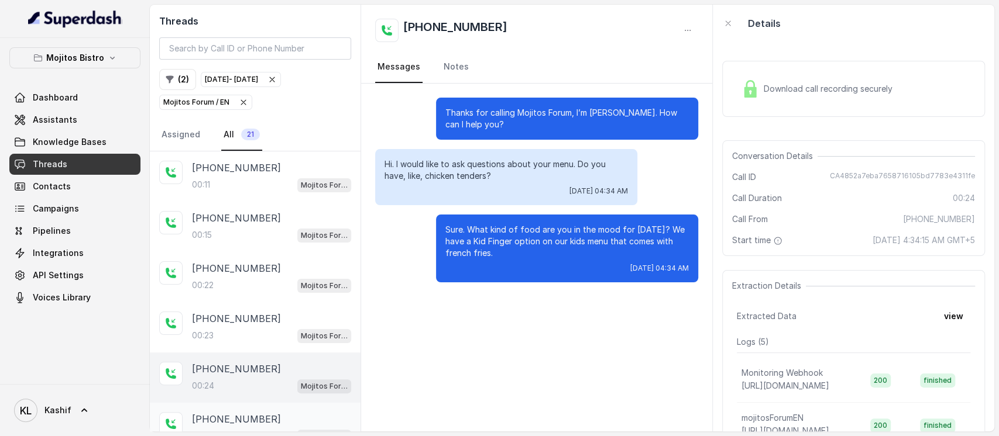
click at [222, 416] on p "[PHONE_NUMBER]" at bounding box center [236, 419] width 89 height 14
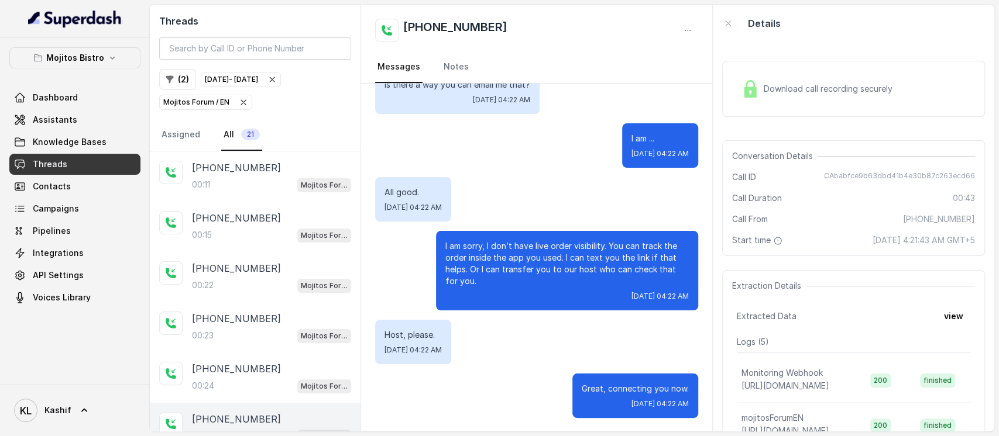
scroll to position [245, 0]
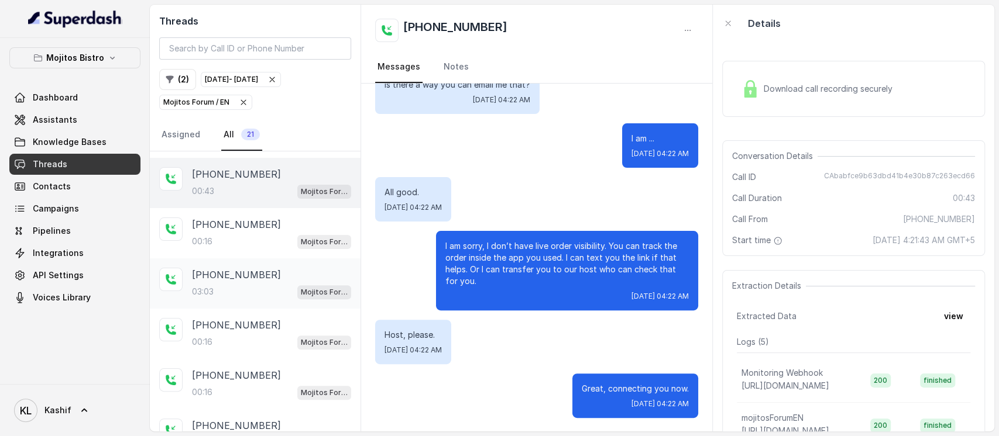
click at [202, 263] on div "[PHONE_NUMBER]:03 Mojitos Forum / EN" at bounding box center [255, 284] width 211 height 50
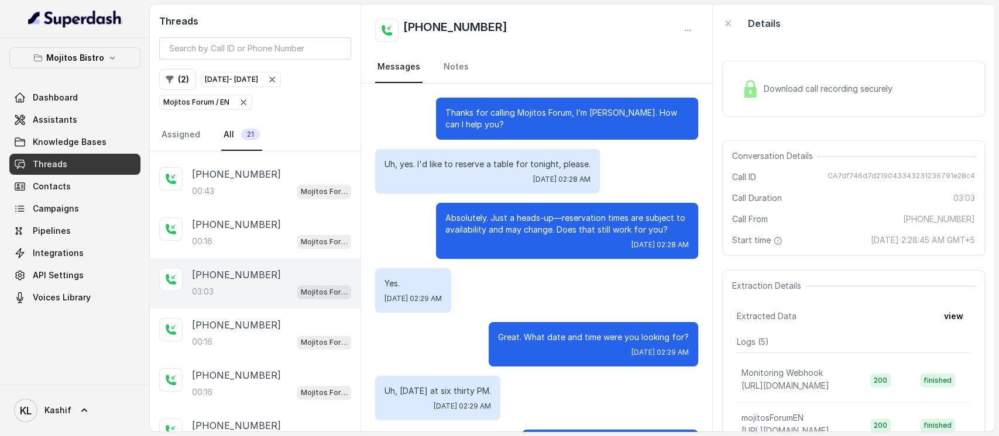
scroll to position [552, 0]
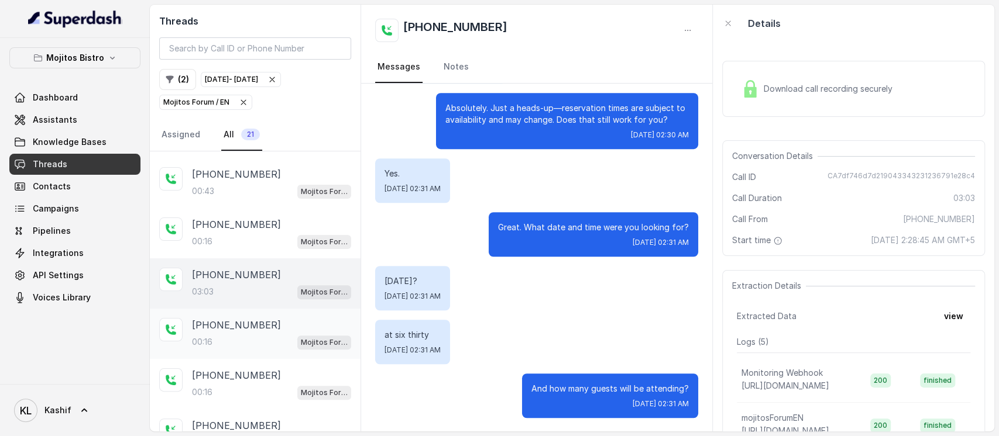
click at [212, 324] on p "[PHONE_NUMBER]" at bounding box center [236, 325] width 89 height 14
